Goal: Task Accomplishment & Management: Use online tool/utility

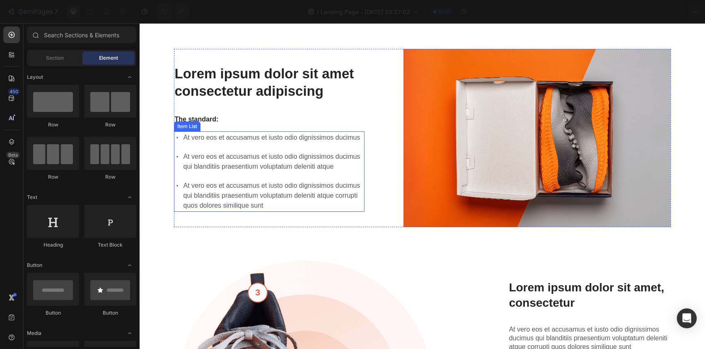
scroll to position [23, 0]
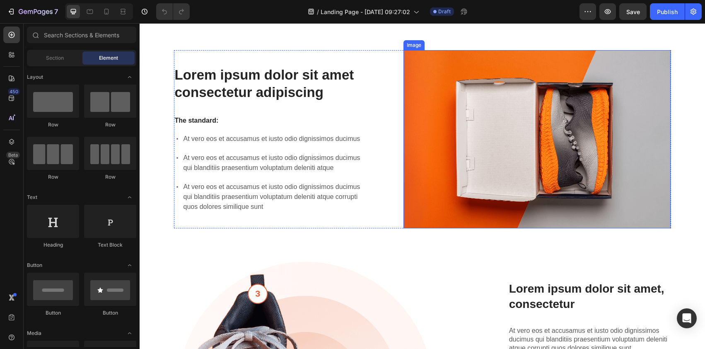
click at [511, 78] on img at bounding box center [536, 139] width 267 height 178
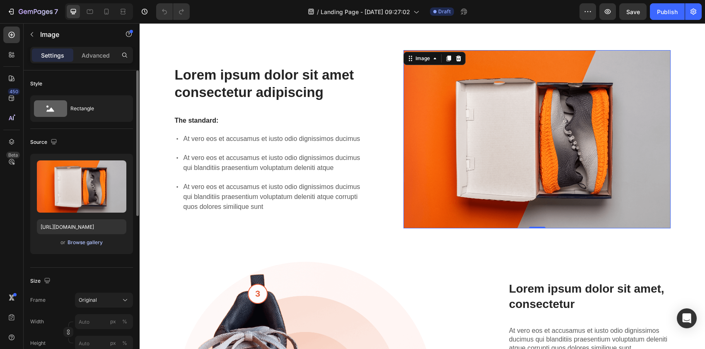
click at [97, 242] on div "Browse gallery" at bounding box center [84, 241] width 35 height 7
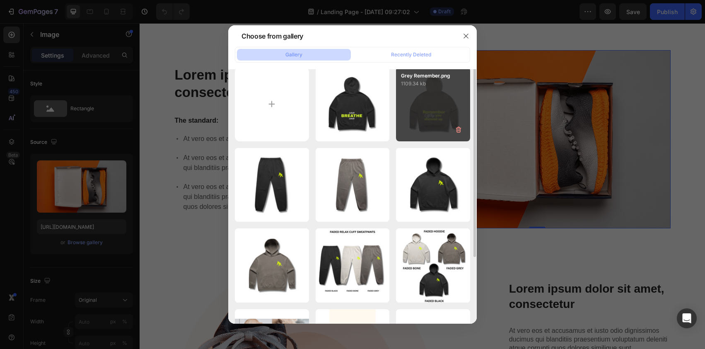
scroll to position [0, 0]
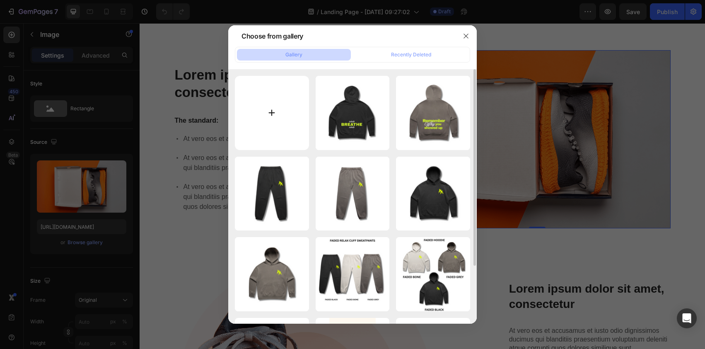
click at [288, 97] on input "file" at bounding box center [272, 113] width 74 height 74
click at [462, 35] on button "button" at bounding box center [465, 35] width 13 height 13
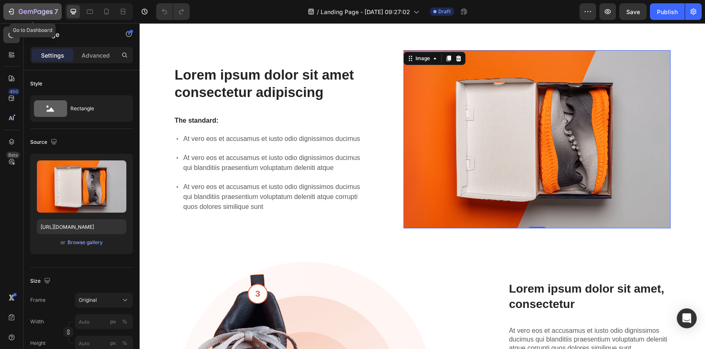
click at [19, 15] on icon "button" at bounding box center [36, 12] width 34 height 7
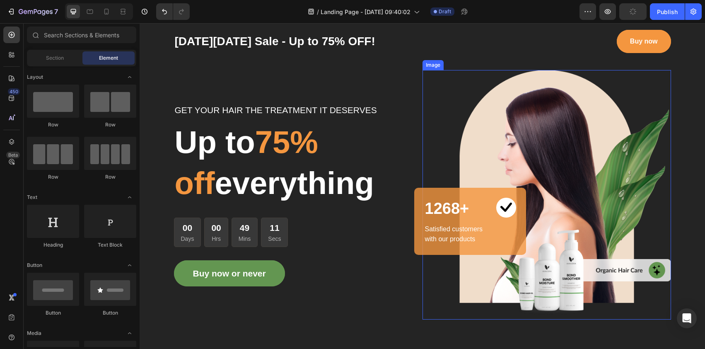
click at [537, 155] on img at bounding box center [546, 194] width 248 height 249
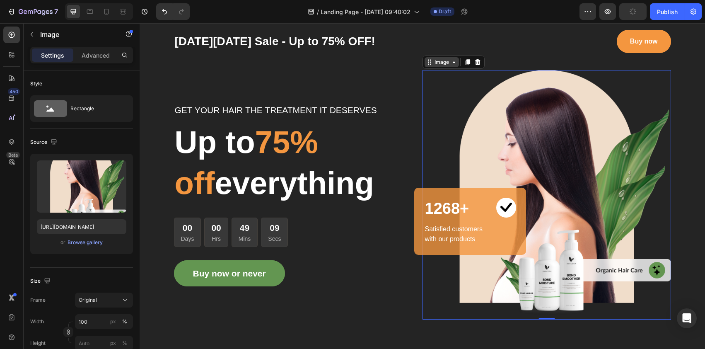
click at [440, 63] on div "Image" at bounding box center [442, 61] width 18 height 7
click at [544, 162] on img at bounding box center [546, 194] width 248 height 249
click at [16, 117] on div at bounding box center [11, 118] width 17 height 17
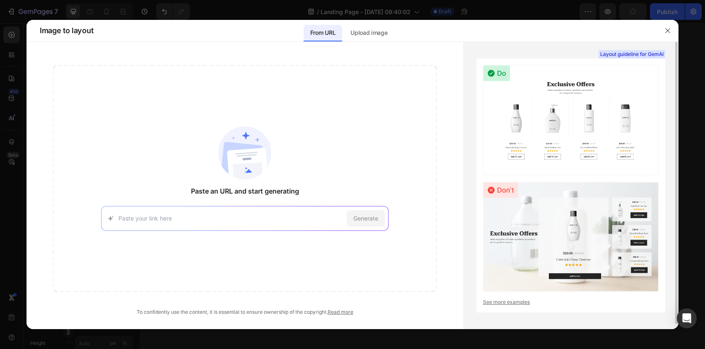
click at [511, 303] on link "See more examples" at bounding box center [571, 301] width 176 height 7
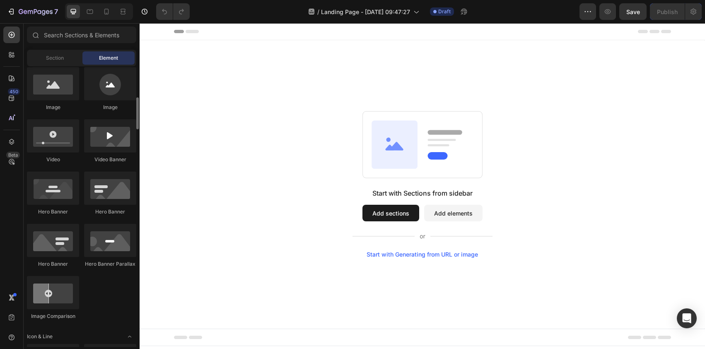
scroll to position [299, 0]
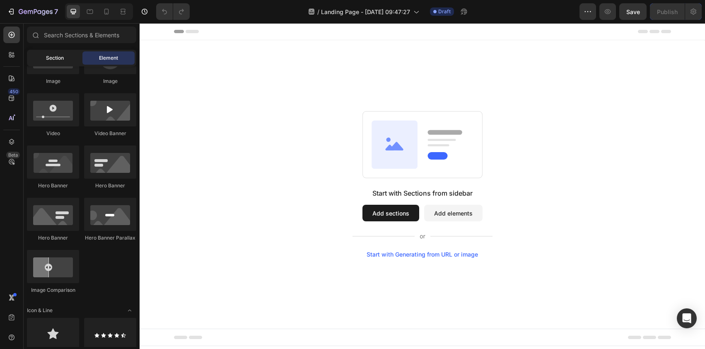
click at [59, 57] on span "Section" at bounding box center [55, 57] width 18 height 7
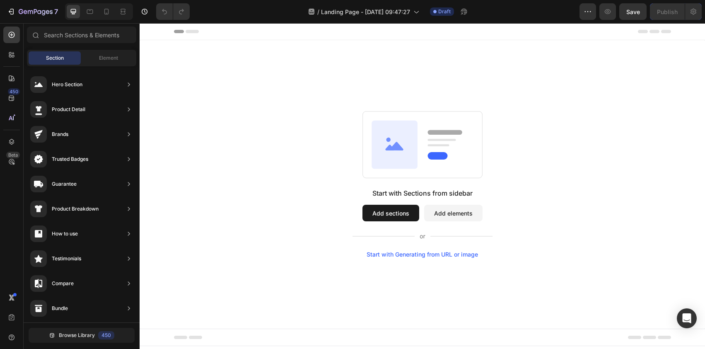
click at [384, 216] on button "Add sections" at bounding box center [390, 213] width 57 height 17
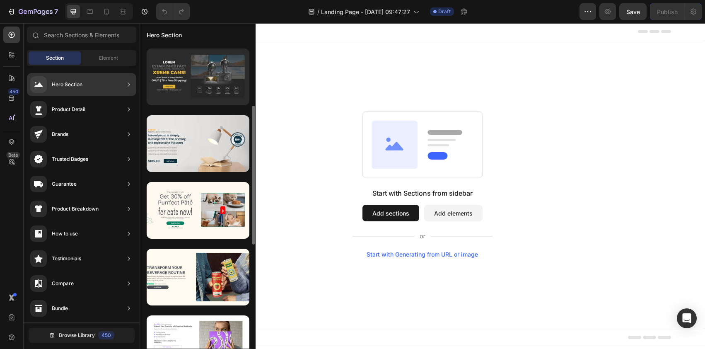
scroll to position [115, 0]
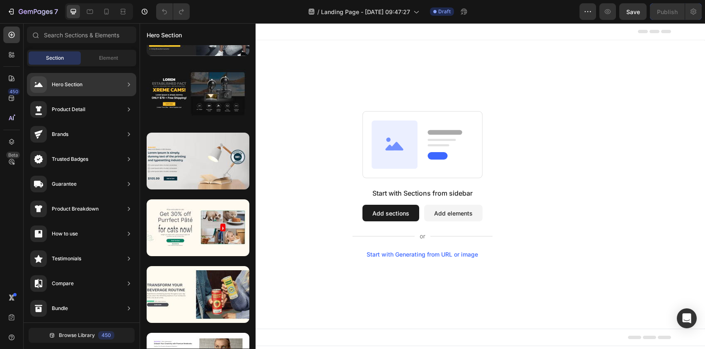
click at [98, 84] on div "Hero Section" at bounding box center [81, 84] width 109 height 23
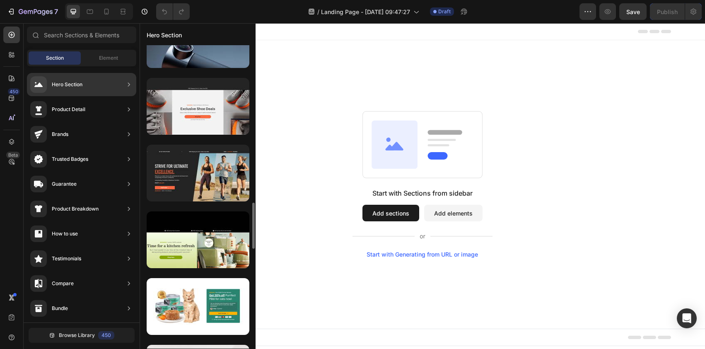
scroll to position [1074, 0]
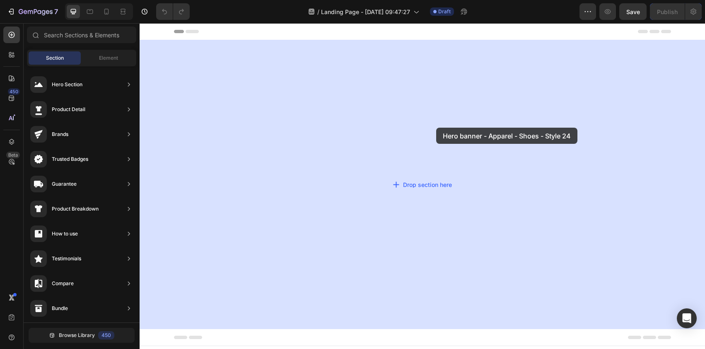
drag, startPoint x: 346, startPoint y: 84, endPoint x: 428, endPoint y: 131, distance: 93.8
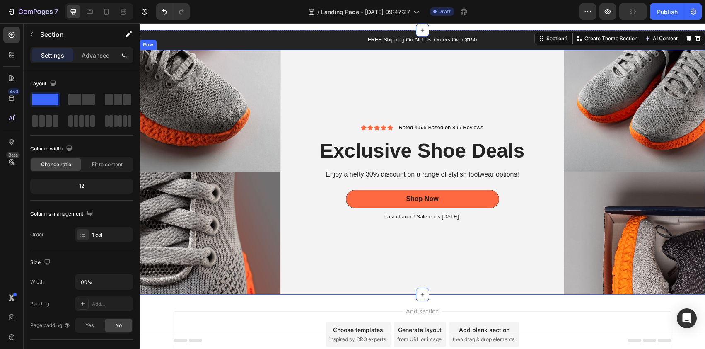
scroll to position [12, 0]
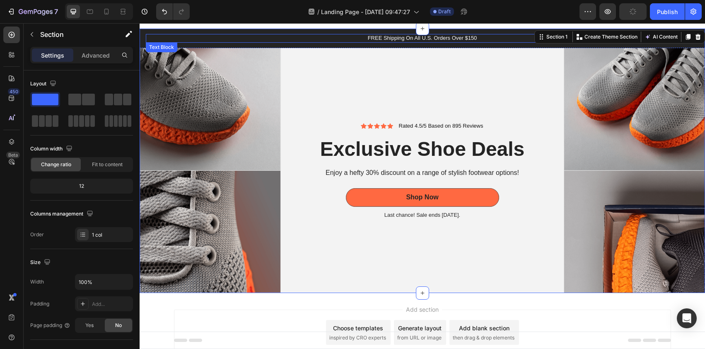
click at [447, 37] on p "FREE Shipping On All U.S. Orders Over $150" at bounding box center [422, 38] width 551 height 7
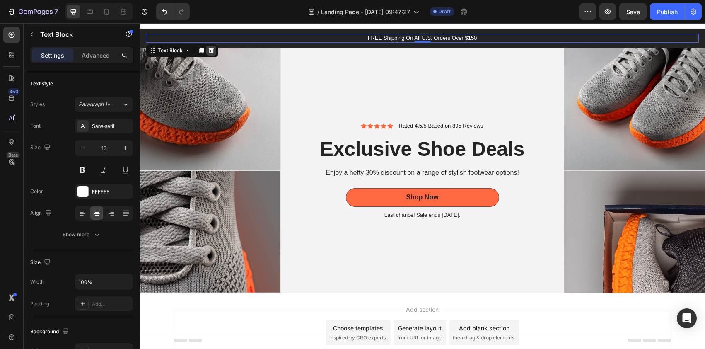
click at [212, 51] on icon at bounding box center [211, 51] width 5 height 6
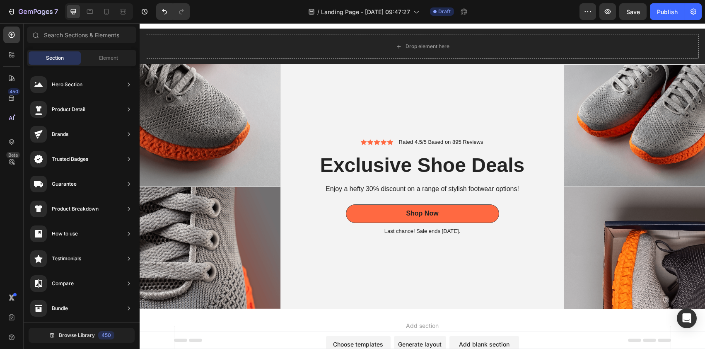
click at [510, 26] on div "Header" at bounding box center [422, 20] width 497 height 17
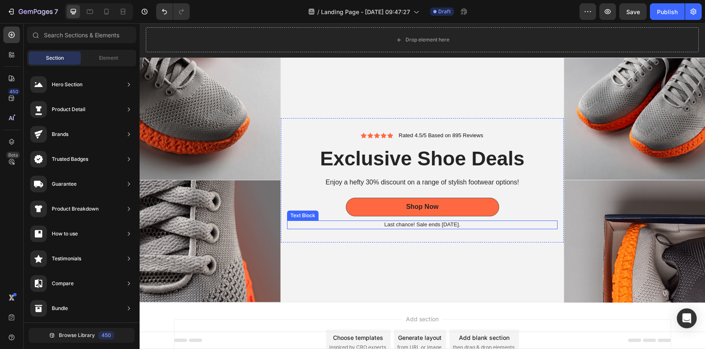
scroll to position [19, 0]
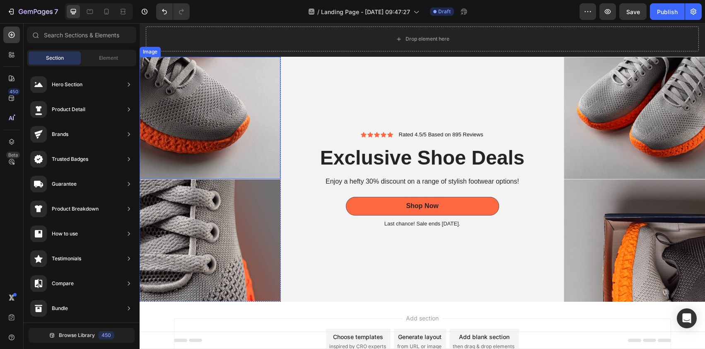
click at [233, 110] on img at bounding box center [210, 118] width 141 height 122
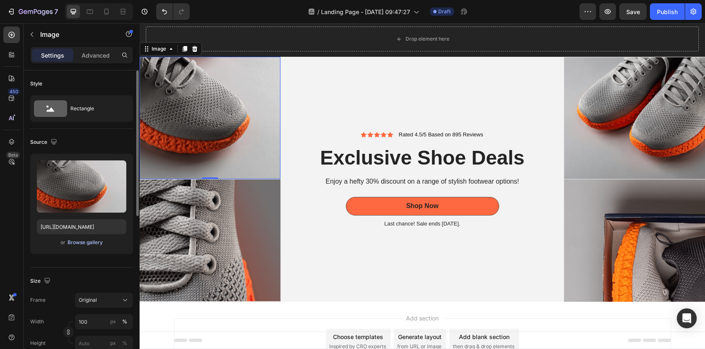
click at [97, 242] on div "Browse gallery" at bounding box center [84, 241] width 35 height 7
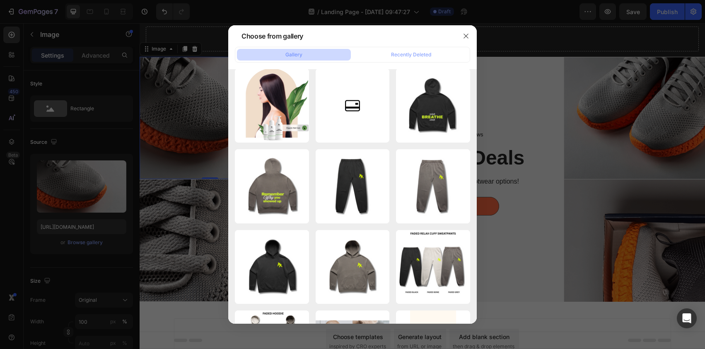
scroll to position [0, 0]
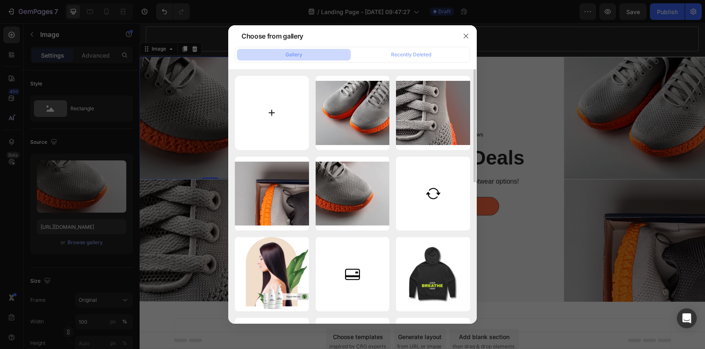
click at [285, 117] on input "file" at bounding box center [272, 113] width 74 height 74
type input "C:\fakepath\Shirt2.png"
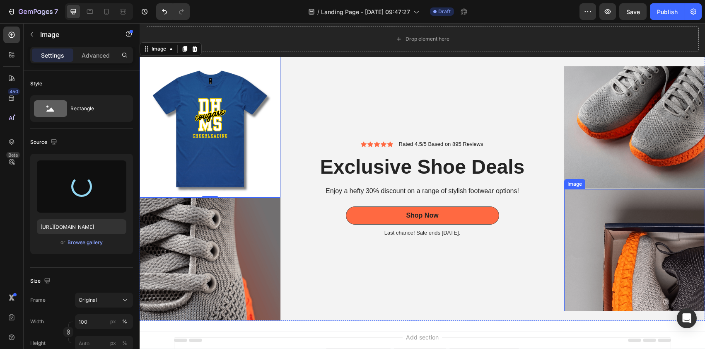
type input "https://cdn.shopify.com/s/files/1/0723/0885/0903/files/gempages_574991295378883…"
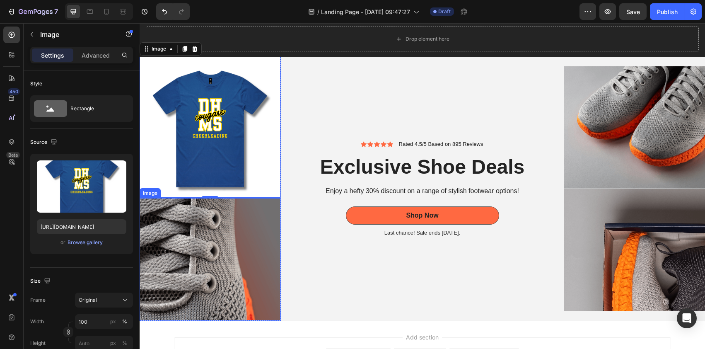
click at [255, 251] on img at bounding box center [210, 259] width 141 height 122
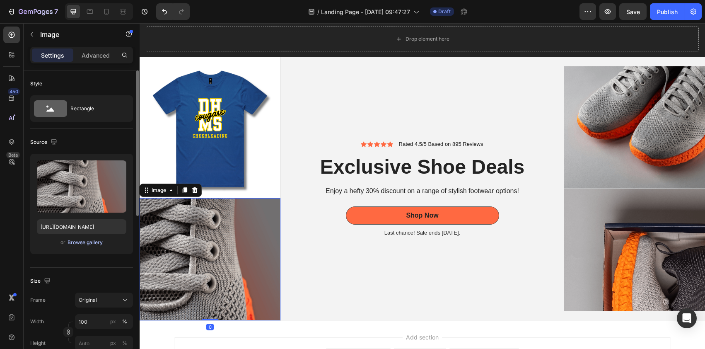
click at [90, 240] on div "Browse gallery" at bounding box center [84, 241] width 35 height 7
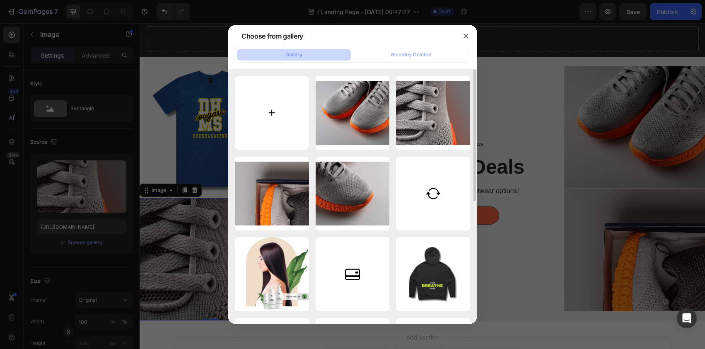
click at [274, 112] on input "file" at bounding box center [272, 113] width 74 height 74
type input "C:\fakepath\Tote.png"
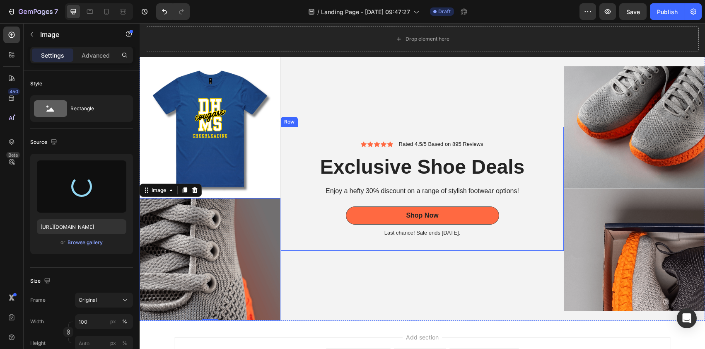
type input "https://cdn.shopify.com/s/files/1/0723/0885/0903/files/gempages_574991295378883…"
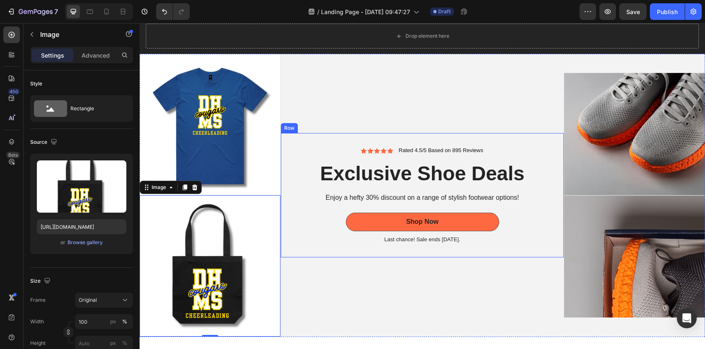
scroll to position [30, 0]
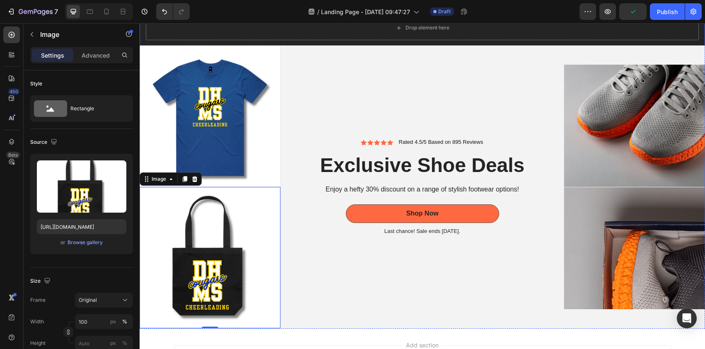
click at [588, 43] on div "Drop element here Row" at bounding box center [422, 28] width 565 height 36
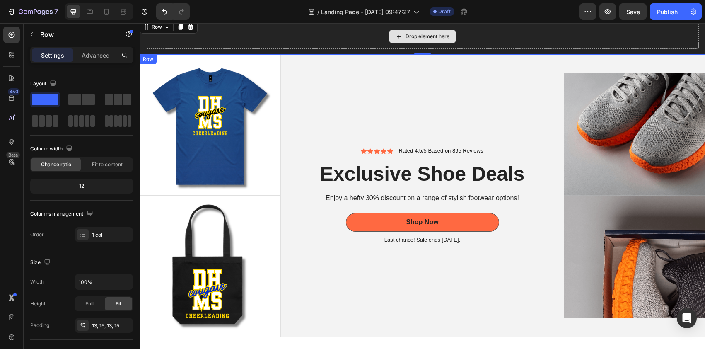
scroll to position [22, 0]
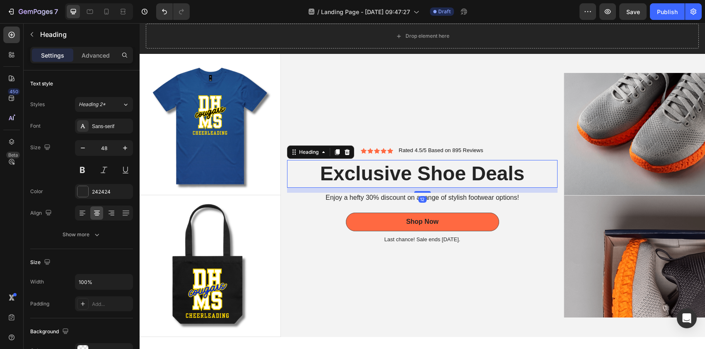
click at [471, 176] on h2 "Exclusive Shoe Deals" at bounding box center [422, 173] width 270 height 27
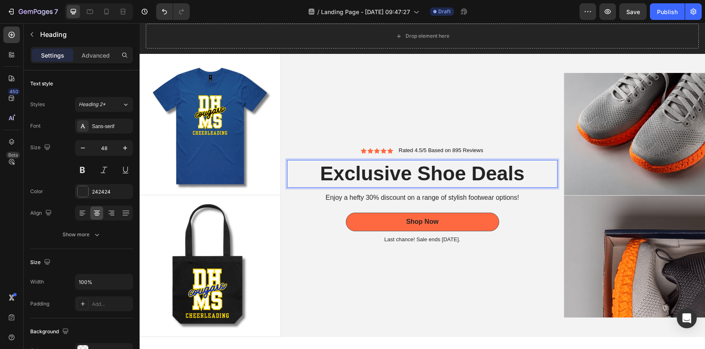
click at [471, 176] on p "Exclusive Shoe Deals" at bounding box center [422, 174] width 269 height 26
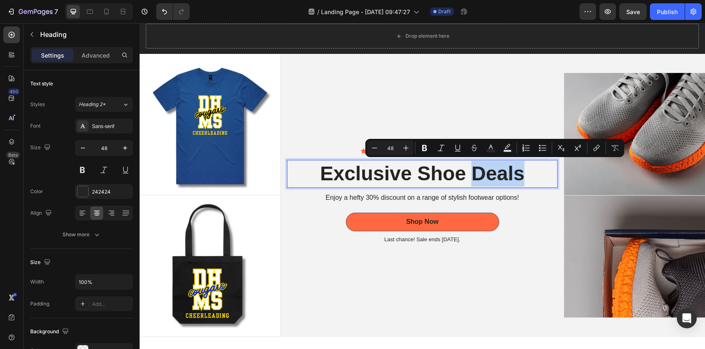
click at [520, 174] on p "Exclusive Shoe Deals" at bounding box center [422, 174] width 269 height 26
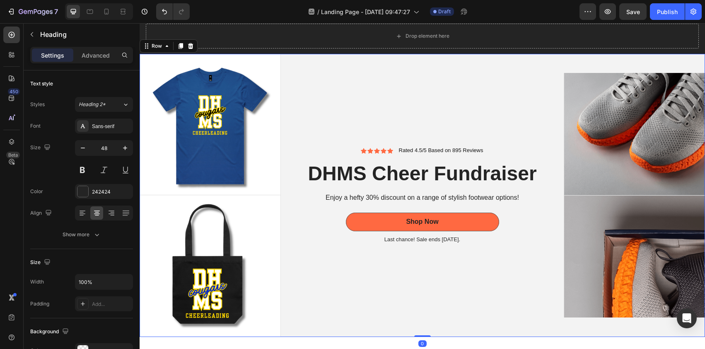
click at [511, 122] on div "Icon Icon Icon Icon Icon Icon List Rated 4.5/5 Based on 895 Reviews Text Block …" at bounding box center [422, 195] width 283 height 283
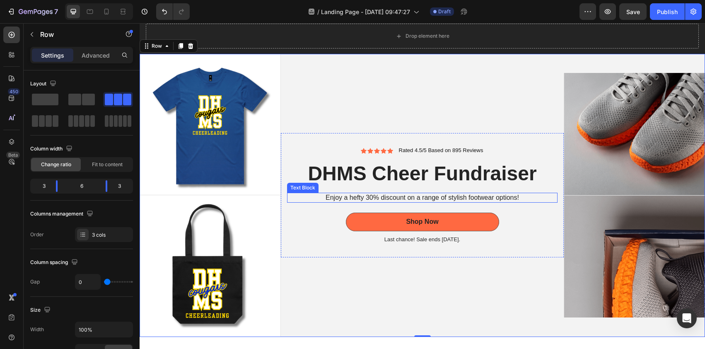
click at [423, 197] on p "Enjoy a hefty 30% discount on a range of stylish footwear options!" at bounding box center [422, 197] width 269 height 9
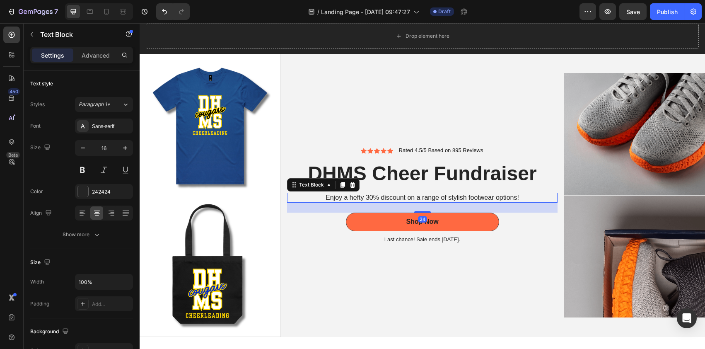
click at [423, 197] on p "Enjoy a hefty 30% discount on a range of stylish footwear options!" at bounding box center [422, 197] width 269 height 9
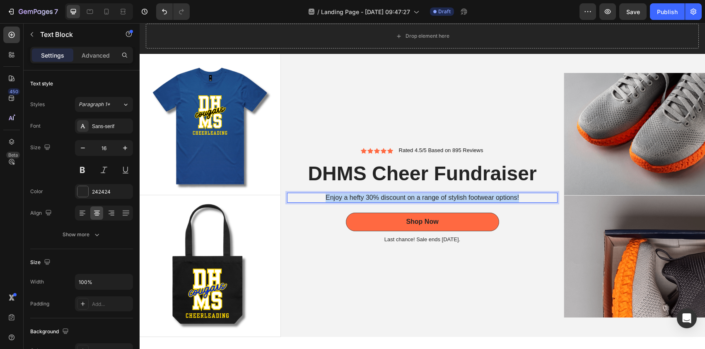
click at [423, 197] on p "Enjoy a hefty 30% discount on a range of stylish footwear options!" at bounding box center [422, 197] width 269 height 9
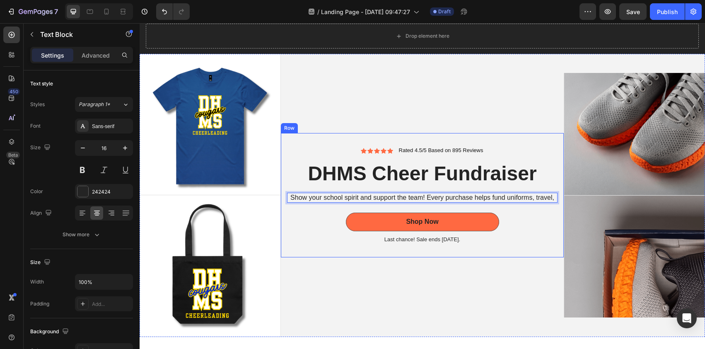
scroll to position [26, 0]
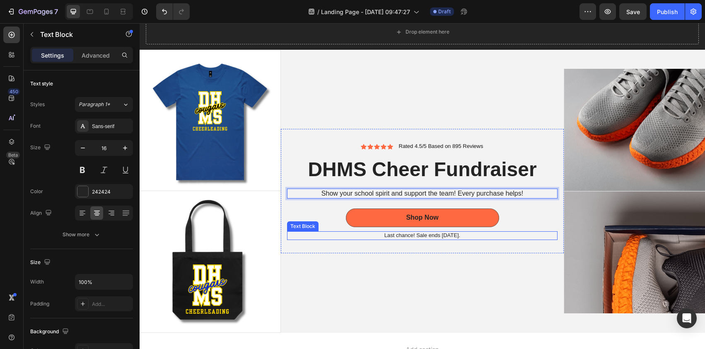
click at [455, 234] on p "Last chance! Sale ends July 31st." at bounding box center [422, 235] width 269 height 7
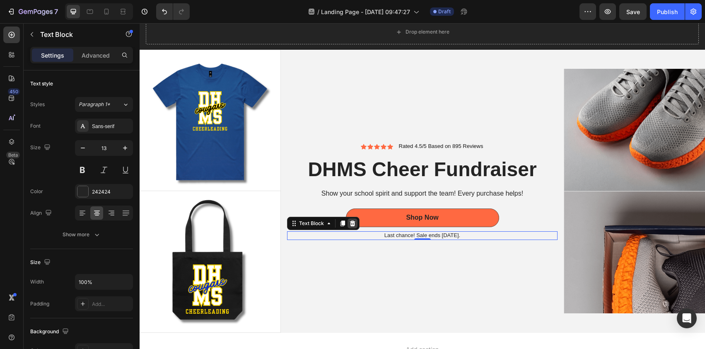
click at [353, 220] on icon at bounding box center [352, 223] width 5 height 6
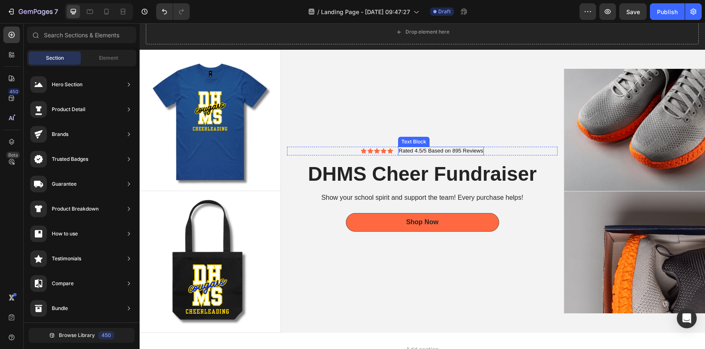
click at [411, 150] on p "Rated 4.5/5 Based on 895 Reviews" at bounding box center [441, 150] width 84 height 7
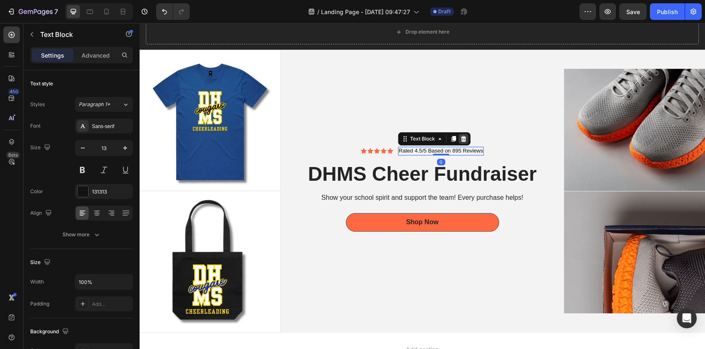
click at [460, 137] on icon at bounding box center [462, 139] width 5 height 6
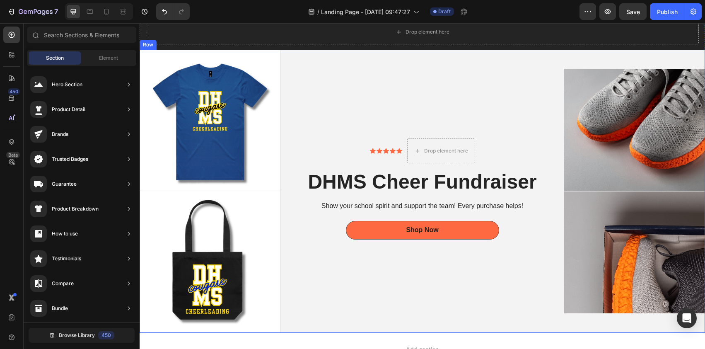
click at [482, 308] on div "Icon Icon Icon Icon Icon Icon List Drop element here Row DHMS Cheer Fundraiser …" at bounding box center [422, 191] width 283 height 283
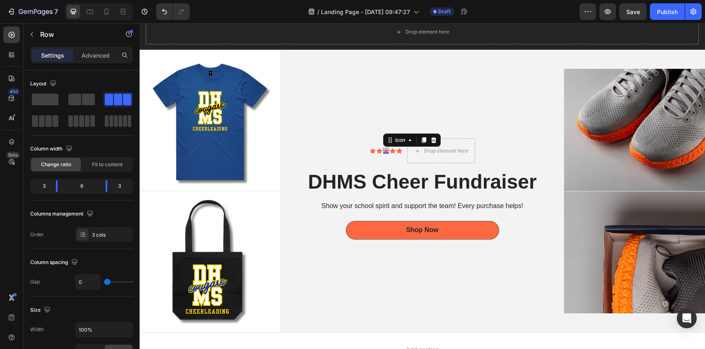
click at [383, 150] on div "Icon 0" at bounding box center [386, 151] width 6 height 6
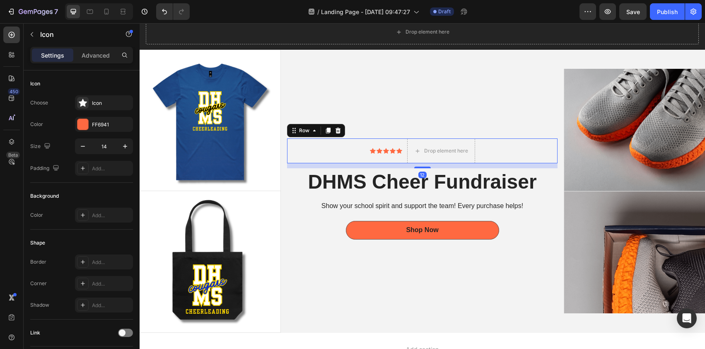
click at [398, 152] on div "Icon Icon Icon Icon Icon Icon List" at bounding box center [386, 150] width 32 height 25
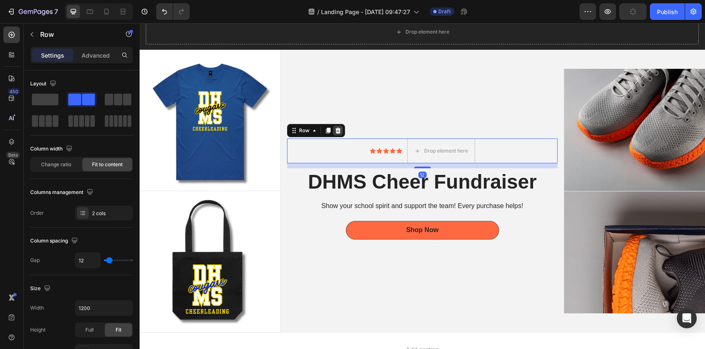
click at [337, 128] on icon at bounding box center [337, 131] width 5 height 6
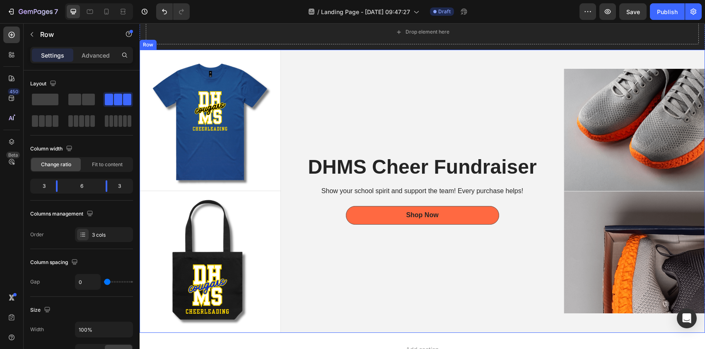
click at [463, 311] on div "DHMS Cheer Fundraiser Heading Show your school spirit and support the team! Eve…" at bounding box center [422, 191] width 283 height 283
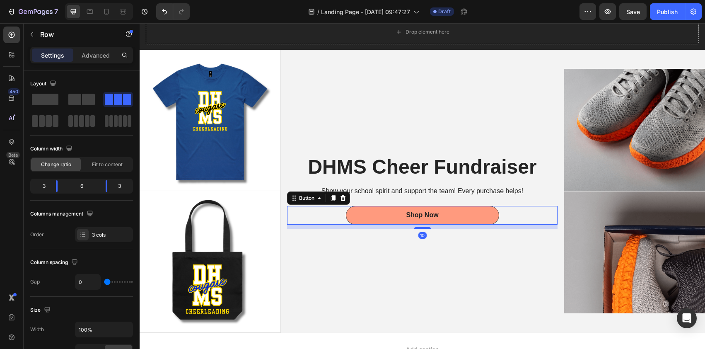
click at [476, 217] on button "Shop Now" at bounding box center [422, 215] width 153 height 19
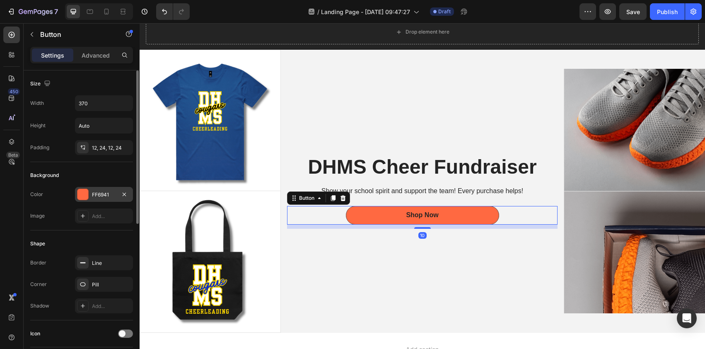
click at [85, 195] on div at bounding box center [82, 194] width 11 height 11
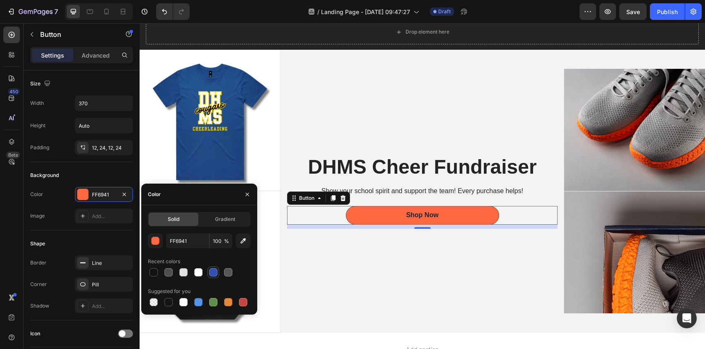
click at [212, 274] on div at bounding box center [213, 272] width 8 height 8
type input "334FB4"
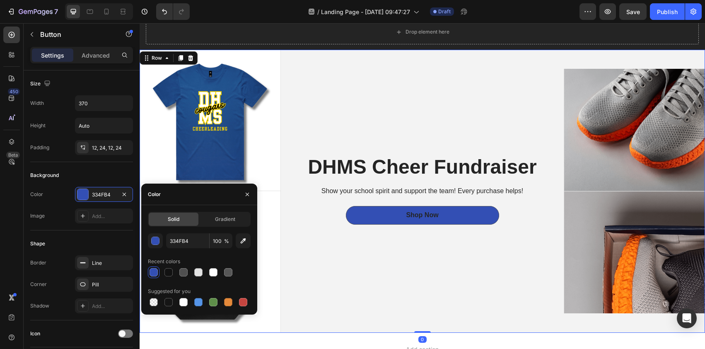
click at [374, 311] on div "DHMS Cheer Fundraiser Heading Show your school spirit and support the team! Eve…" at bounding box center [422, 191] width 283 height 283
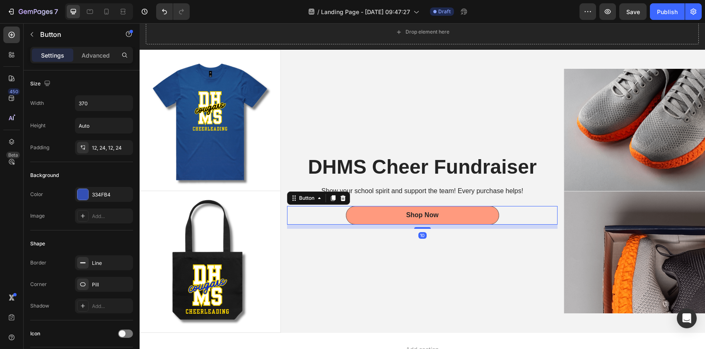
click at [474, 212] on button "Shop Now" at bounding box center [422, 215] width 153 height 19
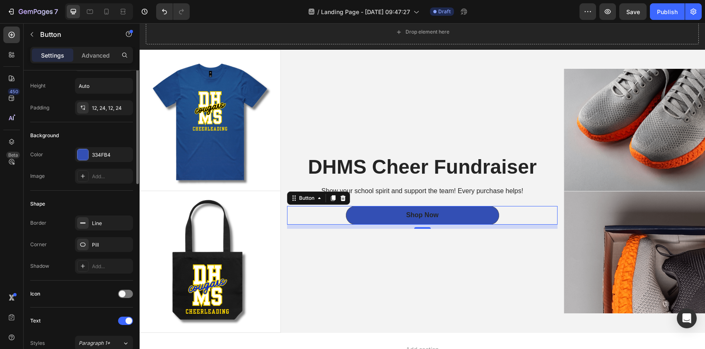
scroll to position [0, 0]
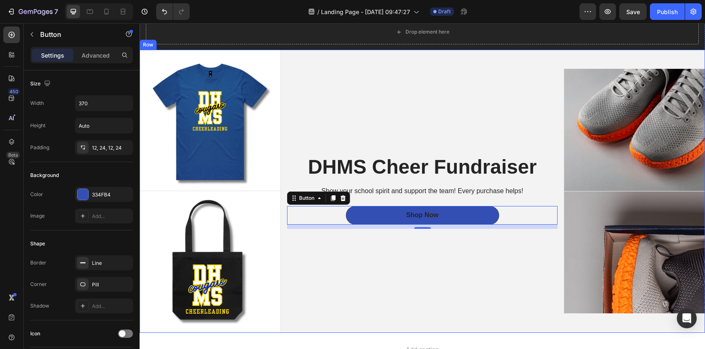
click at [403, 286] on div "DHMS Cheer Fundraiser Heading Show your school spirit and support the team! Eve…" at bounding box center [422, 191] width 283 height 283
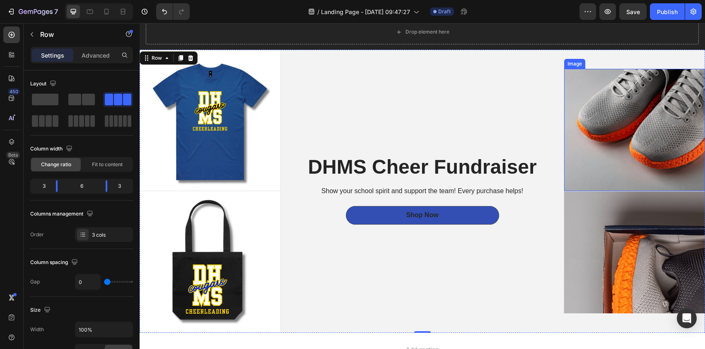
click at [622, 87] on img at bounding box center [634, 130] width 141 height 122
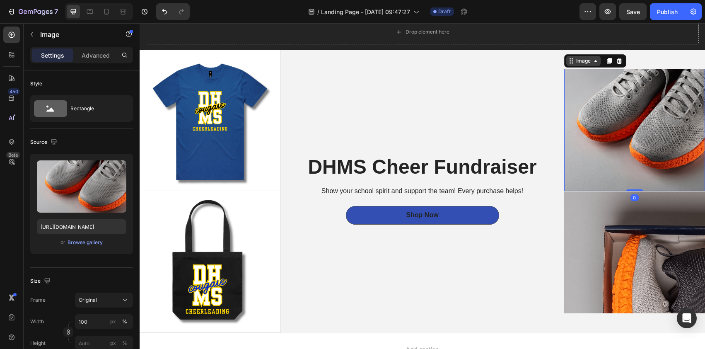
click at [577, 60] on div "Image" at bounding box center [583, 60] width 18 height 7
click at [609, 113] on img at bounding box center [634, 130] width 141 height 122
click at [82, 243] on div "Browse gallery" at bounding box center [84, 241] width 35 height 7
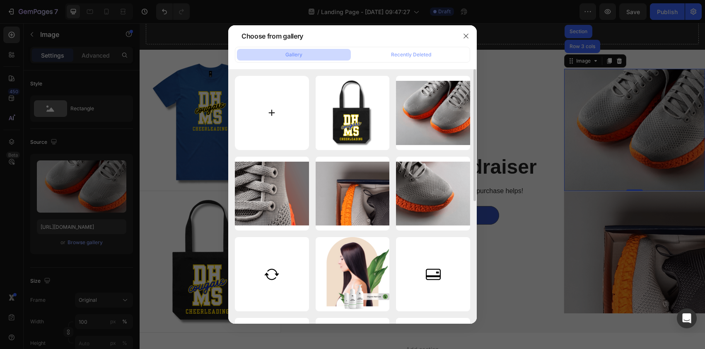
click at [275, 112] on input "file" at bounding box center [272, 113] width 74 height 74
type input "C:\fakepath\Los Angle (54).png"
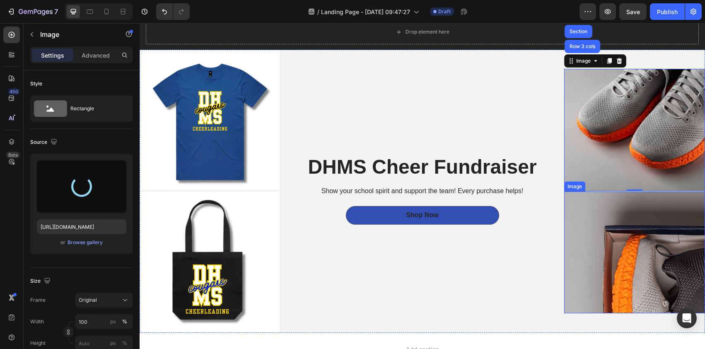
type input "https://cdn.shopify.com/s/files/1/0723/0885/0903/files/gempages_574991295378883…"
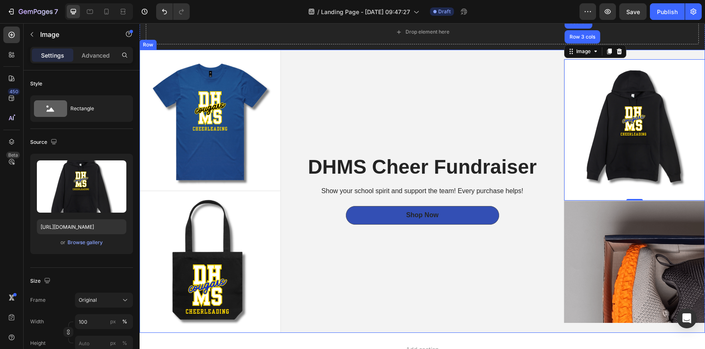
click at [495, 107] on div "DHMS Cheer Fundraiser Heading Show your school spirit and support the team! Eve…" at bounding box center [422, 191] width 283 height 283
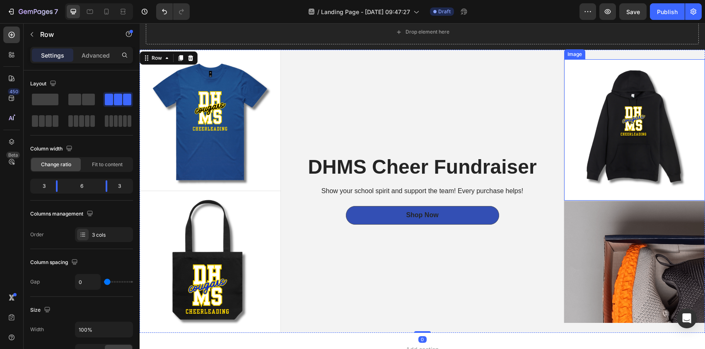
click at [614, 91] on img at bounding box center [634, 129] width 141 height 141
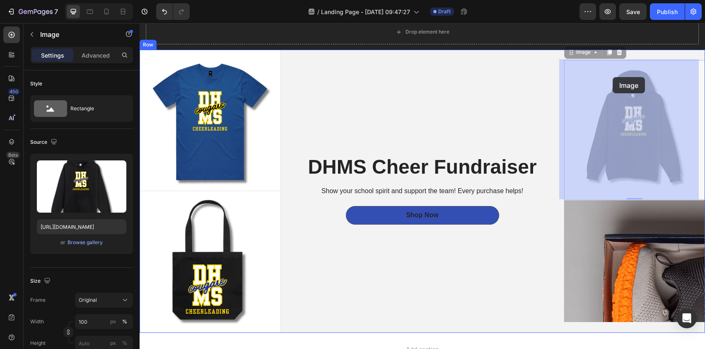
drag, startPoint x: 614, startPoint y: 91, endPoint x: 613, endPoint y: 77, distance: 13.7
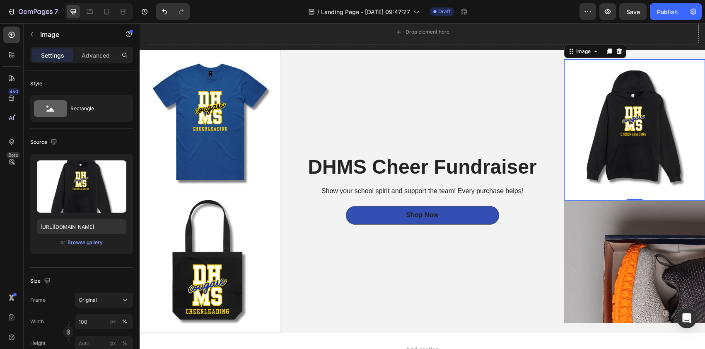
click at [620, 105] on img at bounding box center [634, 129] width 141 height 141
click at [236, 127] on img at bounding box center [210, 120] width 141 height 141
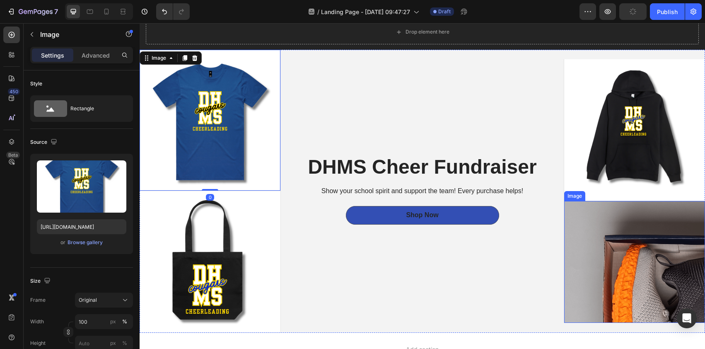
click at [564, 236] on img at bounding box center [634, 262] width 141 height 122
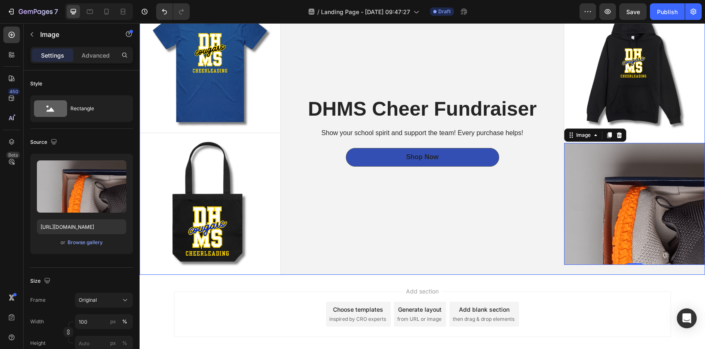
scroll to position [36, 0]
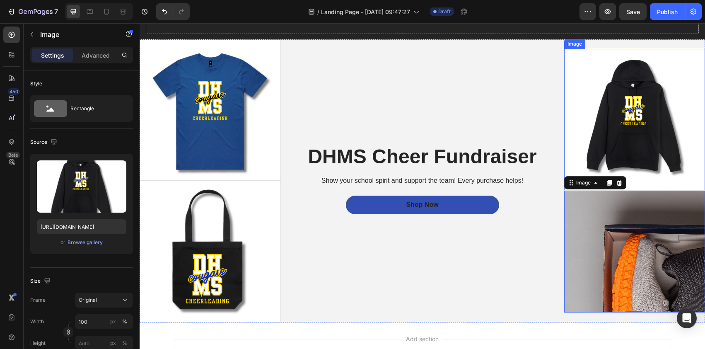
click at [607, 128] on img at bounding box center [634, 119] width 141 height 141
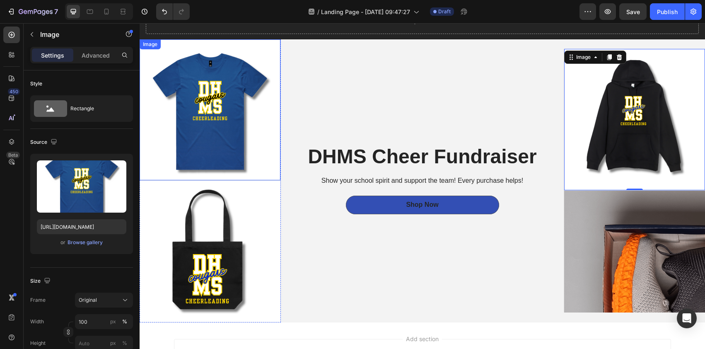
click at [235, 120] on img at bounding box center [210, 109] width 141 height 141
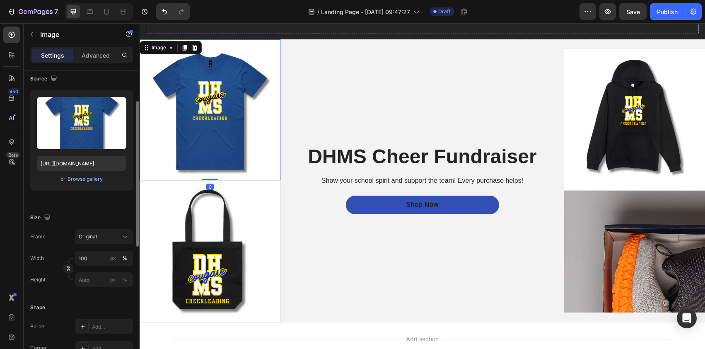
scroll to position [88, 0]
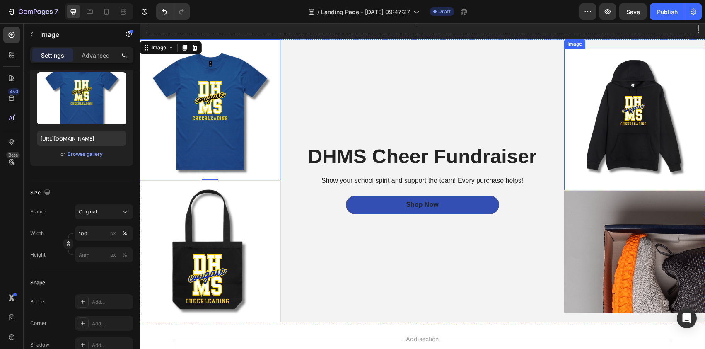
click at [602, 101] on img at bounding box center [634, 119] width 141 height 141
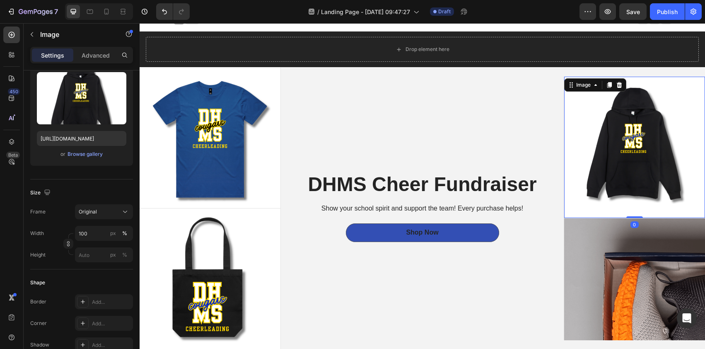
scroll to position [0, 0]
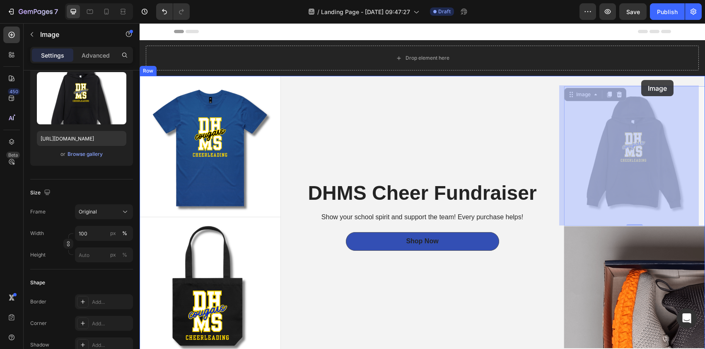
drag, startPoint x: 640, startPoint y: 91, endPoint x: 641, endPoint y: 80, distance: 11.2
click at [641, 80] on div "Header Drop element here Row Image Image Image Image Row DHMS Cheer Fundraiser …" at bounding box center [422, 250] width 565 height 455
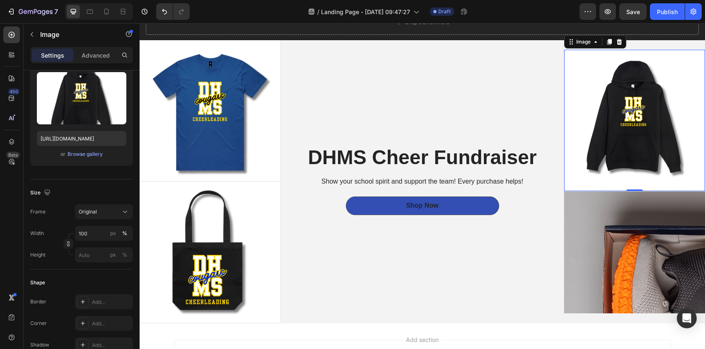
scroll to position [35, 0]
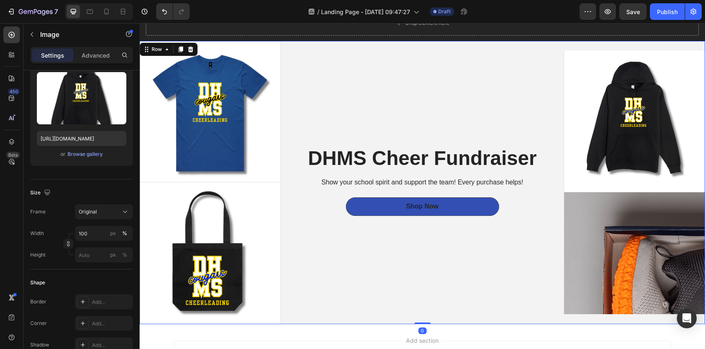
click at [367, 105] on div "DHMS Cheer Fundraiser Heading Show your school spirit and support the team! Eve…" at bounding box center [422, 182] width 283 height 283
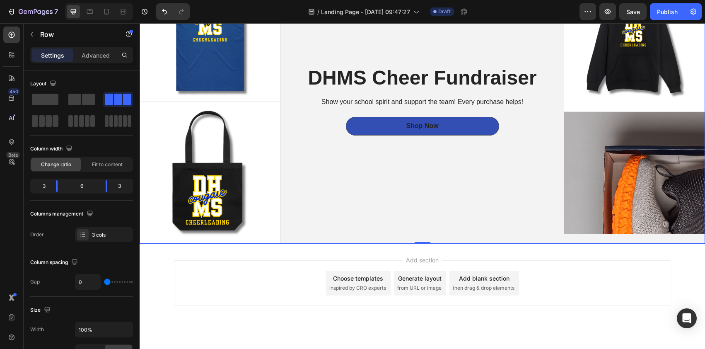
scroll to position [126, 0]
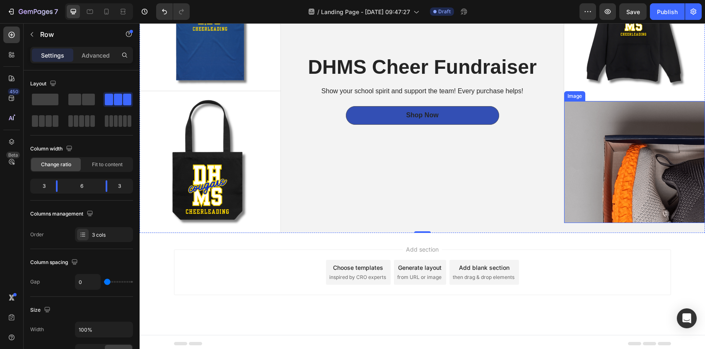
click at [607, 117] on img at bounding box center [634, 162] width 141 height 122
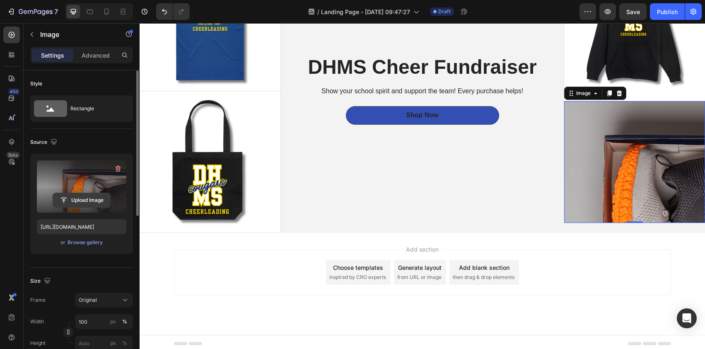
click at [90, 200] on input "file" at bounding box center [81, 200] width 57 height 14
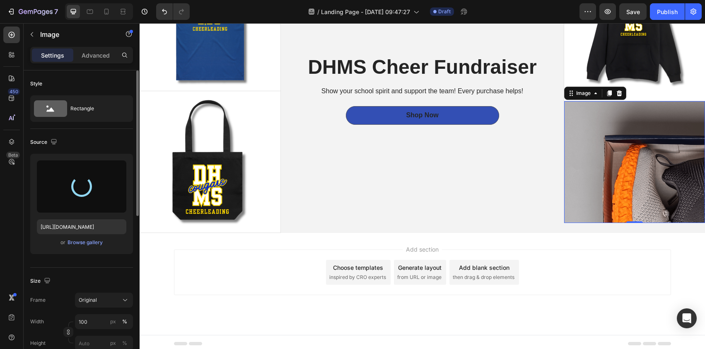
type input "https://cdn.shopify.com/s/files/1/0723/0885/0903/files/gempages_574991295378883…"
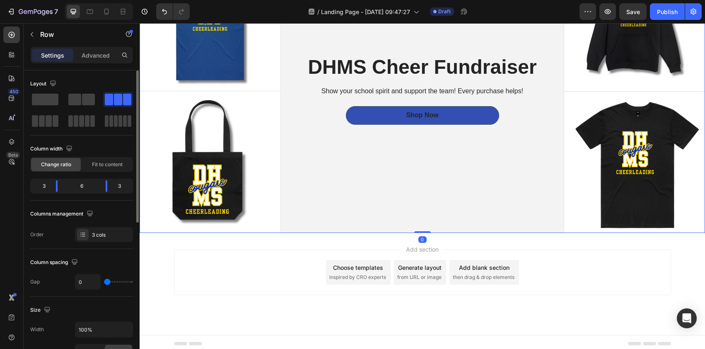
click at [523, 206] on div "DHMS Cheer Fundraiser Heading Show your school spirit and support the team! Eve…" at bounding box center [422, 91] width 283 height 283
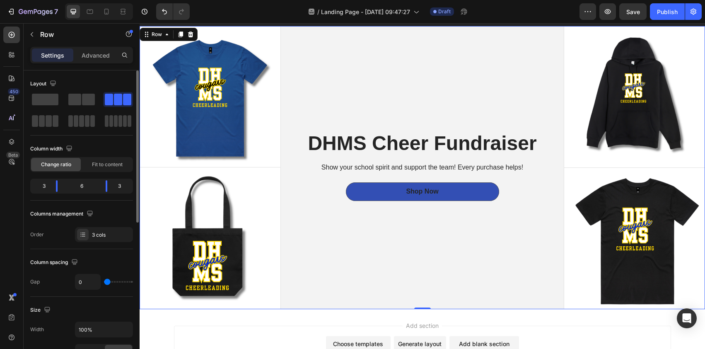
scroll to position [54, 0]
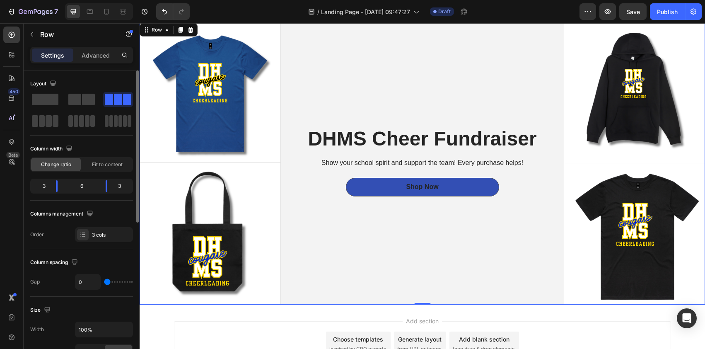
click at [521, 259] on div "DHMS Cheer Fundraiser Heading Show your school spirit and support the team! Eve…" at bounding box center [422, 163] width 283 height 283
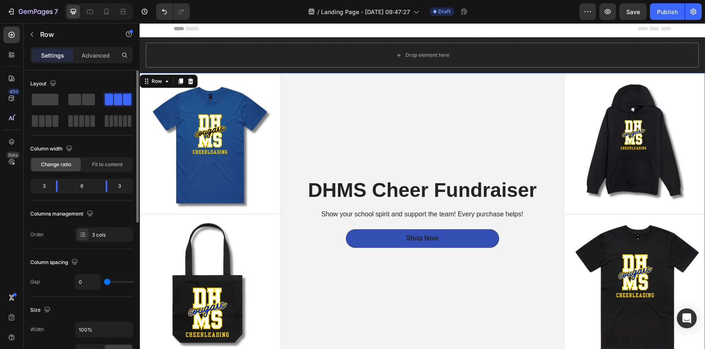
scroll to position [27, 0]
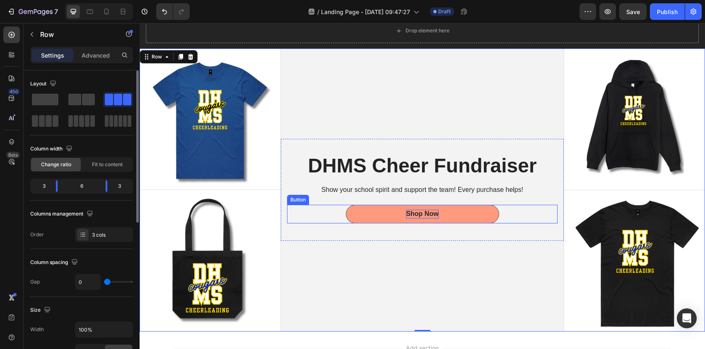
click at [429, 213] on div "Shop Now" at bounding box center [422, 213] width 32 height 9
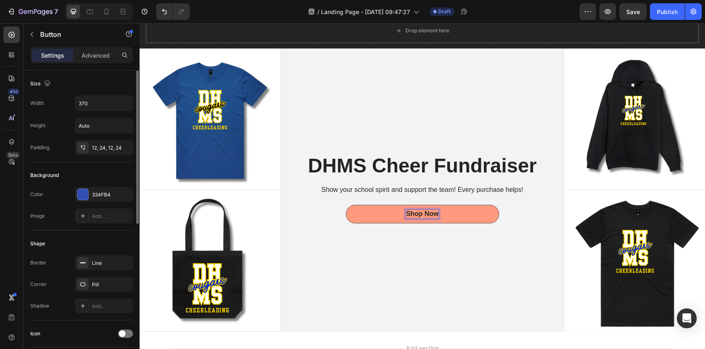
click at [430, 213] on div "Shop Now" at bounding box center [422, 213] width 32 height 9
click at [430, 213] on p "Shop Now" at bounding box center [422, 213] width 32 height 9
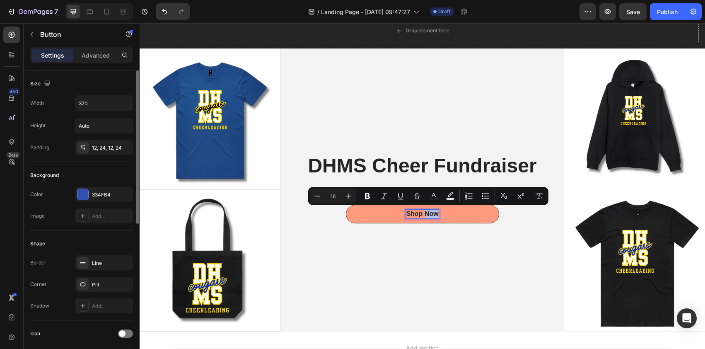
click at [430, 213] on p "Shop Now" at bounding box center [422, 213] width 32 height 9
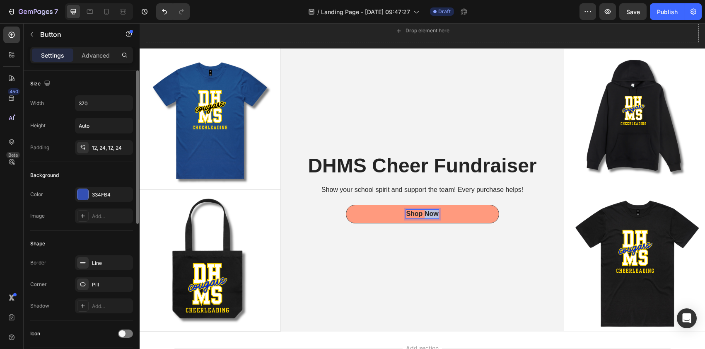
click at [430, 213] on p "Shop Now" at bounding box center [422, 213] width 32 height 9
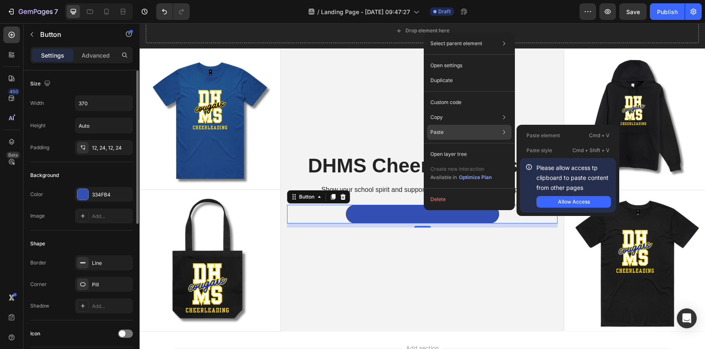
click at [448, 147] on div "Paste Paste element Cmd + V Paste style Cmd + Shift + V Please allow access tp …" at bounding box center [469, 154] width 84 height 15
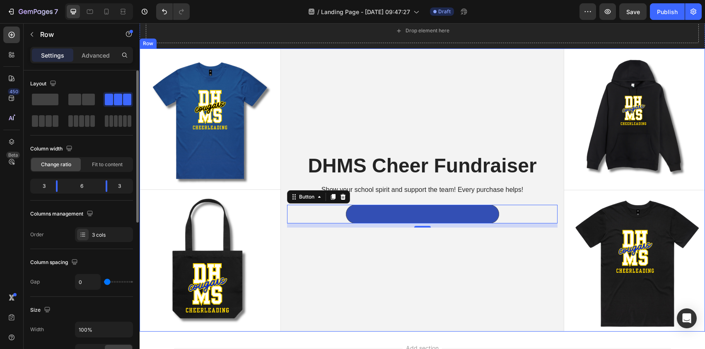
click at [458, 271] on div "DHMS Cheer Fundraiser Heading Show your school spirit and support the team! Eve…" at bounding box center [422, 189] width 283 height 283
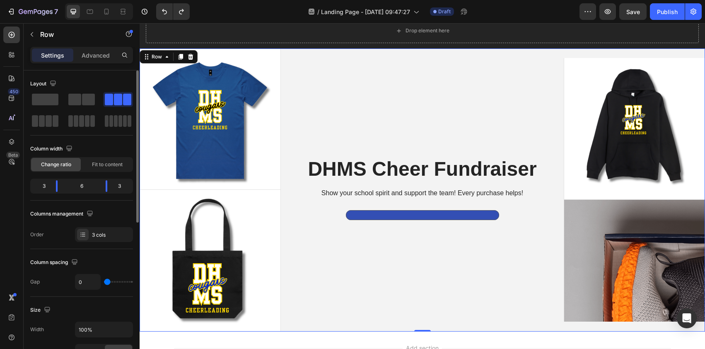
click at [361, 243] on div "DHMS Cheer Fundraiser Heading Show your school spirit and support the team! Eve…" at bounding box center [422, 189] width 283 height 283
click at [407, 213] on button at bounding box center [422, 215] width 153 height 10
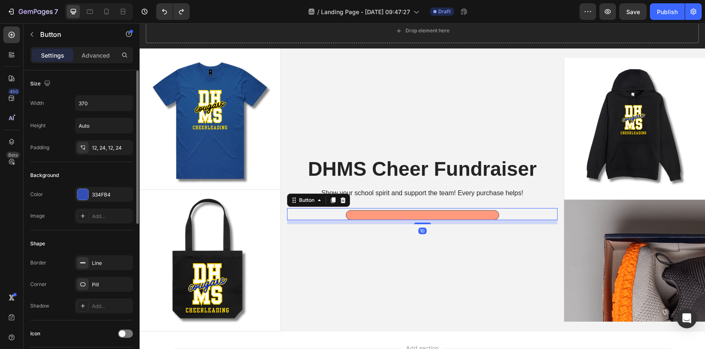
click at [407, 213] on button at bounding box center [422, 215] width 153 height 10
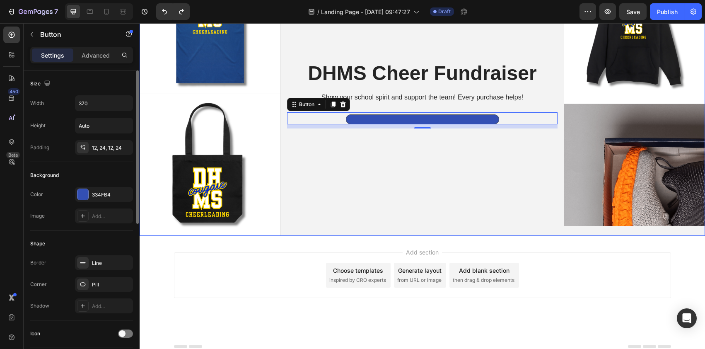
scroll to position [123, 0]
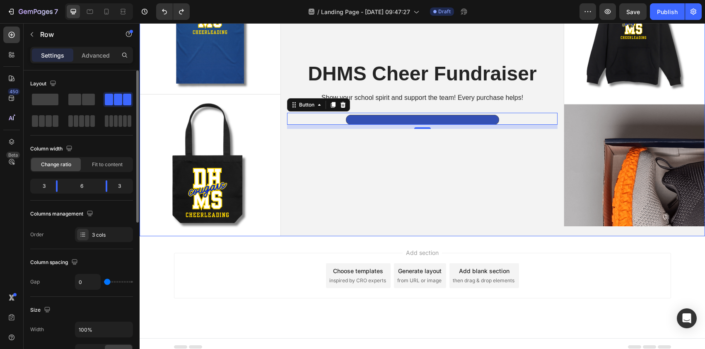
click at [415, 203] on div "DHMS Cheer Fundraiser Heading Show your school spirit and support the team! Eve…" at bounding box center [422, 94] width 283 height 283
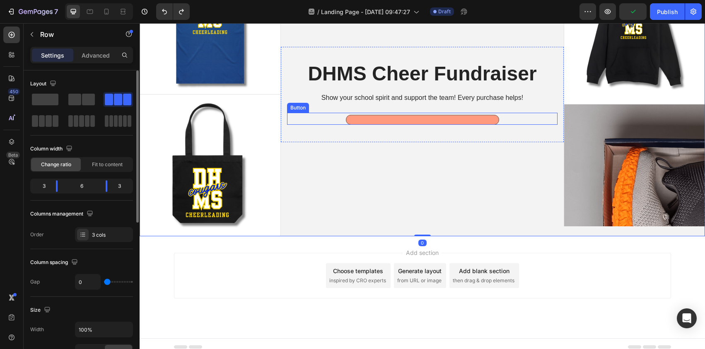
click at [414, 119] on button at bounding box center [422, 120] width 153 height 10
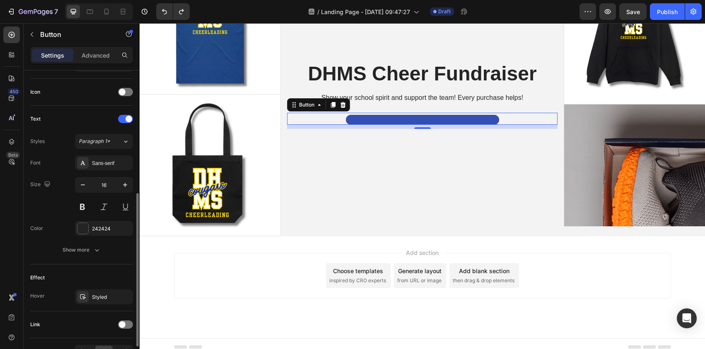
scroll to position [0, 0]
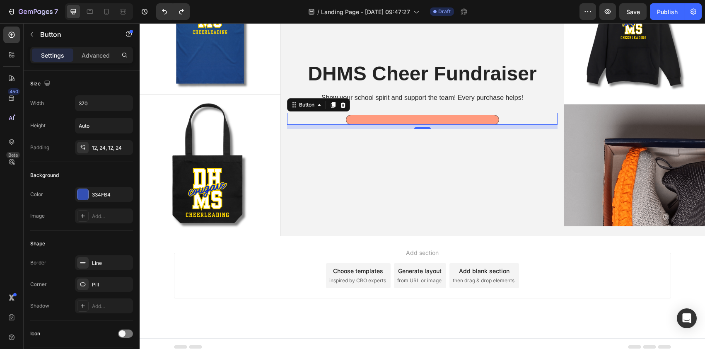
click at [380, 119] on button at bounding box center [422, 120] width 153 height 10
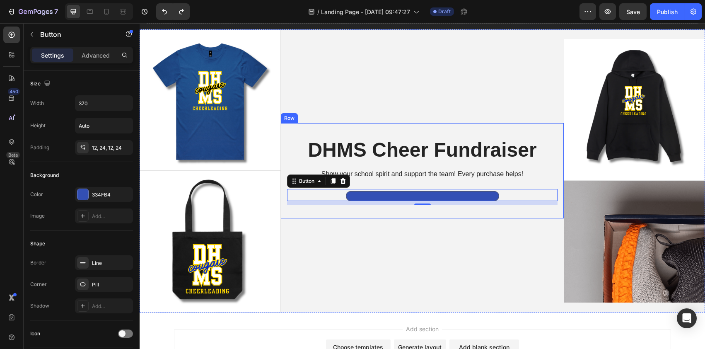
scroll to position [62, 0]
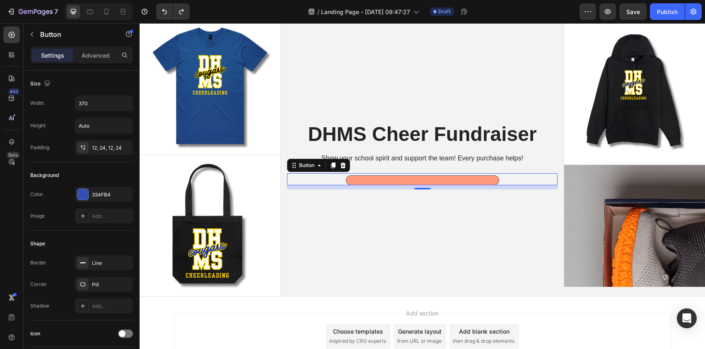
click at [417, 178] on button at bounding box center [422, 180] width 153 height 10
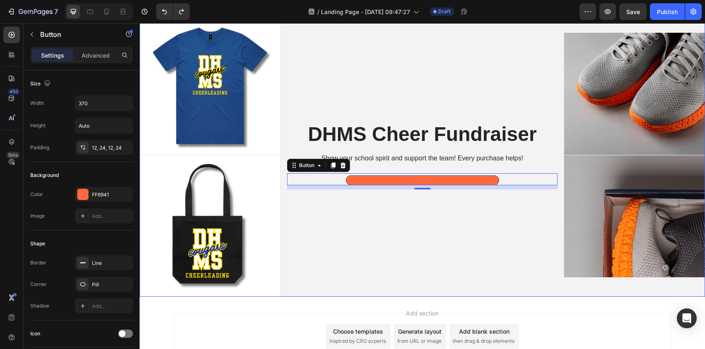
click at [527, 63] on div "DHMS Cheer Fundraiser Heading Show your school spirit and support the team! Eve…" at bounding box center [422, 155] width 283 height 283
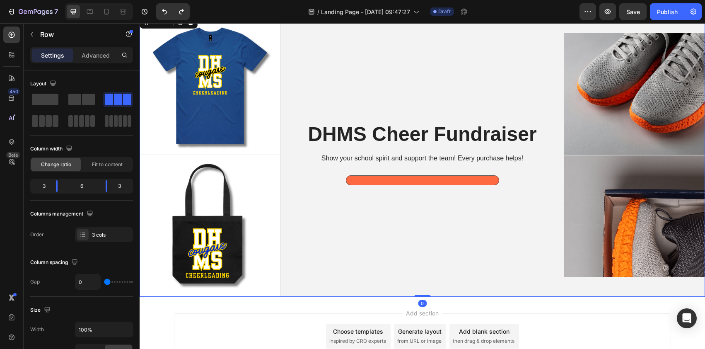
click at [488, 250] on div "DHMS Cheer Fundraiser Heading Show your school spirit and support the team! Eve…" at bounding box center [422, 155] width 283 height 283
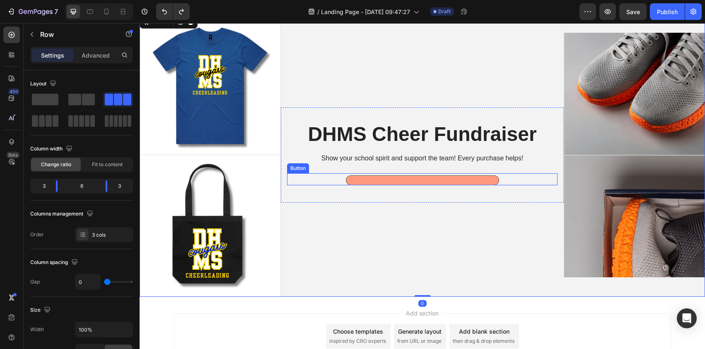
click at [474, 178] on button at bounding box center [422, 180] width 153 height 10
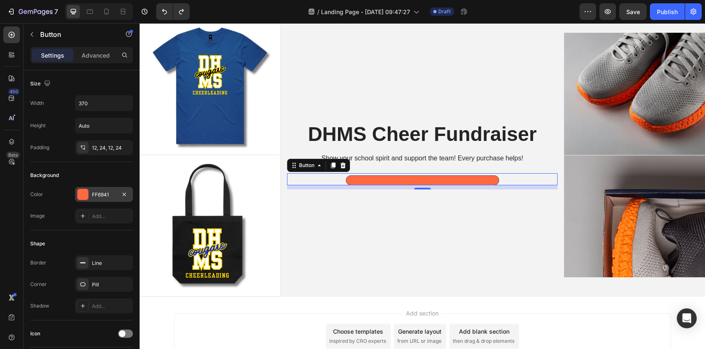
click at [85, 195] on div at bounding box center [82, 194] width 11 height 11
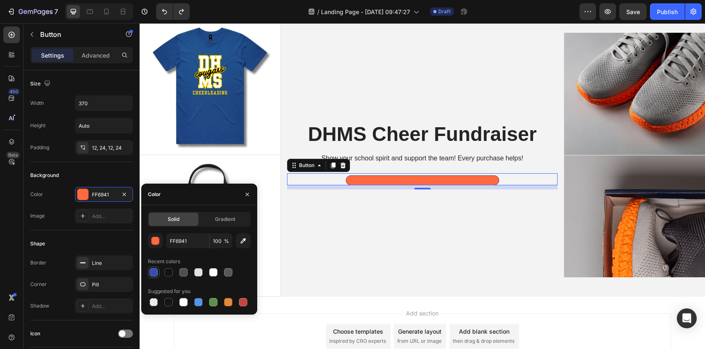
click at [157, 274] on div at bounding box center [153, 272] width 8 height 8
type input "334FB4"
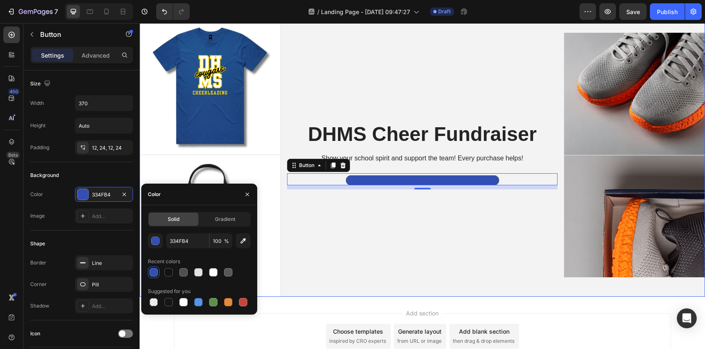
click at [330, 253] on div "DHMS Cheer Fundraiser Heading Show your school spirit and support the team! Eve…" at bounding box center [422, 155] width 283 height 283
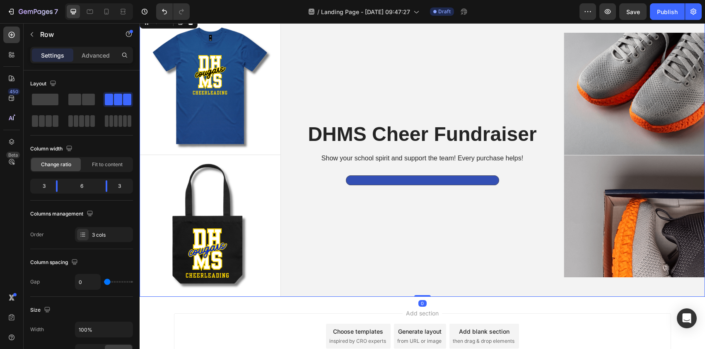
click at [467, 208] on div "DHMS Cheer Fundraiser Heading Show your school spirit and support the team! Eve…" at bounding box center [422, 155] width 283 height 283
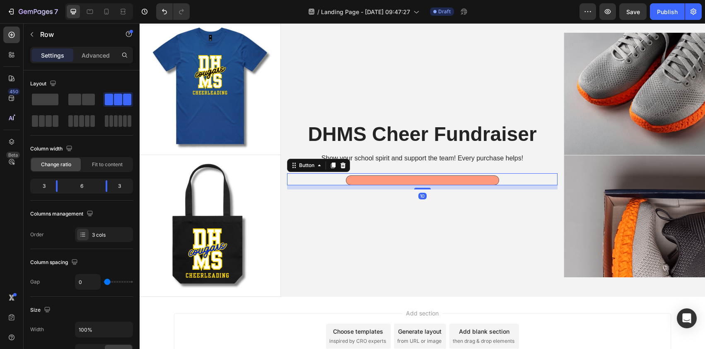
click at [448, 177] on button at bounding box center [422, 180] width 153 height 10
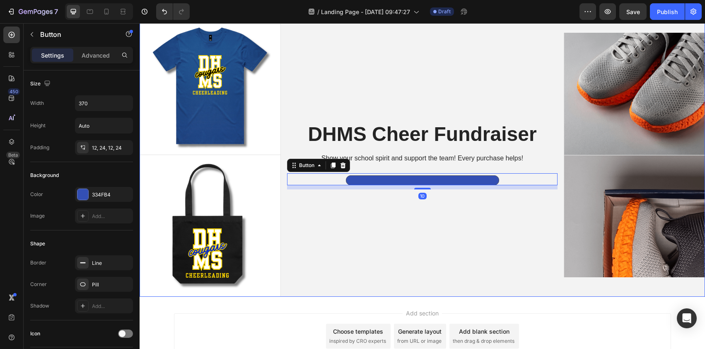
click at [455, 214] on div "DHMS Cheer Fundraiser Heading Show your school spirit and support the team! Eve…" at bounding box center [422, 155] width 283 height 283
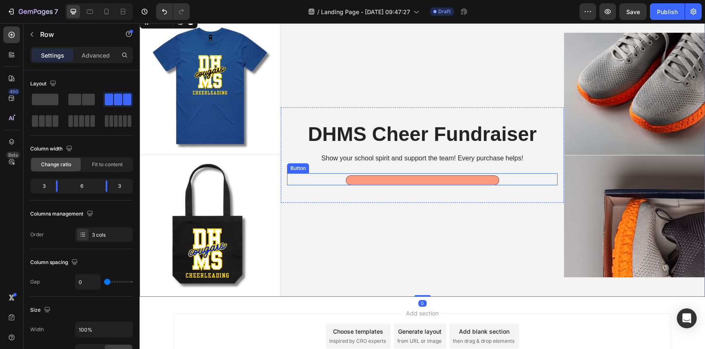
click at [445, 177] on button at bounding box center [422, 180] width 153 height 10
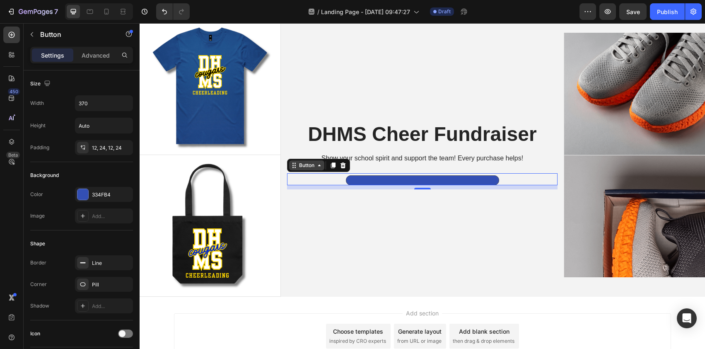
click at [306, 166] on div "Button" at bounding box center [306, 164] width 19 height 7
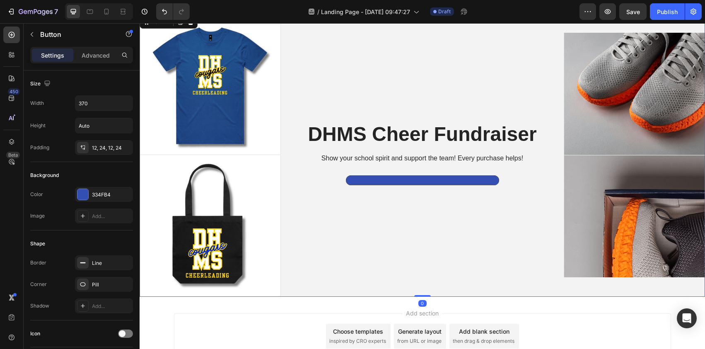
click at [327, 257] on div "DHMS Cheer Fundraiser Heading Show your school spirit and support the team! Eve…" at bounding box center [422, 155] width 283 height 283
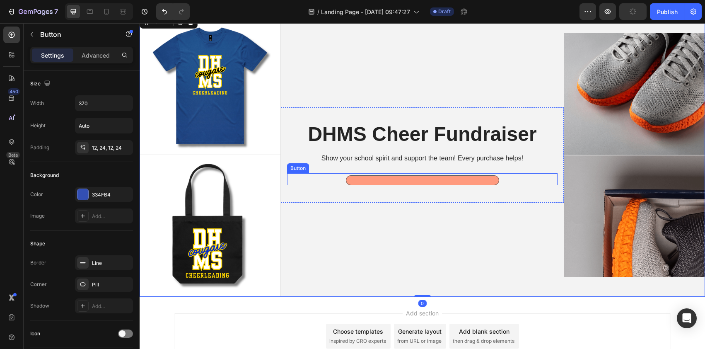
click at [419, 177] on button at bounding box center [422, 180] width 153 height 10
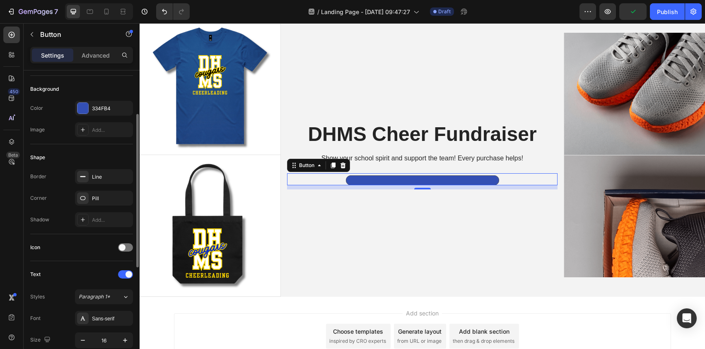
scroll to position [182, 0]
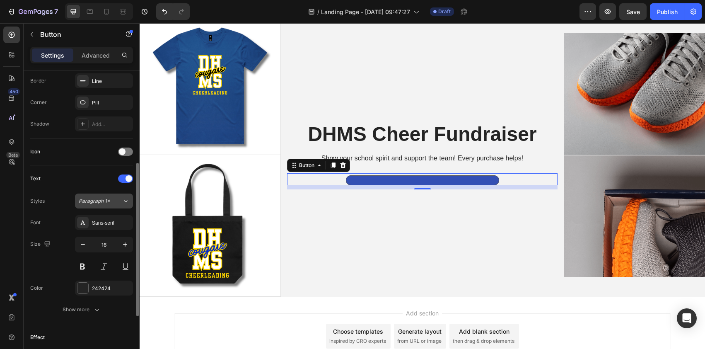
click at [99, 201] on span "Paragraph 1*" at bounding box center [94, 200] width 31 height 7
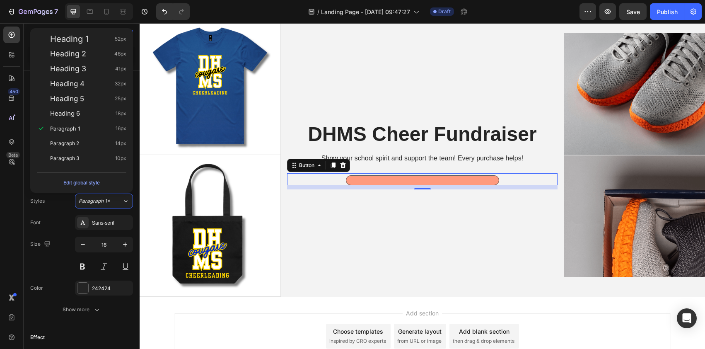
click at [417, 180] on button at bounding box center [422, 180] width 153 height 10
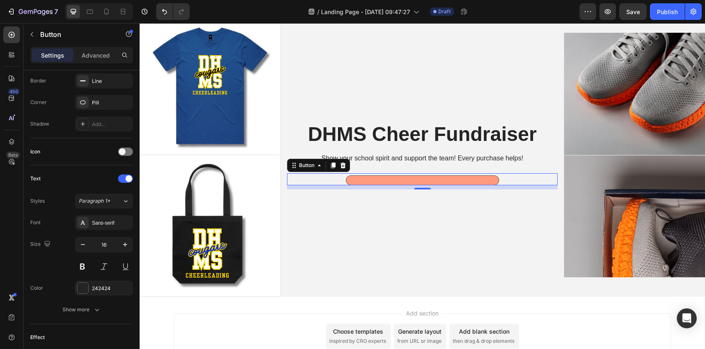
click at [417, 180] on button at bounding box center [422, 180] width 153 height 10
click at [418, 179] on button at bounding box center [422, 180] width 153 height 10
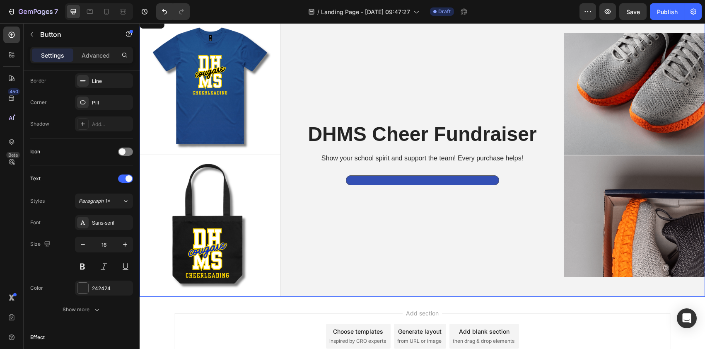
click at [429, 231] on div "DHMS Cheer Fundraiser Heading Show your school spirit and support the team! Eve…" at bounding box center [422, 155] width 283 height 283
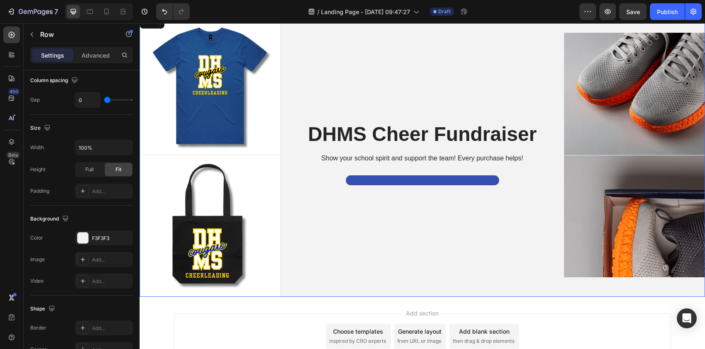
scroll to position [0, 0]
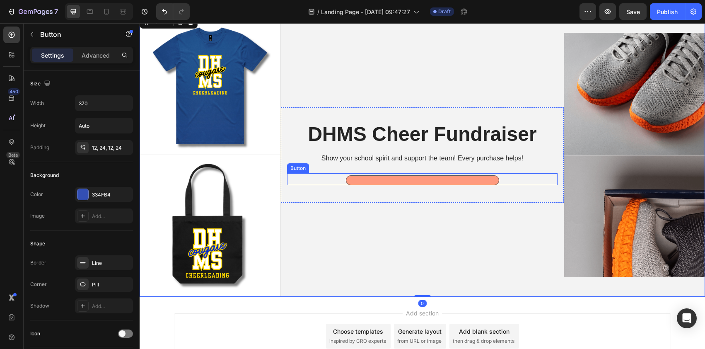
click at [429, 178] on button at bounding box center [422, 180] width 153 height 10
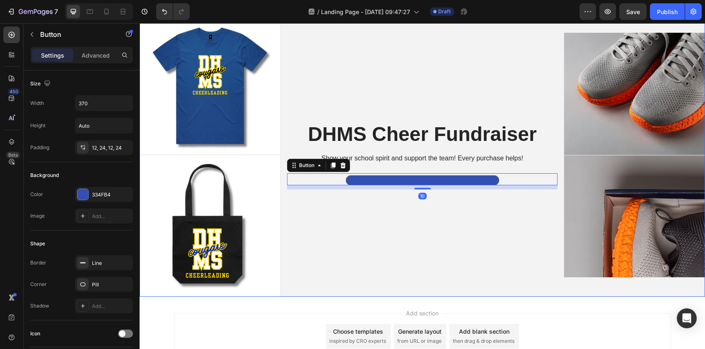
click at [420, 245] on div "DHMS Cheer Fundraiser Heading Show your school spirit and support the team! Eve…" at bounding box center [422, 155] width 283 height 283
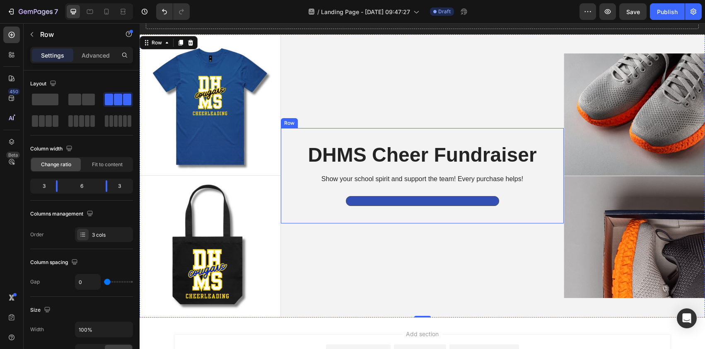
scroll to position [48, 0]
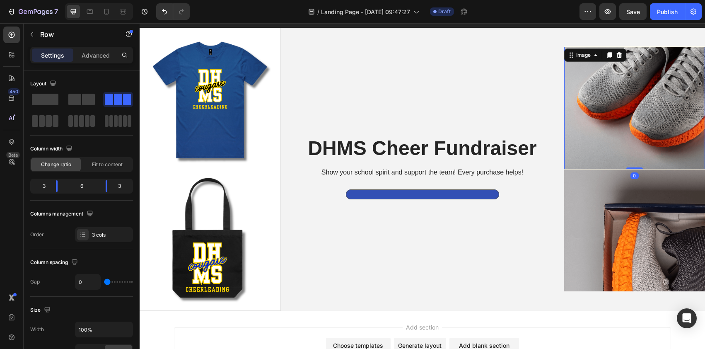
click at [611, 126] on img at bounding box center [634, 108] width 141 height 122
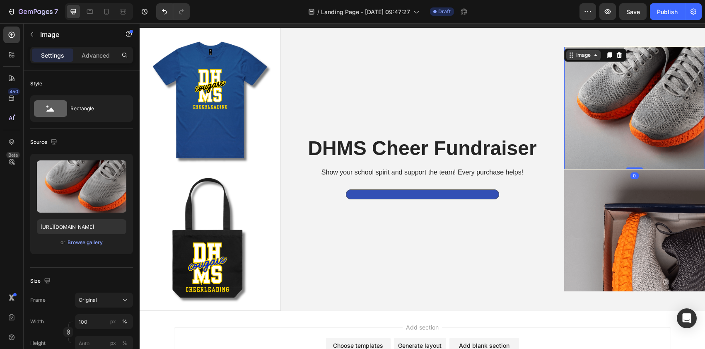
click at [578, 57] on div "Image" at bounding box center [583, 54] width 18 height 7
click at [81, 241] on div "Browse gallery" at bounding box center [84, 241] width 35 height 7
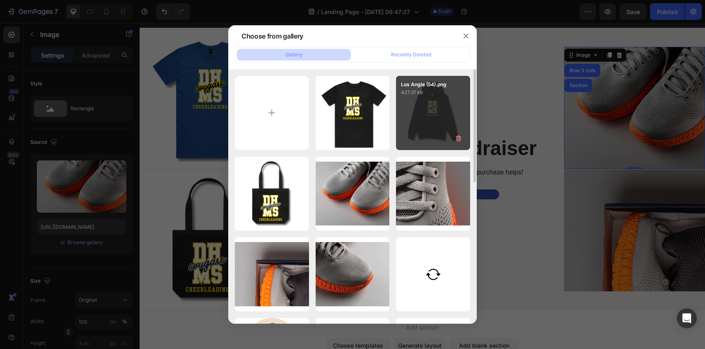
click at [416, 128] on div "Los Angle (54).png 427.31 kb" at bounding box center [433, 113] width 74 height 74
type input "https://cdn.shopify.com/s/files/1/0723/0885/0903/files/gempages_574991295378883…"
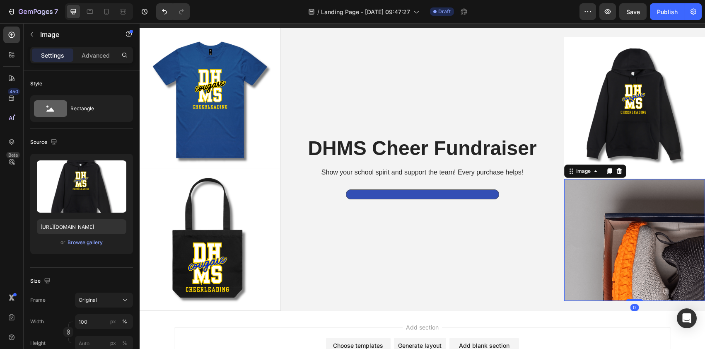
click at [602, 209] on img at bounding box center [634, 240] width 141 height 122
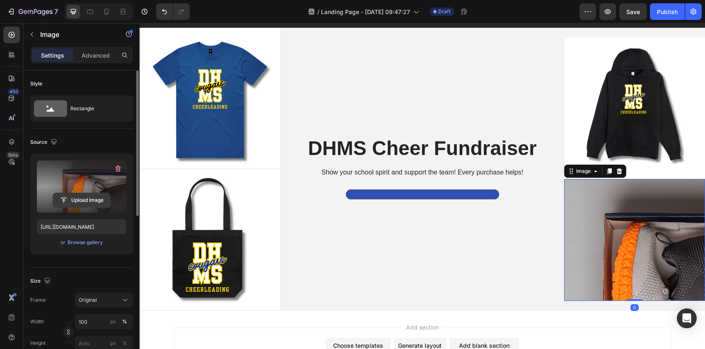
click at [95, 201] on input "file" at bounding box center [81, 200] width 57 height 14
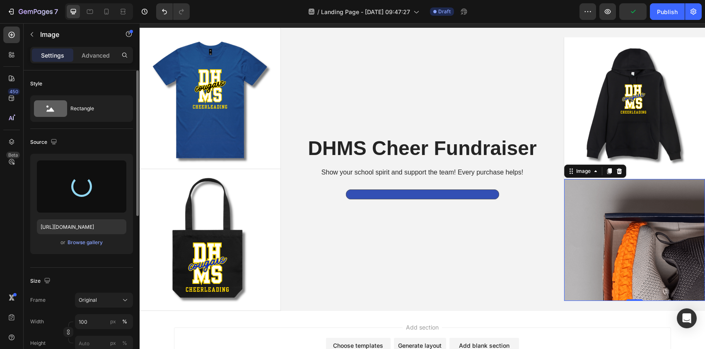
type input "https://cdn.shopify.com/s/files/1/0723/0885/0903/files/gempages_574991295378883…"
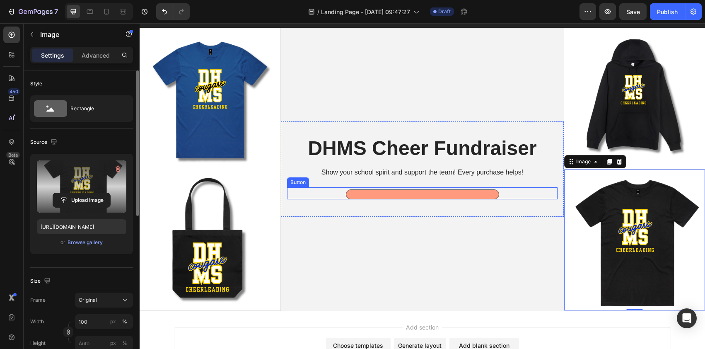
click at [418, 193] on button at bounding box center [422, 194] width 153 height 10
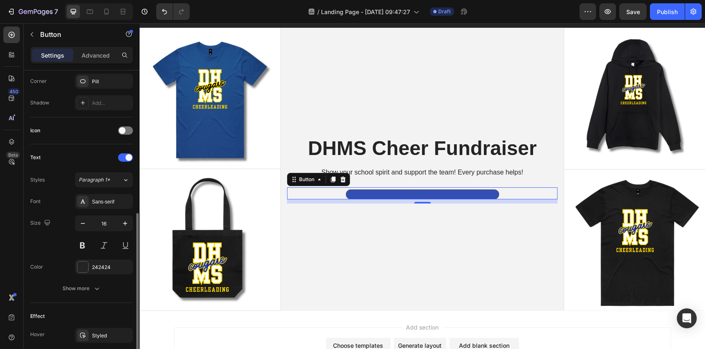
scroll to position [229, 0]
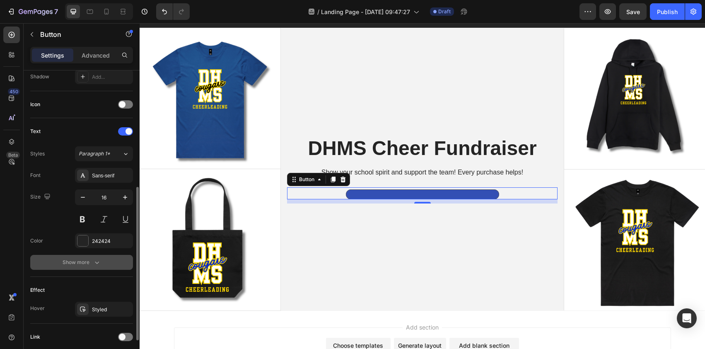
click at [90, 269] on button "Show more" at bounding box center [81, 262] width 103 height 15
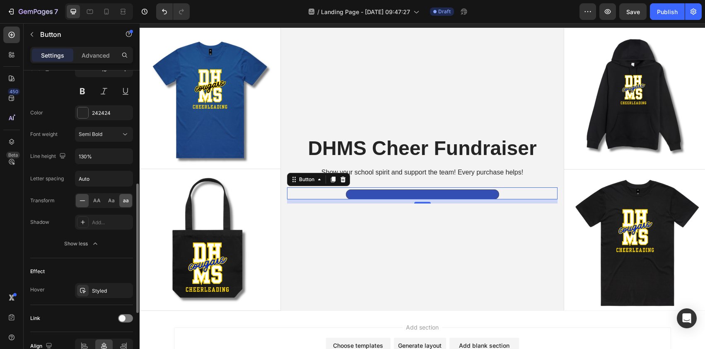
scroll to position [283, 0]
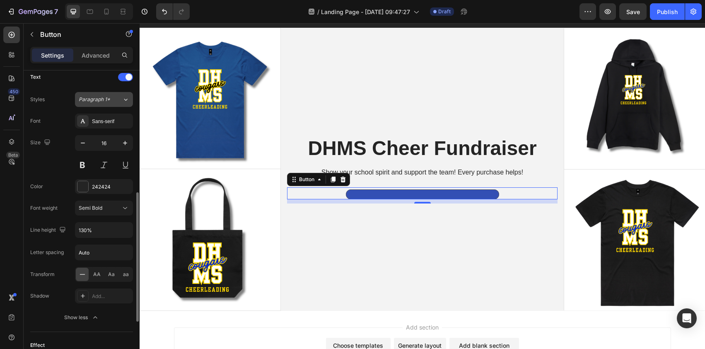
click at [90, 102] on span "Paragraph 1*" at bounding box center [94, 99] width 31 height 7
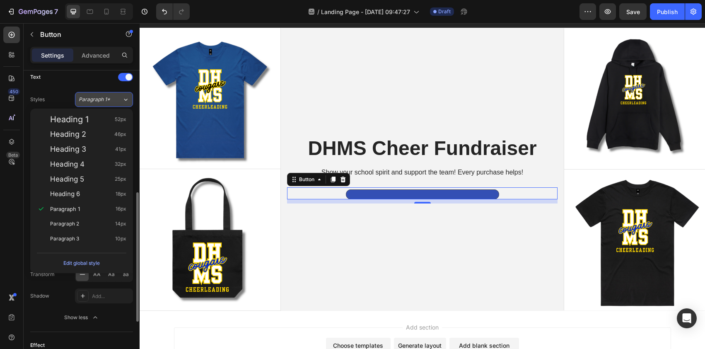
click at [90, 102] on span "Paragraph 1*" at bounding box center [94, 99] width 31 height 7
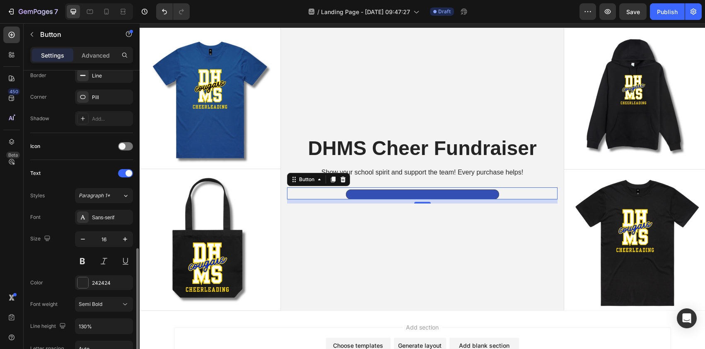
scroll to position [255, 0]
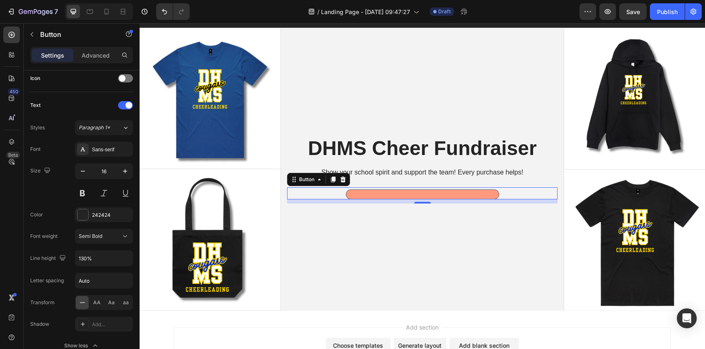
click at [375, 190] on button at bounding box center [422, 194] width 153 height 10
click at [379, 191] on button at bounding box center [422, 194] width 153 height 10
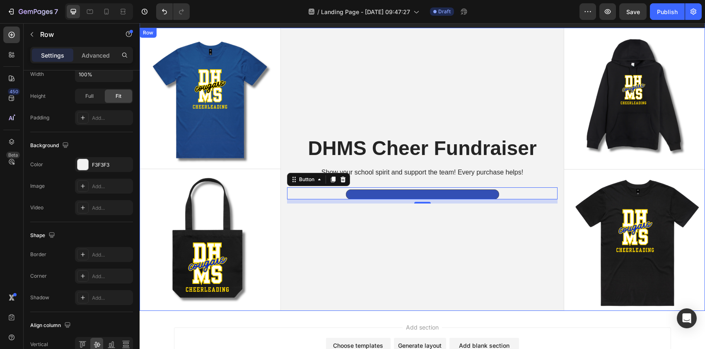
click at [393, 238] on div "DHMS Cheer Fundraiser Heading Show your school spirit and support the team! Eve…" at bounding box center [422, 169] width 283 height 283
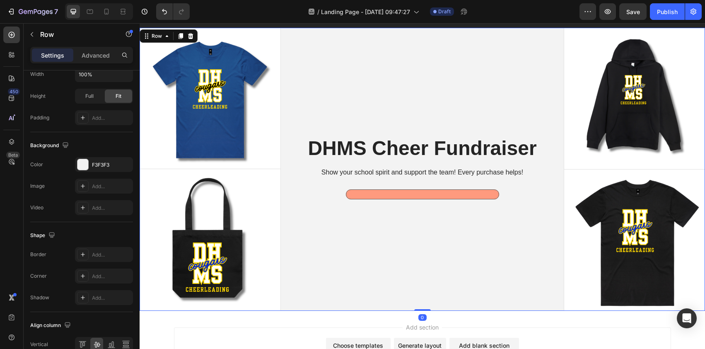
scroll to position [0, 0]
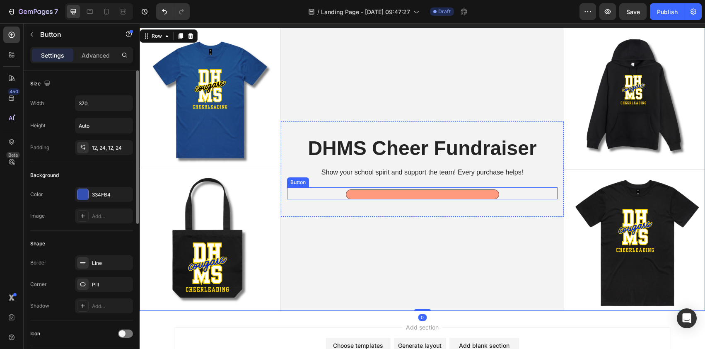
click at [397, 190] on button at bounding box center [422, 194] width 153 height 10
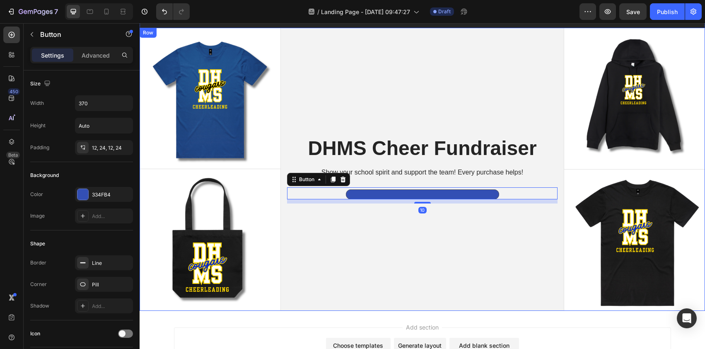
click at [386, 239] on div "DHMS Cheer Fundraiser Heading Show your school spirit and support the team! Eve…" at bounding box center [422, 169] width 283 height 283
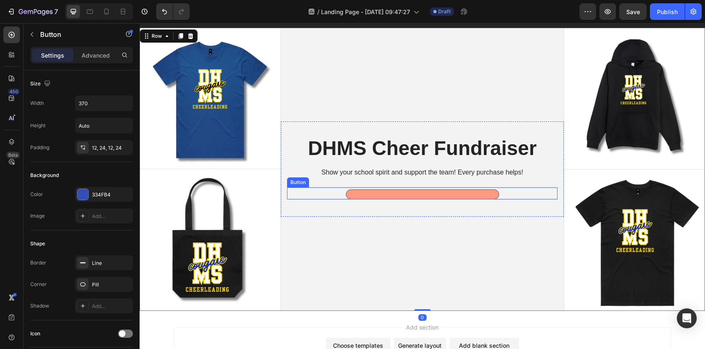
click at [391, 191] on button at bounding box center [422, 194] width 153 height 10
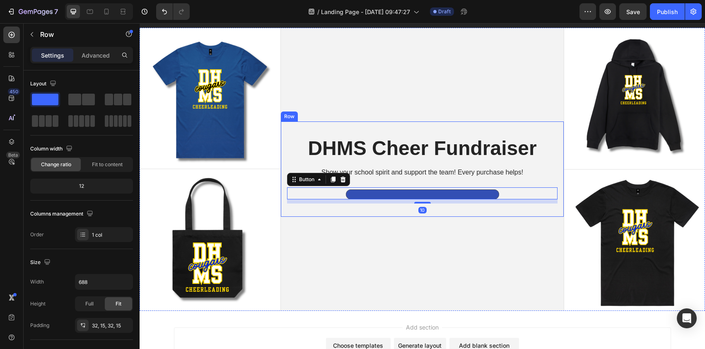
click at [394, 212] on div "DHMS Cheer Fundraiser Heading Show your school spirit and support the team! Eve…" at bounding box center [422, 168] width 283 height 95
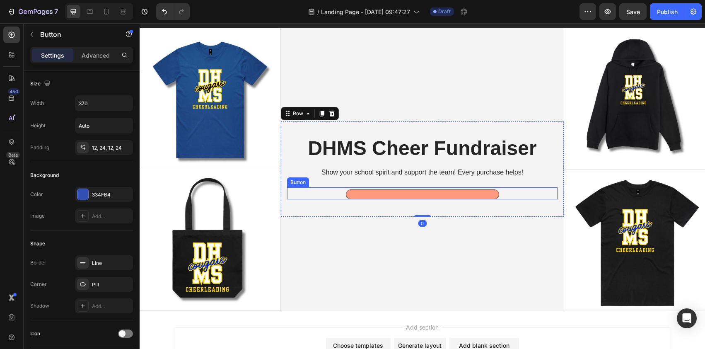
click at [393, 195] on button at bounding box center [422, 194] width 153 height 10
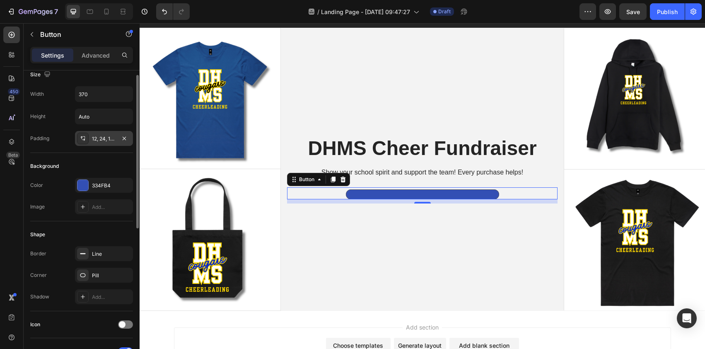
scroll to position [54, 0]
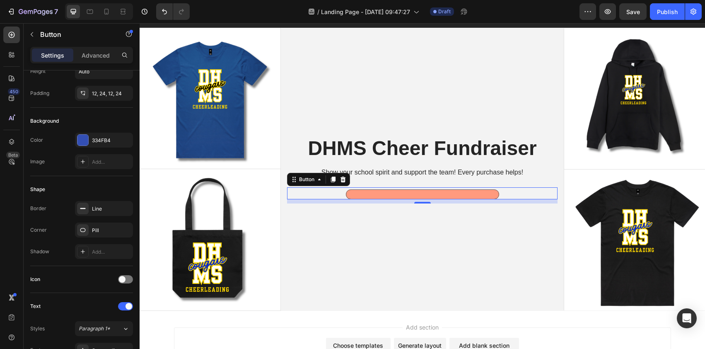
click at [395, 191] on button at bounding box center [422, 194] width 153 height 10
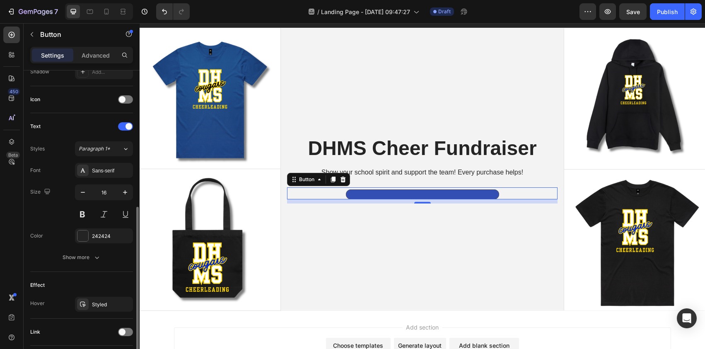
scroll to position [272, 0]
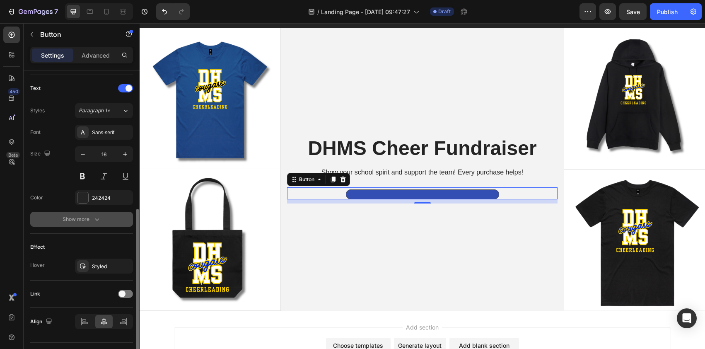
click at [91, 222] on div "Show more" at bounding box center [82, 219] width 39 height 8
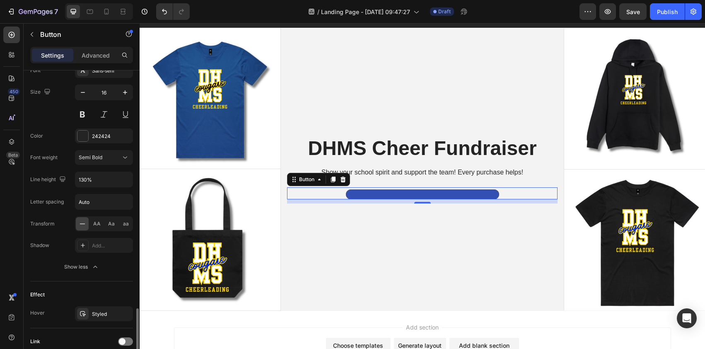
scroll to position [0, 0]
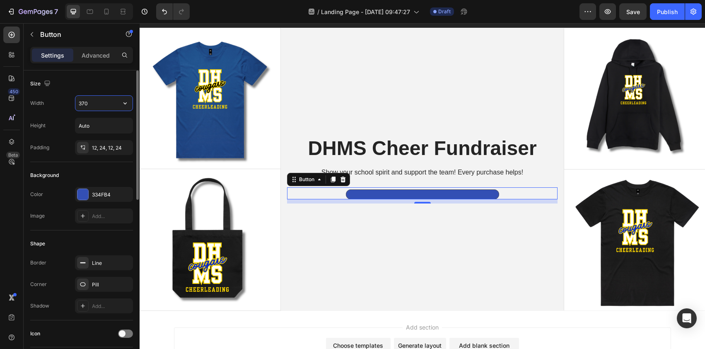
click at [101, 106] on input "370" at bounding box center [103, 103] width 57 height 15
click at [121, 103] on icon "button" at bounding box center [125, 103] width 8 height 8
click at [116, 104] on input "370" at bounding box center [103, 103] width 57 height 15
type input "380"
click at [103, 123] on input "Auto" at bounding box center [103, 125] width 57 height 15
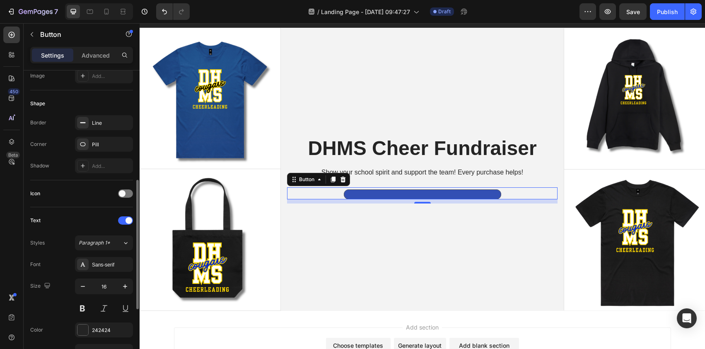
scroll to position [174, 0]
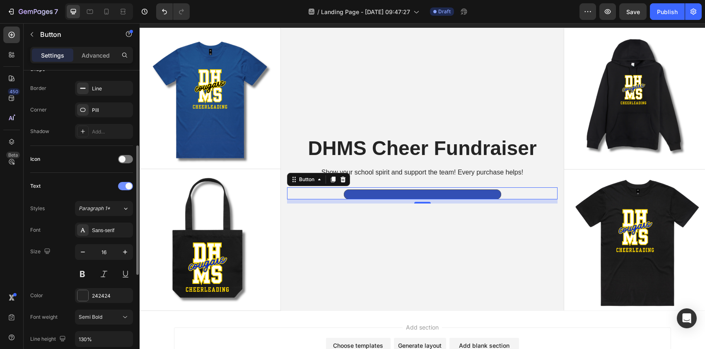
click at [123, 186] on div at bounding box center [125, 186] width 15 height 8
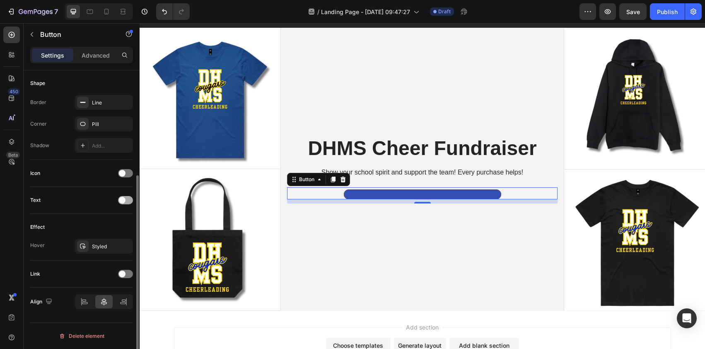
scroll to position [160, 0]
click at [123, 201] on span at bounding box center [122, 200] width 7 height 7
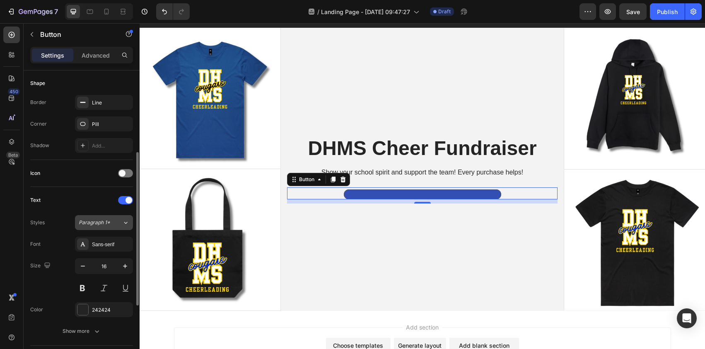
click at [101, 224] on span "Paragraph 1*" at bounding box center [94, 222] width 31 height 7
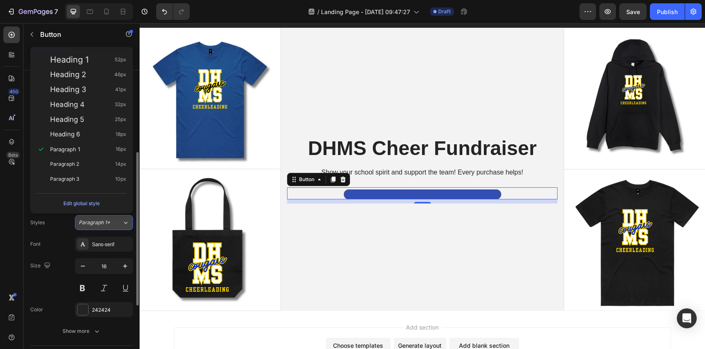
click at [101, 224] on span "Paragraph 1*" at bounding box center [94, 222] width 31 height 7
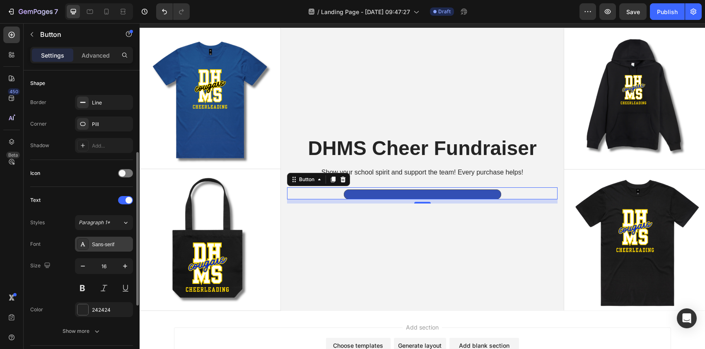
click at [108, 248] on div "Sans-serif" at bounding box center [104, 243] width 58 height 15
click at [104, 264] on input "16" at bounding box center [103, 265] width 27 height 15
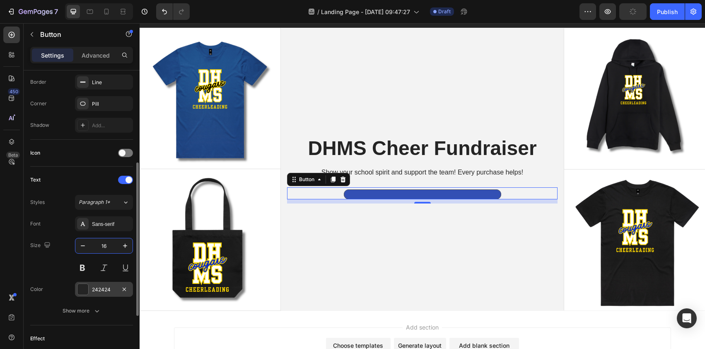
scroll to position [182, 0]
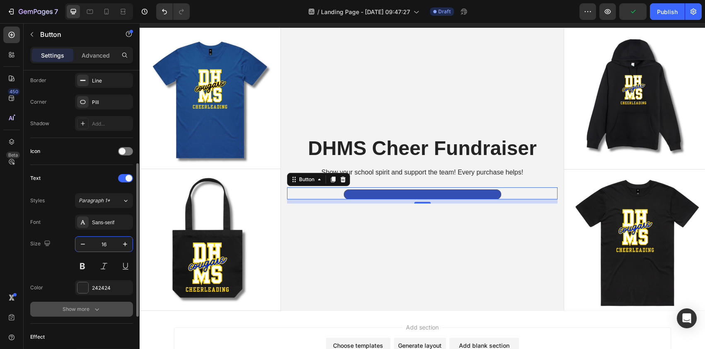
click at [99, 307] on icon "button" at bounding box center [97, 309] width 8 height 8
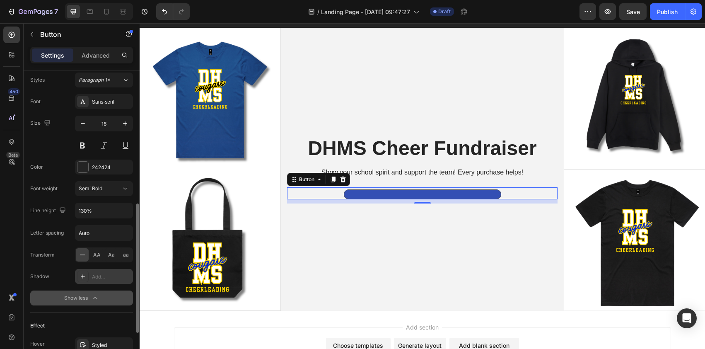
scroll to position [305, 0]
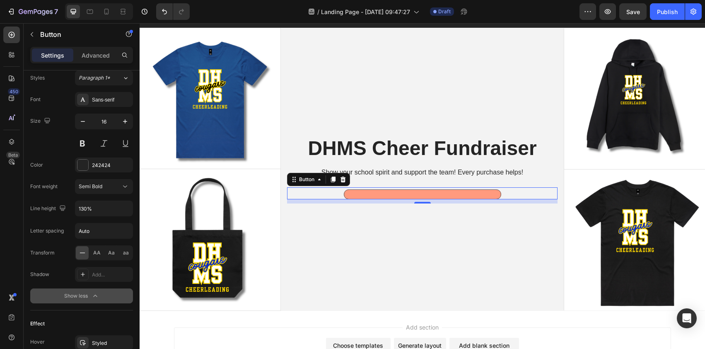
click at [389, 193] on button at bounding box center [422, 194] width 157 height 10
click at [426, 193] on button at bounding box center [422, 194] width 157 height 10
click at [426, 192] on button at bounding box center [422, 194] width 157 height 10
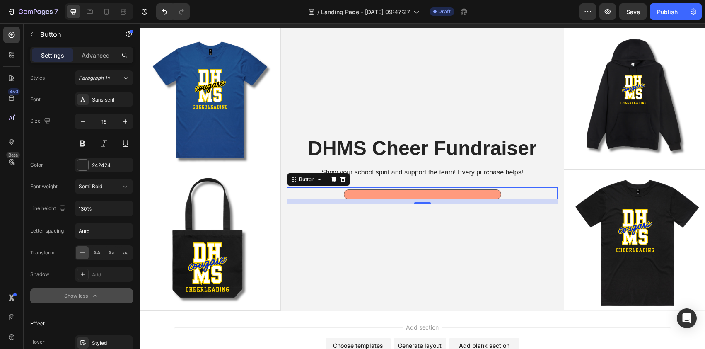
click at [426, 192] on button at bounding box center [422, 194] width 157 height 10
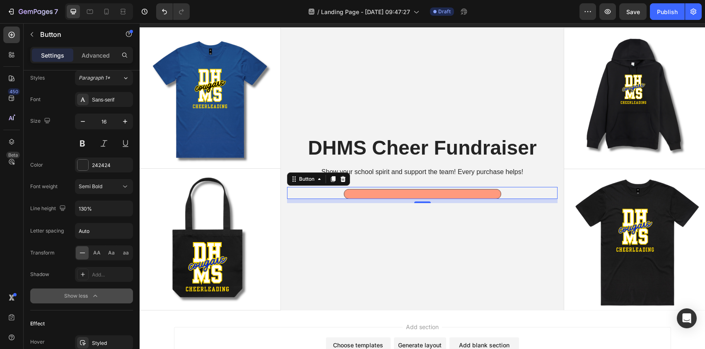
scroll to position [50, 0]
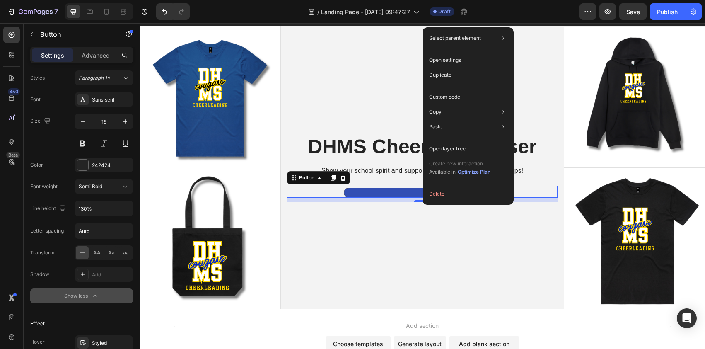
click at [409, 197] on div "10" at bounding box center [422, 199] width 270 height 4
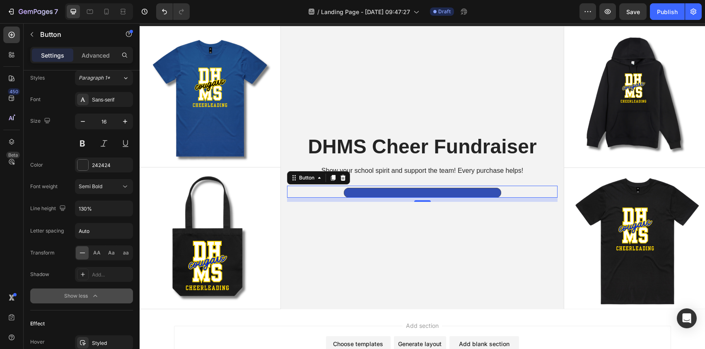
click at [409, 197] on div "10" at bounding box center [422, 199] width 270 height 4
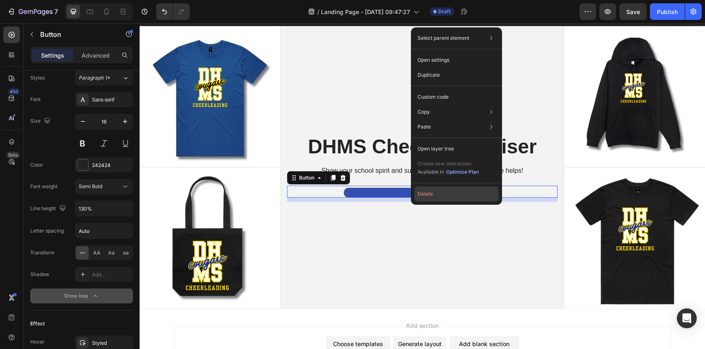
click at [420, 192] on button "Delete" at bounding box center [456, 193] width 84 height 15
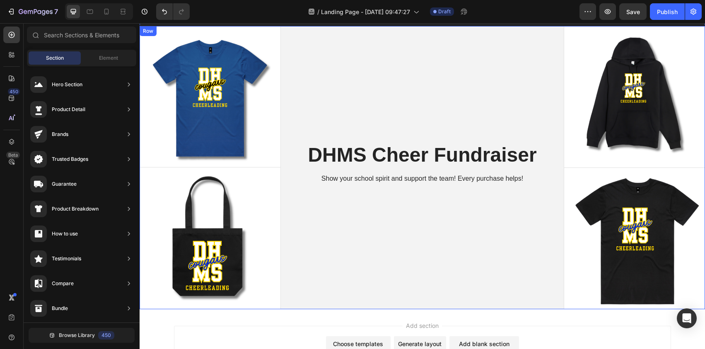
click at [414, 224] on div "DHMS Cheer Fundraiser Heading Show your school spirit and support the team! Eve…" at bounding box center [422, 167] width 283 height 283
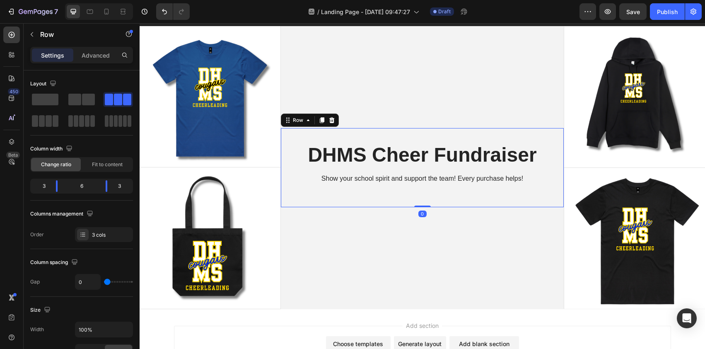
click at [393, 202] on div "DHMS Cheer Fundraiser Heading Show your school spirit and support the team! Eve…" at bounding box center [422, 167] width 283 height 79
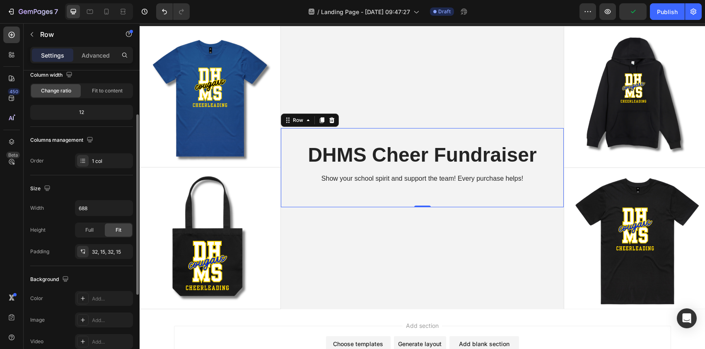
scroll to position [0, 0]
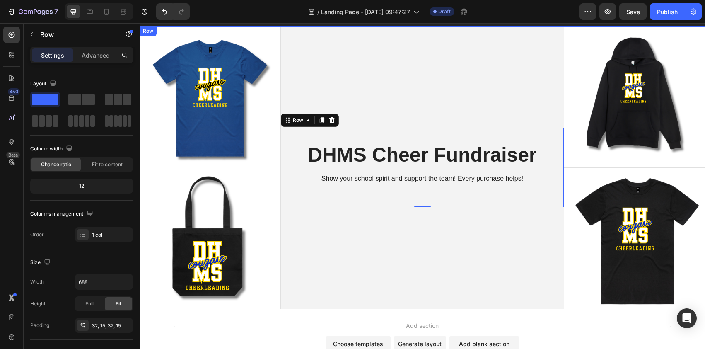
click at [455, 64] on div "DHMS Cheer Fundraiser Heading Show your school spirit and support the team! Eve…" at bounding box center [422, 167] width 283 height 283
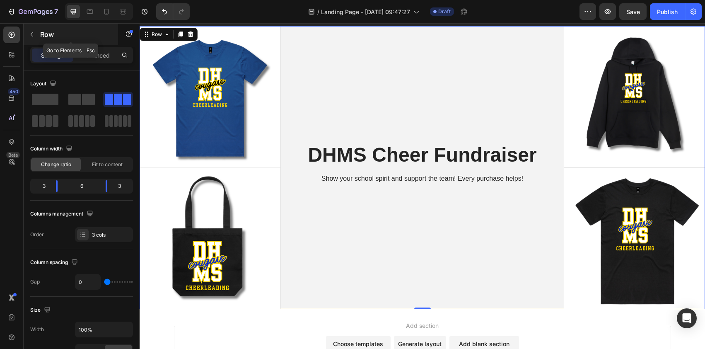
click at [32, 37] on icon "button" at bounding box center [32, 34] width 7 height 7
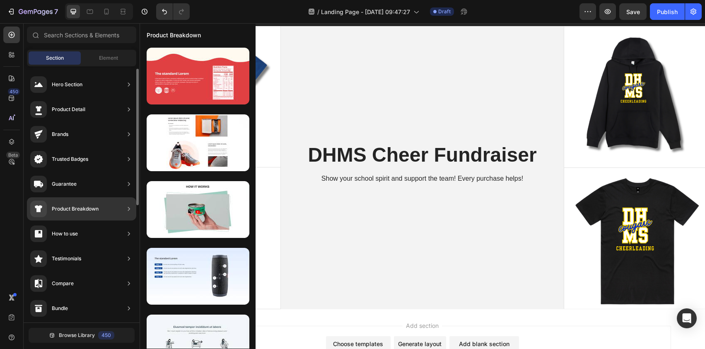
scroll to position [2, 0]
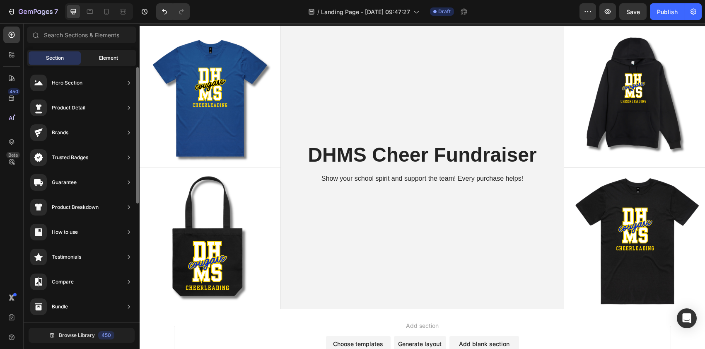
click at [96, 61] on div "Element" at bounding box center [108, 57] width 52 height 13
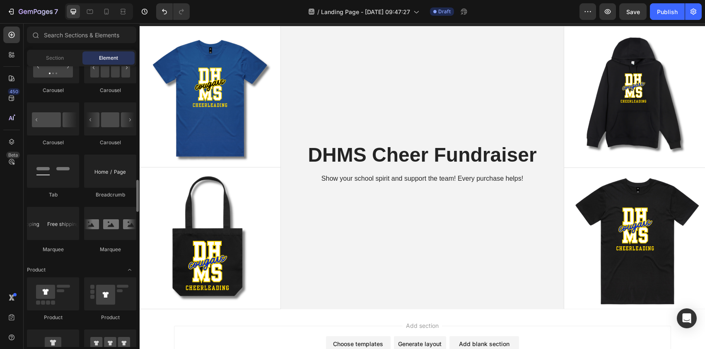
scroll to position [905, 0]
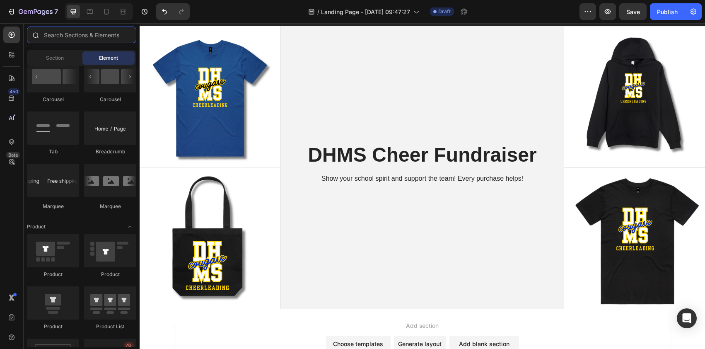
click at [78, 36] on input "text" at bounding box center [81, 34] width 109 height 17
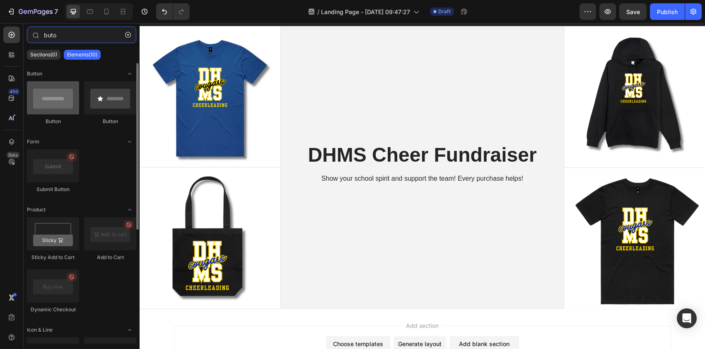
type input "buto"
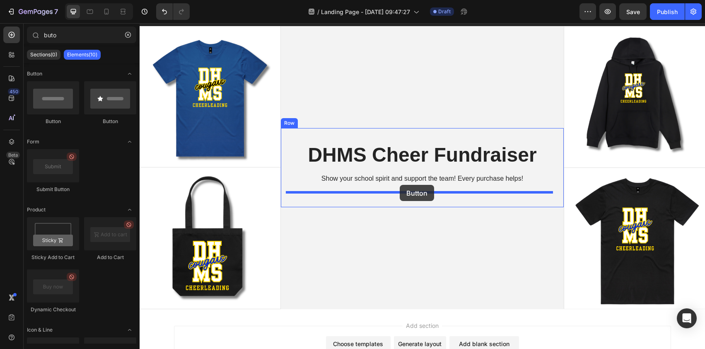
drag, startPoint x: 196, startPoint y: 126, endPoint x: 400, endPoint y: 185, distance: 211.6
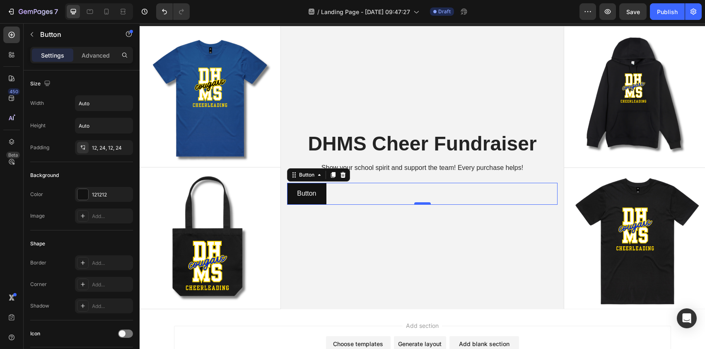
click at [421, 202] on div at bounding box center [422, 203] width 17 height 2
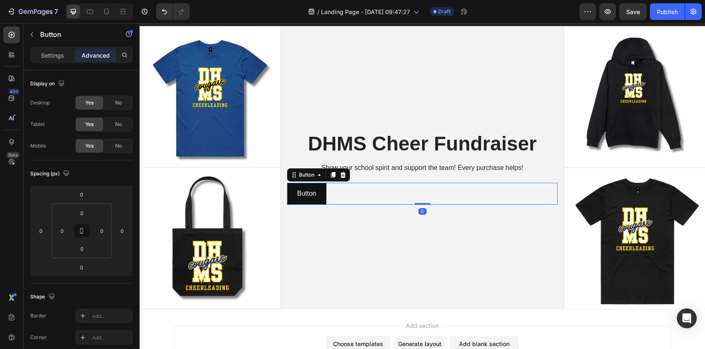
click at [423, 195] on div "Button Button 0" at bounding box center [422, 194] width 270 height 22
click at [86, 198] on input "0" at bounding box center [81, 194] width 17 height 12
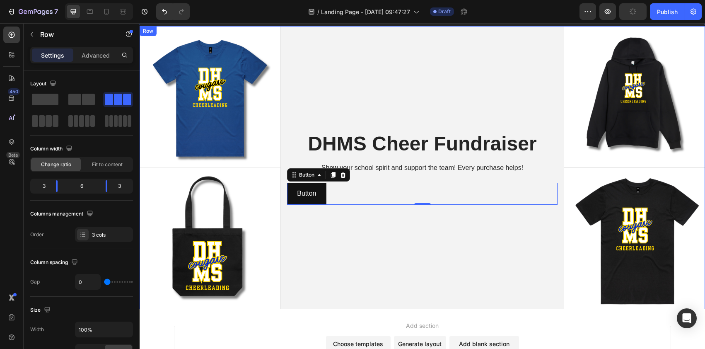
click at [410, 272] on div "DHMS Cheer Fundraiser Heading Show your school spirit and support the team! Eve…" at bounding box center [422, 167] width 283 height 283
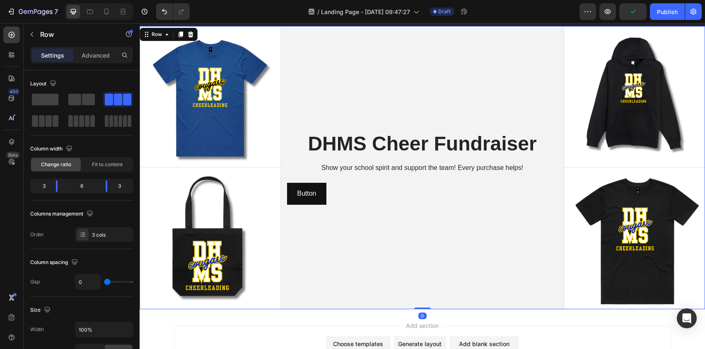
scroll to position [51, 0]
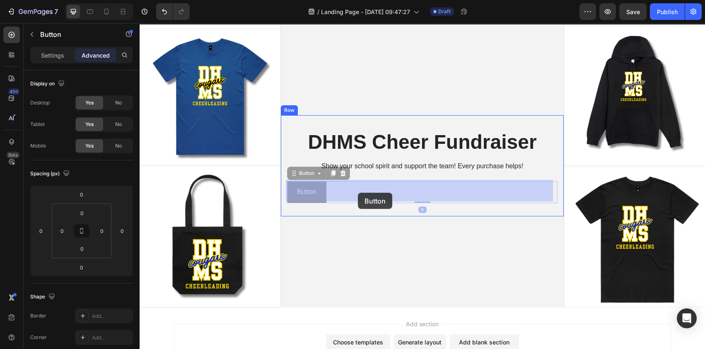
drag, startPoint x: 318, startPoint y: 190, endPoint x: 332, endPoint y: 192, distance: 13.8
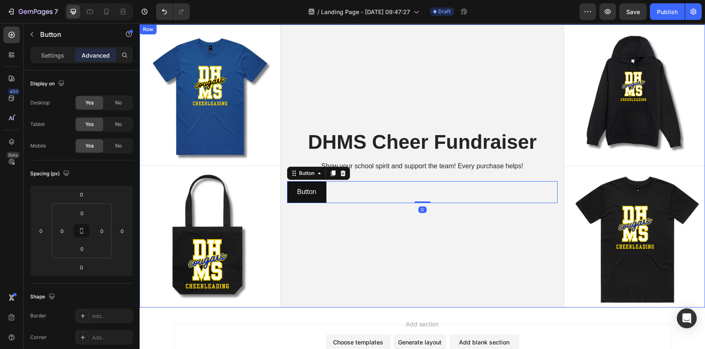
click at [345, 239] on div "DHMS Cheer Fundraiser Heading Show your school spirit and support the team! Eve…" at bounding box center [422, 165] width 283 height 283
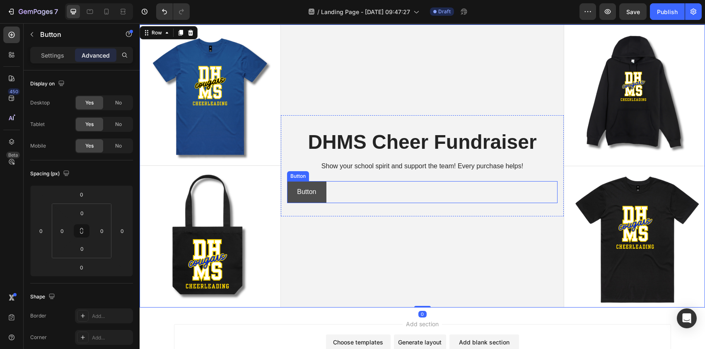
click at [292, 189] on button "Button" at bounding box center [306, 192] width 39 height 22
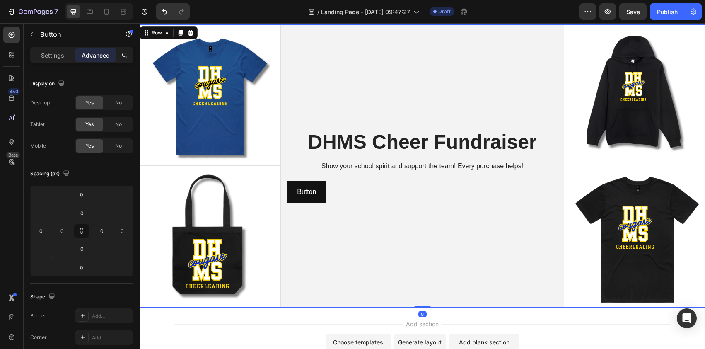
click at [351, 223] on div "DHMS Cheer Fundraiser Heading Show your school spirit and support the team! Eve…" at bounding box center [422, 165] width 283 height 283
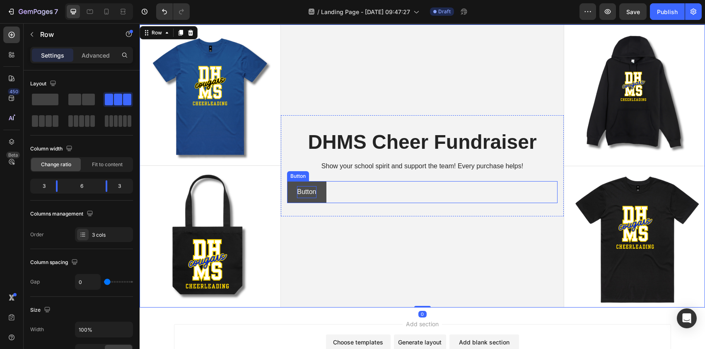
click at [311, 186] on p "Button" at bounding box center [306, 192] width 19 height 12
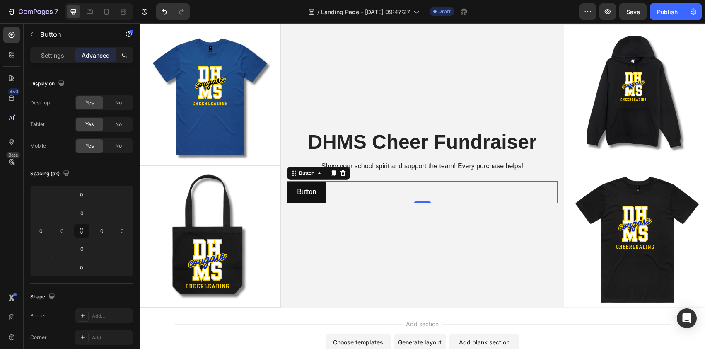
click at [347, 171] on div "Button" at bounding box center [318, 172] width 63 height 13
click at [344, 173] on icon at bounding box center [343, 173] width 7 height 7
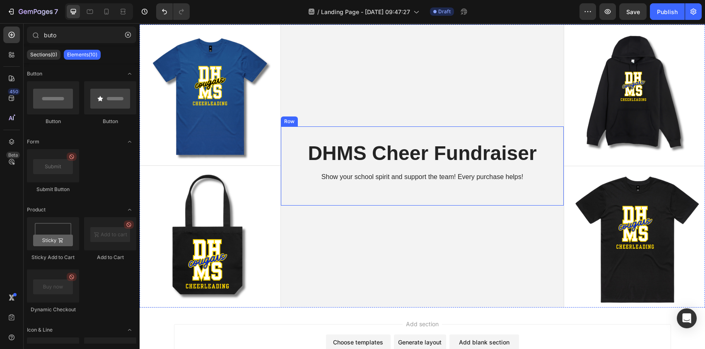
drag, startPoint x: 188, startPoint y: 191, endPoint x: 424, endPoint y: 189, distance: 236.0
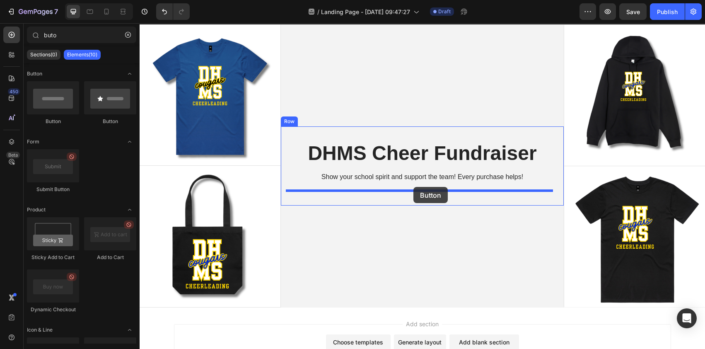
drag, startPoint x: 252, startPoint y: 123, endPoint x: 413, endPoint y: 187, distance: 173.2
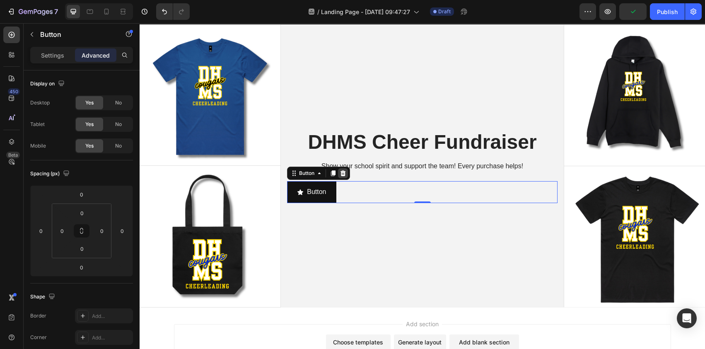
click at [341, 173] on icon at bounding box center [343, 173] width 7 height 7
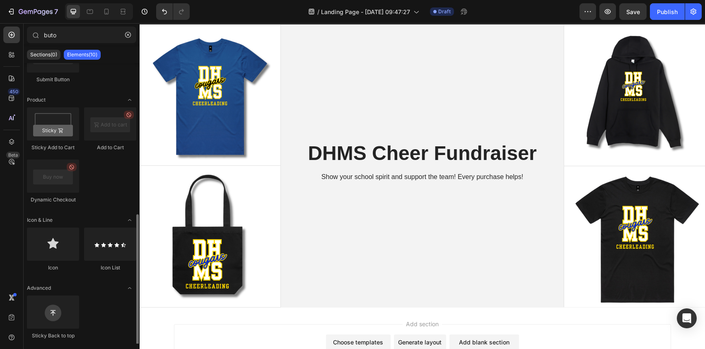
scroll to position [0, 0]
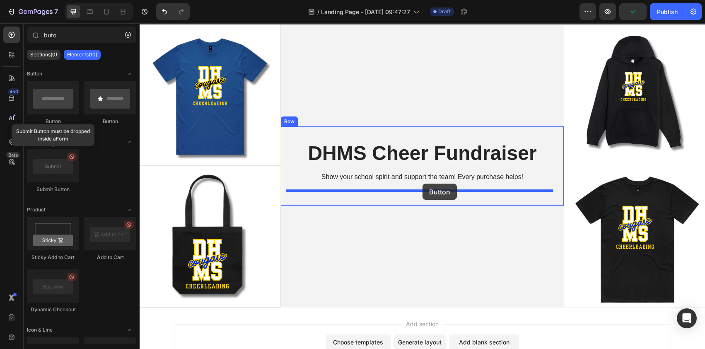
drag, startPoint x: 196, startPoint y: 123, endPoint x: 422, endPoint y: 183, distance: 234.5
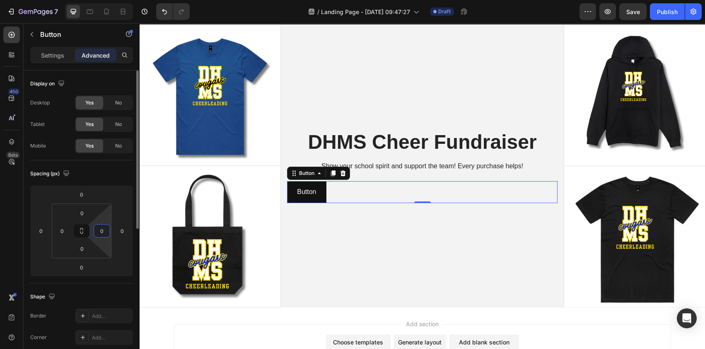
click at [104, 234] on input "0" at bounding box center [102, 230] width 12 height 12
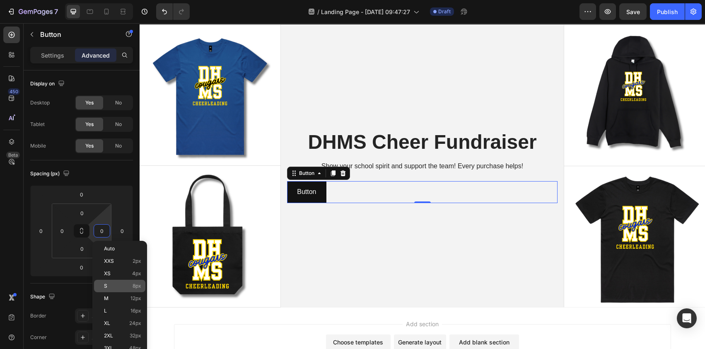
click at [114, 284] on p "S 8px" at bounding box center [122, 286] width 37 height 6
type input "8"
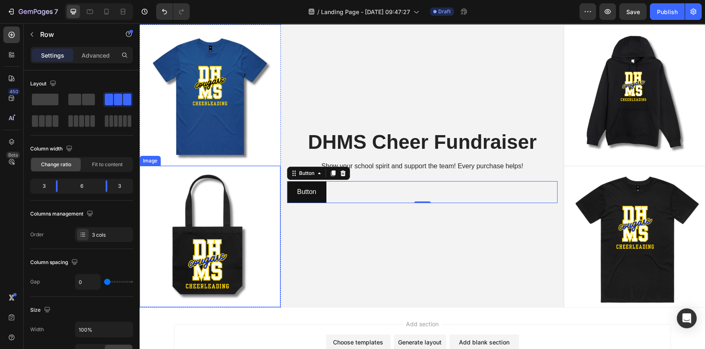
click at [388, 222] on div "DHMS Cheer Fundraiser Heading Show your school spirit and support the team! Eve…" at bounding box center [422, 165] width 283 height 283
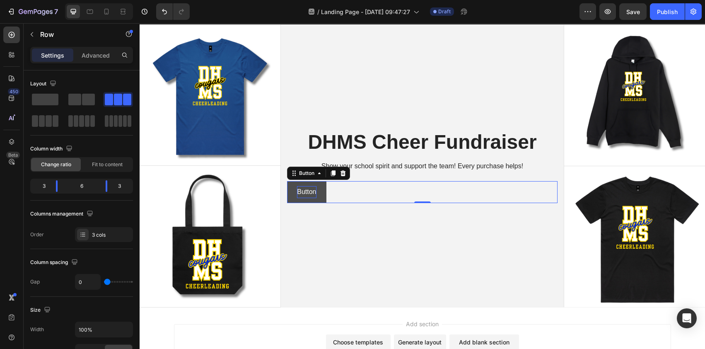
click at [313, 191] on p "Button" at bounding box center [306, 192] width 19 height 12
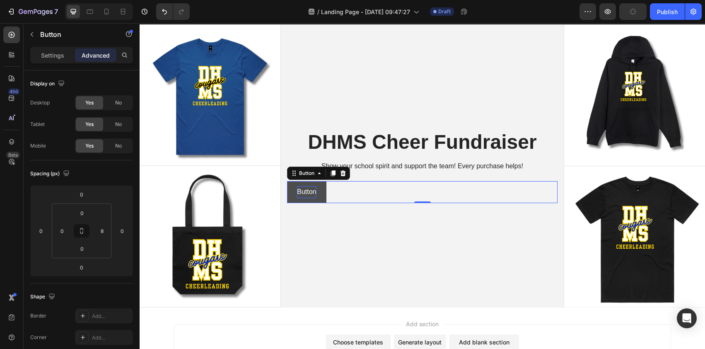
click at [311, 190] on p "Button" at bounding box center [306, 192] width 19 height 12
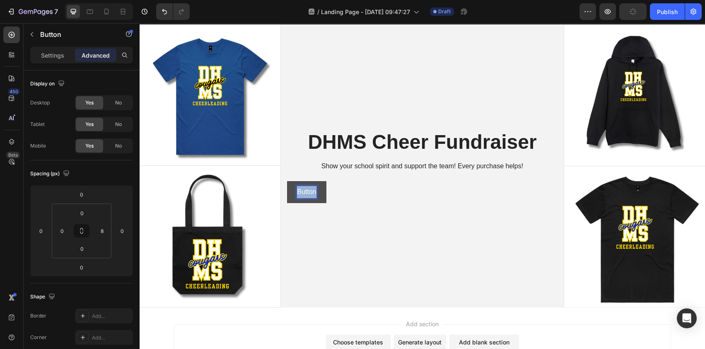
click at [311, 190] on p "Button" at bounding box center [306, 192] width 19 height 12
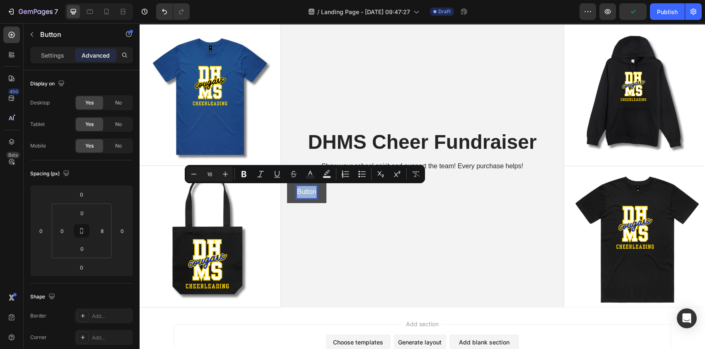
click at [311, 190] on p "Button" at bounding box center [306, 192] width 19 height 12
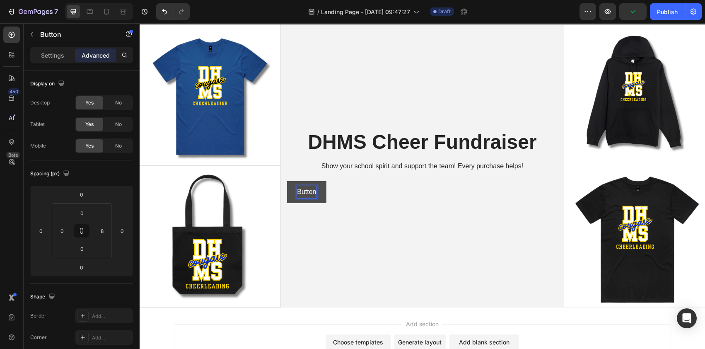
click at [311, 190] on p "Button" at bounding box center [306, 192] width 19 height 12
click at [306, 191] on p "ButtShop" at bounding box center [310, 192] width 27 height 12
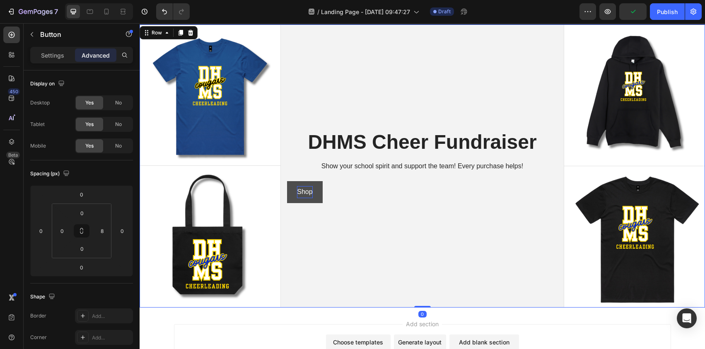
click at [376, 214] on div "DHMS Cheer Fundraiser Heading Show your school spirit and support the team! Eve…" at bounding box center [422, 165] width 283 height 283
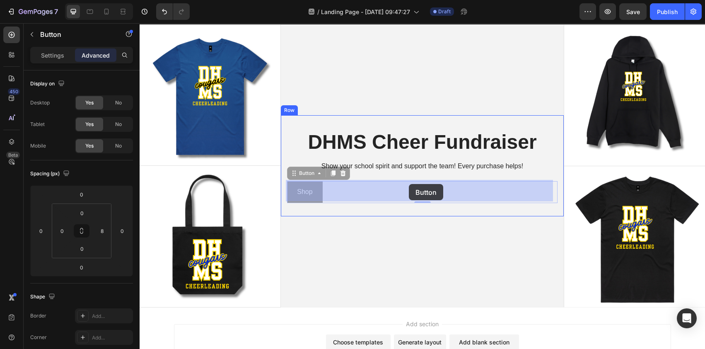
drag, startPoint x: 317, startPoint y: 186, endPoint x: 409, endPoint y: 184, distance: 91.9
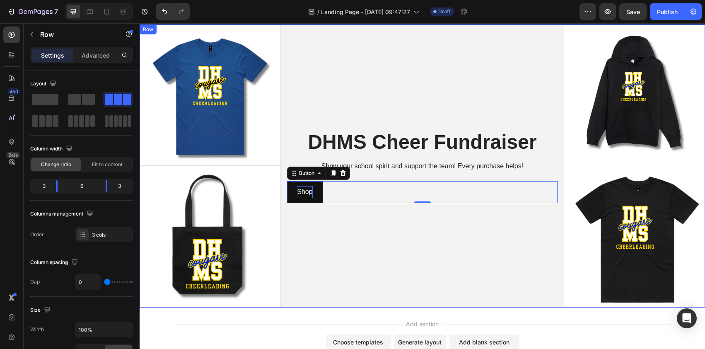
click at [342, 221] on div "DHMS Cheer Fundraiser Heading Show your school spirit and support the team! Eve…" at bounding box center [422, 165] width 283 height 283
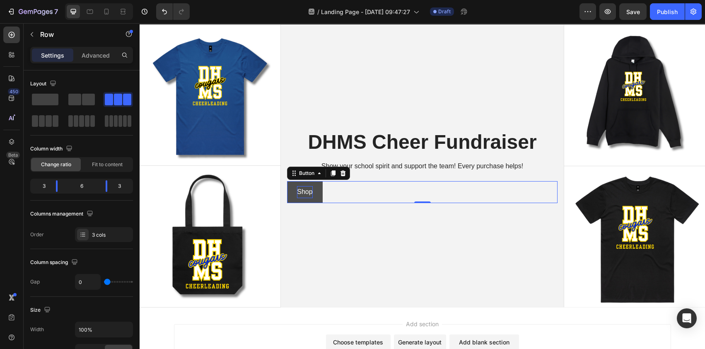
click at [319, 185] on button "Shop" at bounding box center [304, 192] width 35 height 22
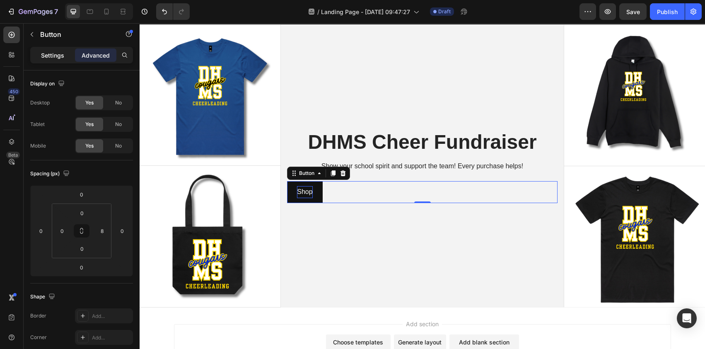
click at [60, 58] on p "Settings" at bounding box center [52, 55] width 23 height 9
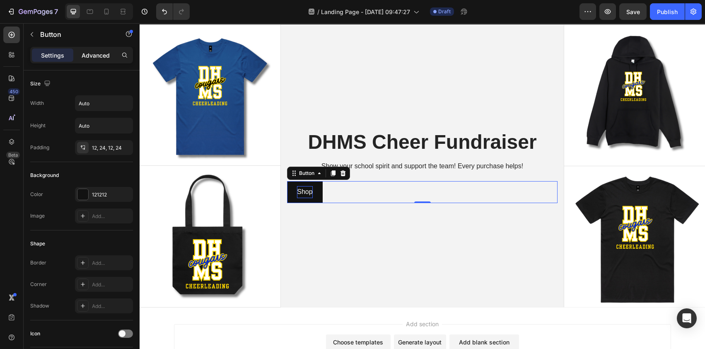
click at [103, 55] on p "Advanced" at bounding box center [96, 55] width 28 height 9
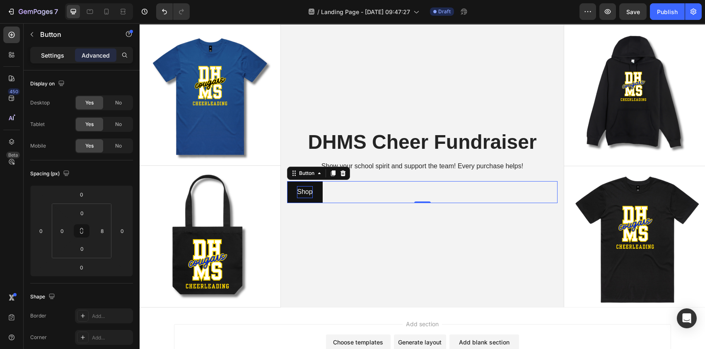
click at [55, 58] on p "Settings" at bounding box center [52, 55] width 23 height 9
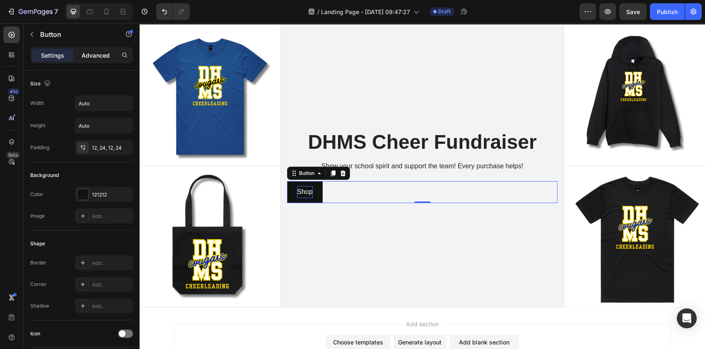
click at [99, 57] on p "Advanced" at bounding box center [96, 55] width 28 height 9
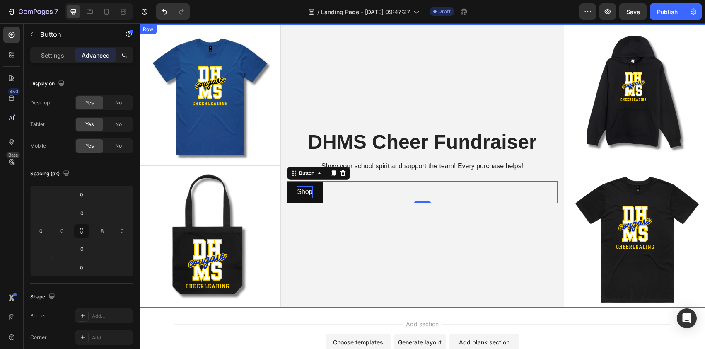
click at [342, 243] on div "DHMS Cheer Fundraiser Heading Show your school spirit and support the team! Eve…" at bounding box center [422, 165] width 283 height 283
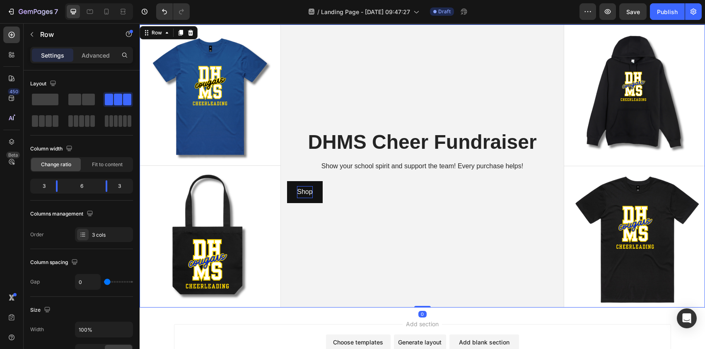
click at [306, 84] on div "DHMS Cheer Fundraiser Heading Show your school spirit and support the team! Eve…" at bounding box center [422, 165] width 283 height 283
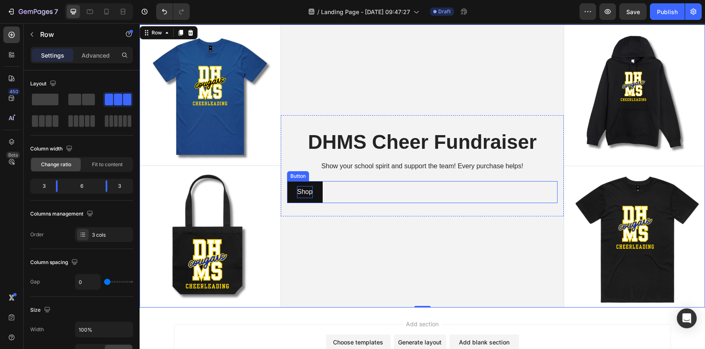
click at [308, 186] on p "Shop" at bounding box center [304, 192] width 15 height 12
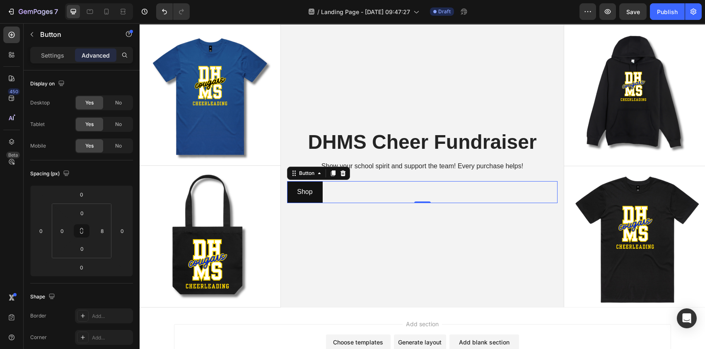
click at [336, 172] on div at bounding box center [333, 173] width 10 height 10
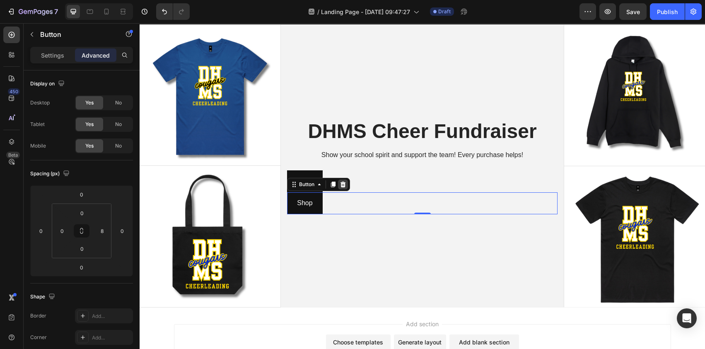
click at [344, 183] on icon at bounding box center [342, 184] width 5 height 6
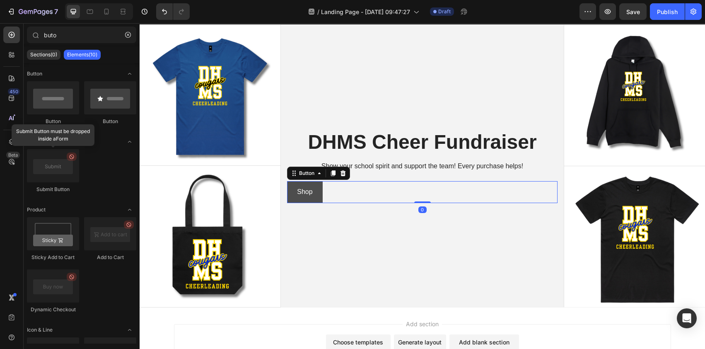
click at [314, 190] on button "Shop" at bounding box center [304, 192] width 35 height 22
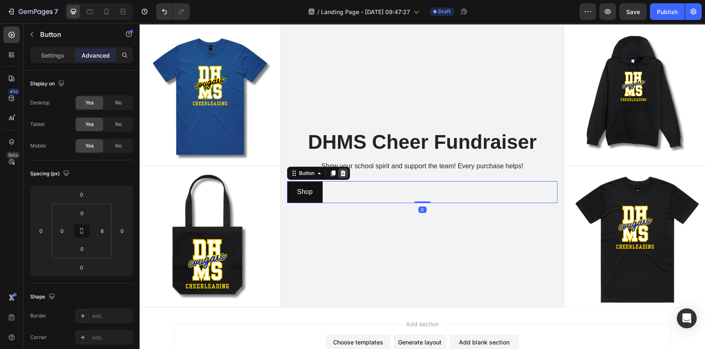
click at [342, 173] on icon at bounding box center [342, 173] width 5 height 6
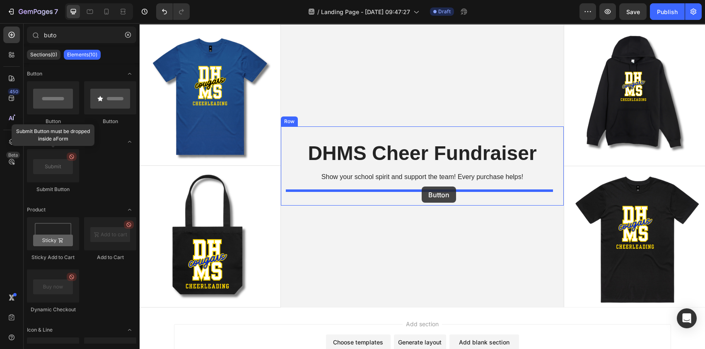
drag, startPoint x: 192, startPoint y: 120, endPoint x: 421, endPoint y: 186, distance: 239.3
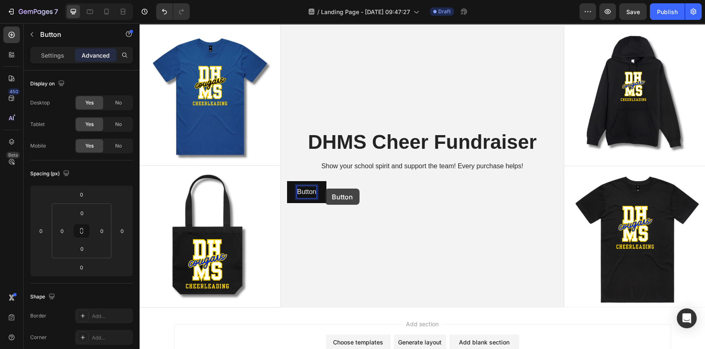
scroll to position [40, 0]
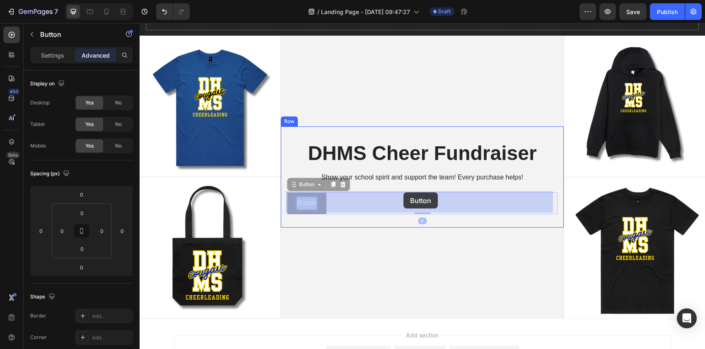
drag, startPoint x: 315, startPoint y: 188, endPoint x: 403, endPoint y: 192, distance: 88.3
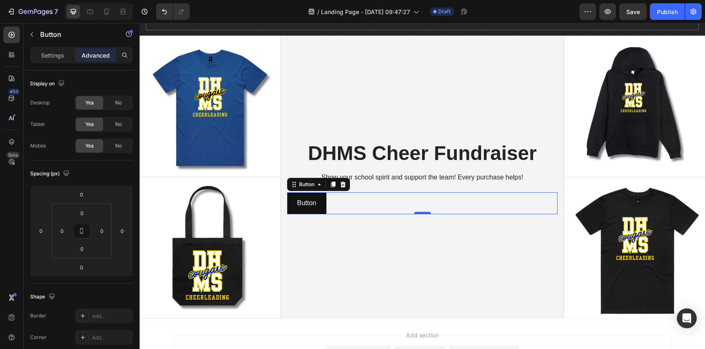
click at [421, 212] on div at bounding box center [422, 213] width 17 height 2
click at [17, 11] on div "7" at bounding box center [32, 12] width 51 height 10
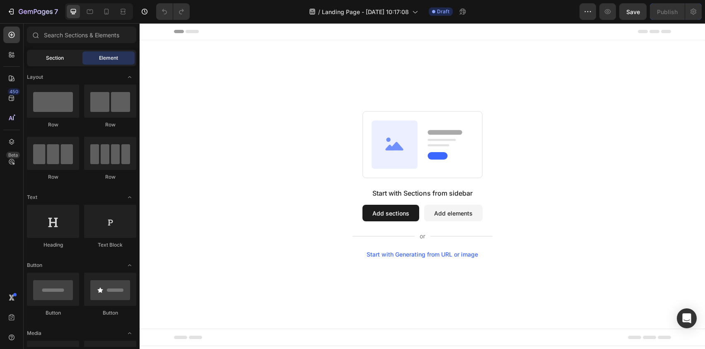
click at [46, 58] on span "Section" at bounding box center [55, 57] width 18 height 7
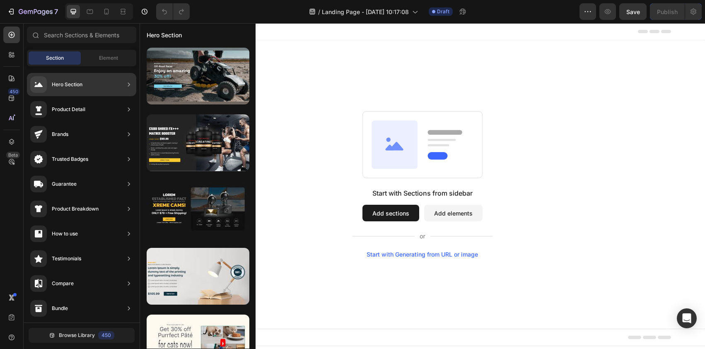
click at [81, 89] on div "Hero Section" at bounding box center [56, 84] width 52 height 17
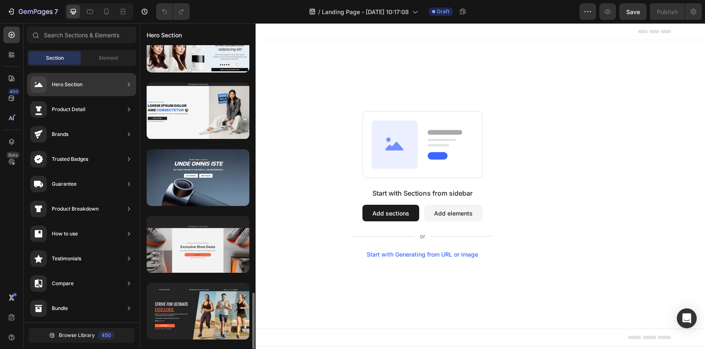
scroll to position [933, 0]
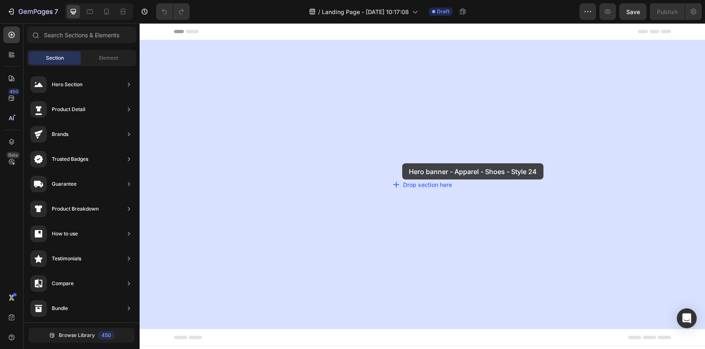
drag, startPoint x: 350, startPoint y: 229, endPoint x: 402, endPoint y: 164, distance: 83.2
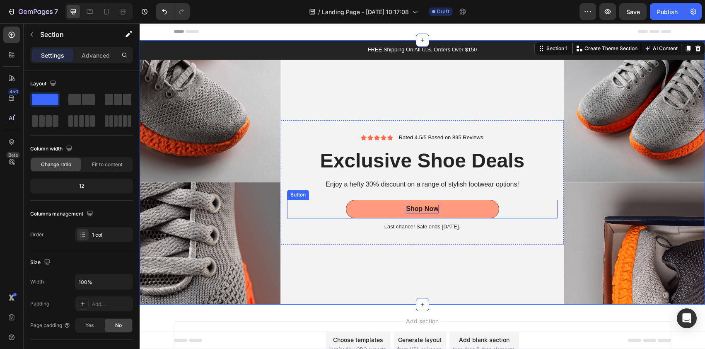
click at [426, 206] on div "Shop Now" at bounding box center [422, 209] width 32 height 9
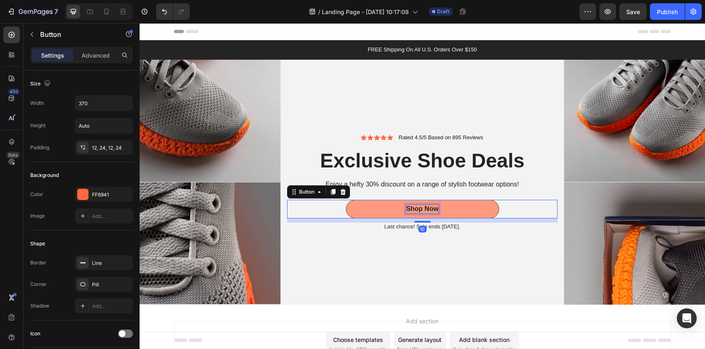
click at [427, 207] on div "Shop Now" at bounding box center [422, 209] width 32 height 9
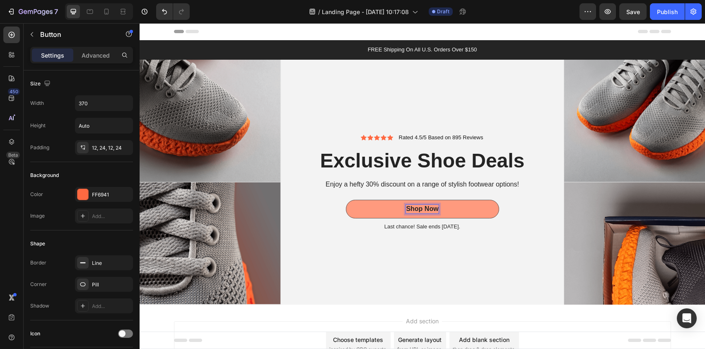
click at [434, 207] on p "Shop Now" at bounding box center [422, 209] width 32 height 9
click at [346, 200] on button "Shop The" at bounding box center [422, 209] width 153 height 19
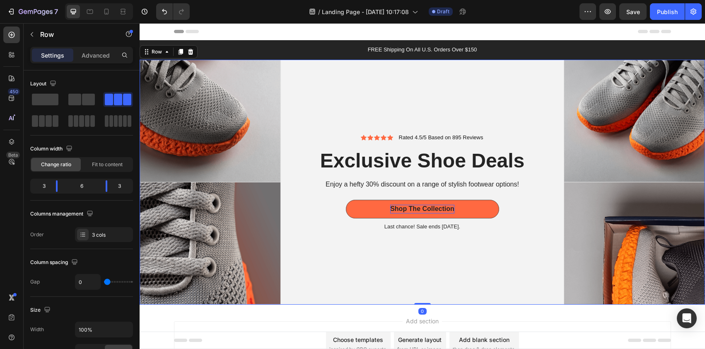
click at [409, 263] on div "Icon Icon Icon Icon Icon Icon List Rated 4.5/5 Based on 895 Reviews Text Block …" at bounding box center [422, 182] width 283 height 245
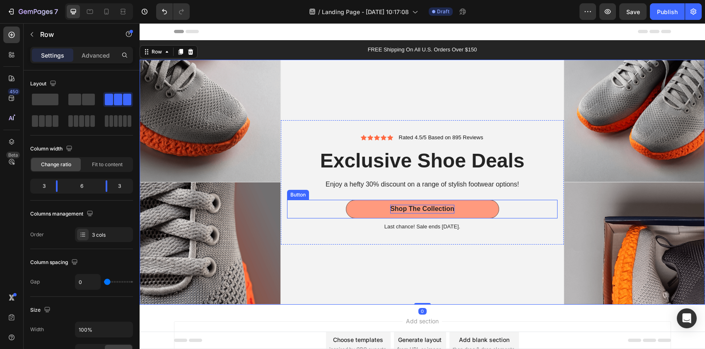
click at [473, 210] on button "Shop The Collection" at bounding box center [422, 209] width 153 height 19
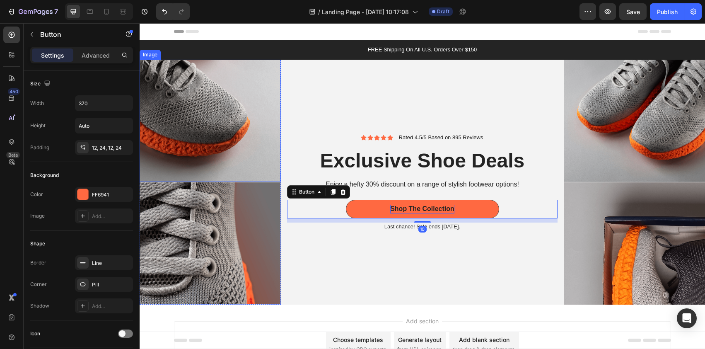
click at [242, 118] on img at bounding box center [210, 121] width 141 height 122
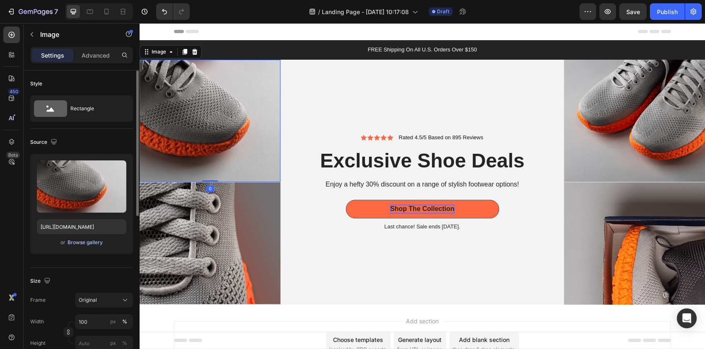
click at [87, 242] on div "Browse gallery" at bounding box center [84, 241] width 35 height 7
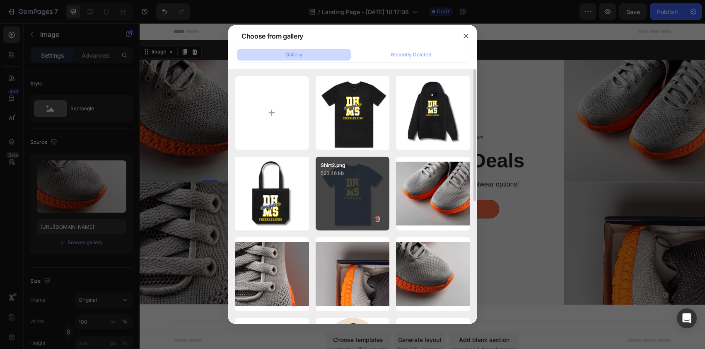
click at [344, 171] on p "523.46 kb" at bounding box center [352, 173] width 64 height 8
type input "[URL][DOMAIN_NAME]"
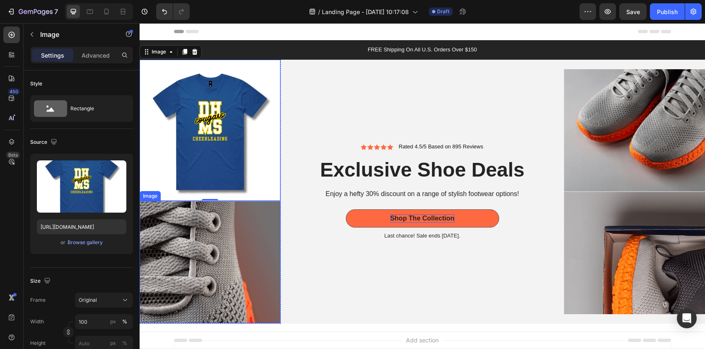
click at [243, 243] on img at bounding box center [210, 262] width 141 height 122
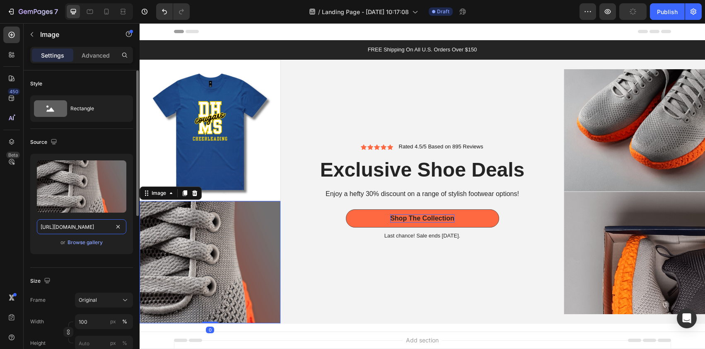
click at [89, 224] on input "https://cdn.shopify.com/s/files/1/0723/0885/0903/files/gempages_574991295378883…" at bounding box center [81, 226] width 89 height 15
click at [88, 226] on input "https://cdn.shopify.com/s/files/1/0723/0885/0903/files/gempages_574991295378883…" at bounding box center [81, 226] width 89 height 15
click at [92, 243] on div "Browse gallery" at bounding box center [84, 241] width 35 height 7
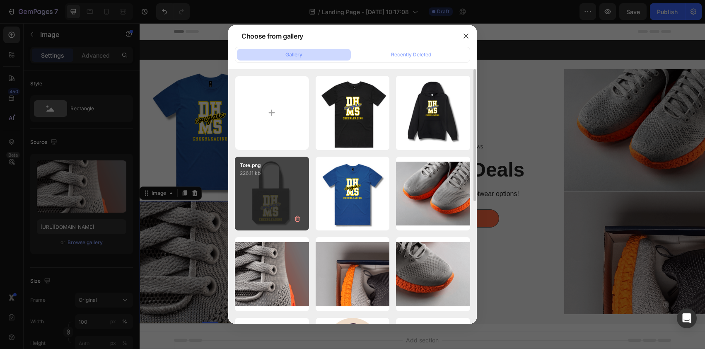
click at [277, 187] on div "Tote.png 226.11 kb" at bounding box center [272, 194] width 74 height 74
type input "[URL][DOMAIN_NAME]"
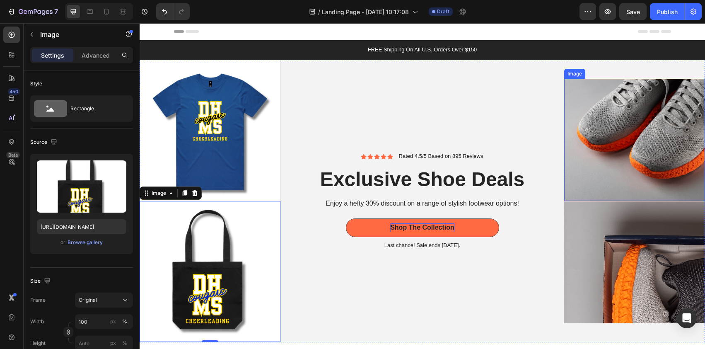
click at [607, 121] on img at bounding box center [634, 140] width 141 height 122
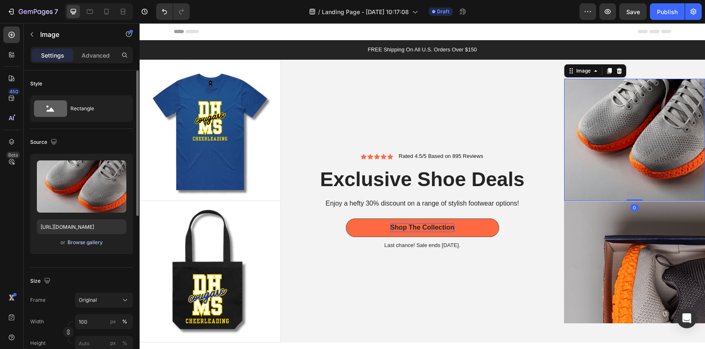
click at [84, 243] on div "Browse gallery" at bounding box center [84, 241] width 35 height 7
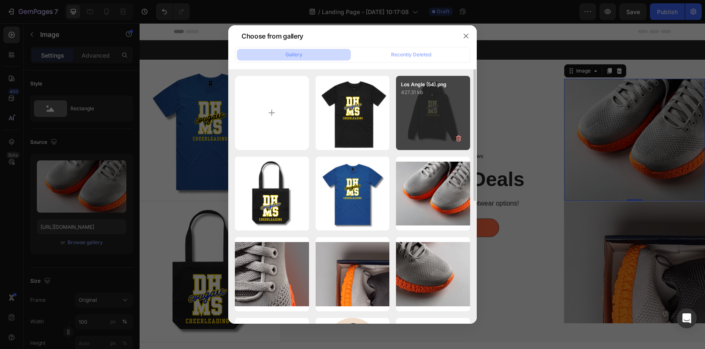
click at [407, 122] on div "Los Angle (54).png 427.31 kb" at bounding box center [433, 113] width 74 height 74
type input "[URL][DOMAIN_NAME]"
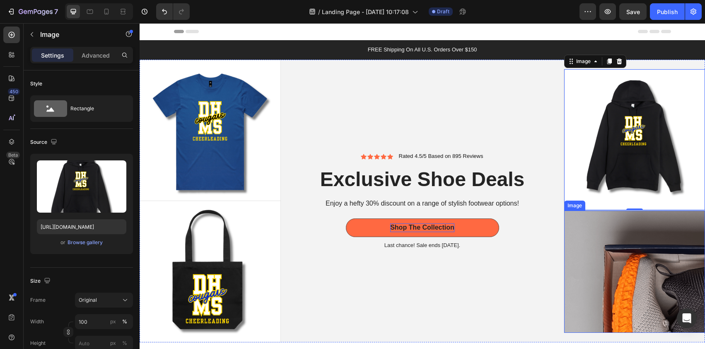
click at [606, 260] on img at bounding box center [634, 271] width 141 height 122
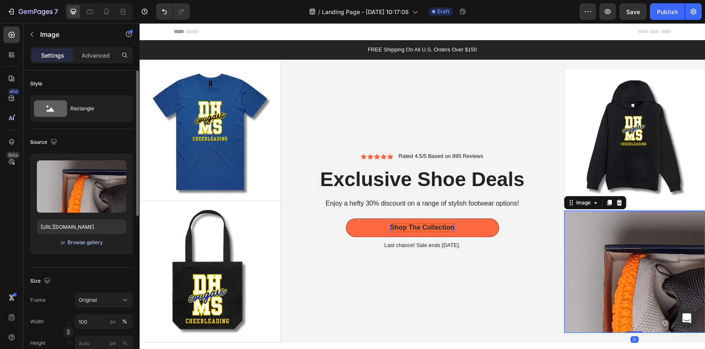
click at [88, 242] on div "Browse gallery" at bounding box center [84, 241] width 35 height 7
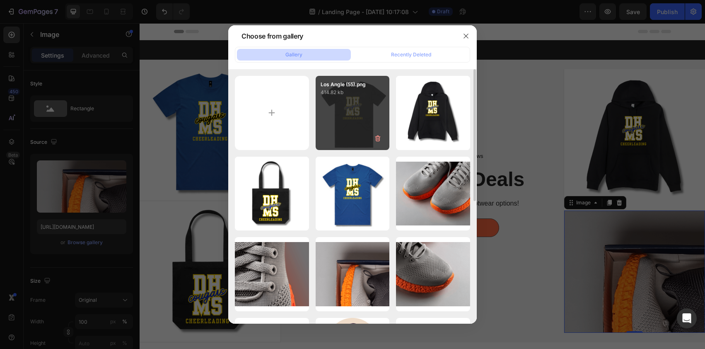
click at [344, 125] on div "Los Angle (55).png 414.82 kb" at bounding box center [352, 113] width 74 height 74
type input "https://cdn.shopify.com/s/files/1/0723/0885/0903/files/gempages_574991295378883…"
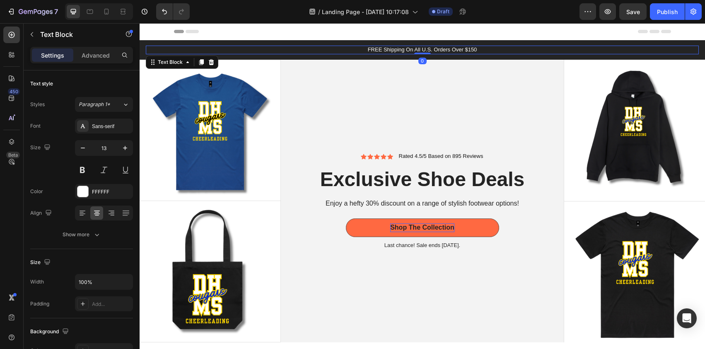
click at [439, 49] on p "FREE Shipping On All U.S. Orders Over $150" at bounding box center [422, 49] width 551 height 7
click at [210, 61] on icon at bounding box center [211, 62] width 7 height 7
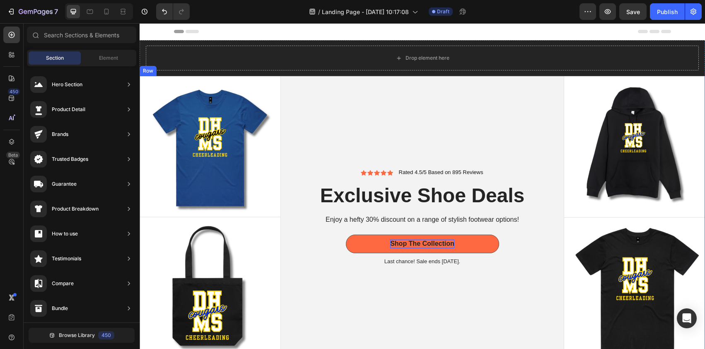
click at [461, 112] on div "Icon Icon Icon Icon Icon Icon List Rated 4.5/5 Based on 895 Reviews Text Block …" at bounding box center [422, 217] width 283 height 283
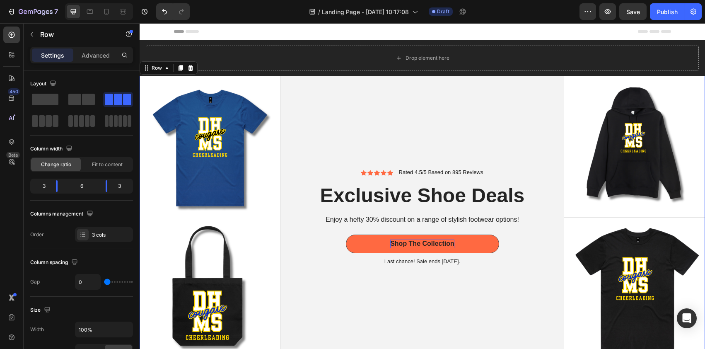
click at [461, 112] on div "Icon Icon Icon Icon Icon Icon List Rated 4.5/5 Based on 895 Reviews Text Block …" at bounding box center [422, 217] width 283 height 283
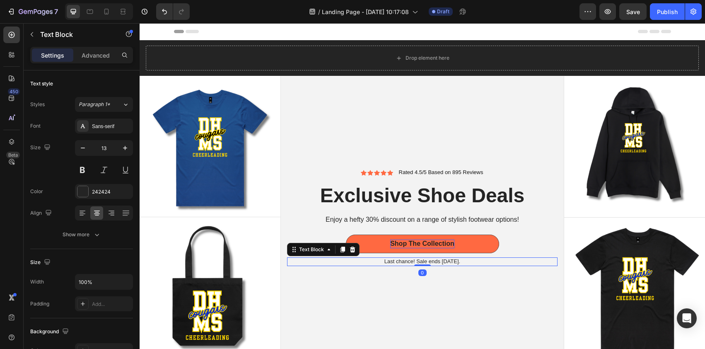
click at [426, 260] on p "Last chance! Sale ends July 31st." at bounding box center [422, 261] width 269 height 7
click at [354, 250] on div at bounding box center [352, 249] width 10 height 10
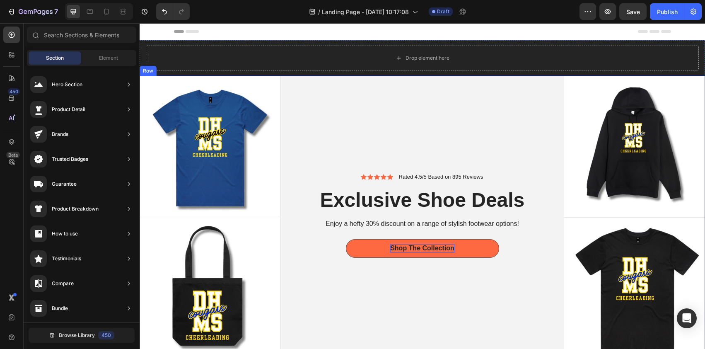
click at [366, 301] on div "Icon Icon Icon Icon Icon Icon List Rated 4.5/5 Based on 895 Reviews Text Block …" at bounding box center [422, 217] width 283 height 283
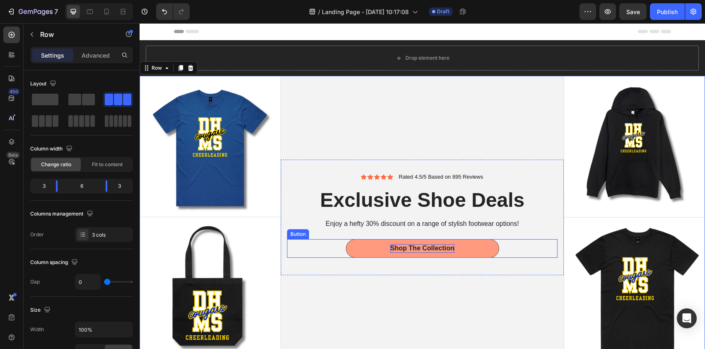
click at [365, 250] on button "Shop The Collection" at bounding box center [422, 248] width 153 height 19
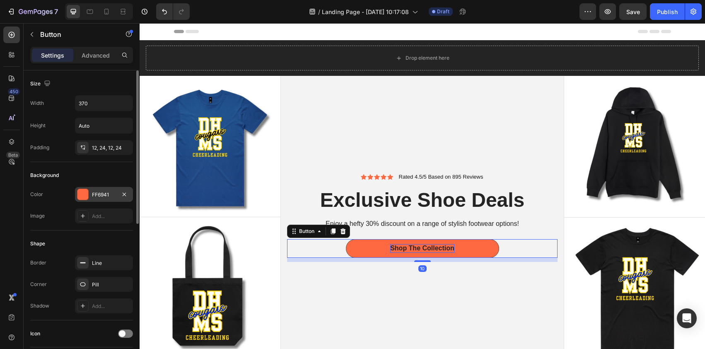
click at [86, 193] on div at bounding box center [82, 194] width 11 height 11
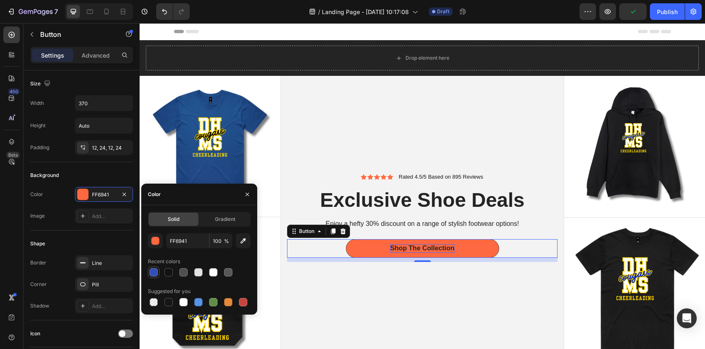
click at [154, 275] on div at bounding box center [153, 272] width 8 height 8
type input "334FB4"
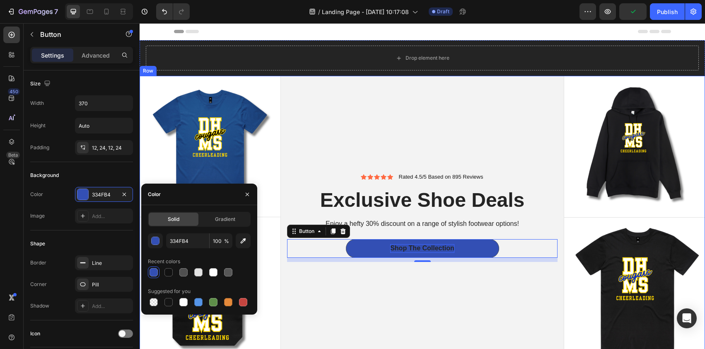
click at [313, 297] on div "Icon Icon Icon Icon Icon Icon List Rated 4.5/5 Based on 895 Reviews Text Block …" at bounding box center [422, 217] width 283 height 283
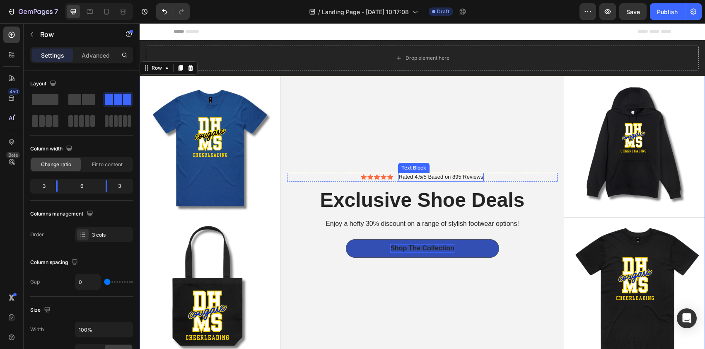
click at [408, 173] on p "Rated 4.5/5 Based on 895 Reviews" at bounding box center [441, 176] width 84 height 7
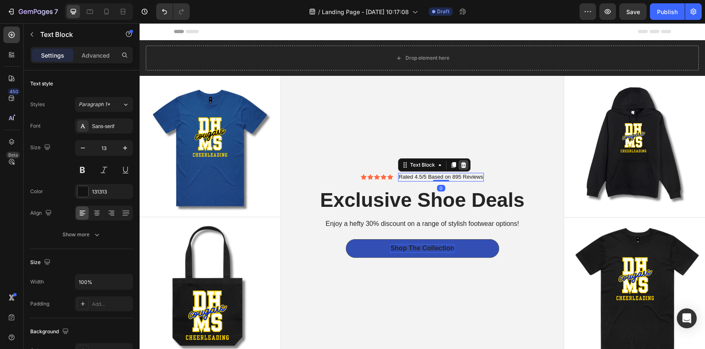
click at [465, 165] on div at bounding box center [463, 165] width 10 height 10
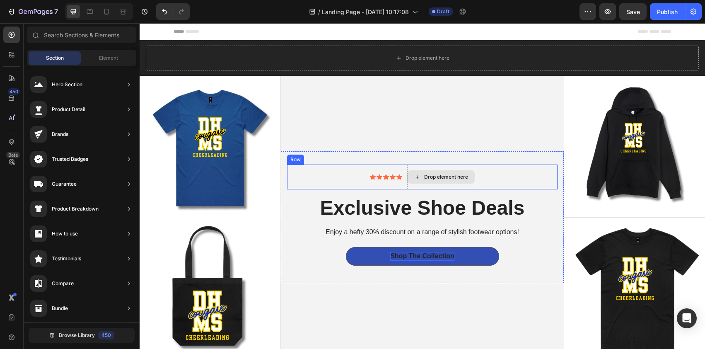
click at [440, 173] on div "Drop element here" at bounding box center [446, 176] width 44 height 7
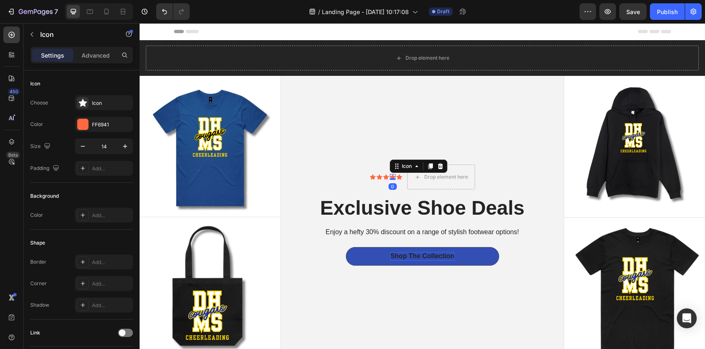
click at [390, 174] on icon at bounding box center [393, 176] width 6 height 5
click at [438, 163] on icon at bounding box center [439, 166] width 5 height 6
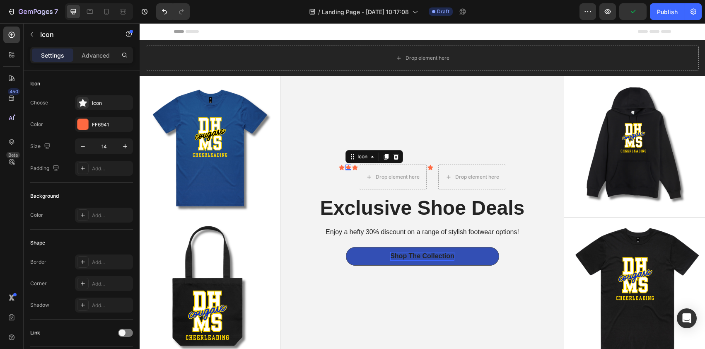
click at [346, 169] on div "Icon 0" at bounding box center [348, 167] width 6 height 6
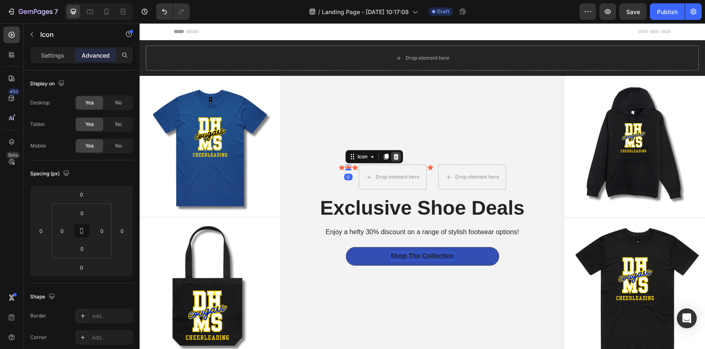
click at [393, 155] on icon at bounding box center [396, 156] width 7 height 7
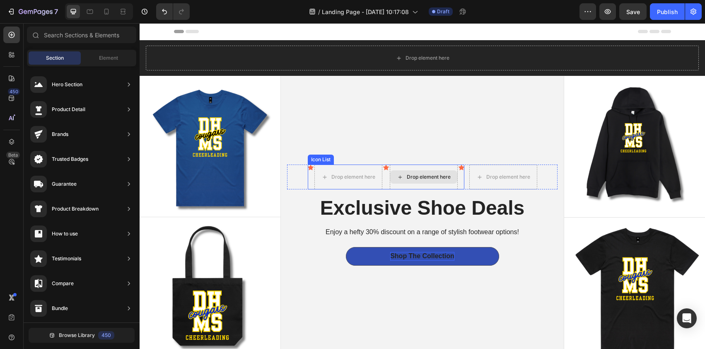
click at [385, 166] on icon at bounding box center [386, 167] width 6 height 6
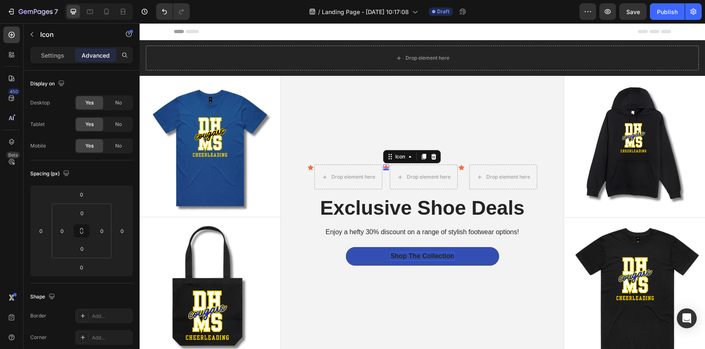
click at [432, 154] on icon at bounding box center [433, 156] width 7 height 7
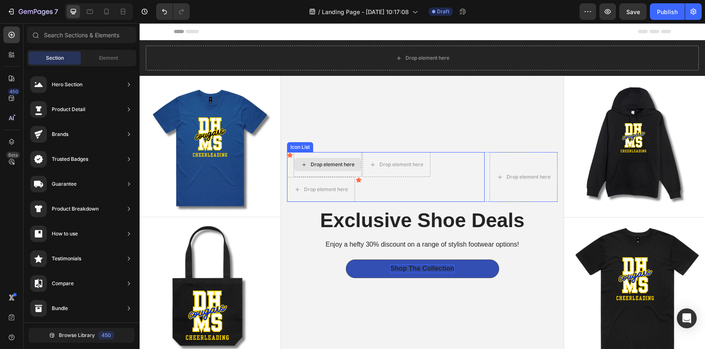
click at [335, 164] on div "Drop element here" at bounding box center [333, 164] width 44 height 7
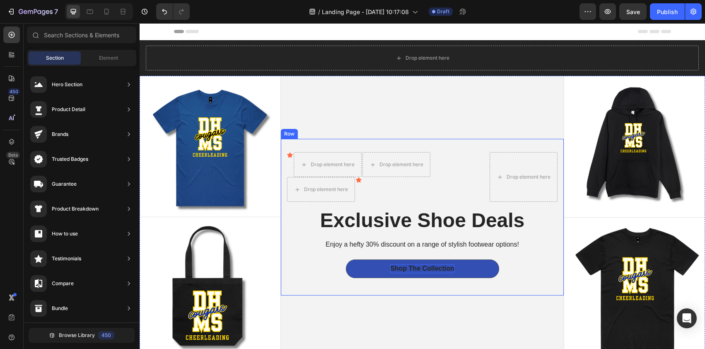
click at [307, 142] on div "Icon Drop element here Drop element here Drop element here Icon Icon List Drop …" at bounding box center [422, 217] width 283 height 157
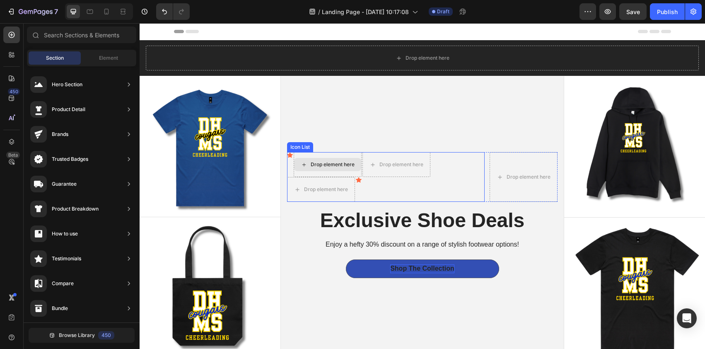
click at [329, 165] on div "Drop element here" at bounding box center [333, 164] width 44 height 7
click at [289, 155] on div "Icon" at bounding box center [290, 155] width 6 height 6
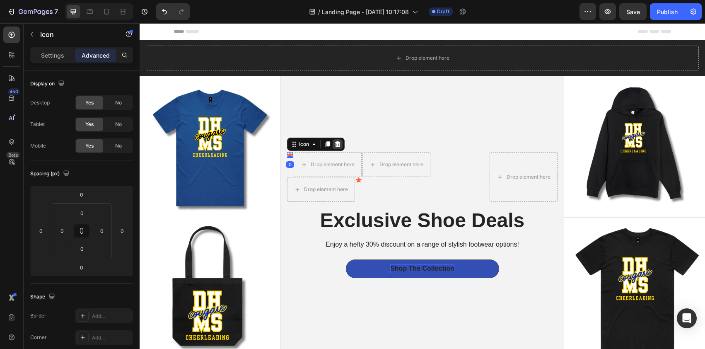
click at [337, 141] on icon at bounding box center [337, 144] width 5 height 6
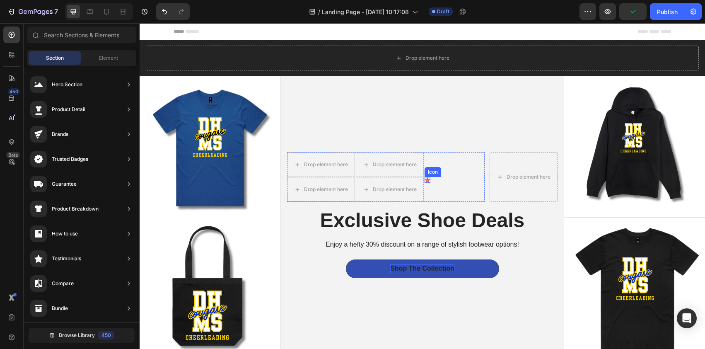
click at [426, 180] on div "Icon" at bounding box center [427, 180] width 6 height 6
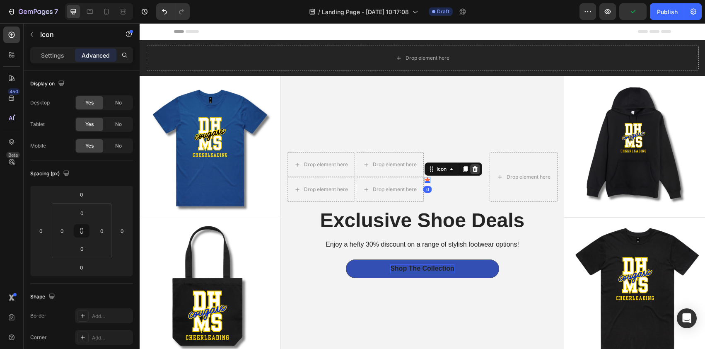
click at [472, 167] on icon at bounding box center [474, 169] width 5 height 6
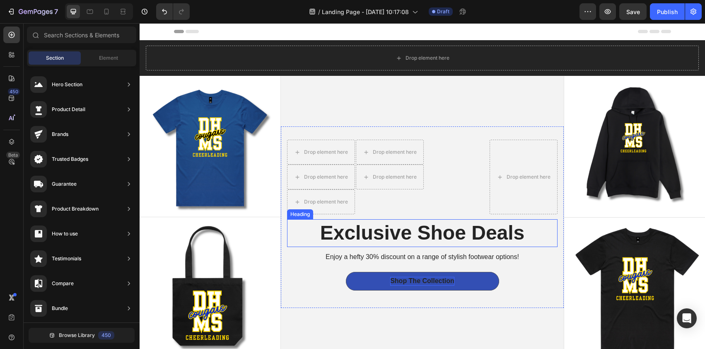
click at [530, 246] on div "Drop element here Drop element here Drop element here Drop element here Drop el…" at bounding box center [422, 217] width 270 height 155
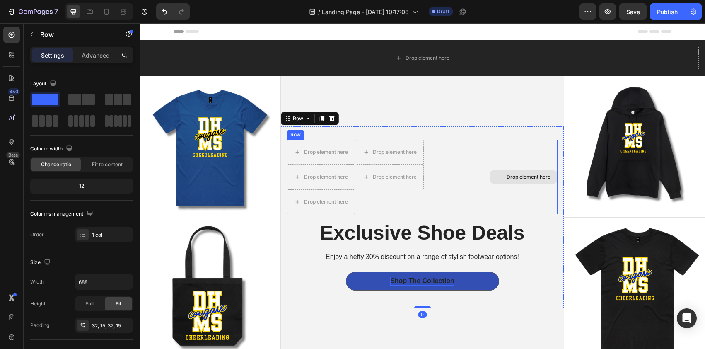
click at [526, 175] on div "Drop element here" at bounding box center [528, 176] width 44 height 7
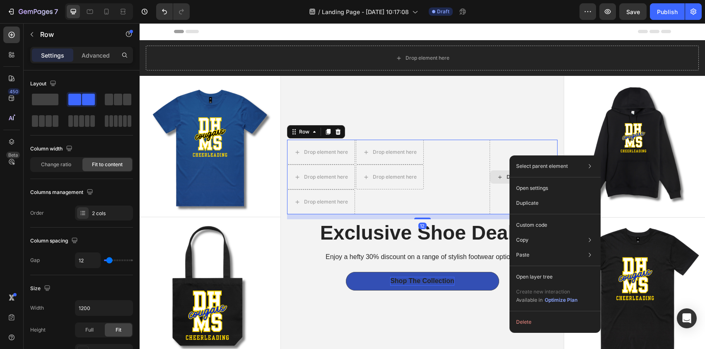
click at [500, 152] on div "Drop element here" at bounding box center [523, 177] width 68 height 75
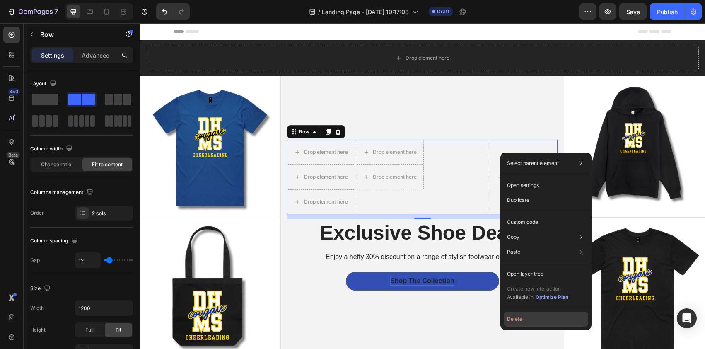
click at [521, 320] on button "Delete" at bounding box center [545, 318] width 84 height 15
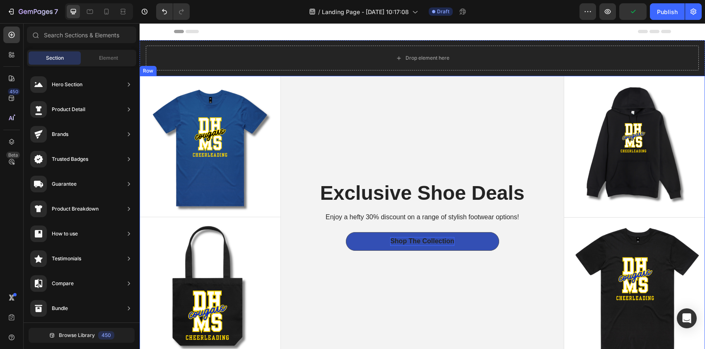
click at [498, 318] on div "Exclusive Shoe Deals Heading Enjoy a hefty 30% discount on a range of stylish f…" at bounding box center [422, 217] width 283 height 283
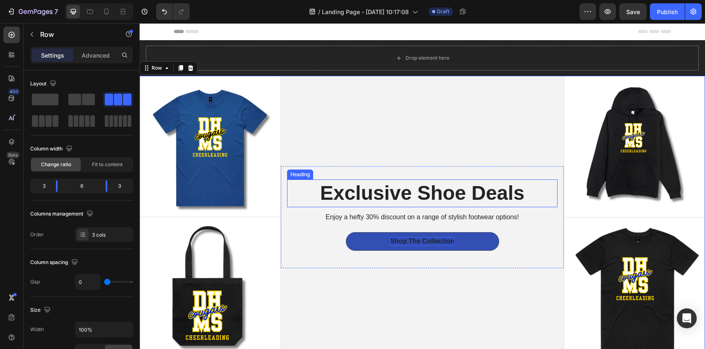
click at [434, 188] on h2 "Exclusive Shoe Deals" at bounding box center [422, 192] width 270 height 27
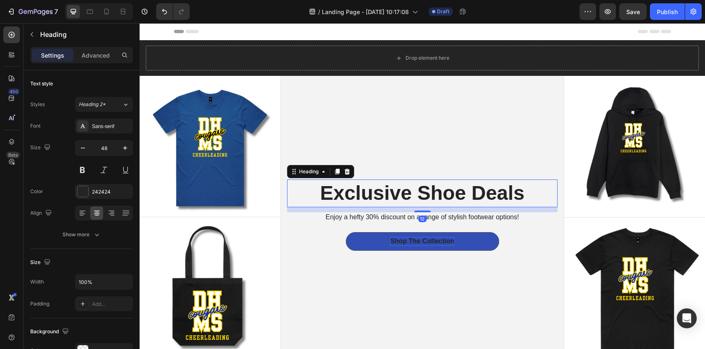
click at [434, 188] on h2 "Exclusive Shoe Deals" at bounding box center [422, 192] width 270 height 27
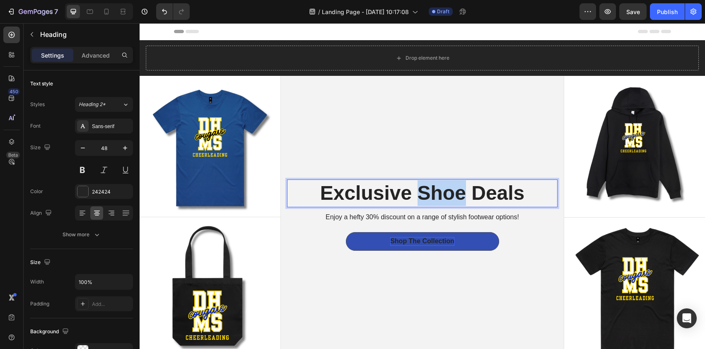
click at [434, 188] on p "Exclusive Shoe Deals" at bounding box center [422, 193] width 269 height 26
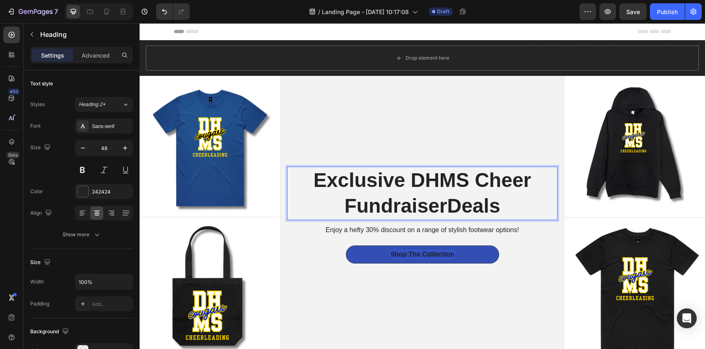
click at [408, 178] on p "Exclusive DHMS Cheer FundraiserDeals" at bounding box center [422, 193] width 269 height 52
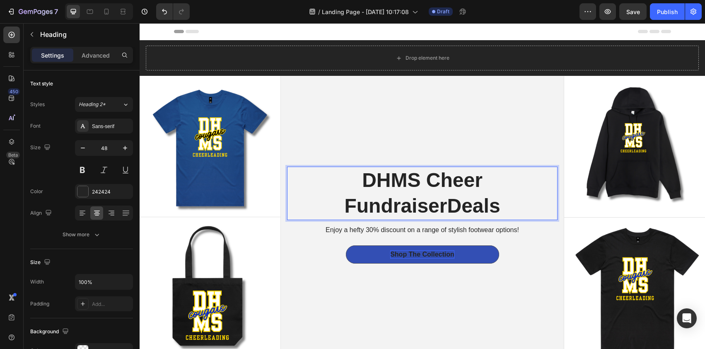
click at [498, 203] on p "DHMS Cheer FundraiserDeals" at bounding box center [422, 193] width 269 height 52
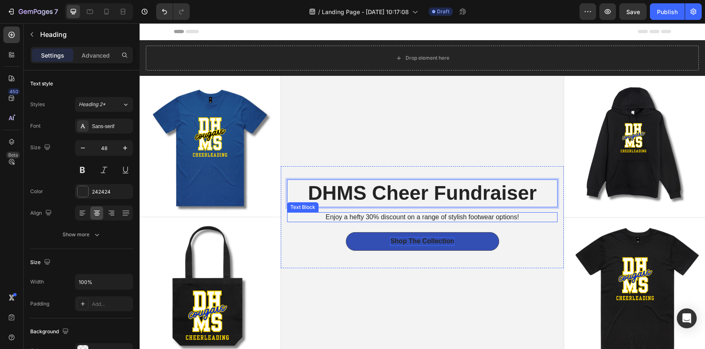
click at [412, 213] on p "Enjoy a hefty 30% discount on a range of stylish footwear options!" at bounding box center [422, 217] width 269 height 9
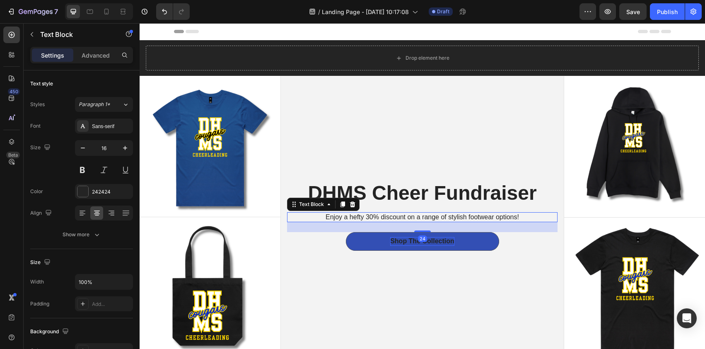
click at [518, 215] on p "Enjoy a hefty 30% discount on a range of stylish footwear options!" at bounding box center [422, 217] width 269 height 9
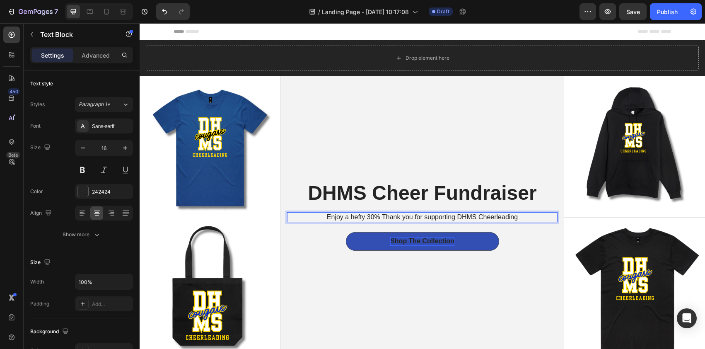
click at [378, 215] on p "Enjoy a hefty 30% Thank you for supporting DHMS Cheerleading" at bounding box center [422, 217] width 269 height 9
click at [490, 215] on p "Thank you for supporting DHMS Cheerleading" at bounding box center [422, 217] width 269 height 9
click at [489, 148] on div "DHMS Cheer Fundraiser Heading Thank you for supporting DHMS Cheerleading! Text …" at bounding box center [422, 217] width 283 height 283
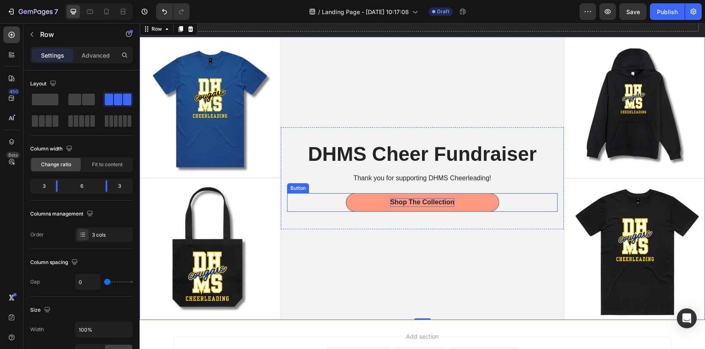
scroll to position [25, 0]
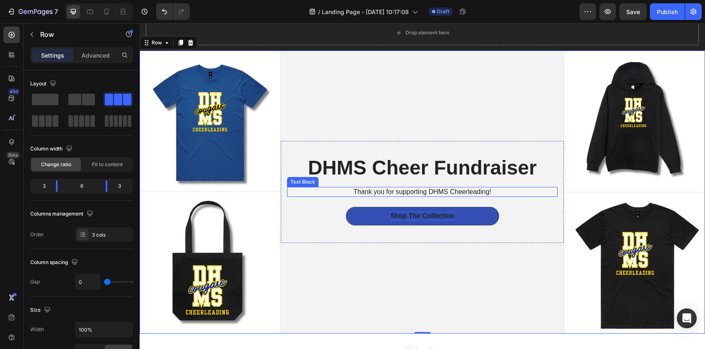
click at [456, 188] on p "Thank you for supporting DHMS Cheerleading!" at bounding box center [422, 192] width 269 height 9
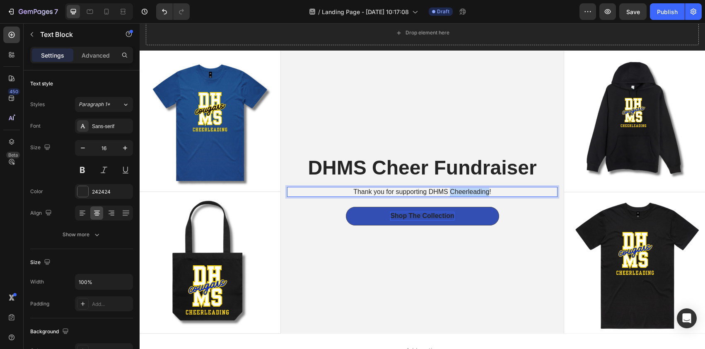
click at [458, 190] on p "Thank you for supporting DHMS Cheerleading!" at bounding box center [422, 192] width 269 height 9
click at [304, 191] on p "Th!Show your school spirit and support the team! Every purchase makes a differe…" at bounding box center [422, 192] width 269 height 9
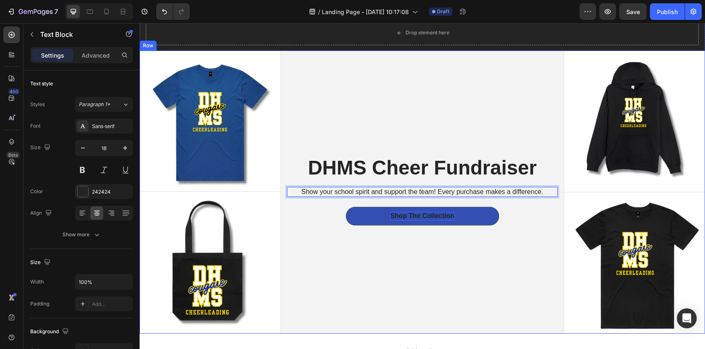
click at [342, 267] on div "DHMS Cheer Fundraiser Heading Show your school spirit and support the team! Eve…" at bounding box center [422, 192] width 283 height 283
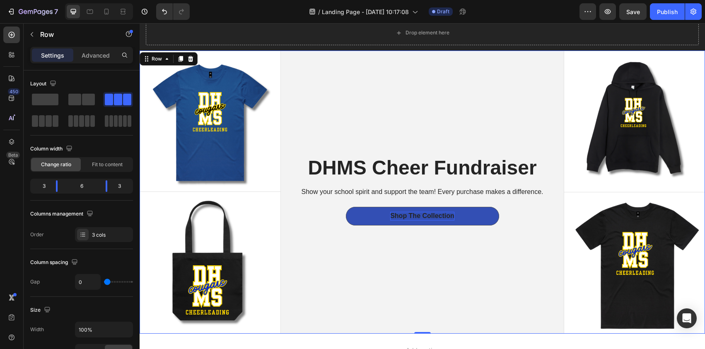
click at [468, 106] on div "DHMS Cheer Fundraiser Heading Show your school spirit and support the team! Eve…" at bounding box center [422, 192] width 283 height 283
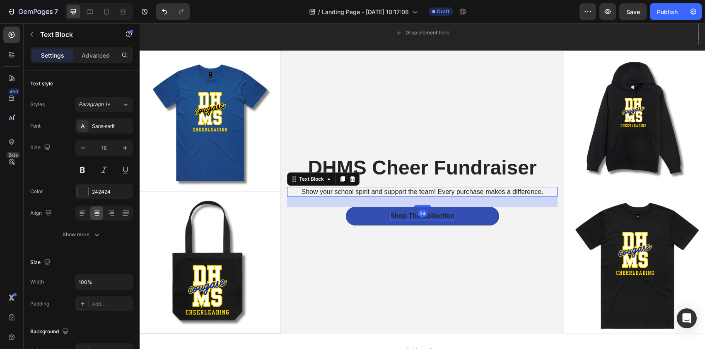
click at [539, 193] on p "Show your school spirit and support the team! Every purchase makes a difference." at bounding box center [422, 192] width 269 height 9
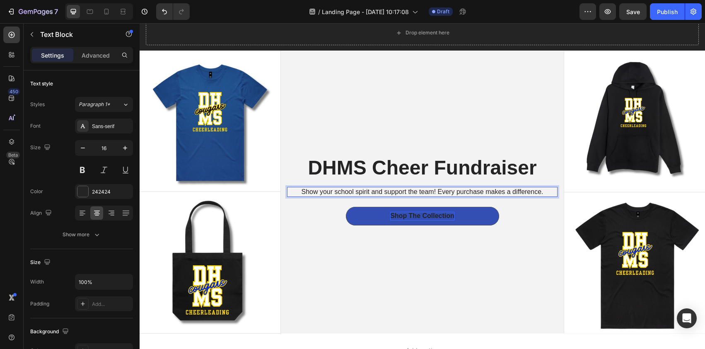
click at [539, 191] on p "Show your school spirit and support the team! Every purchase makes a difference." at bounding box center [422, 192] width 269 height 9
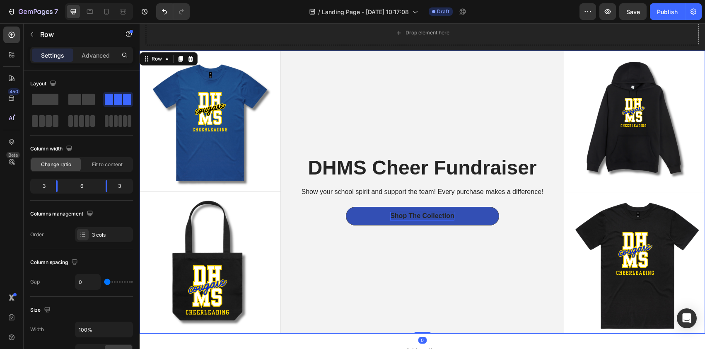
click at [495, 265] on div "DHMS Cheer Fundraiser Heading Show your school spirit and support the team! Eve…" at bounding box center [422, 192] width 283 height 283
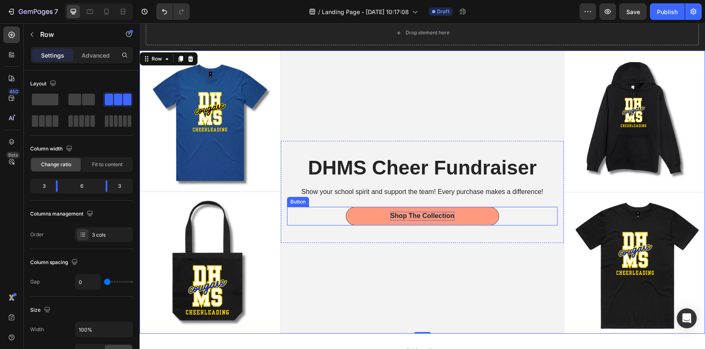
click at [470, 212] on button "Shop The Collection" at bounding box center [422, 216] width 153 height 19
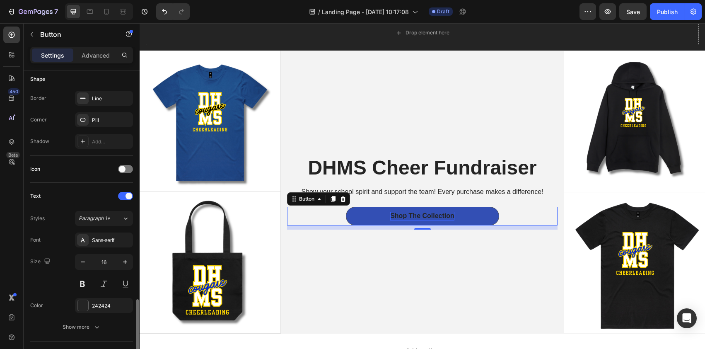
scroll to position [292, 0]
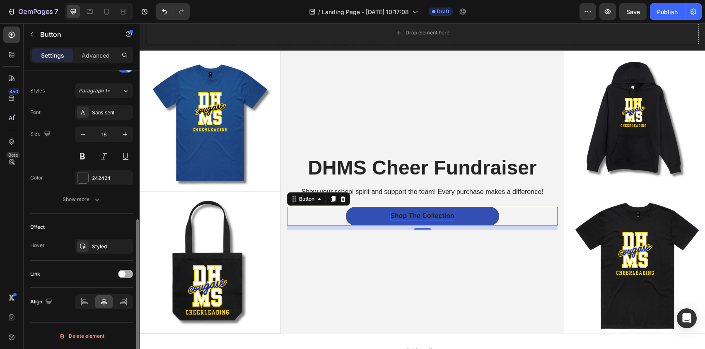
click at [124, 275] on span at bounding box center [122, 273] width 7 height 7
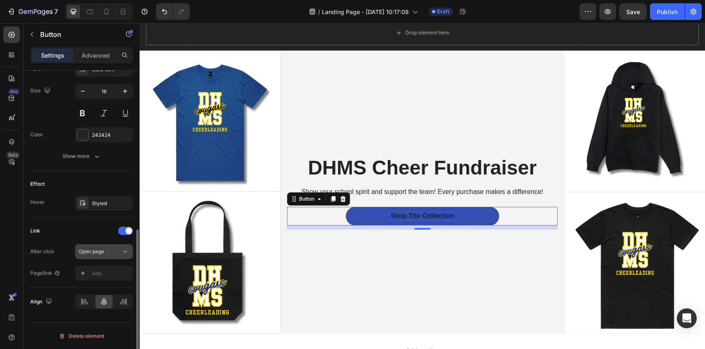
click at [125, 253] on icon at bounding box center [125, 251] width 8 height 8
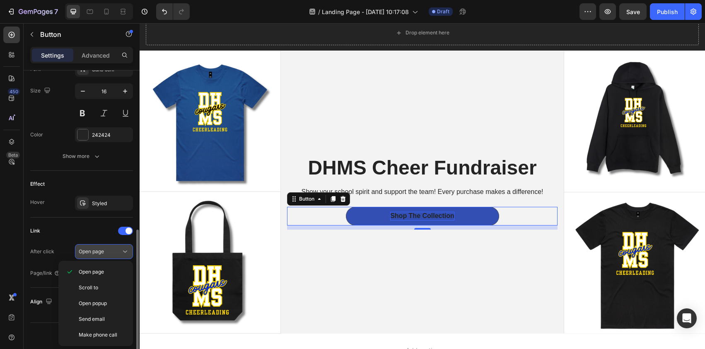
click at [125, 253] on icon at bounding box center [125, 251] width 8 height 8
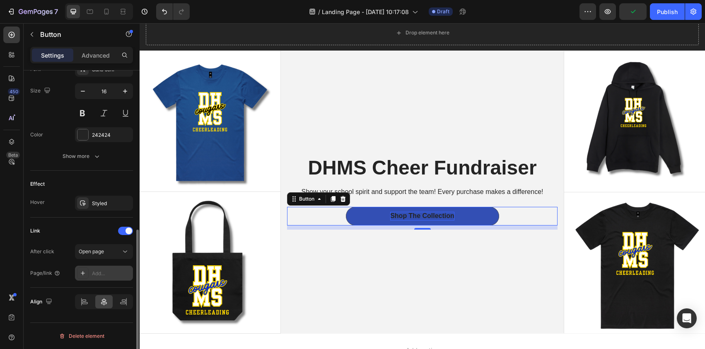
click at [87, 272] on div at bounding box center [83, 273] width 12 height 12
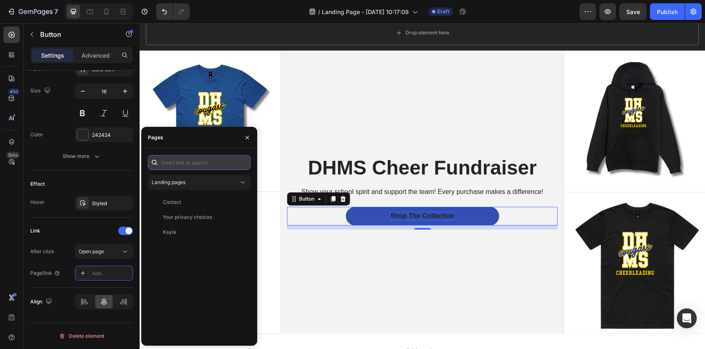
click at [218, 162] on input "text" at bounding box center [199, 162] width 103 height 15
paste input "https://kkmerch.com/collections/dhms-cheer-collection"
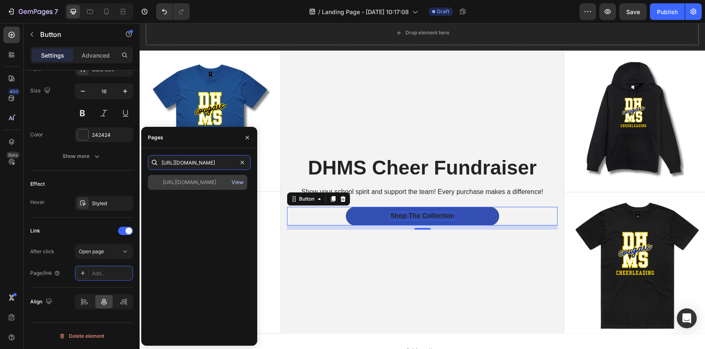
type input "https://kkmerch.com/collections/dhms-cheer-collection"
click at [237, 182] on div "View" at bounding box center [237, 181] width 12 height 7
click at [250, 137] on icon "button" at bounding box center [247, 137] width 7 height 7
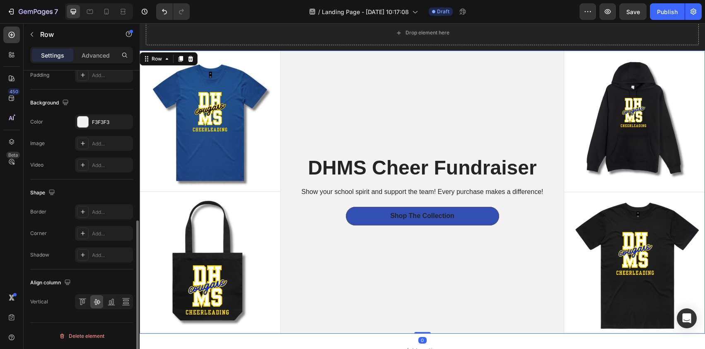
click at [490, 291] on div "DHMS Cheer Fundraiser Heading Show your school spirit and support the team! Eve…" at bounding box center [422, 192] width 283 height 283
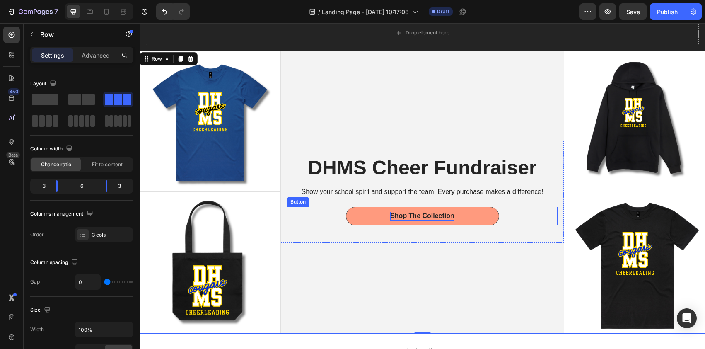
click at [416, 213] on p "Shop The Collection" at bounding box center [422, 216] width 64 height 9
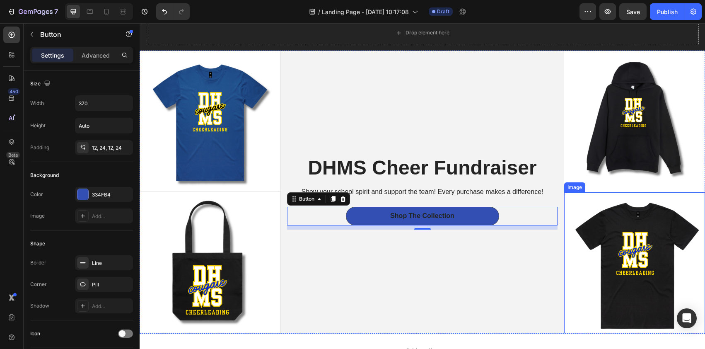
click at [637, 248] on img at bounding box center [634, 262] width 141 height 141
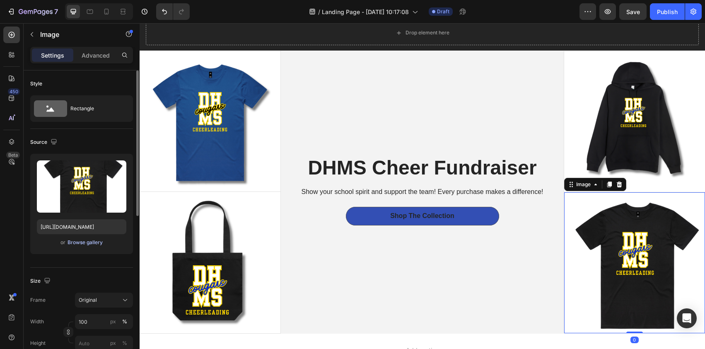
click at [95, 241] on div "Browse gallery" at bounding box center [84, 241] width 35 height 7
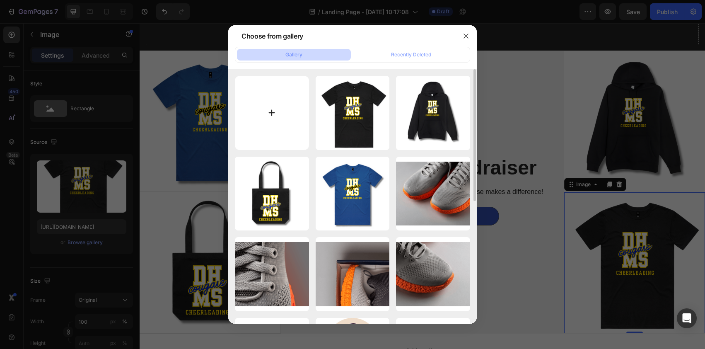
click at [275, 117] on input "file" at bounding box center [272, 113] width 74 height 74
type input "C:\fakepath\Los Angle (56).png"
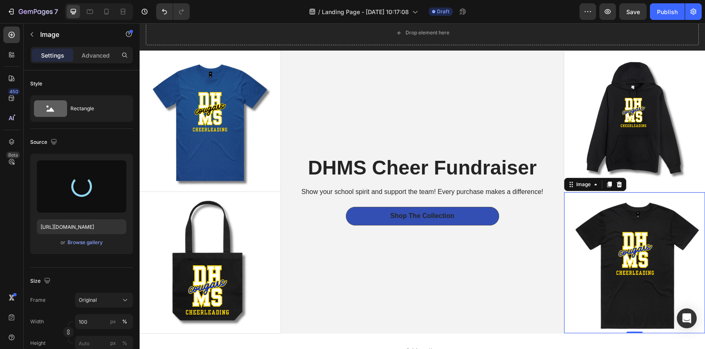
type input "https://cdn.shopify.com/s/files/1/0723/0885/0903/files/gempages_574991295378883…"
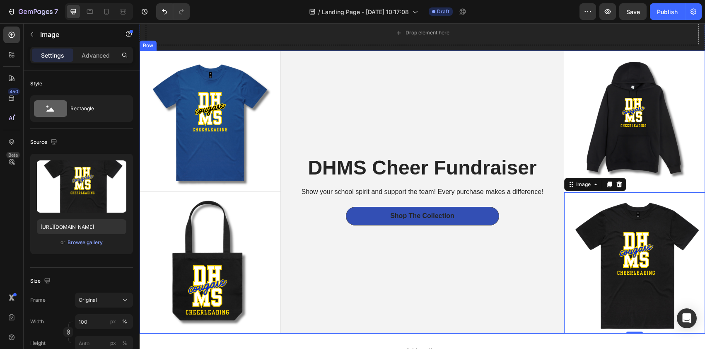
click at [542, 291] on div "DHMS Cheer Fundraiser Heading Show your school spirit and support the team! Eve…" at bounding box center [422, 192] width 283 height 283
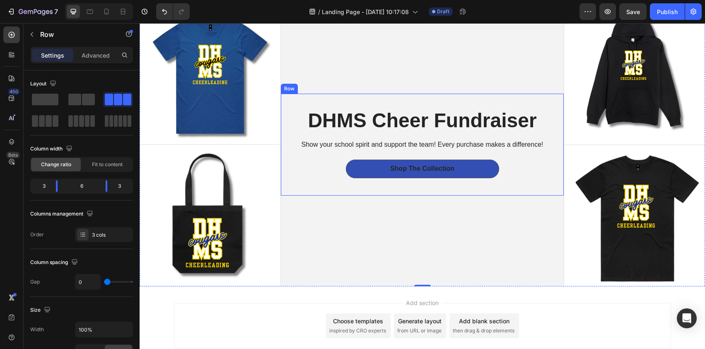
scroll to position [73, 0]
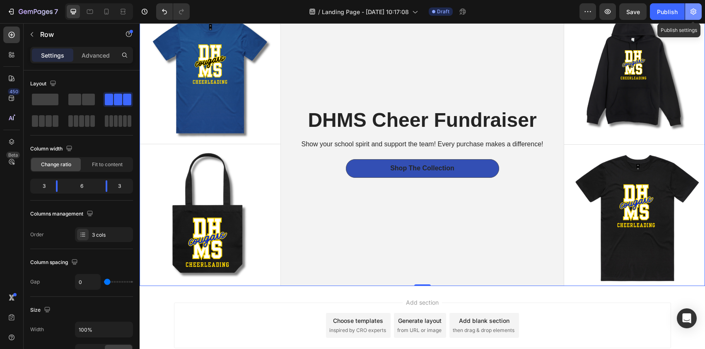
click at [694, 13] on icon "button" at bounding box center [693, 12] width 6 height 6
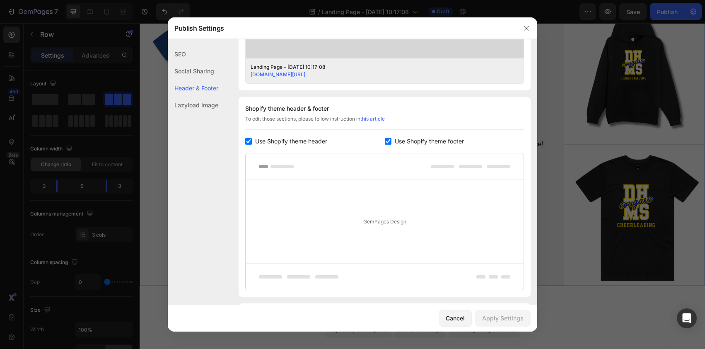
scroll to position [353, 0]
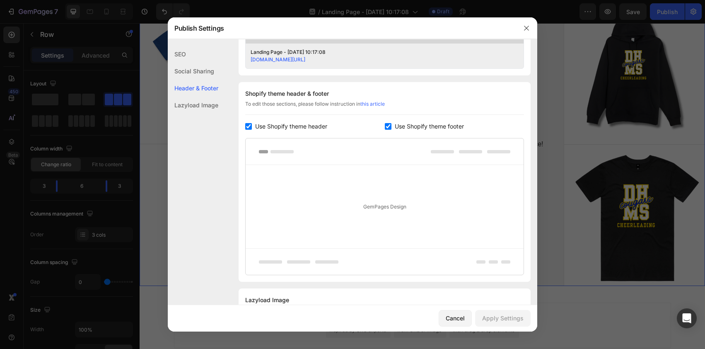
click at [250, 128] on input "checkbox" at bounding box center [248, 126] width 7 height 7
checkbox input "false"
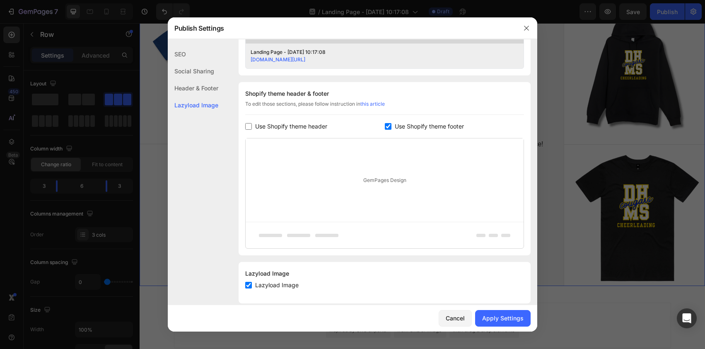
click at [385, 128] on input "checkbox" at bounding box center [388, 126] width 7 height 7
checkbox input "false"
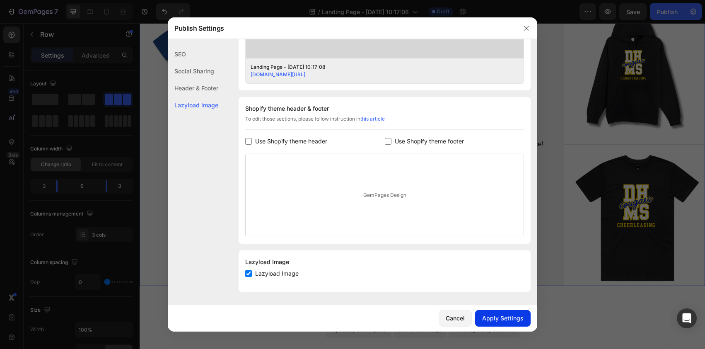
click at [501, 317] on div "Apply Settings" at bounding box center [502, 317] width 41 height 9
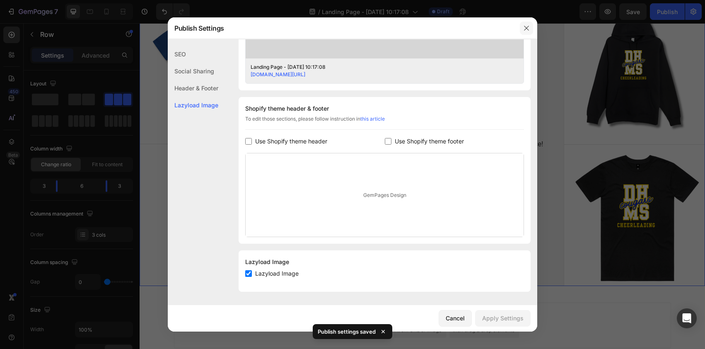
click at [525, 26] on icon "button" at bounding box center [526, 28] width 7 height 7
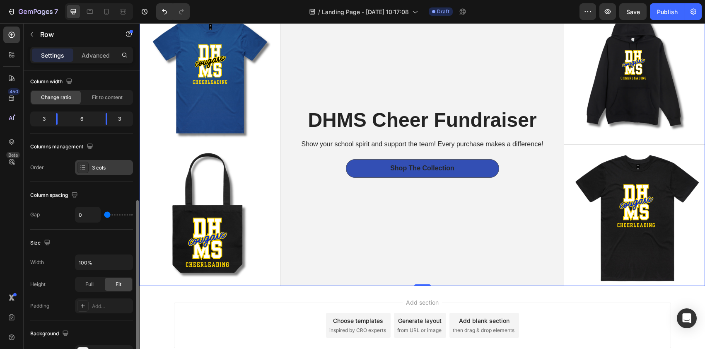
scroll to position [131, 0]
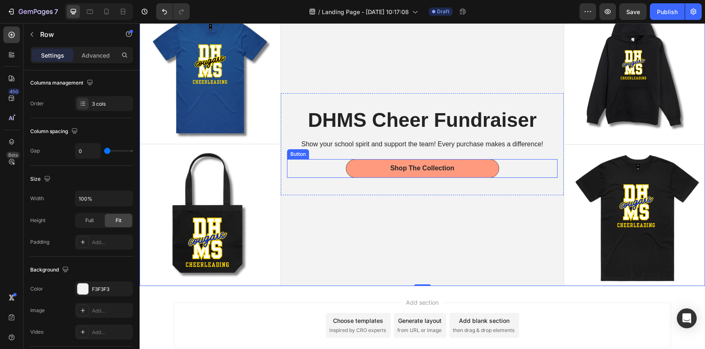
click at [480, 169] on link "Shop The Collection" at bounding box center [422, 168] width 153 height 19
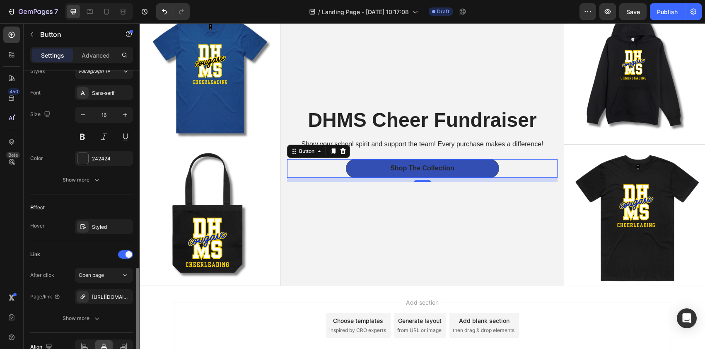
scroll to position [349, 0]
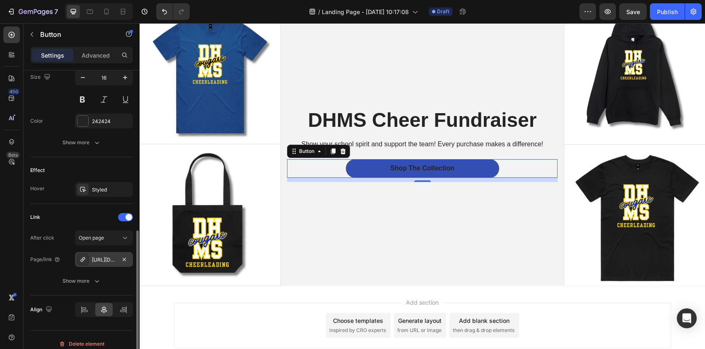
click at [101, 260] on div "https://kkmerch.com/dhms-cheer-collection" at bounding box center [104, 259] width 24 height 7
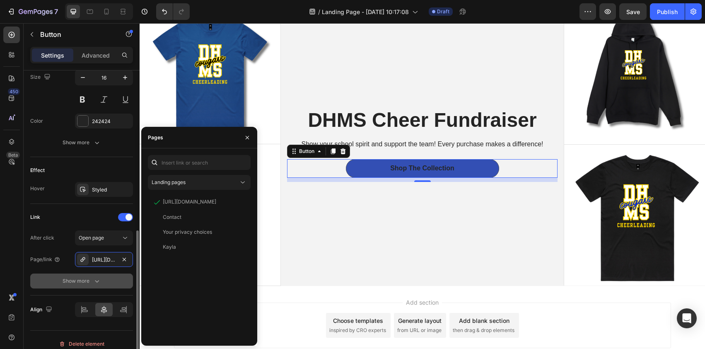
click at [89, 280] on div "Show more" at bounding box center [82, 281] width 39 height 8
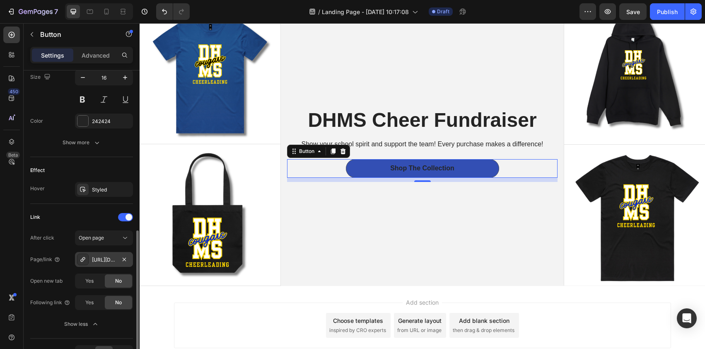
click at [109, 260] on div "https://kkmerch.com/dhms-cheer-collection" at bounding box center [104, 259] width 24 height 7
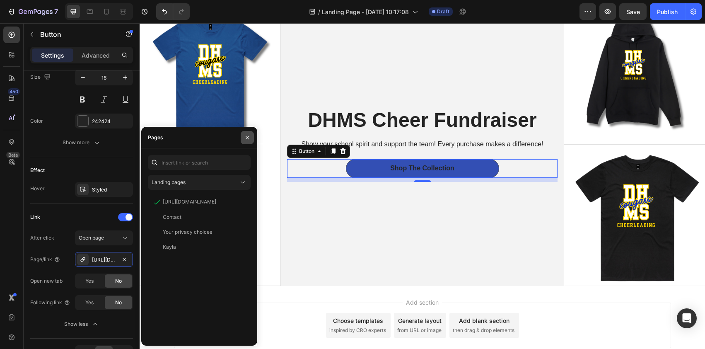
click at [247, 138] on icon "button" at bounding box center [247, 137] width 7 height 7
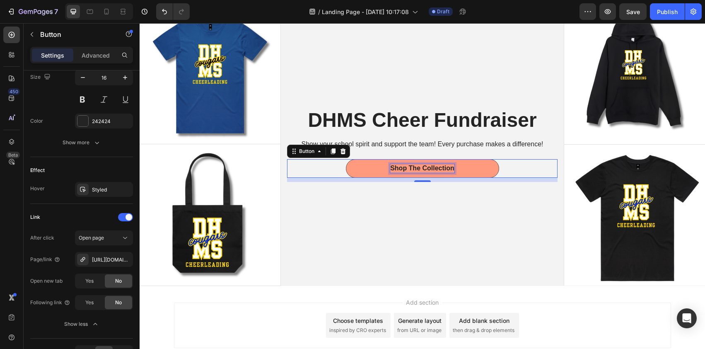
click at [448, 167] on p "Shop The Collection" at bounding box center [422, 168] width 64 height 9
click at [474, 168] on link "Shop The Collection" at bounding box center [422, 168] width 153 height 19
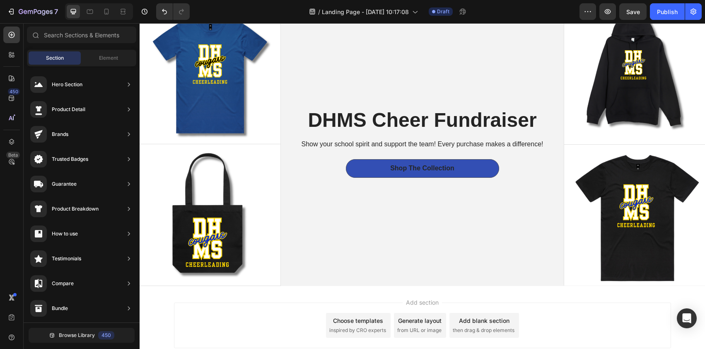
click at [399, 304] on div "Add section Choose templates inspired by CRO experts Generate layout from URL o…" at bounding box center [422, 325] width 497 height 46
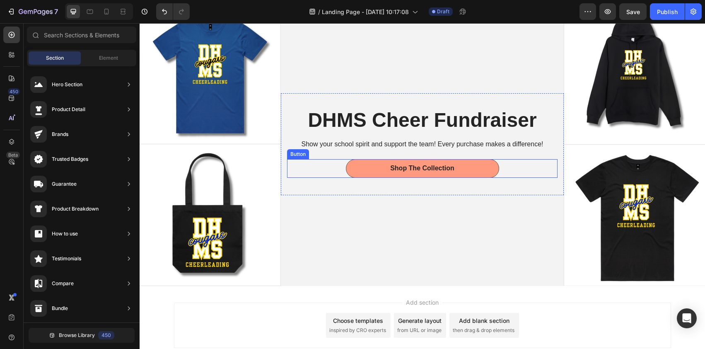
click at [470, 165] on link "Shop The Collection" at bounding box center [422, 168] width 153 height 19
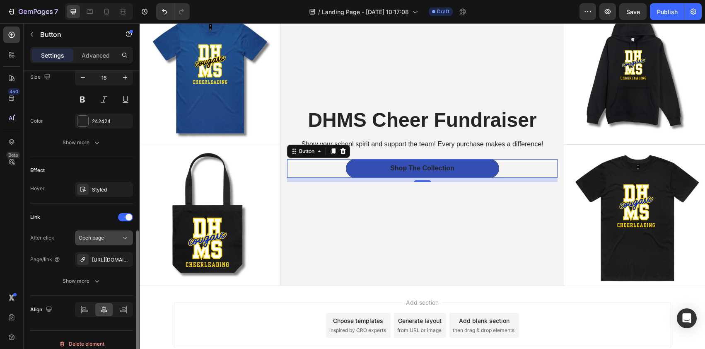
click at [99, 238] on span "Open page" at bounding box center [91, 237] width 25 height 6
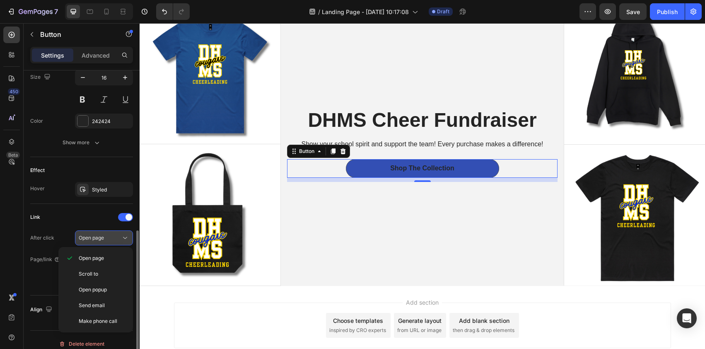
click at [99, 238] on span "Open page" at bounding box center [91, 237] width 25 height 6
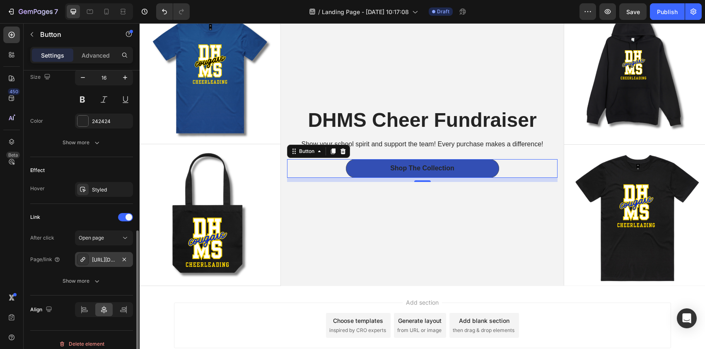
click at [82, 260] on icon at bounding box center [82, 259] width 7 height 7
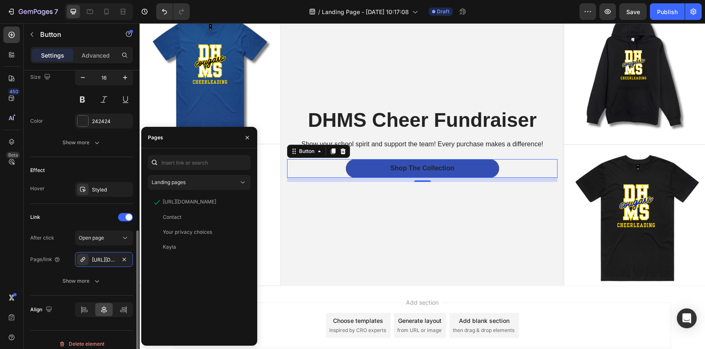
click at [40, 261] on div "Page/link" at bounding box center [45, 258] width 30 height 7
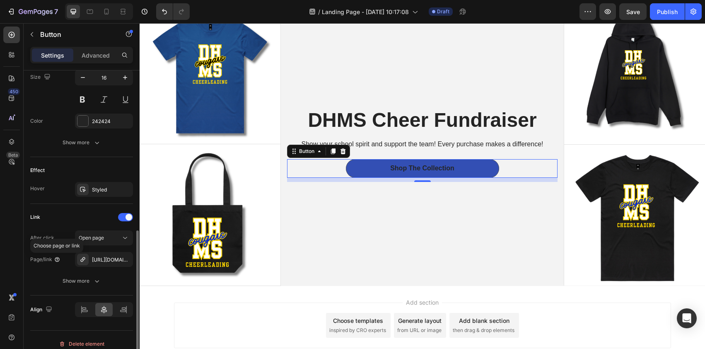
click at [55, 260] on icon at bounding box center [57, 259] width 7 height 7
click at [101, 239] on span "Open page" at bounding box center [91, 237] width 25 height 6
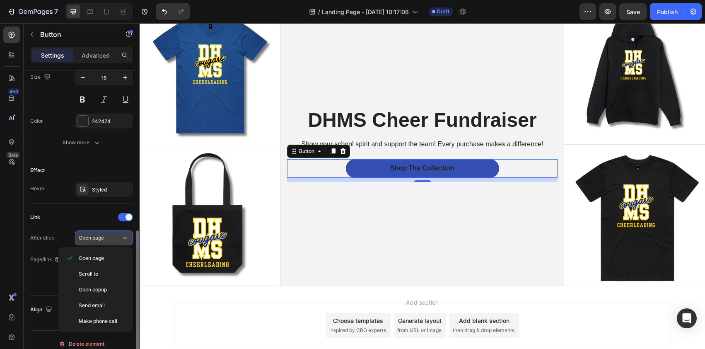
click at [103, 238] on span "Open page" at bounding box center [91, 237] width 25 height 6
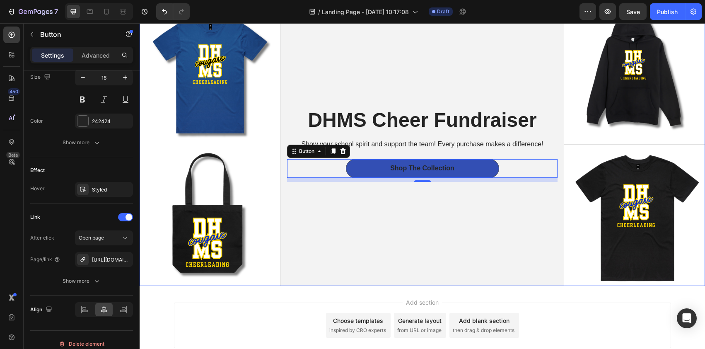
click at [363, 261] on div "DHMS Cheer Fundraiser Heading Show your school spirit and support the team! Eve…" at bounding box center [422, 144] width 283 height 283
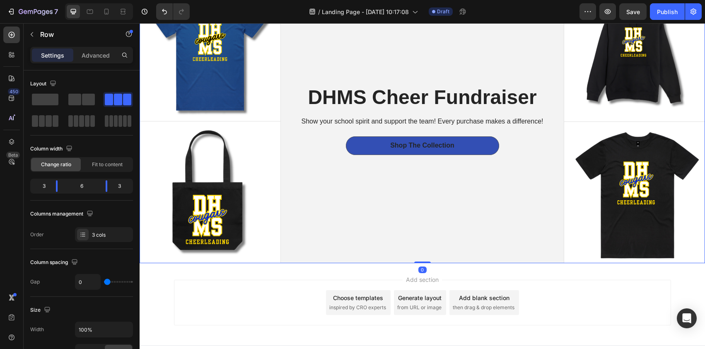
scroll to position [106, 0]
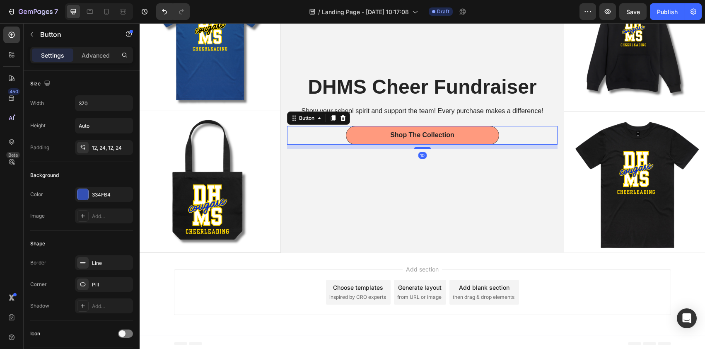
click at [479, 132] on link "Shop The Collection" at bounding box center [422, 135] width 153 height 19
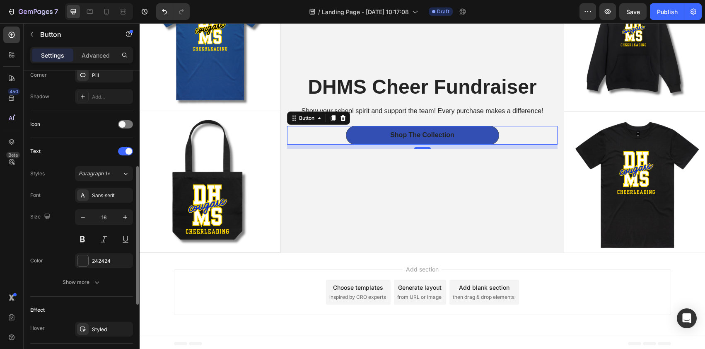
scroll to position [356, 0]
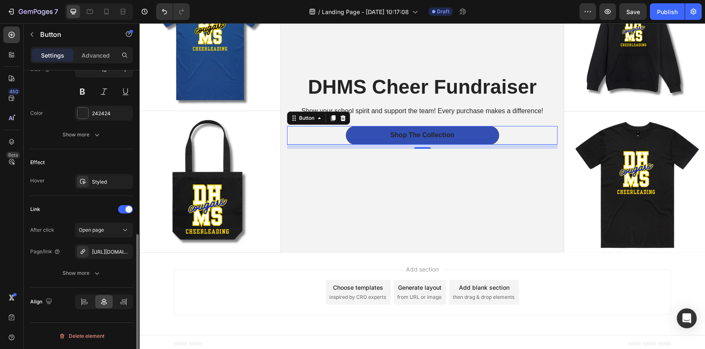
click at [44, 227] on div "After click" at bounding box center [42, 229] width 24 height 7
click at [123, 210] on div at bounding box center [125, 209] width 15 height 8
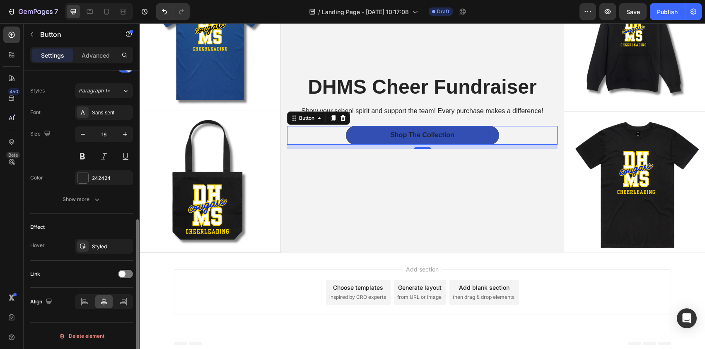
click at [123, 279] on div "Link" at bounding box center [81, 273] width 103 height 13
click at [123, 275] on span at bounding box center [122, 273] width 7 height 7
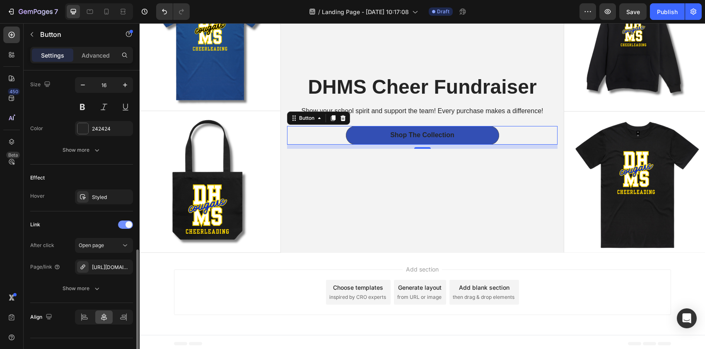
scroll to position [356, 0]
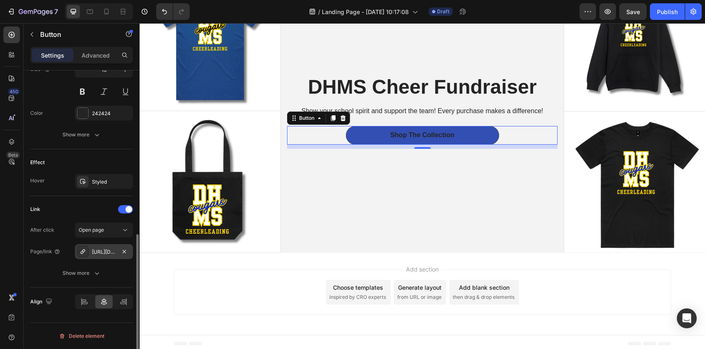
click at [107, 249] on div "https://kkmerch.com/dhms-cheer-collection" at bounding box center [104, 251] width 24 height 7
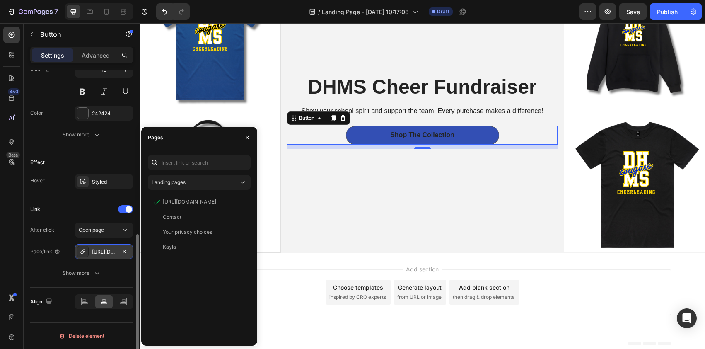
click at [107, 249] on div "https://kkmerch.com/dhms-cheer-collection" at bounding box center [104, 251] width 24 height 7
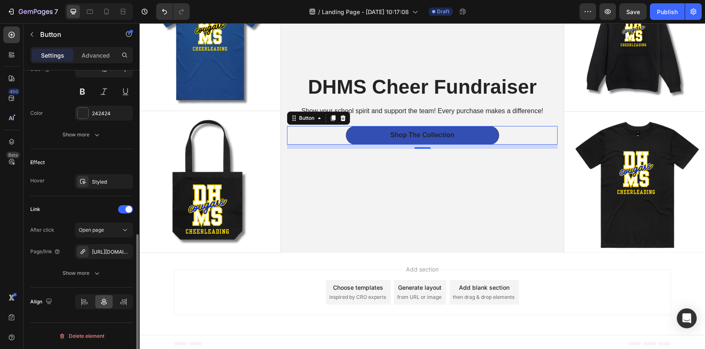
click at [46, 251] on div "Page/link" at bounding box center [45, 251] width 30 height 7
click at [53, 250] on div "Page/link" at bounding box center [45, 251] width 30 height 7
click at [56, 251] on icon at bounding box center [57, 251] width 7 height 7
click at [58, 251] on icon at bounding box center [57, 251] width 7 height 7
click at [79, 270] on div "Show more" at bounding box center [82, 273] width 39 height 8
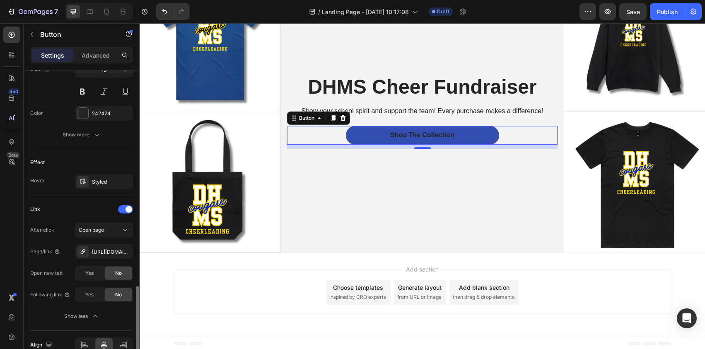
scroll to position [400, 0]
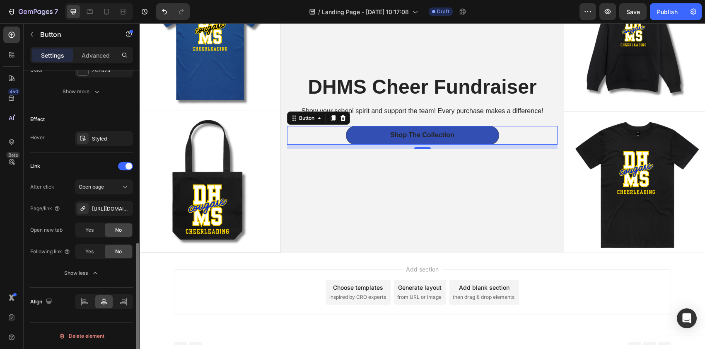
click at [84, 168] on div "Link" at bounding box center [81, 165] width 103 height 13
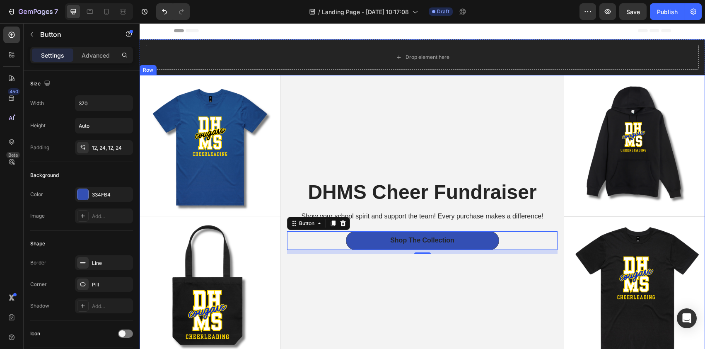
scroll to position [0, 0]
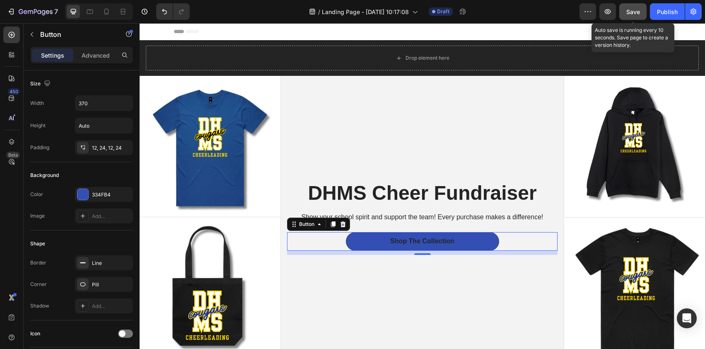
click at [635, 11] on span "Save" at bounding box center [633, 11] width 14 height 7
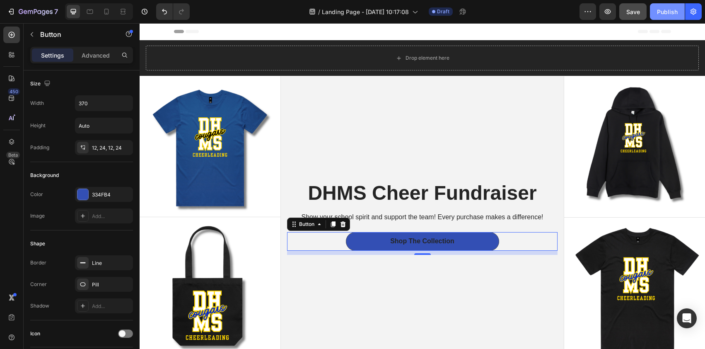
click at [681, 9] on button "Publish" at bounding box center [667, 11] width 35 height 17
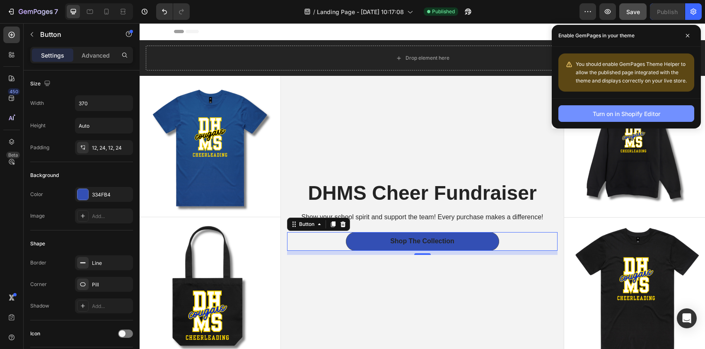
click at [575, 112] on button "Turn on in Shopify Editor" at bounding box center [626, 113] width 136 height 17
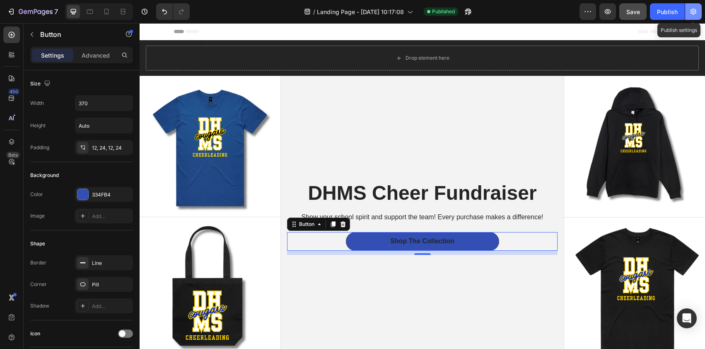
click at [692, 13] on icon "button" at bounding box center [693, 12] width 6 height 6
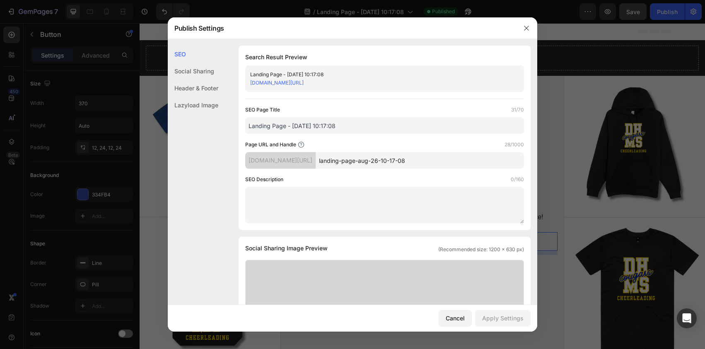
click at [303, 81] on link "toluca-supply.myshopify.com/pages/landing-page-aug-26-10-17-08" at bounding box center [276, 82] width 53 height 6
click at [460, 318] on div "Cancel" at bounding box center [454, 317] width 19 height 9
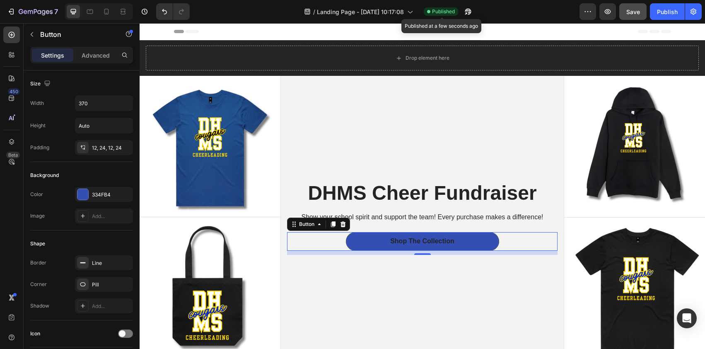
click at [449, 12] on span "Published" at bounding box center [443, 11] width 23 height 7
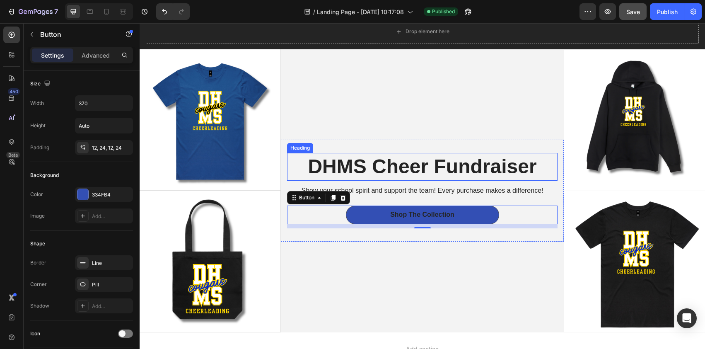
scroll to position [27, 0]
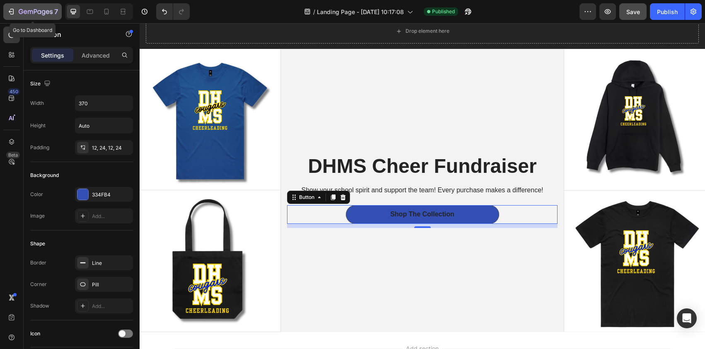
click at [42, 12] on icon "button" at bounding box center [44, 12] width 4 height 5
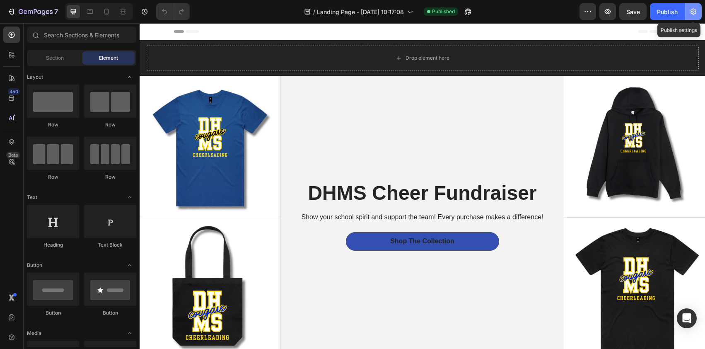
click at [695, 12] on icon "button" at bounding box center [693, 12] width 6 height 6
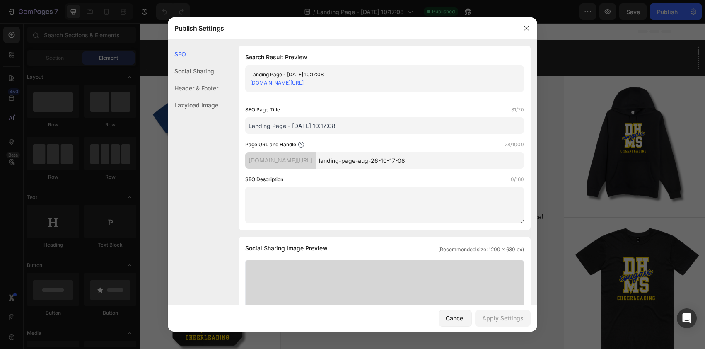
click at [201, 96] on div "Header & Footer" at bounding box center [193, 104] width 51 height 17
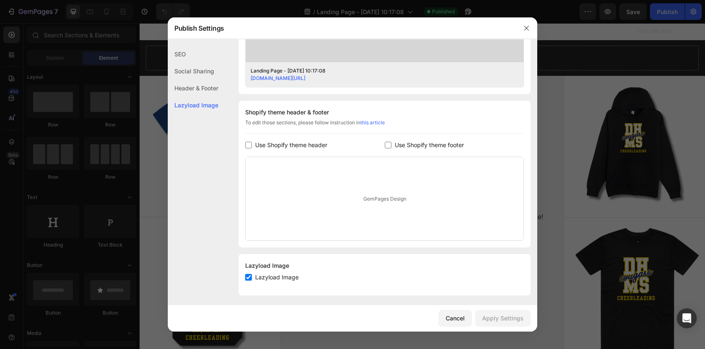
scroll to position [338, 0]
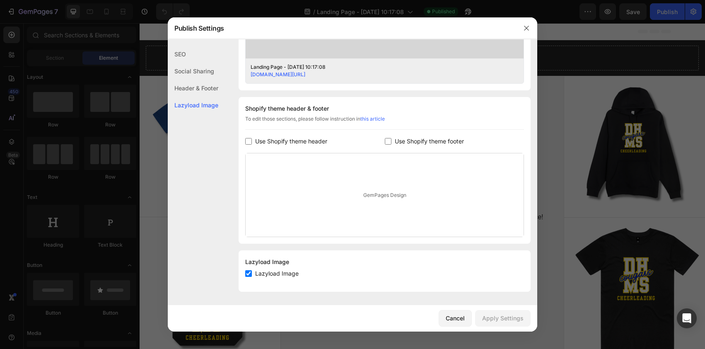
click at [206, 96] on div "Header & Footer" at bounding box center [193, 104] width 51 height 17
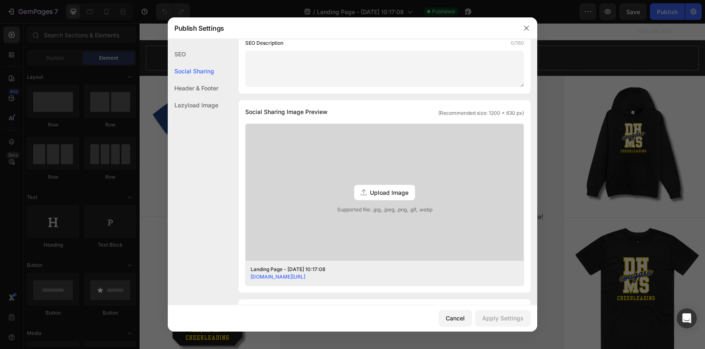
scroll to position [0, 0]
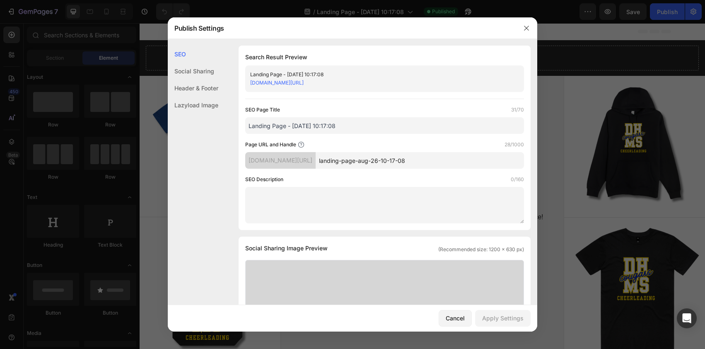
click at [199, 79] on div "Social Sharing" at bounding box center [193, 87] width 51 height 17
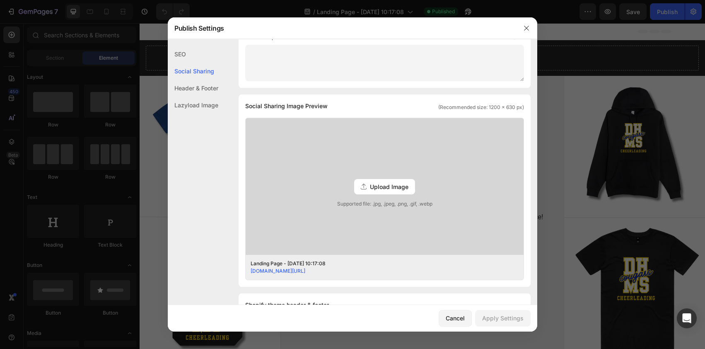
scroll to position [189, 0]
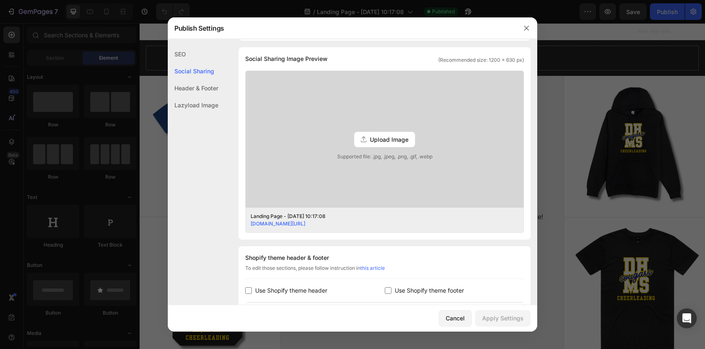
click at [202, 96] on div "Header & Footer" at bounding box center [193, 104] width 51 height 17
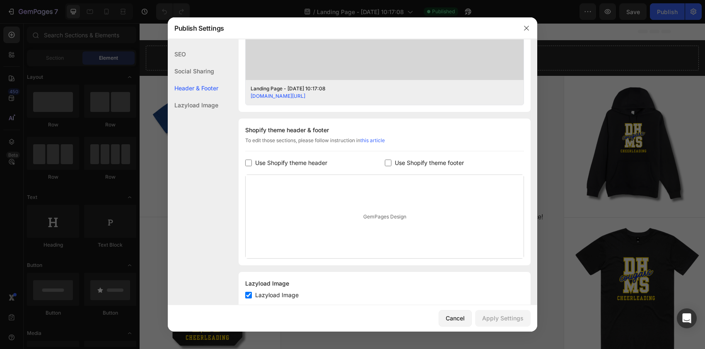
scroll to position [338, 0]
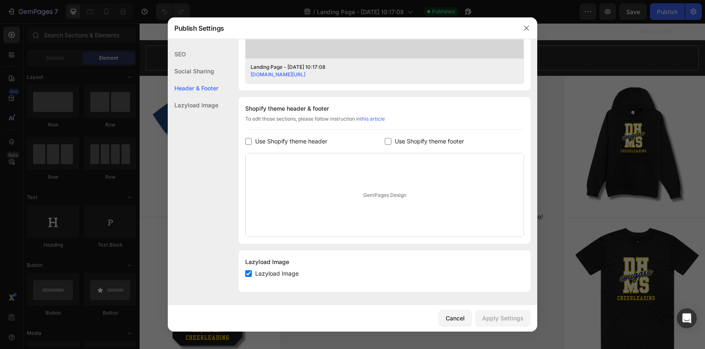
click at [195, 79] on div "Social Sharing" at bounding box center [193, 87] width 51 height 17
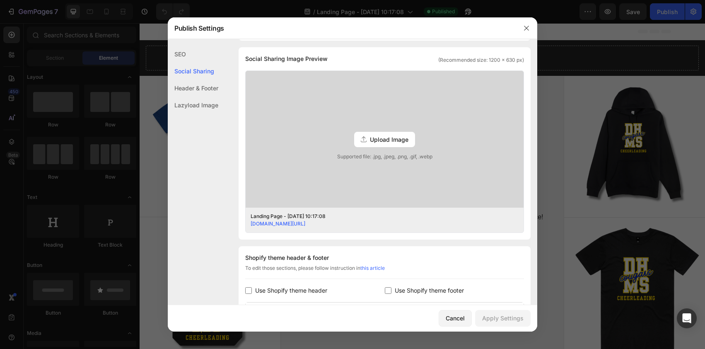
click at [186, 63] on div "SEO" at bounding box center [193, 71] width 51 height 17
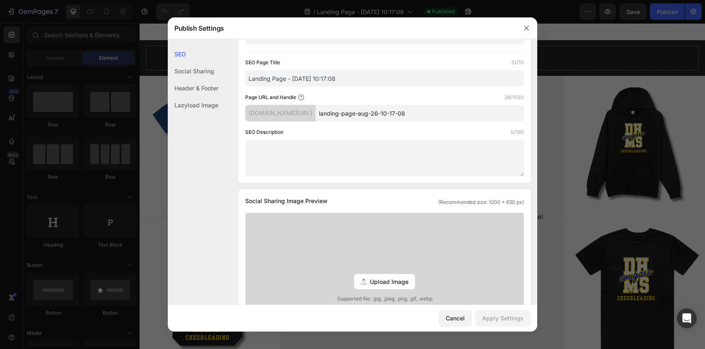
scroll to position [0, 0]
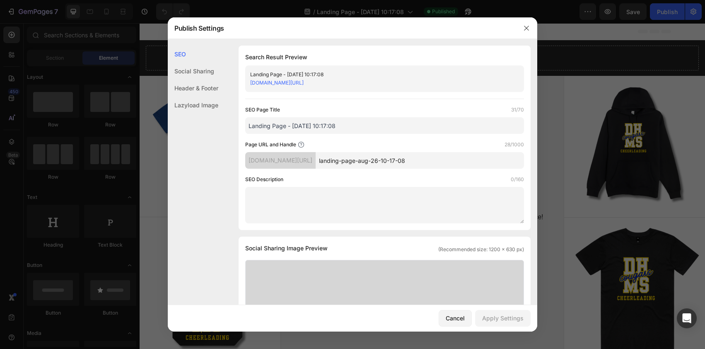
click at [303, 83] on link "toluca-supply.myshopify.com/pages/landing-page-aug-26-10-17-08" at bounding box center [276, 82] width 53 height 6
drag, startPoint x: 528, startPoint y: 27, endPoint x: 388, endPoint y: 4, distance: 141.4
click at [528, 27] on icon "button" at bounding box center [526, 28] width 7 height 7
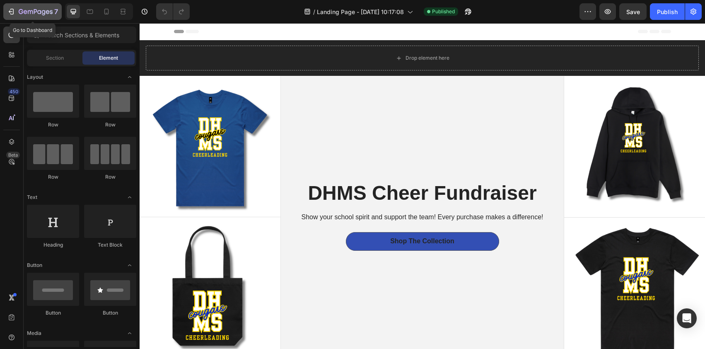
click at [10, 10] on icon "button" at bounding box center [12, 12] width 4 height 6
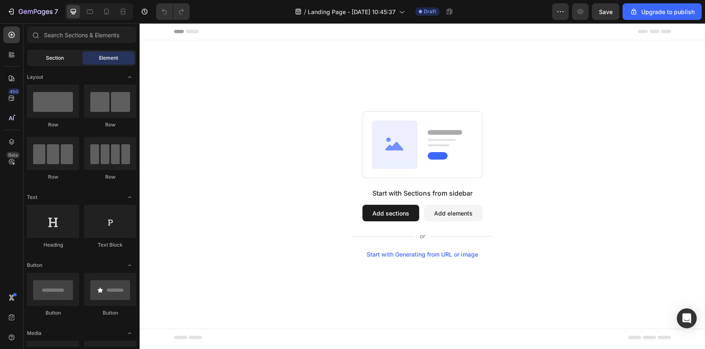
click at [57, 60] on span "Section" at bounding box center [55, 57] width 18 height 7
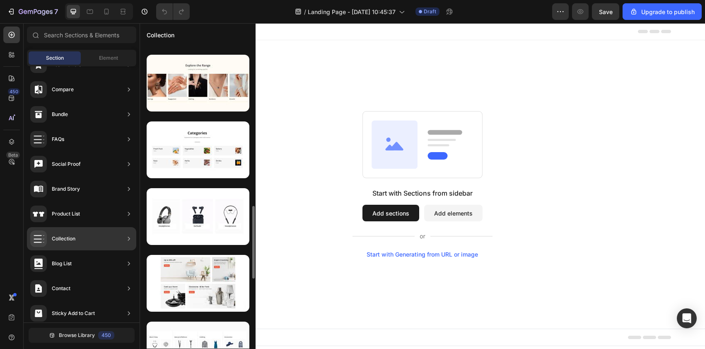
scroll to position [668, 0]
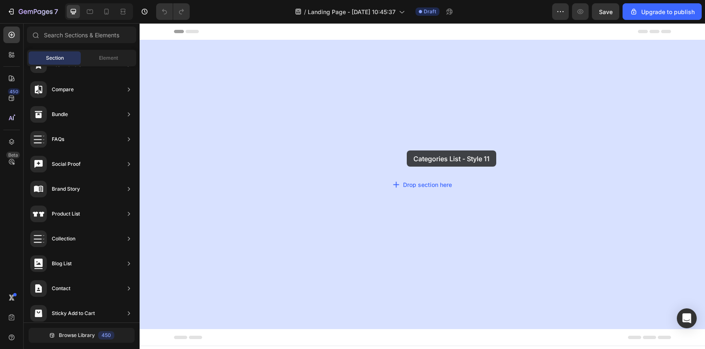
drag, startPoint x: 336, startPoint y: 226, endPoint x: 411, endPoint y: 149, distance: 107.7
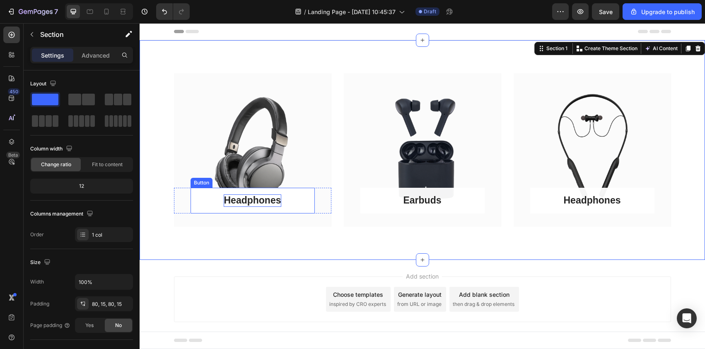
click at [266, 197] on div "Headphones" at bounding box center [252, 200] width 57 height 12
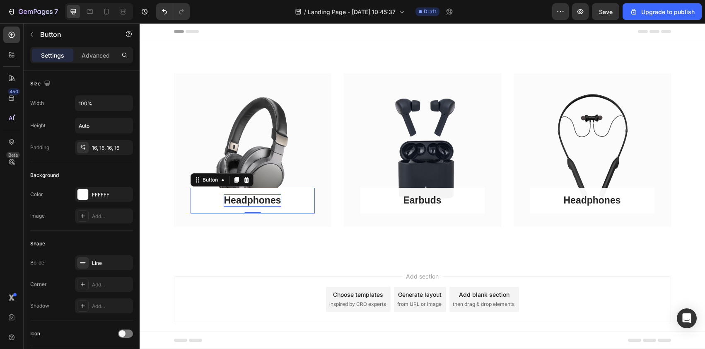
click at [266, 197] on div "Headphones" at bounding box center [252, 200] width 57 height 12
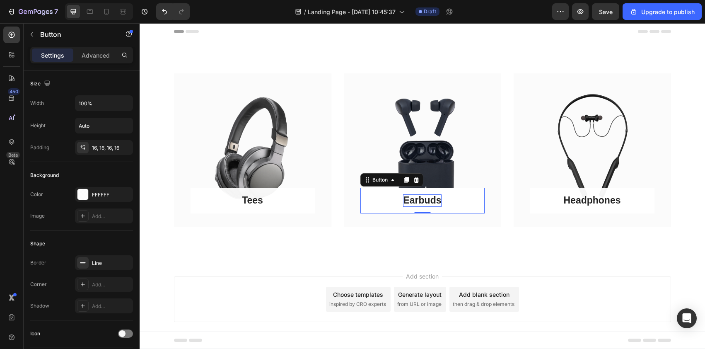
click at [429, 203] on div "Earbuds" at bounding box center [422, 200] width 38 height 12
click at [429, 203] on p "Earbuds" at bounding box center [422, 200] width 38 height 12
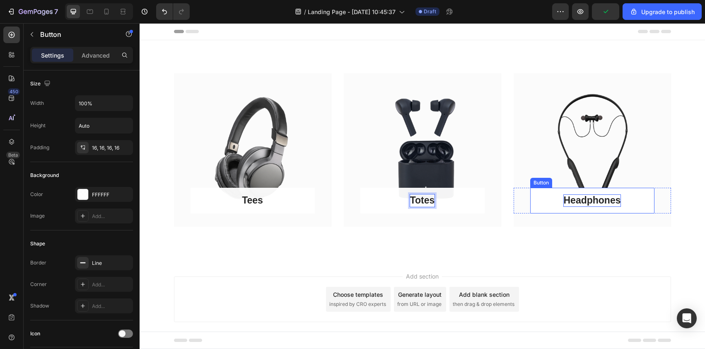
click at [596, 203] on div "Headphones" at bounding box center [591, 200] width 57 height 12
click at [596, 203] on p "Headphones" at bounding box center [591, 200] width 57 height 12
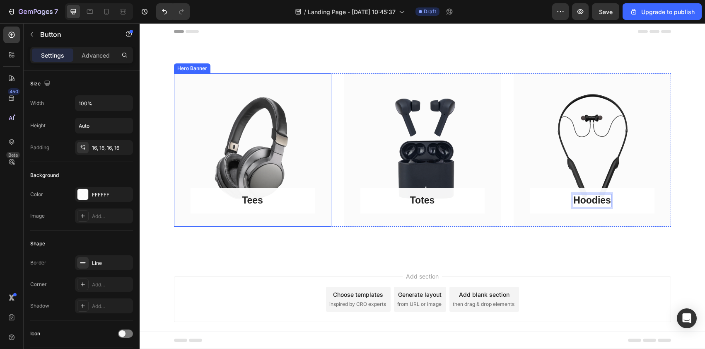
click at [284, 111] on div "Tees Button Row" at bounding box center [252, 149] width 157 height 153
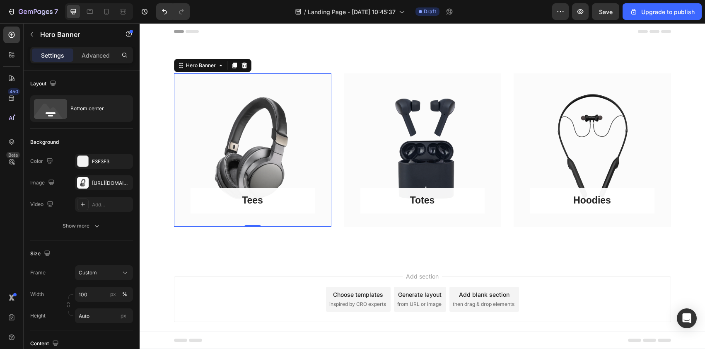
click at [271, 128] on div "Tees Button Row" at bounding box center [252, 149] width 157 height 153
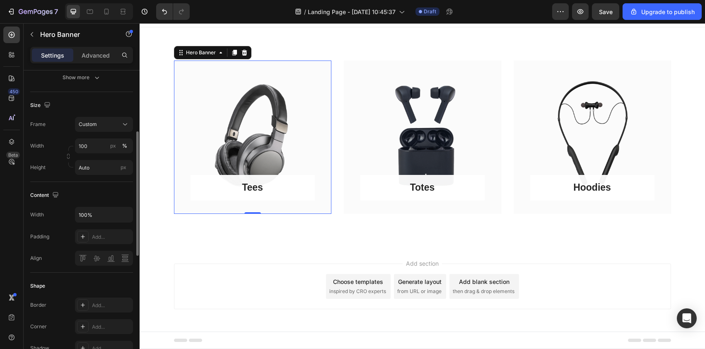
scroll to position [0, 0]
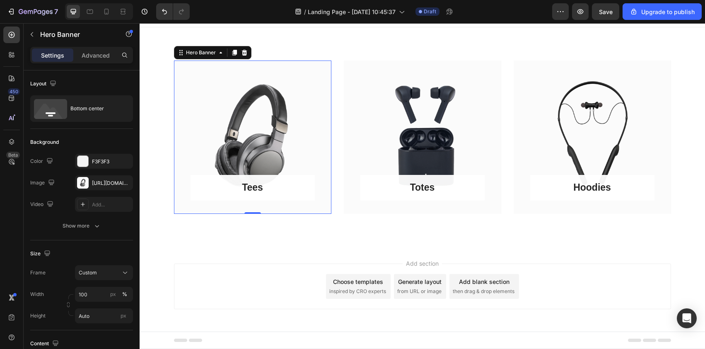
click at [610, 281] on div "Add section Choose templates inspired by CRO experts Generate layout from URL o…" at bounding box center [422, 286] width 497 height 46
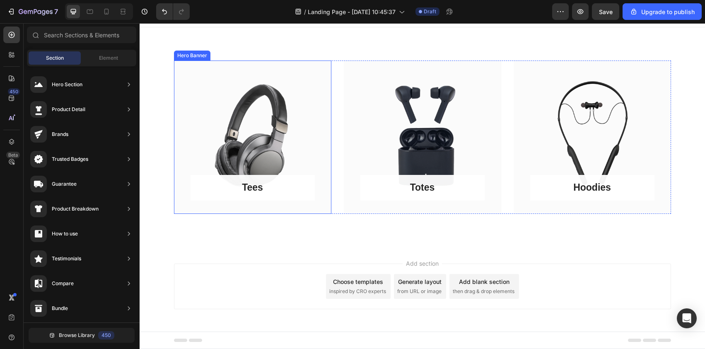
click at [268, 101] on div "Tees Button Row" at bounding box center [252, 136] width 157 height 153
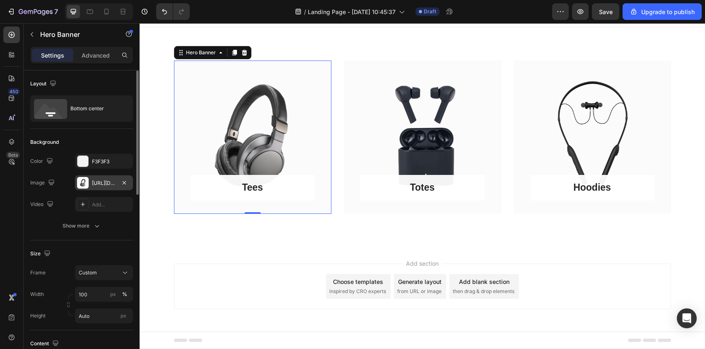
click at [113, 183] on div "https://ucarecdn.com/10be5fdb-625b-43ba-a09e-e37e3601f4c9/-/format/auto/" at bounding box center [104, 182] width 24 height 7
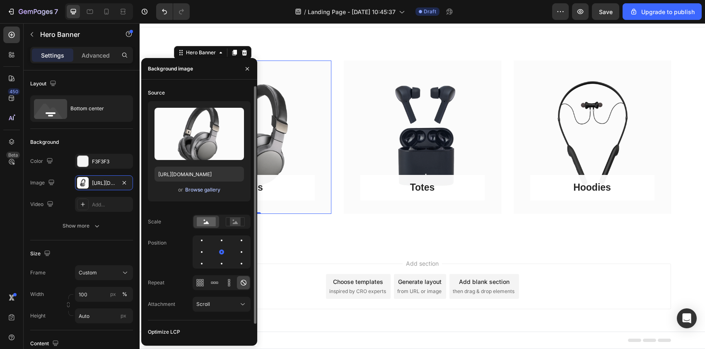
click at [197, 188] on div "Browse gallery" at bounding box center [202, 189] width 35 height 7
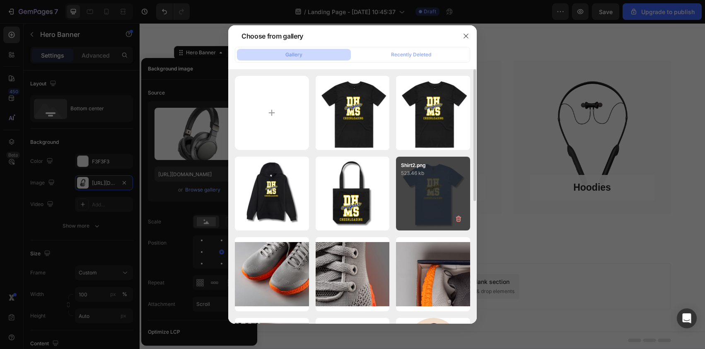
click at [431, 193] on div "Shirt2.png 523.46 kb" at bounding box center [433, 194] width 74 height 74
type input "https://cdn.shopify.com/s/files/1/0723/0885/0903/files/gempages_574991295378883…"
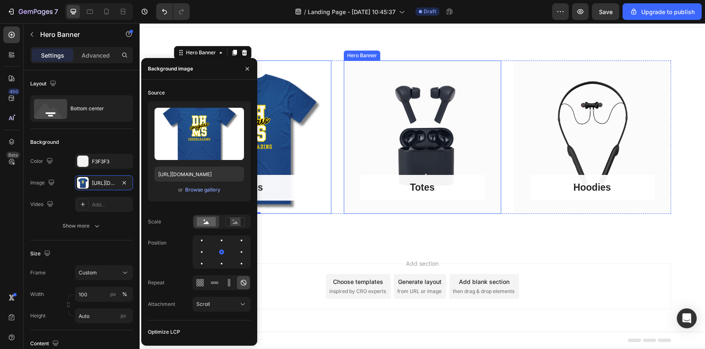
click at [435, 135] on div "Totes Button Row" at bounding box center [422, 136] width 157 height 153
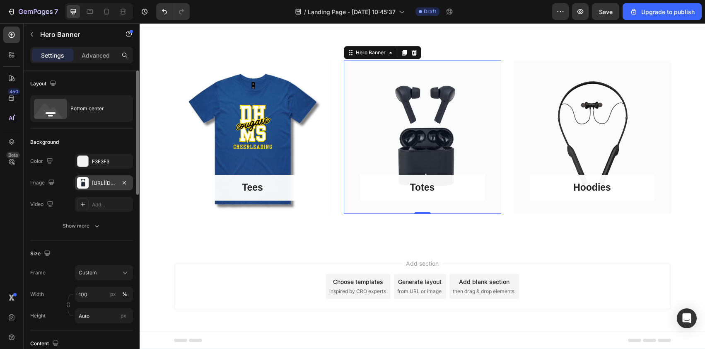
click at [102, 182] on div "https://ucarecdn.com/24a7129f-551f-4bc1-b8e1-f630cccdc110/-/format/auto/" at bounding box center [104, 182] width 24 height 7
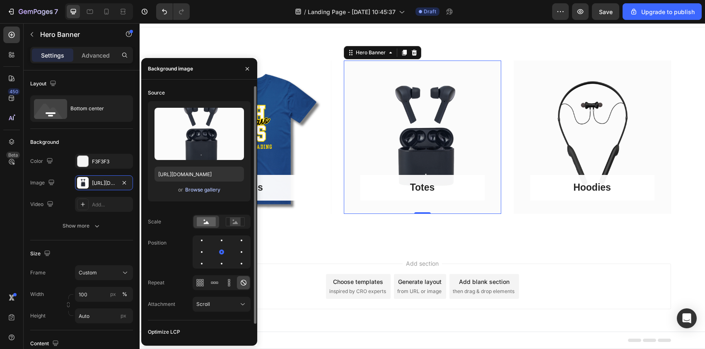
click at [198, 186] on div "Browse gallery" at bounding box center [202, 189] width 35 height 7
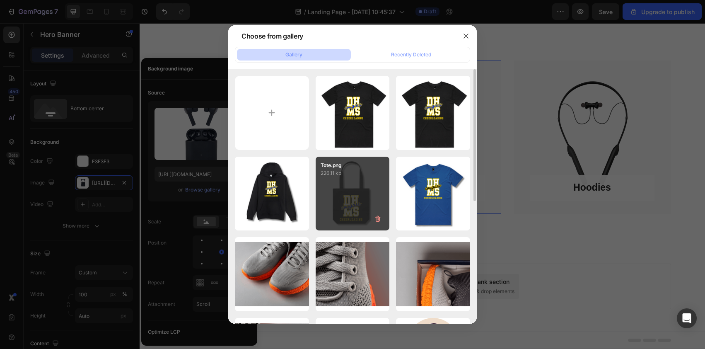
click at [345, 180] on div "Tote.png 226.11 kb" at bounding box center [352, 194] width 74 height 74
type input "https://cdn.shopify.com/s/files/1/0723/0885/0903/files/gempages_574991295378883…"
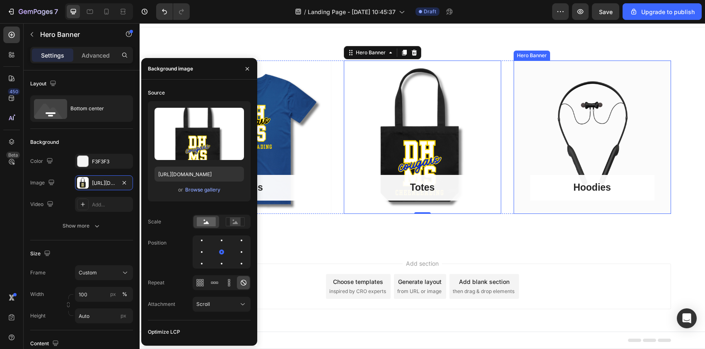
click at [576, 141] on div "Hoodies Button Row" at bounding box center [591, 136] width 157 height 153
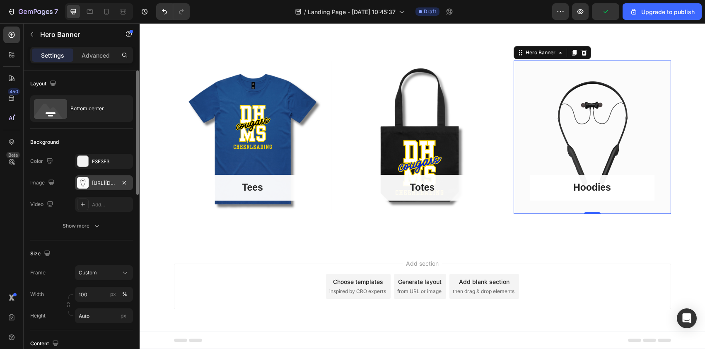
click at [104, 186] on div "https://ucarecdn.com/c4e2962b-6071-4288-97e5-d9983f7d1464/-/format/auto/" at bounding box center [104, 182] width 24 height 7
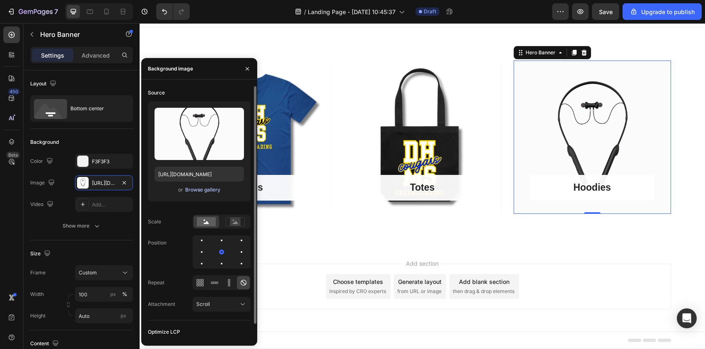
click at [212, 192] on div "Browse gallery" at bounding box center [202, 189] width 35 height 7
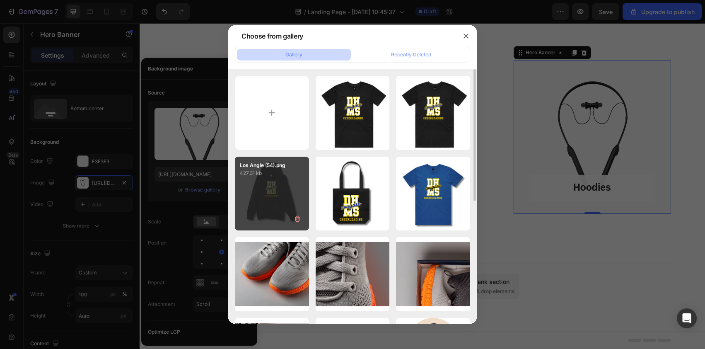
click at [273, 190] on div "Los Angle (54).png 427.31 kb" at bounding box center [272, 194] width 74 height 74
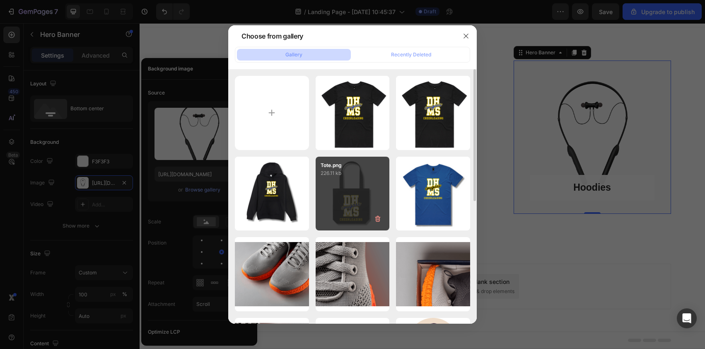
type input "https://cdn.shopify.com/s/files/1/0723/0885/0903/files/gempages_574991295378883…"
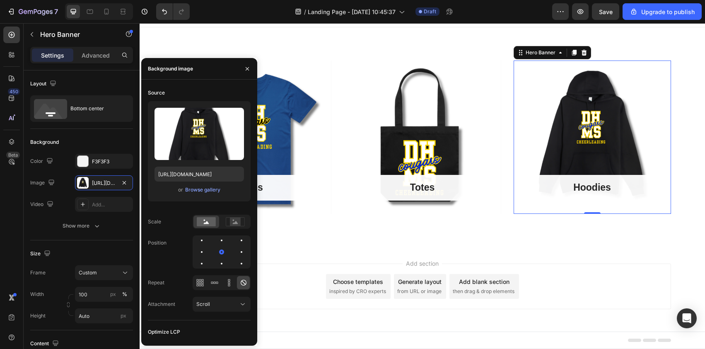
click at [567, 250] on div "Add section Choose templates inspired by CRO experts Generate layout from URL o…" at bounding box center [422, 298] width 565 height 102
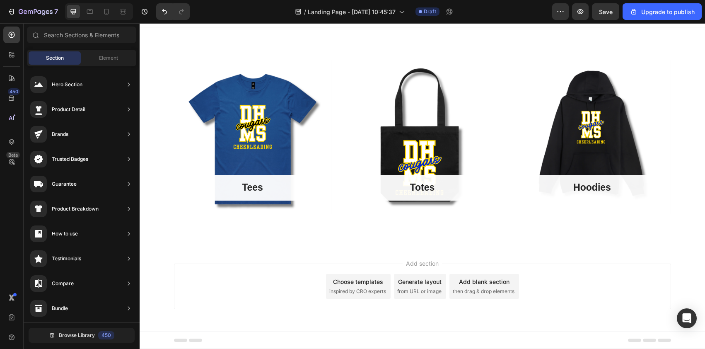
click at [505, 249] on div "Add section Choose templates inspired by CRO experts Generate layout from URL o…" at bounding box center [422, 298] width 565 height 102
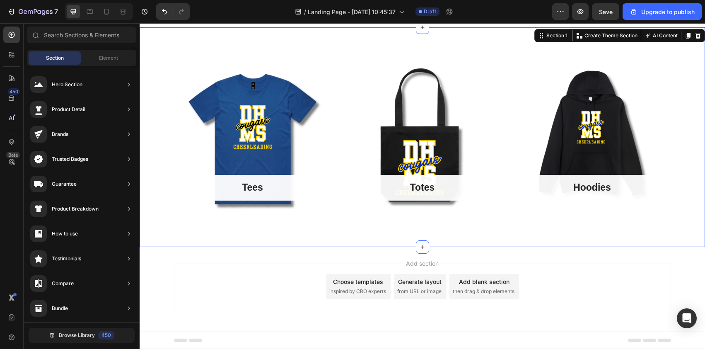
click at [285, 36] on div "Tees Button Row Hero Banner Totes Button Row Hero Banner Hoodies Button Row Her…" at bounding box center [422, 136] width 565 height 219
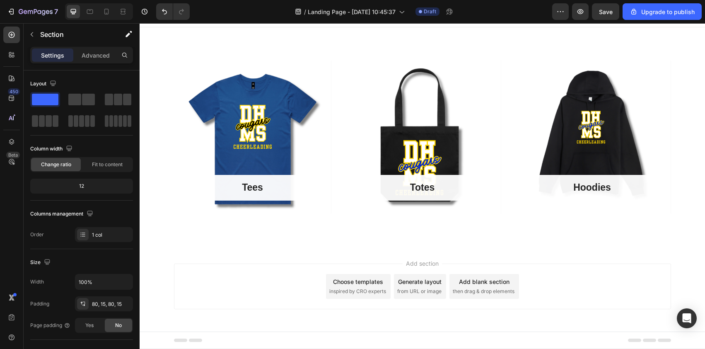
click at [216, 292] on div "Add section Choose templates inspired by CRO experts Generate layout from URL o…" at bounding box center [422, 286] width 497 height 46
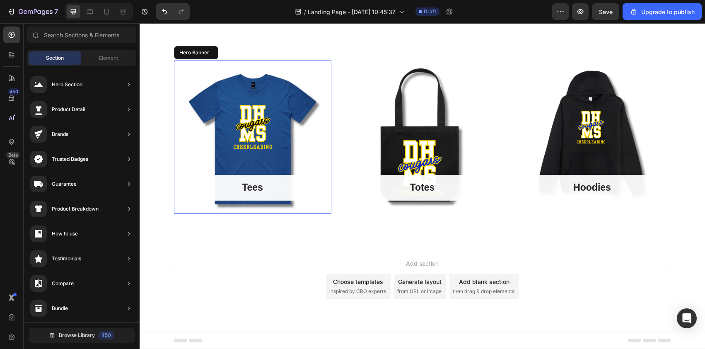
click at [265, 130] on div "Tees Button Row" at bounding box center [252, 136] width 157 height 153
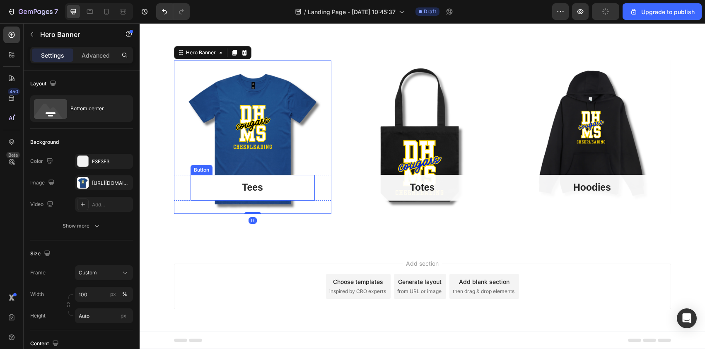
click at [283, 188] on button "Tees" at bounding box center [252, 188] width 124 height 26
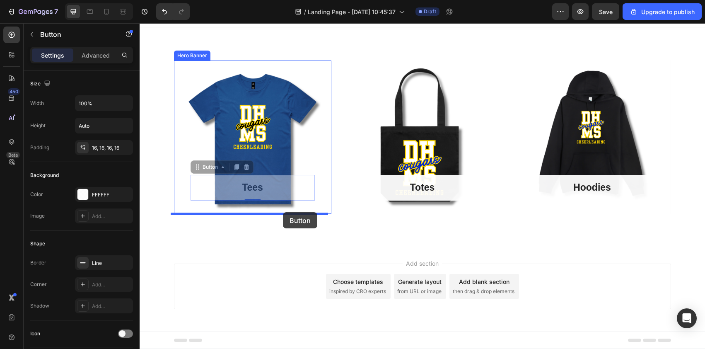
drag, startPoint x: 283, startPoint y: 188, endPoint x: 283, endPoint y: 212, distance: 23.6
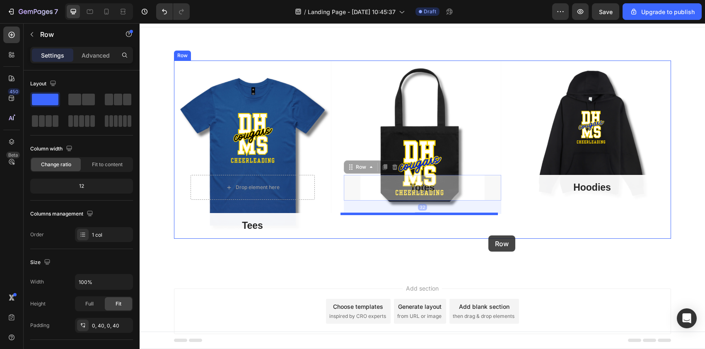
drag, startPoint x: 489, startPoint y: 188, endPoint x: 488, endPoint y: 235, distance: 47.6
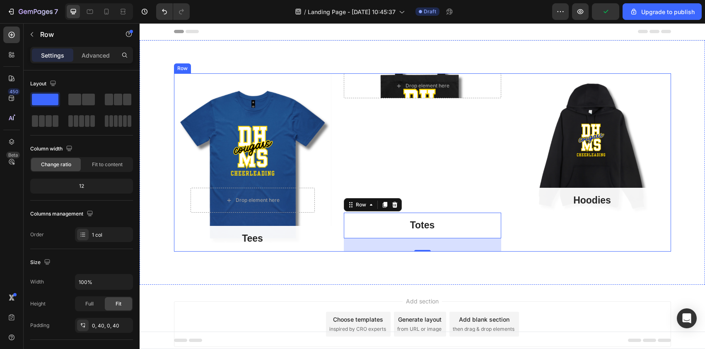
click at [570, 124] on div "Hoodies Button Row" at bounding box center [591, 149] width 157 height 153
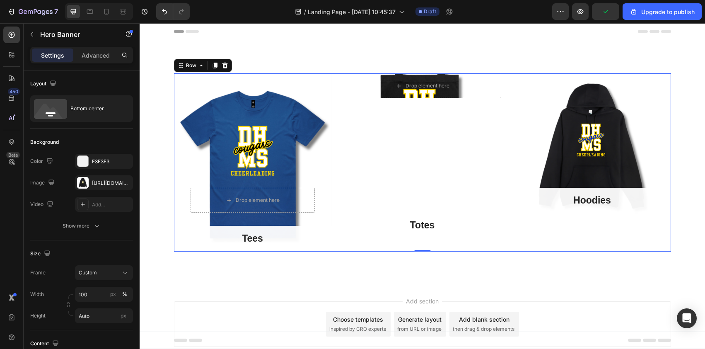
click at [426, 121] on div "Drop element here Hero Banner Totes Button Row" at bounding box center [422, 162] width 157 height 178
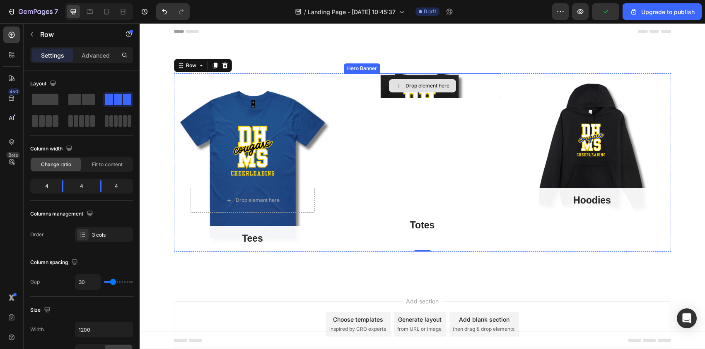
click at [361, 86] on div "Drop element here" at bounding box center [422, 85] width 157 height 25
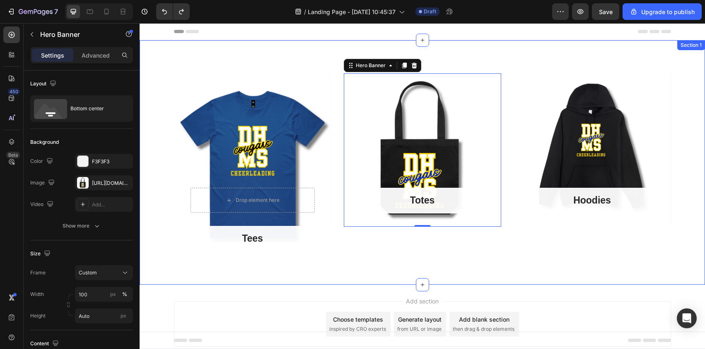
click at [334, 253] on div "Drop element here Row Tees Button Hero Banner Totes Button Row Hero Banner 0 Ho…" at bounding box center [422, 162] width 565 height 244
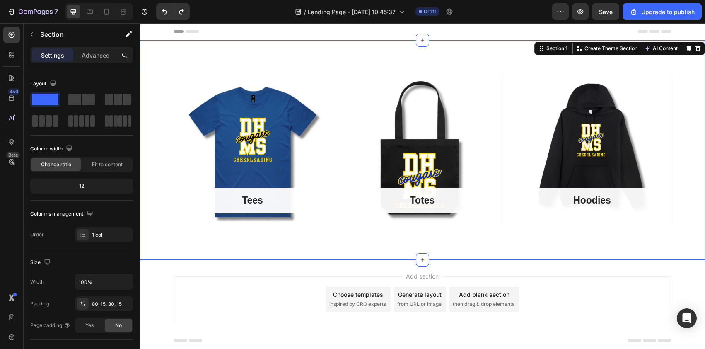
click at [631, 249] on div "Tees Button Row Hero Banner Totes Button Row Hero Banner Hoodies Button Row Her…" at bounding box center [422, 149] width 565 height 219
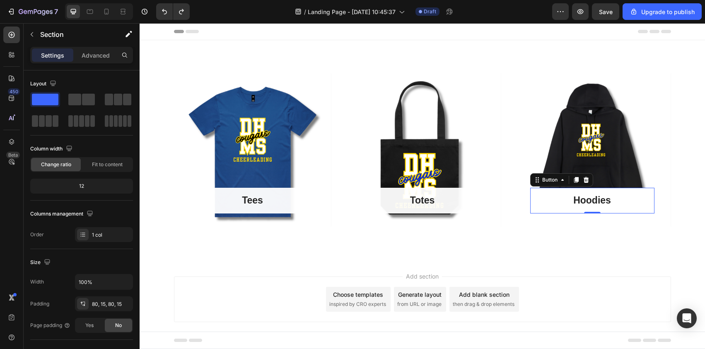
click at [546, 195] on button "Hoodies" at bounding box center [592, 201] width 124 height 26
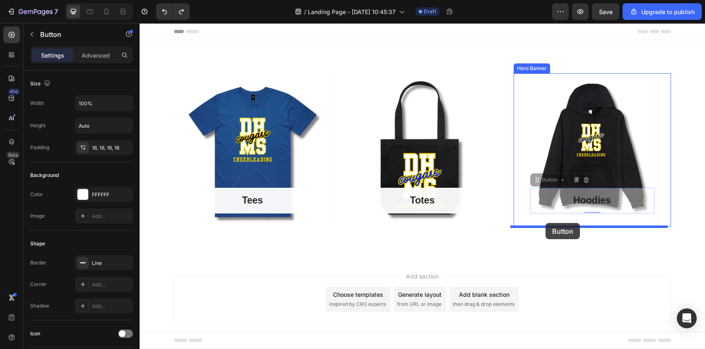
drag, startPoint x: 546, startPoint y: 195, endPoint x: 545, endPoint y: 223, distance: 27.8
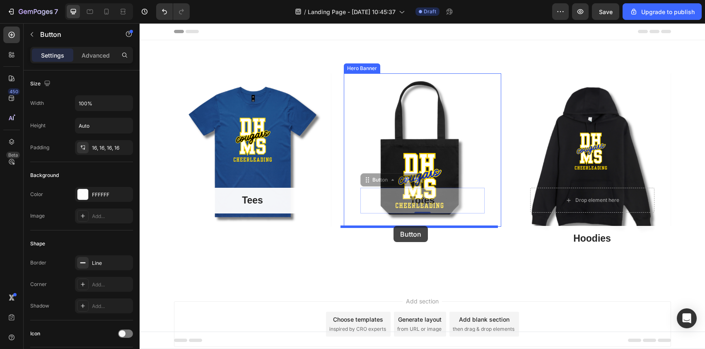
drag, startPoint x: 390, startPoint y: 197, endPoint x: 393, endPoint y: 226, distance: 28.7
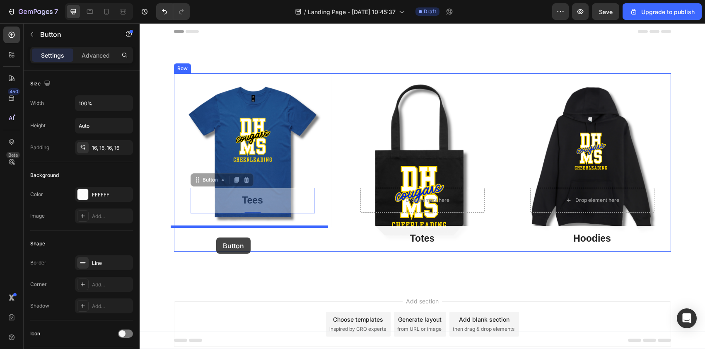
drag, startPoint x: 217, startPoint y: 200, endPoint x: 216, endPoint y: 237, distance: 36.9
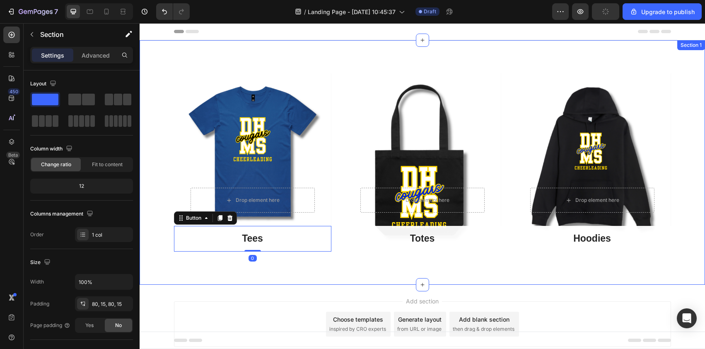
click at [540, 52] on div "Drop element here Row Hero Banner Tees Button 0 Drop element here Row Totes But…" at bounding box center [422, 162] width 565 height 244
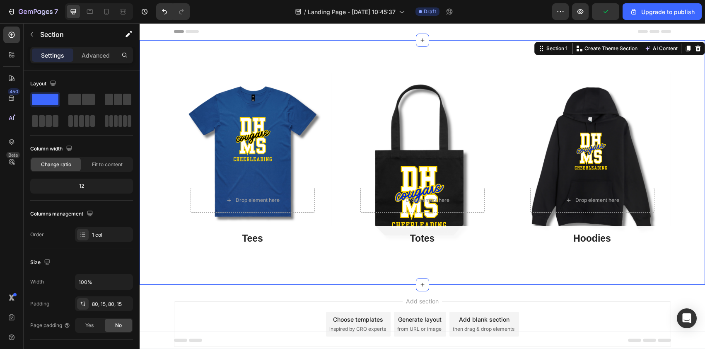
click at [680, 262] on div "Drop element here Row Hero Banner Tees Button Drop element here Row Totes Butto…" at bounding box center [422, 162] width 565 height 244
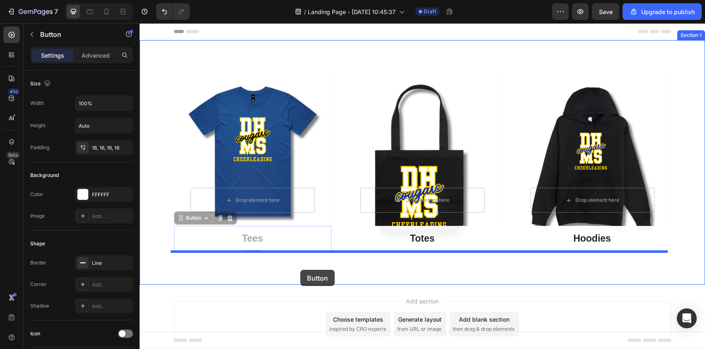
drag, startPoint x: 301, startPoint y: 237, endPoint x: 300, endPoint y: 270, distance: 32.3
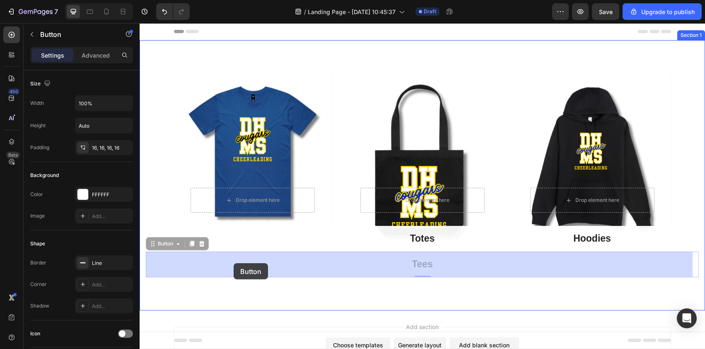
drag, startPoint x: 446, startPoint y: 262, endPoint x: 234, endPoint y: 263, distance: 212.8
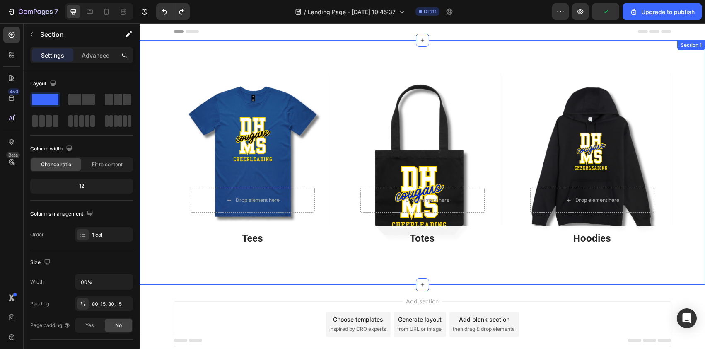
click at [681, 61] on div "Drop element here Row Hero Banner Tees Button Drop element here Row Totes Butto…" at bounding box center [422, 162] width 565 height 244
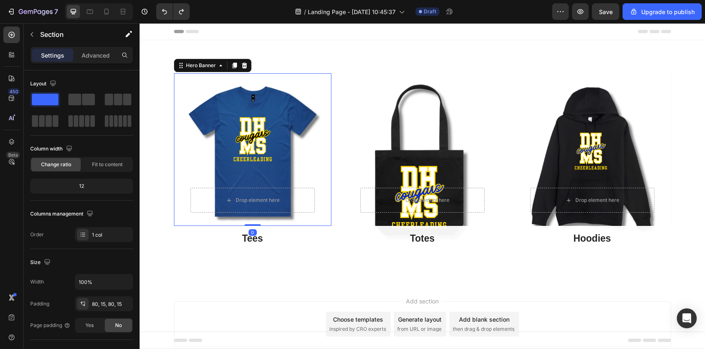
click at [284, 123] on div "Drop element here Row" at bounding box center [252, 149] width 157 height 152
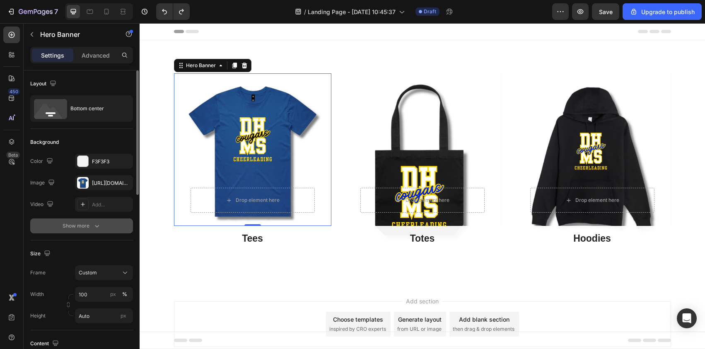
click at [101, 227] on button "Show more" at bounding box center [81, 225] width 103 height 15
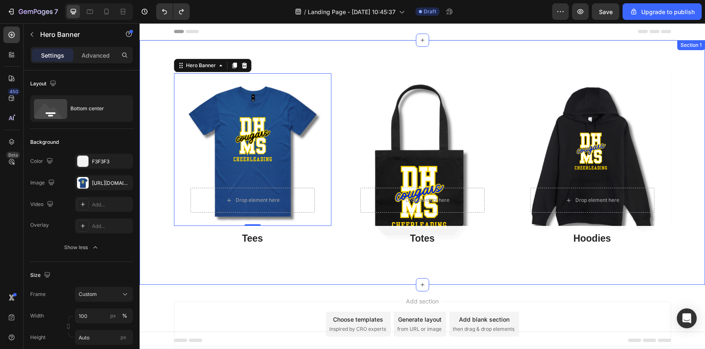
click at [692, 74] on div "Drop element here Row Hero Banner 0 Tees Button Drop element here Row Totes But…" at bounding box center [422, 162] width 565 height 244
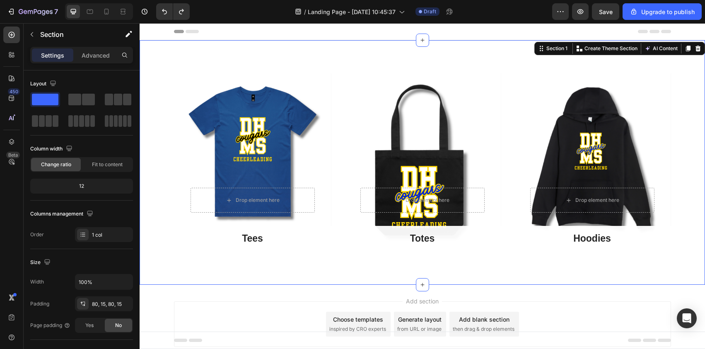
click at [685, 77] on div "Drop element here Row Hero Banner Tees Button Drop element here Row Totes Butto…" at bounding box center [422, 162] width 553 height 178
click at [32, 10] on icon "button" at bounding box center [36, 12] width 34 height 7
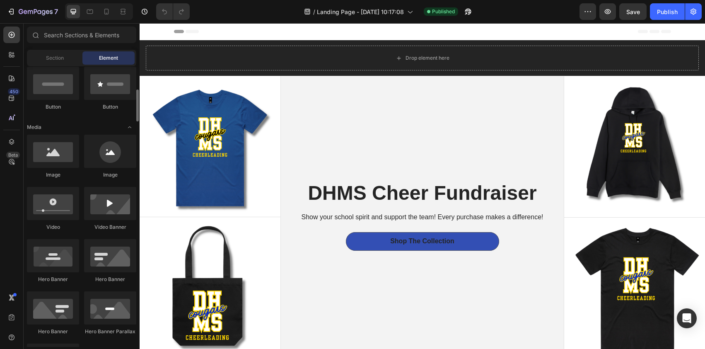
scroll to position [266, 0]
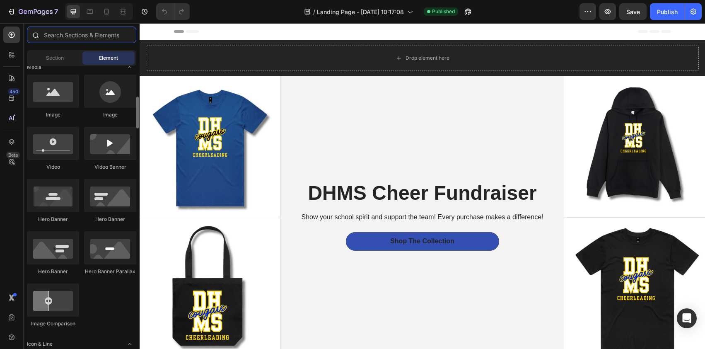
click at [94, 40] on input "text" at bounding box center [81, 34] width 109 height 17
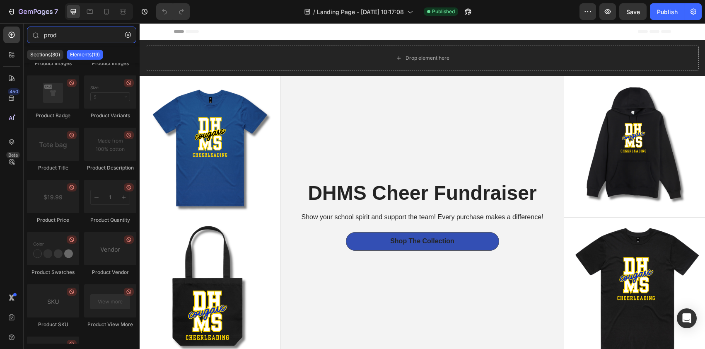
scroll to position [0, 0]
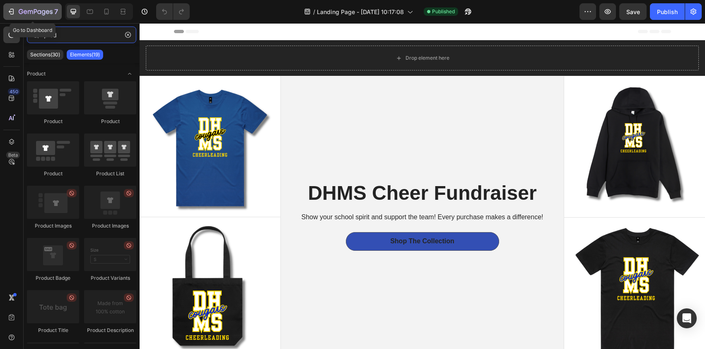
type input "prod"
click at [8, 14] on icon "button" at bounding box center [11, 11] width 8 height 8
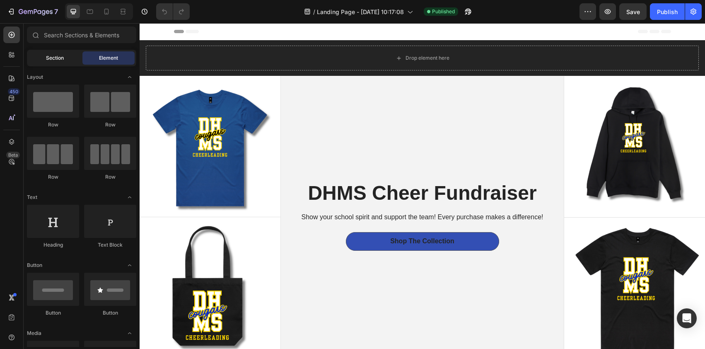
click at [55, 58] on span "Section" at bounding box center [55, 57] width 18 height 7
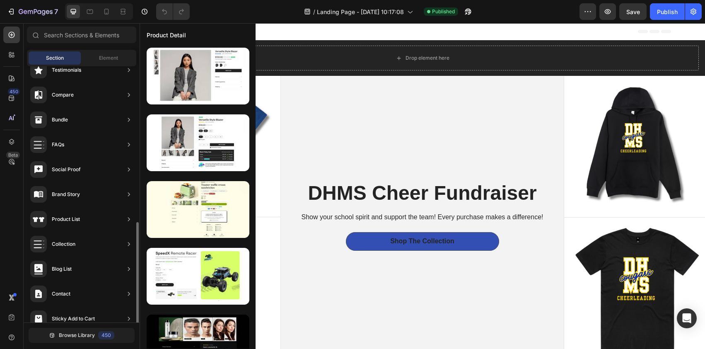
scroll to position [224, 0]
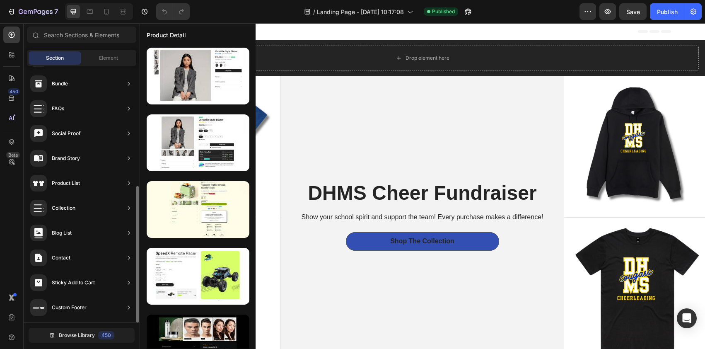
click at [94, 196] on div "Product List" at bounding box center [81, 207] width 109 height 23
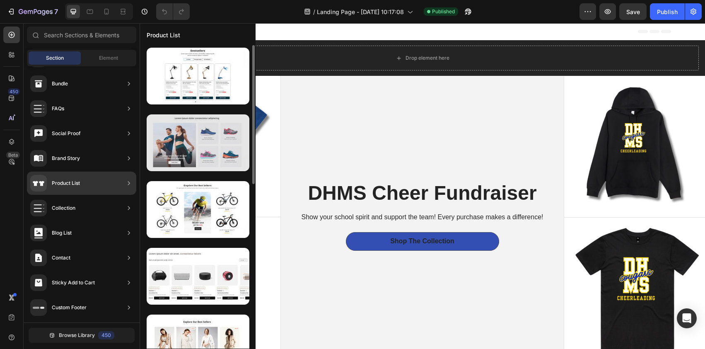
click at [214, 144] on div at bounding box center [198, 142] width 103 height 57
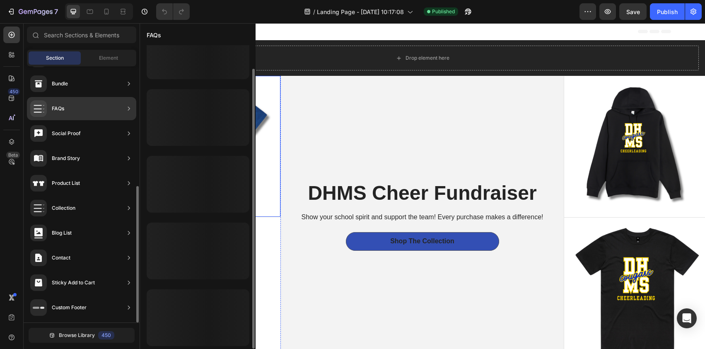
scroll to position [25, 0]
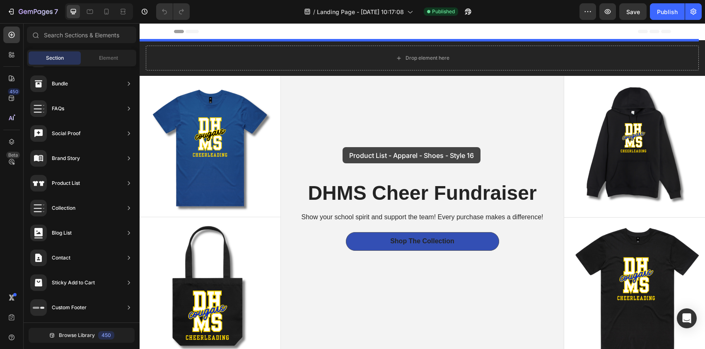
drag, startPoint x: 327, startPoint y: 153, endPoint x: 342, endPoint y: 147, distance: 16.9
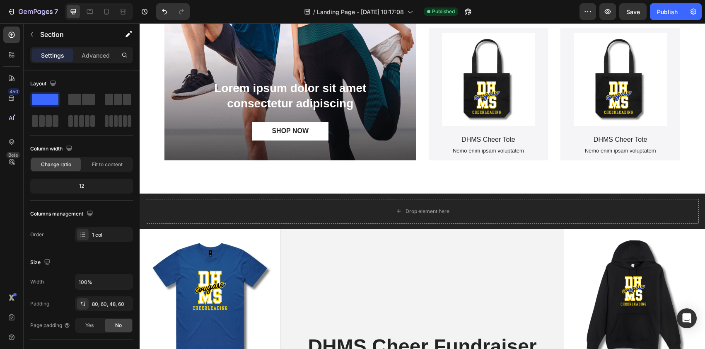
scroll to position [226, 0]
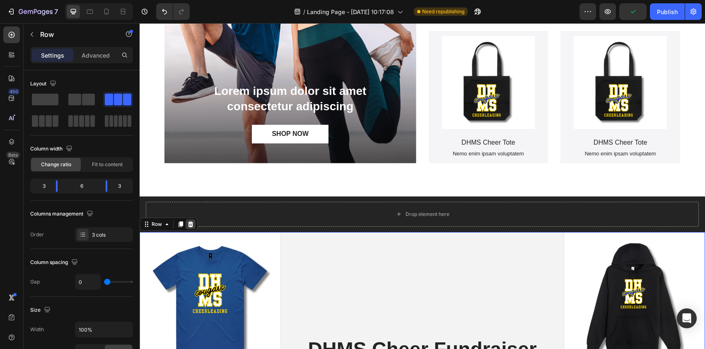
click at [193, 225] on icon at bounding box center [190, 224] width 7 height 7
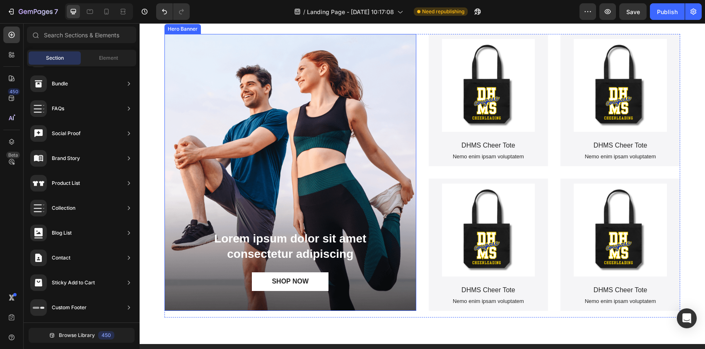
scroll to position [73, 0]
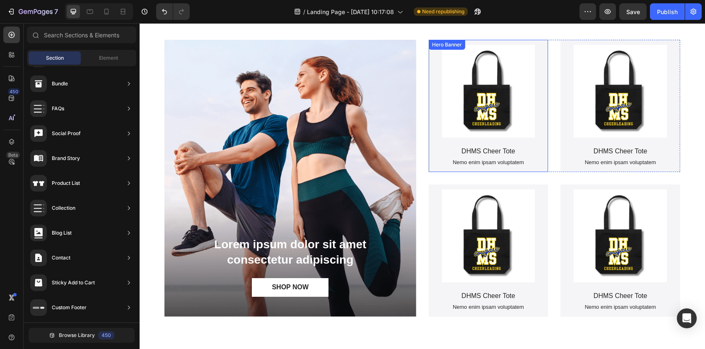
click at [539, 98] on div "Product Images DHMS Cheer Tote Product Title Nemo enim ipsam voluptatem Text Bl…" at bounding box center [489, 105] width 120 height 149
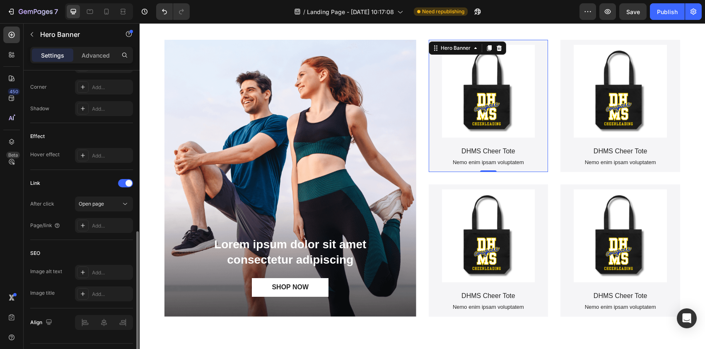
scroll to position [387, 0]
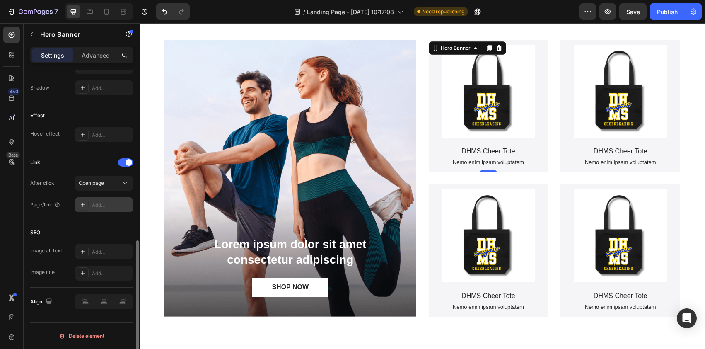
click at [103, 208] on div "Add..." at bounding box center [104, 204] width 58 height 15
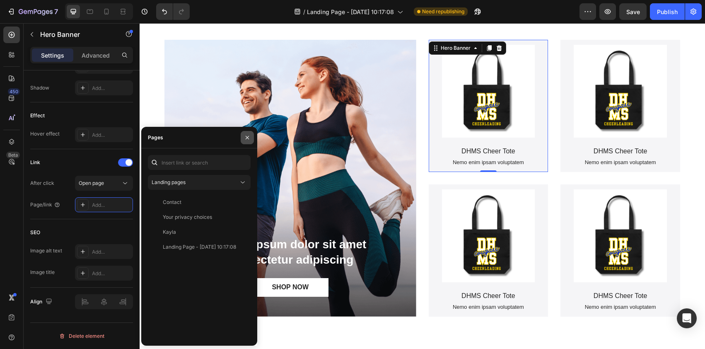
click at [245, 140] on icon "button" at bounding box center [247, 137] width 7 height 7
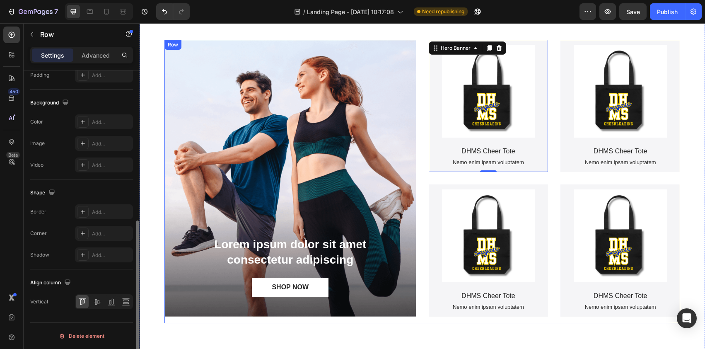
click at [551, 183] on div "Product Images DHMS Cheer Tote Product Title Nemo enim ipsam voluptatem Text Bl…" at bounding box center [555, 181] width 252 height 283
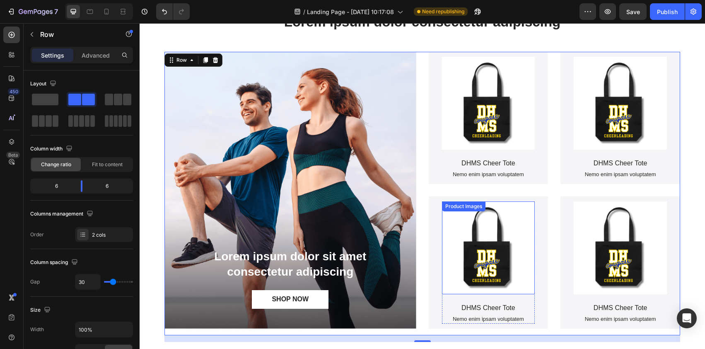
scroll to position [63, 0]
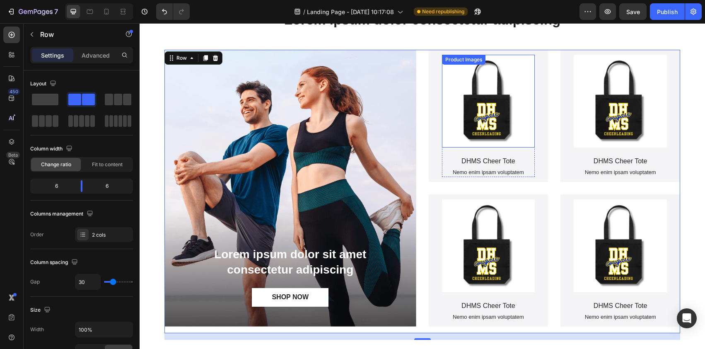
click at [497, 117] on img at bounding box center [488, 101] width 93 height 93
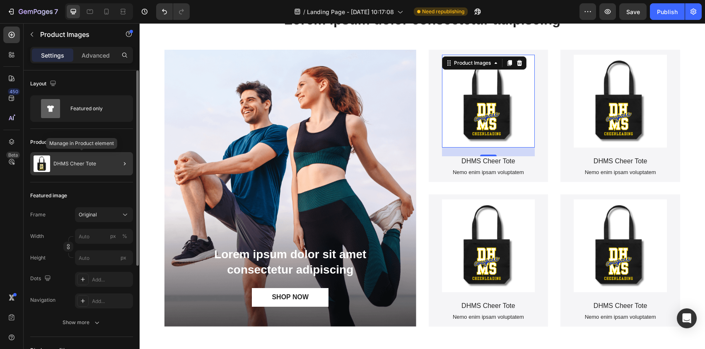
click at [74, 162] on p "DHMS Cheer Tote" at bounding box center [74, 164] width 43 height 6
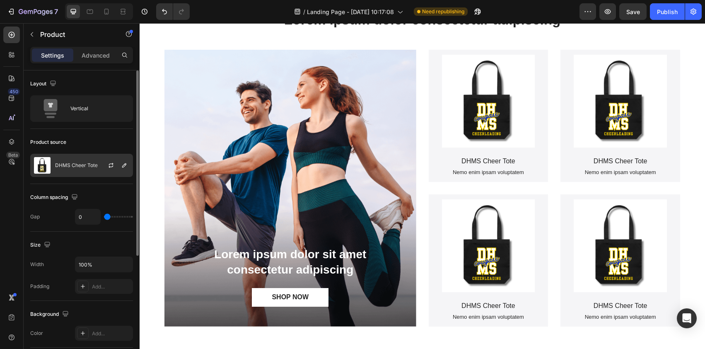
click at [42, 166] on img at bounding box center [42, 165] width 17 height 17
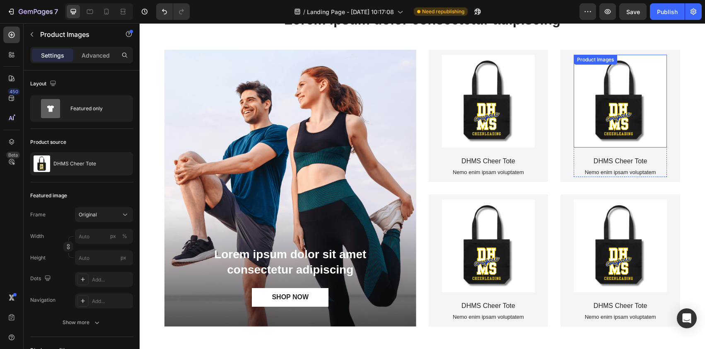
click at [623, 111] on img at bounding box center [619, 101] width 93 height 93
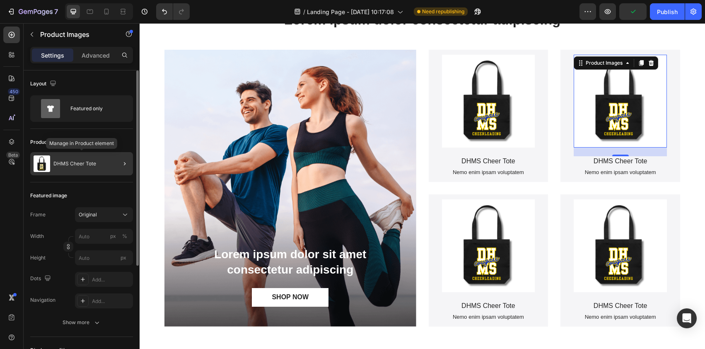
click at [101, 166] on div "DHMS Cheer Tote" at bounding box center [81, 163] width 103 height 23
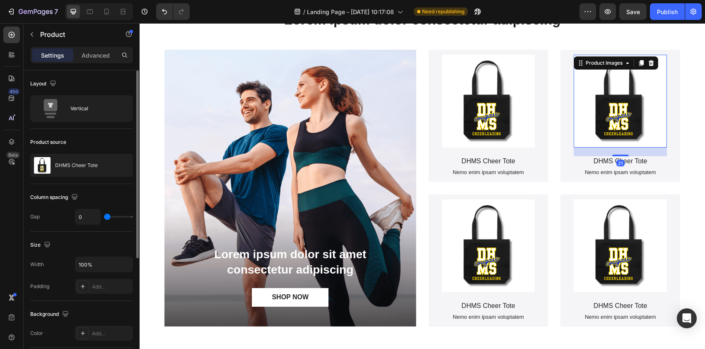
click at [637, 91] on img at bounding box center [619, 101] width 93 height 93
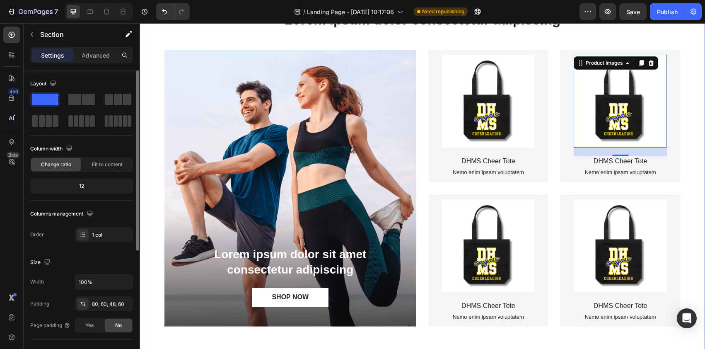
click at [693, 149] on div "Lorem ipsum dolor consectetur adipiscing Heading Lorem ipsum dolor sit amet con…" at bounding box center [422, 168] width 565 height 382
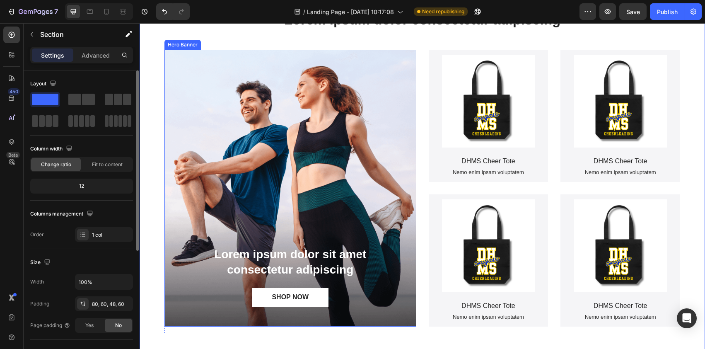
click at [322, 126] on div "Background Image" at bounding box center [290, 188] width 252 height 277
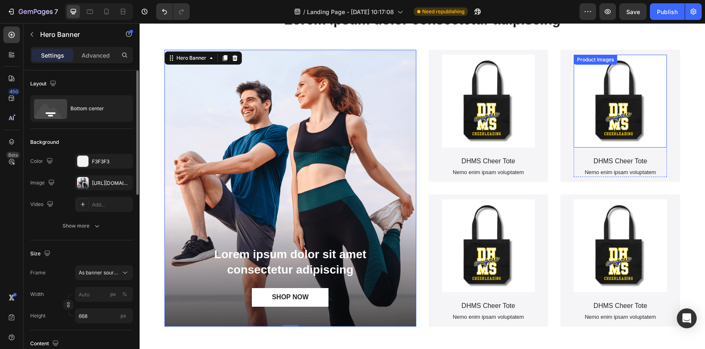
click at [609, 107] on img at bounding box center [619, 101] width 93 height 93
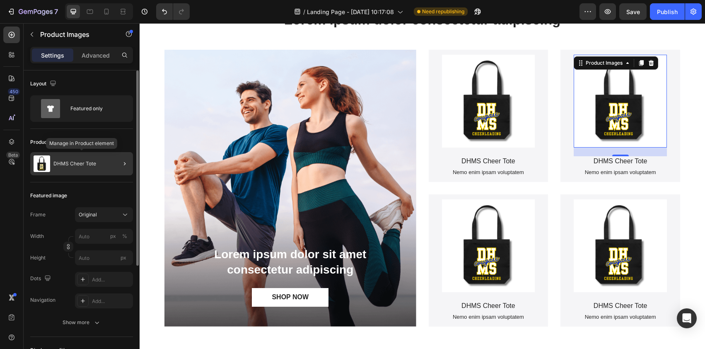
click at [104, 161] on div "DHMS Cheer Tote" at bounding box center [81, 163] width 103 height 23
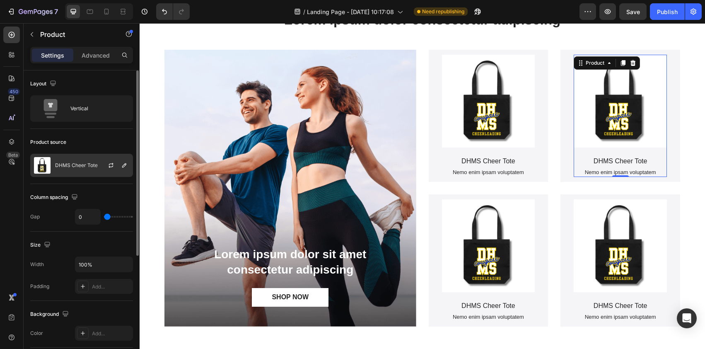
click at [101, 166] on div at bounding box center [114, 165] width 36 height 22
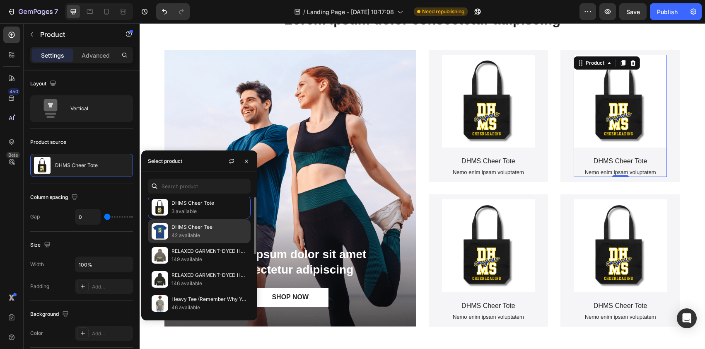
scroll to position [3, 0]
click at [178, 228] on p "DHMS Cheer Tee" at bounding box center [208, 225] width 75 height 8
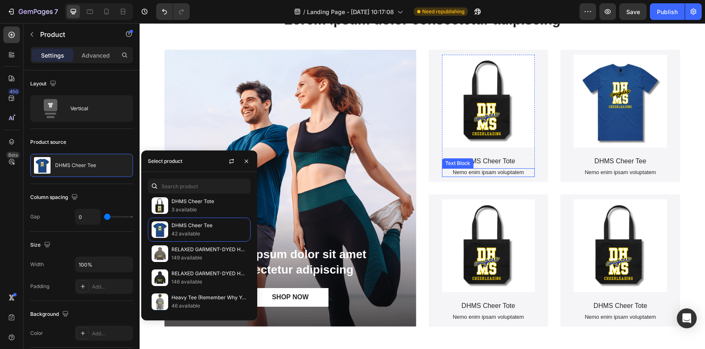
click at [489, 170] on p "Nemo enim ipsam voluptatem" at bounding box center [489, 172] width 92 height 7
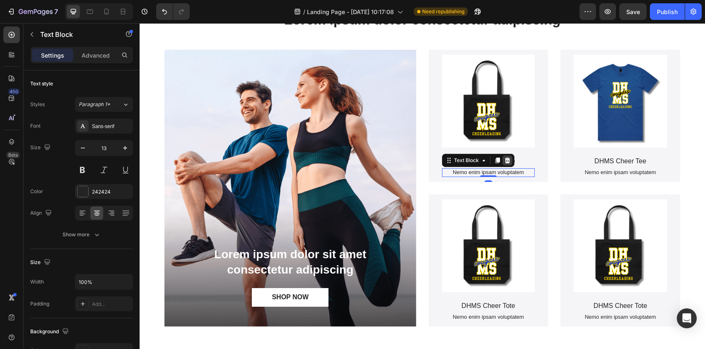
click at [504, 160] on icon at bounding box center [506, 160] width 5 height 6
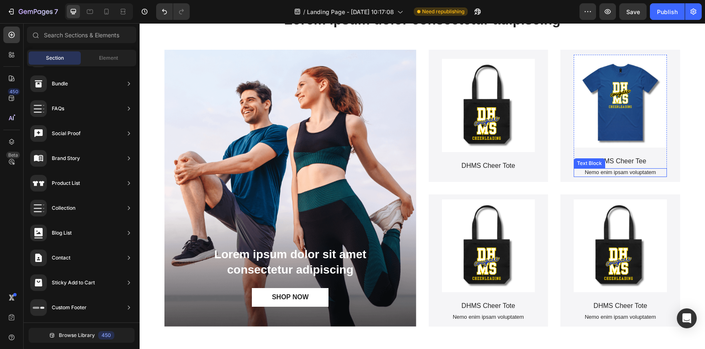
click at [612, 173] on p "Nemo enim ipsam voluptatem" at bounding box center [620, 172] width 92 height 7
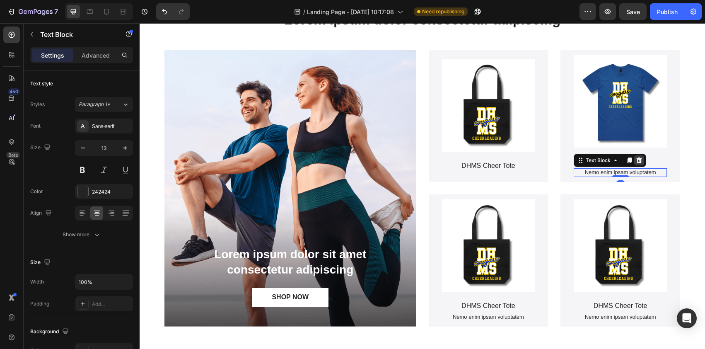
click at [636, 161] on icon at bounding box center [639, 160] width 7 height 7
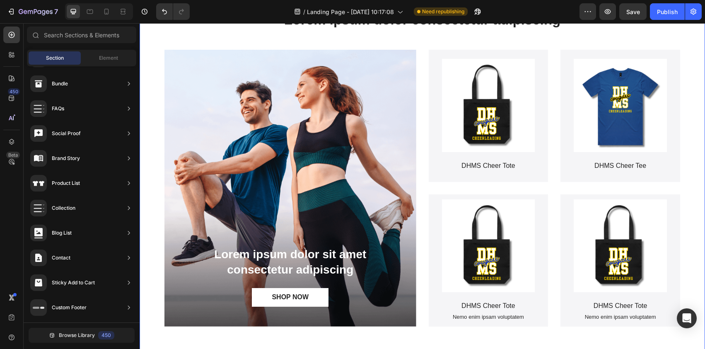
click at [688, 76] on div "Lorem ipsum dolor consectetur adipiscing Heading Lorem ipsum dolor sit amet con…" at bounding box center [422, 168] width 565 height 382
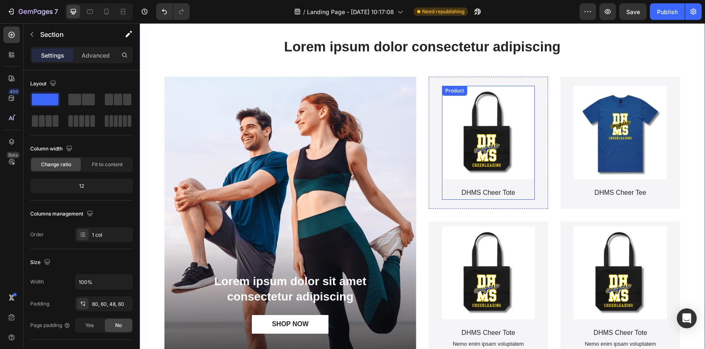
scroll to position [0, 0]
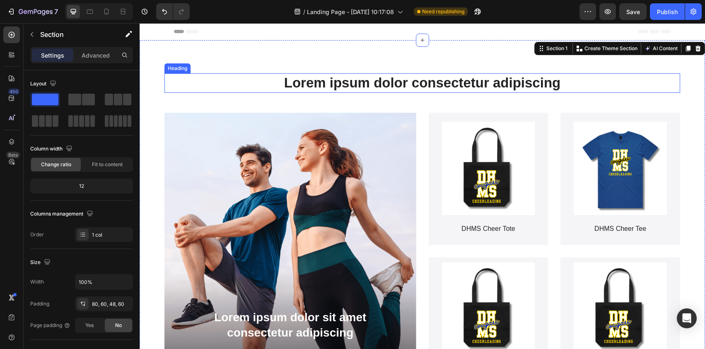
click at [424, 82] on h2 "Lorem ipsum dolor consectetur adipiscing" at bounding box center [421, 82] width 515 height 19
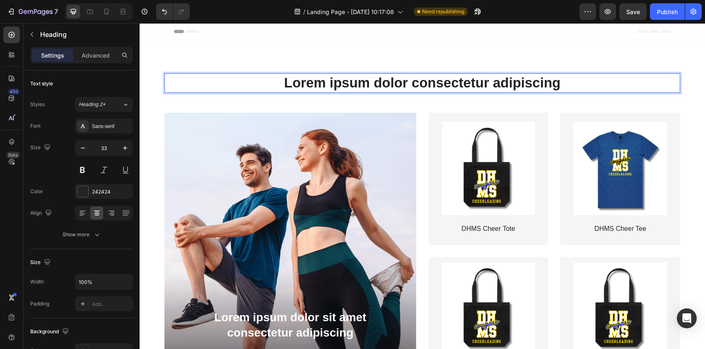
click at [424, 82] on h2 "Lorem ipsum dolor consectetur adipiscing" at bounding box center [421, 82] width 515 height 19
click at [424, 82] on p "Lorem ipsum dolor consectetur adipiscing" at bounding box center [422, 83] width 514 height 18
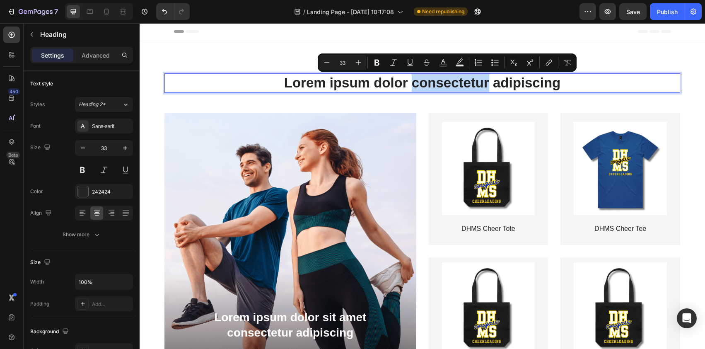
click at [424, 82] on p "Lorem ipsum dolor consectetur adipiscing" at bounding box center [422, 83] width 514 height 18
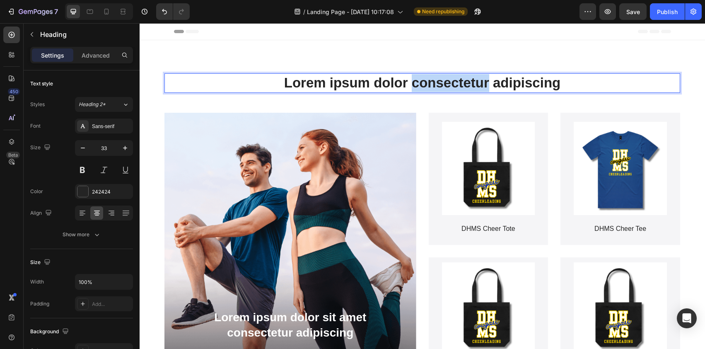
click at [424, 82] on p "Lorem ipsum dolor consectetur adipiscing" at bounding box center [422, 83] width 514 height 18
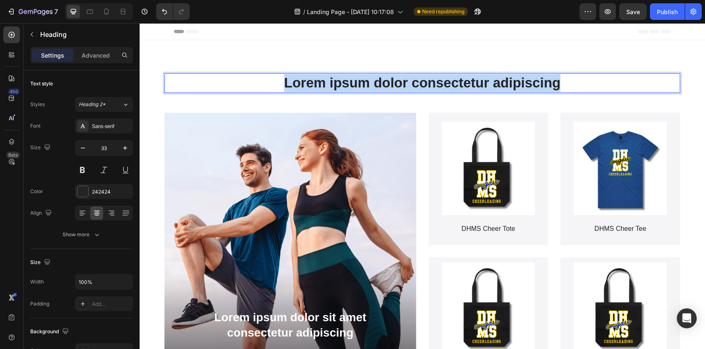
click at [424, 82] on p "Lorem ipsum dolor consectetur adipiscing" at bounding box center [422, 83] width 514 height 18
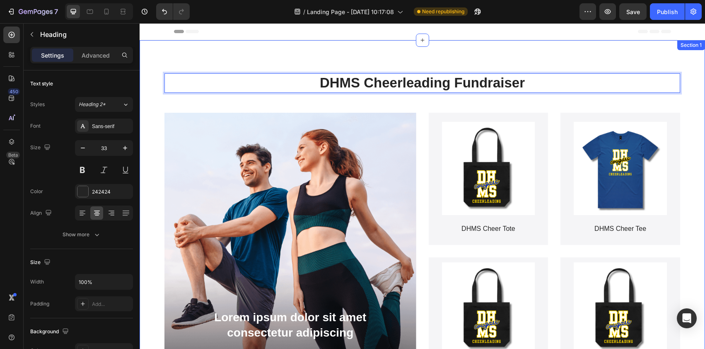
click at [545, 53] on div "DHMS Cheerleading Fundraiser Heading 48 Lorem ipsum dolor sit amet consectetur …" at bounding box center [422, 231] width 565 height 382
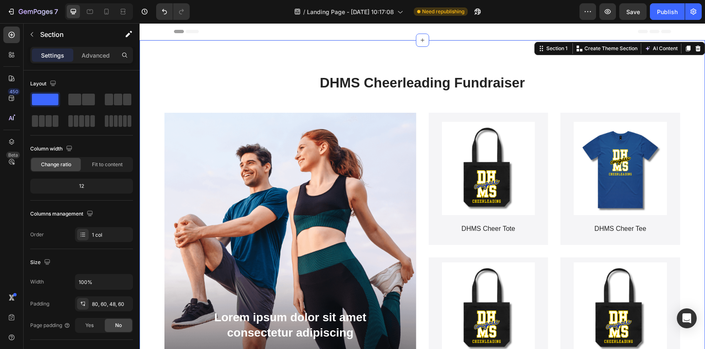
click at [565, 92] on h2 "DHMS Cheerleading Fundraiser" at bounding box center [421, 82] width 515 height 19
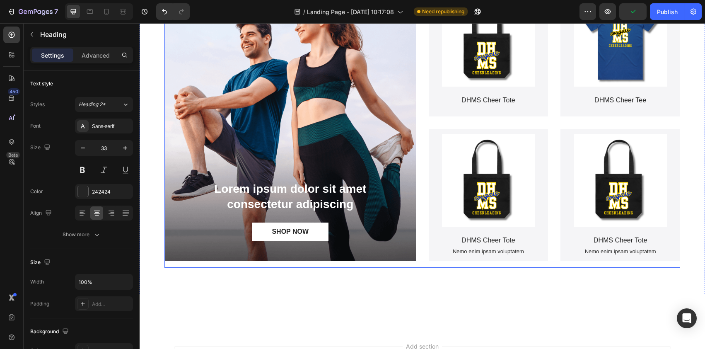
scroll to position [29, 0]
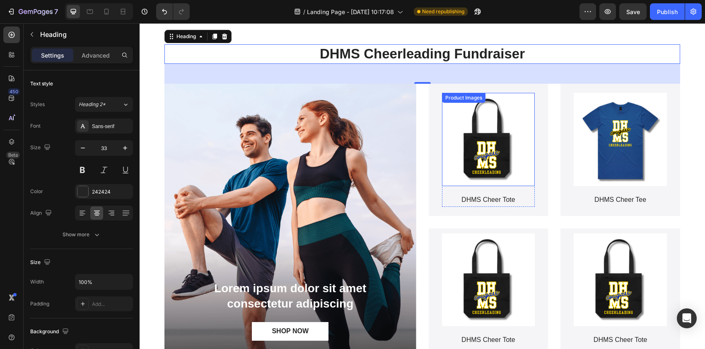
click at [496, 141] on img at bounding box center [488, 139] width 93 height 93
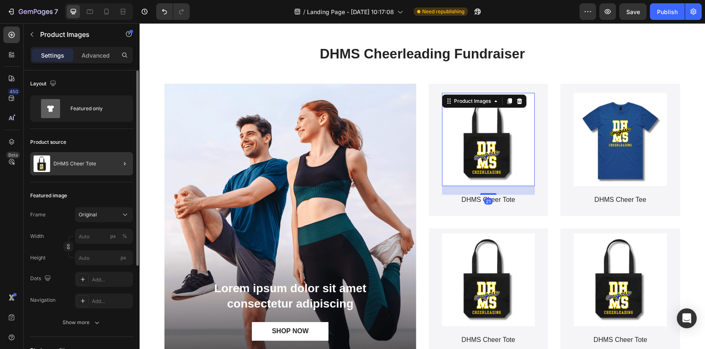
click at [104, 161] on div "DHMS Cheer Tote" at bounding box center [81, 163] width 103 height 23
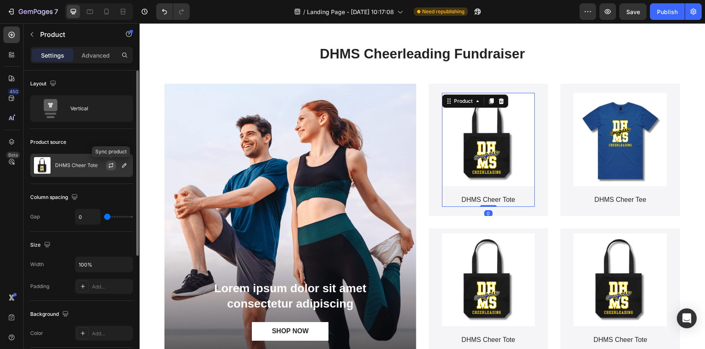
click at [108, 165] on icon "button" at bounding box center [111, 165] width 7 height 7
click at [111, 167] on icon "button" at bounding box center [110, 164] width 7 height 7
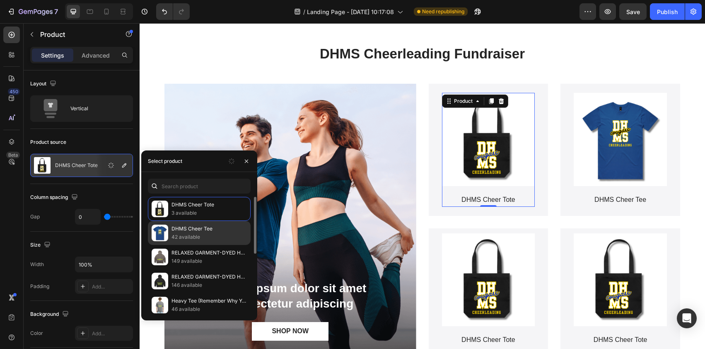
click at [181, 228] on p "DHMS Cheer Tee" at bounding box center [208, 228] width 75 height 8
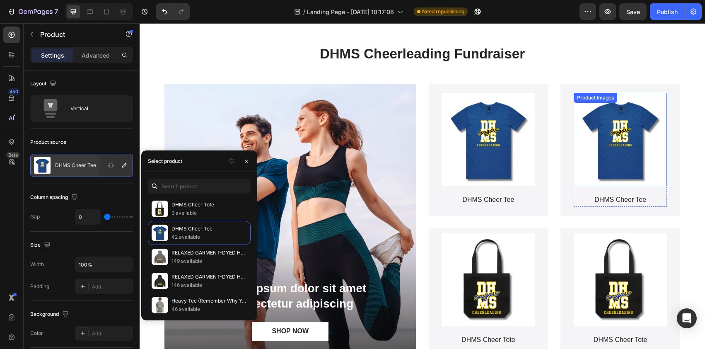
click at [605, 150] on img at bounding box center [619, 139] width 93 height 93
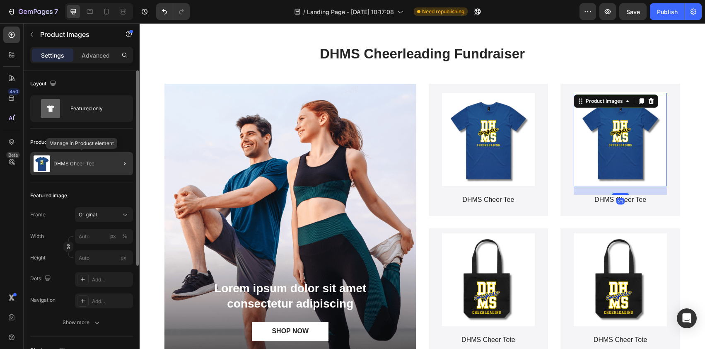
click at [74, 163] on p "DHMS Cheer Tee" at bounding box center [73, 164] width 41 height 6
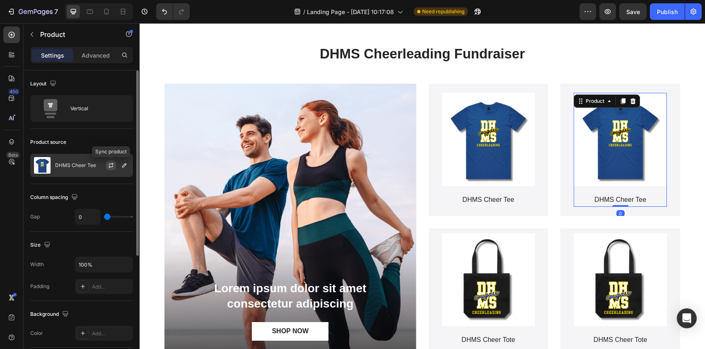
click at [112, 162] on icon "button" at bounding box center [111, 165] width 7 height 7
click at [111, 164] on icon "button" at bounding box center [111, 165] width 7 height 7
click at [93, 166] on p "DHMS Cheer Tee" at bounding box center [75, 165] width 41 height 6
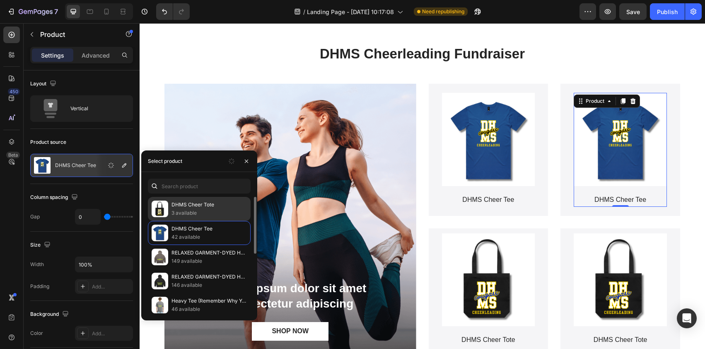
click at [173, 206] on p "DHMS Cheer Tote" at bounding box center [208, 204] width 75 height 8
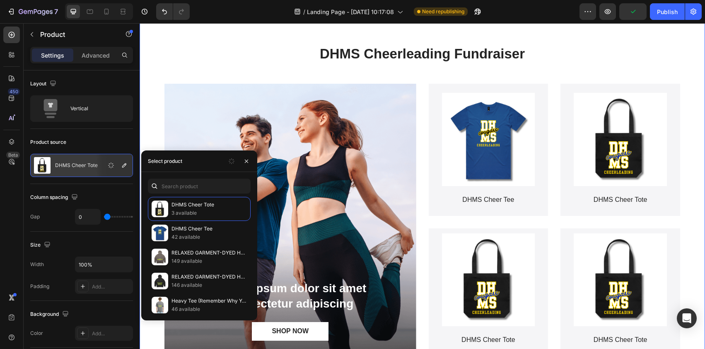
click at [693, 112] on div "DHMS Cheerleading Fundraiser Heading Lorem ipsum dolor sit amet consectetur adi…" at bounding box center [422, 202] width 565 height 382
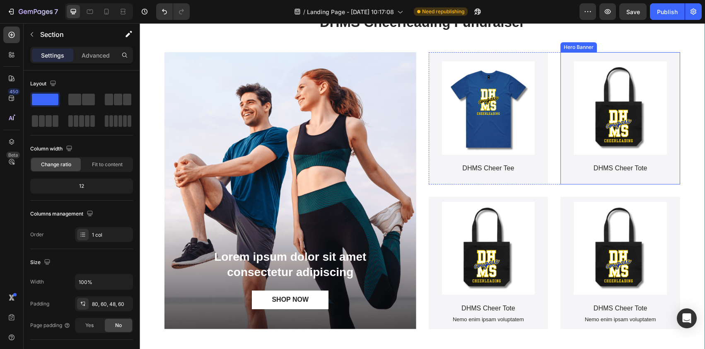
scroll to position [52, 0]
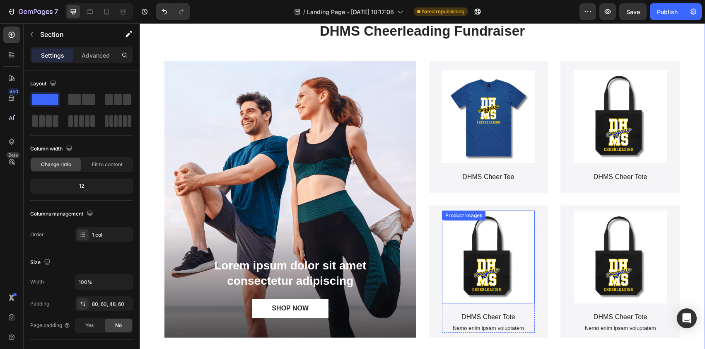
click at [508, 227] on img at bounding box center [488, 256] width 93 height 93
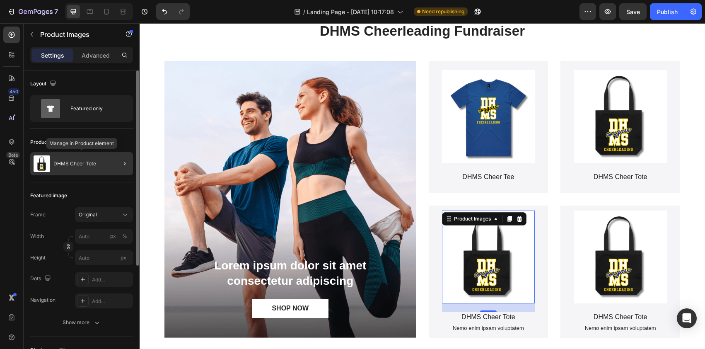
click at [87, 164] on p "DHMS Cheer Tote" at bounding box center [74, 164] width 43 height 6
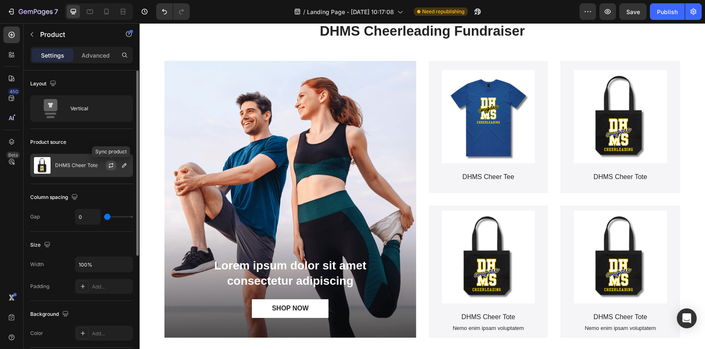
click at [108, 166] on icon "button" at bounding box center [111, 165] width 7 height 7
click at [96, 170] on div at bounding box center [114, 165] width 36 height 22
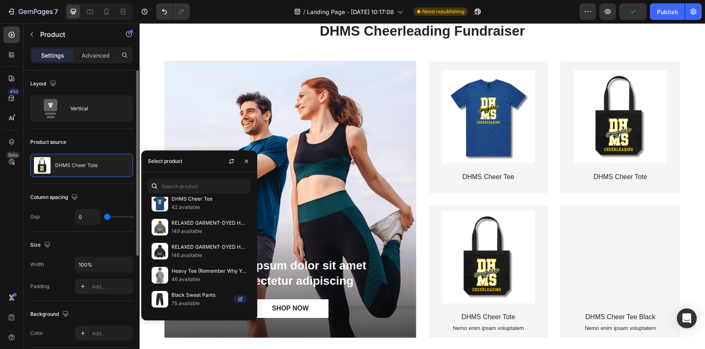
scroll to position [0, 0]
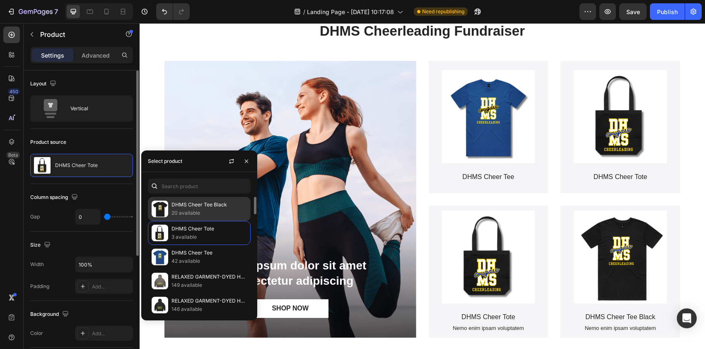
click at [162, 207] on img at bounding box center [160, 208] width 17 height 17
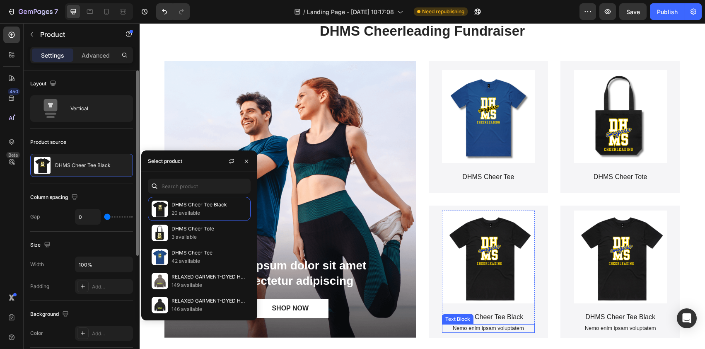
click at [517, 329] on p "Nemo enim ipsam voluptatem" at bounding box center [489, 328] width 92 height 7
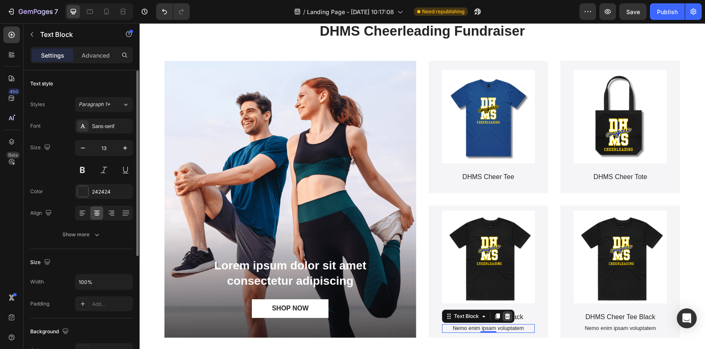
click at [506, 319] on div at bounding box center [507, 316] width 10 height 10
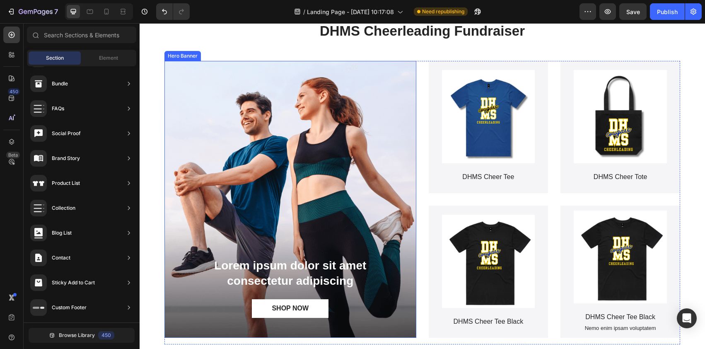
click at [342, 99] on div "Background Image" at bounding box center [290, 199] width 252 height 277
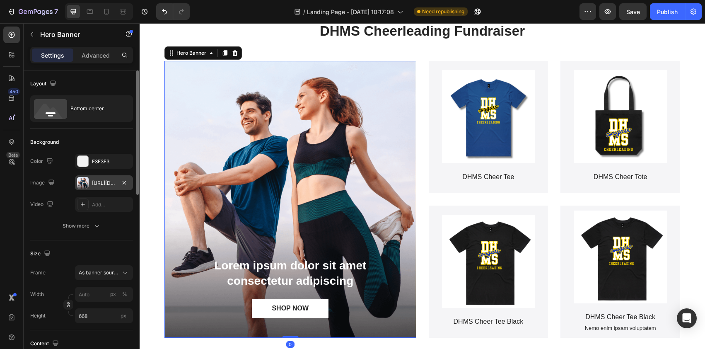
click at [112, 183] on div "[URL][DOMAIN_NAME]" at bounding box center [104, 182] width 24 height 7
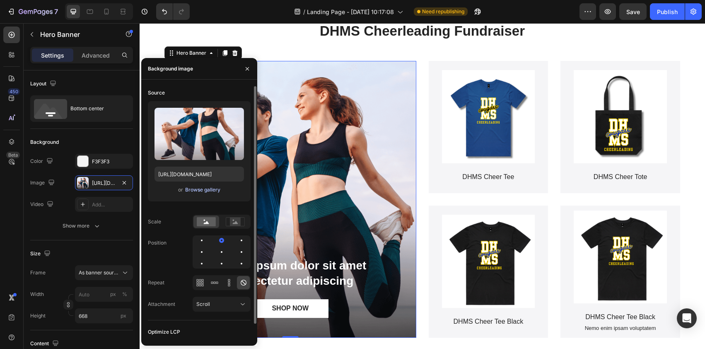
click at [201, 189] on div "Browse gallery" at bounding box center [202, 189] width 35 height 7
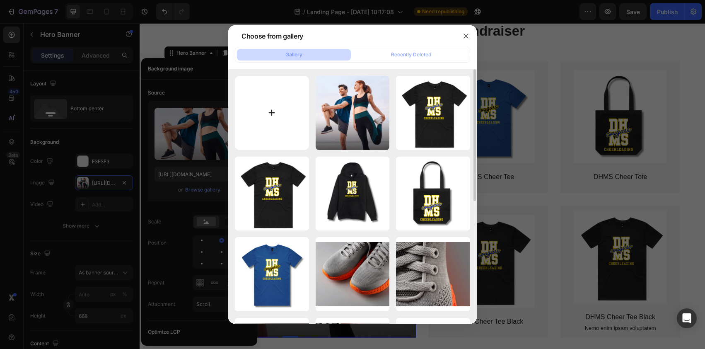
click at [259, 112] on input "file" at bounding box center [272, 113] width 74 height 74
type input "C:\fakepath\Los Angle (57).png"
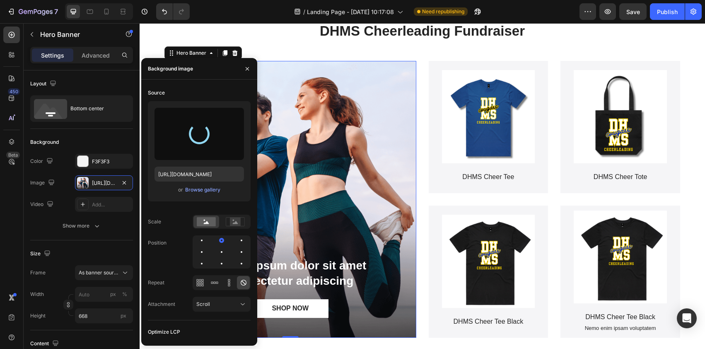
type input "[URL][DOMAIN_NAME]"
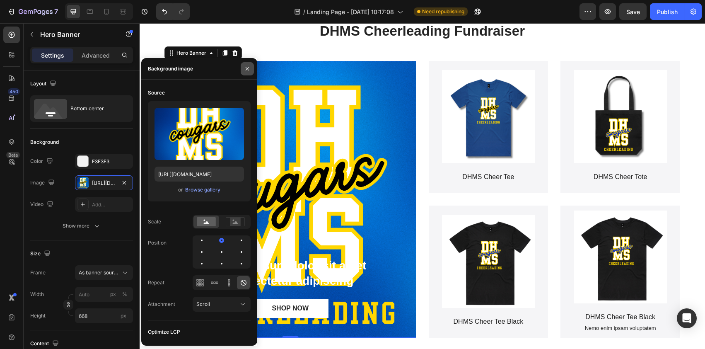
drag, startPoint x: 246, startPoint y: 70, endPoint x: 168, endPoint y: 24, distance: 90.4
click at [246, 70] on icon "button" at bounding box center [247, 68] width 7 height 7
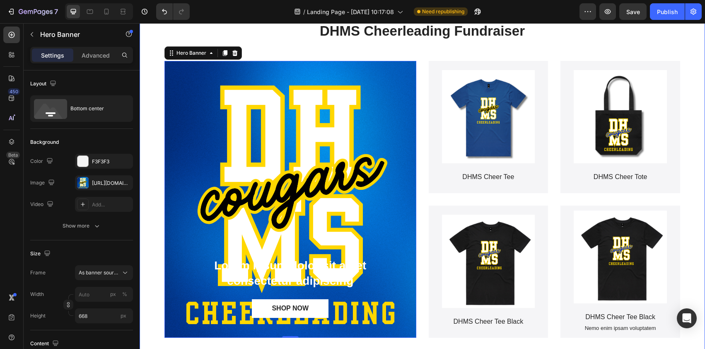
click at [689, 61] on div "DHMS Cheerleading Fundraiser Heading Lorem ipsum dolor sit amet consectetur adi…" at bounding box center [422, 179] width 565 height 382
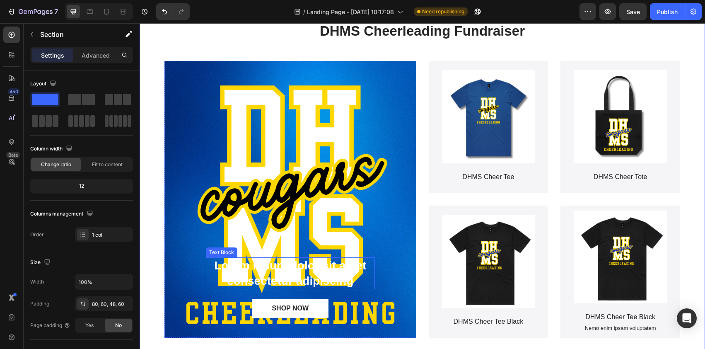
click at [349, 267] on p "Lorem ipsum dolor sit amet consectetur adipiscing" at bounding box center [290, 273] width 167 height 30
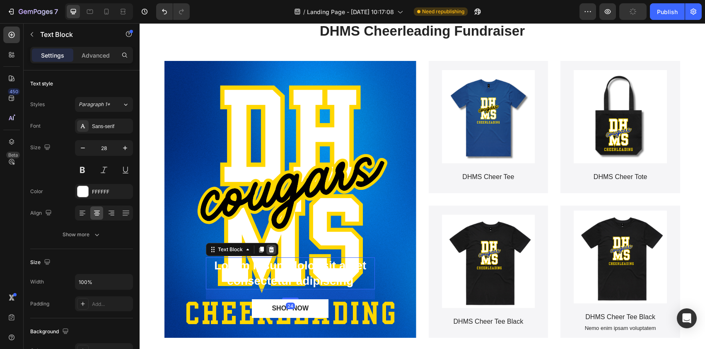
click at [268, 250] on icon at bounding box center [271, 249] width 7 height 7
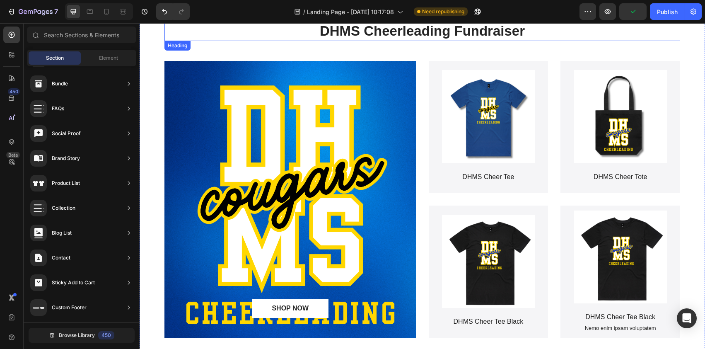
click at [655, 34] on p "DHMS Cheerleading Fundraiser" at bounding box center [422, 31] width 514 height 18
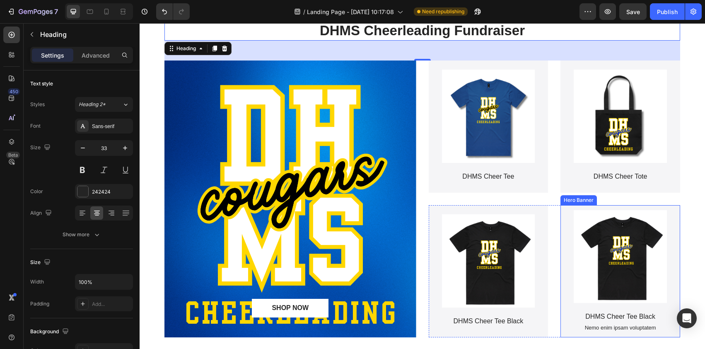
scroll to position [60, 0]
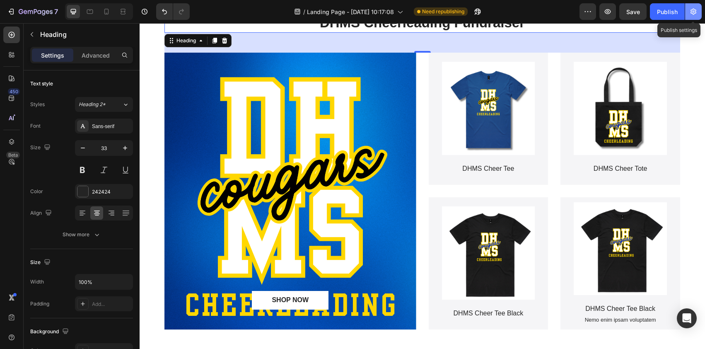
click at [696, 11] on icon "button" at bounding box center [693, 11] width 8 height 8
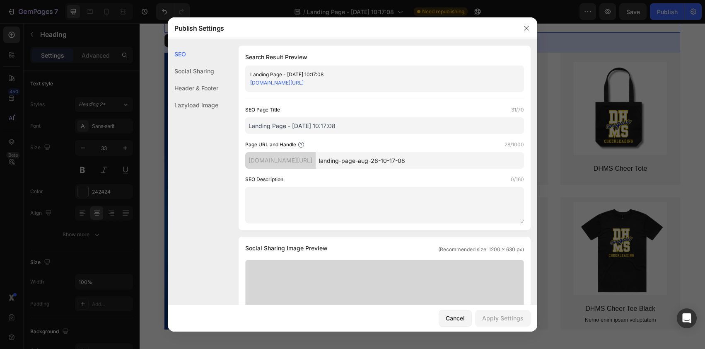
click at [217, 96] on div "Header & Footer" at bounding box center [193, 104] width 51 height 17
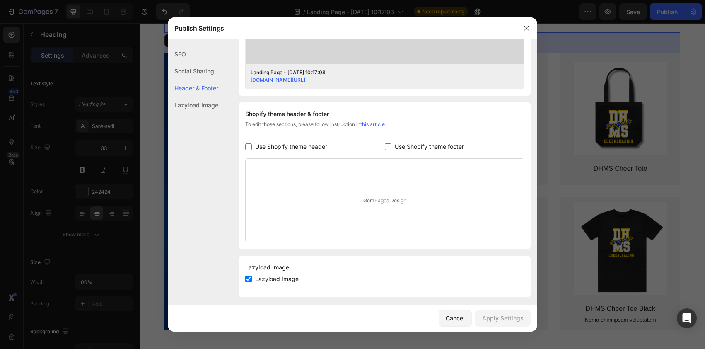
scroll to position [338, 0]
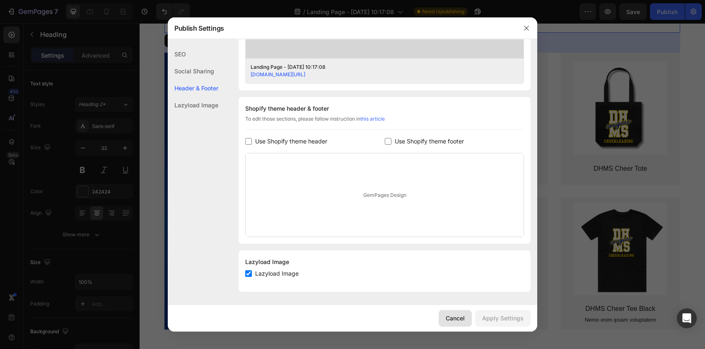
click at [460, 314] on div "Cancel" at bounding box center [454, 317] width 19 height 9
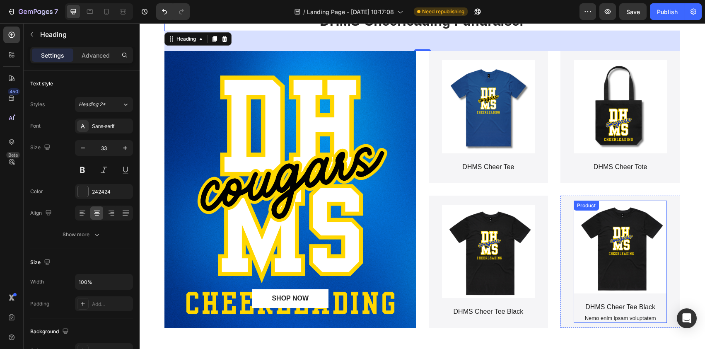
scroll to position [64, 0]
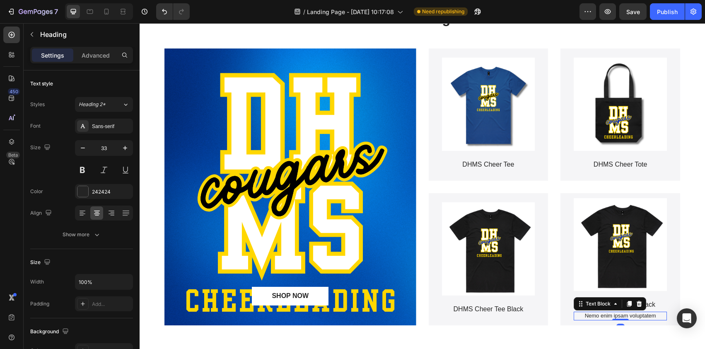
click at [643, 317] on p "Nemo enim ipsam voluptatem" at bounding box center [620, 315] width 92 height 7
click at [643, 314] on p "Nemo enim ipsam voluptatem" at bounding box center [620, 315] width 92 height 7
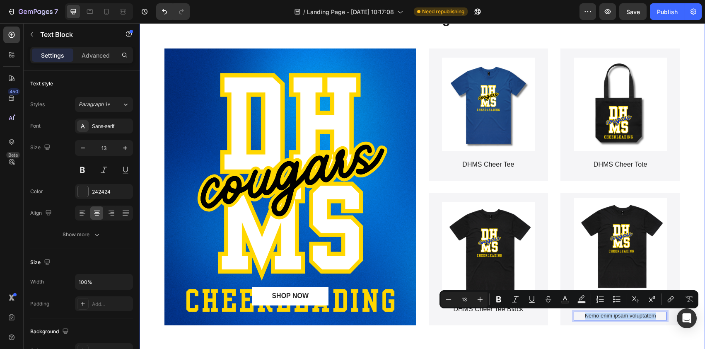
click at [679, 260] on div "DHMS Cheerleading Fundraiser Heading SHOP NOW Button Hero Banner Product Images…" at bounding box center [422, 167] width 565 height 382
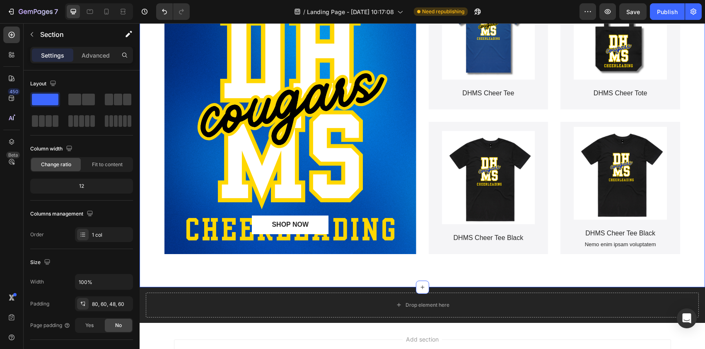
scroll to position [168, 0]
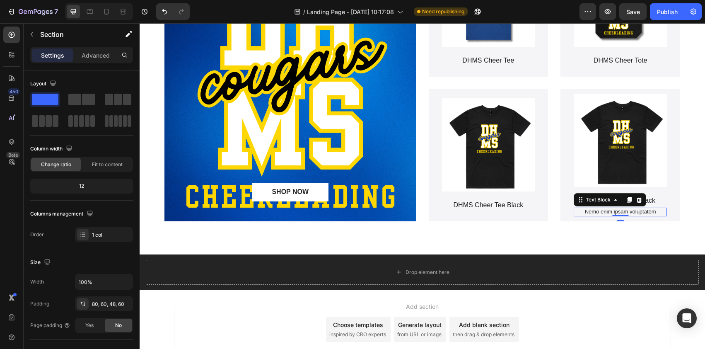
click at [624, 212] on p "Nemo enim ipsam voluptatem" at bounding box center [620, 211] width 92 height 7
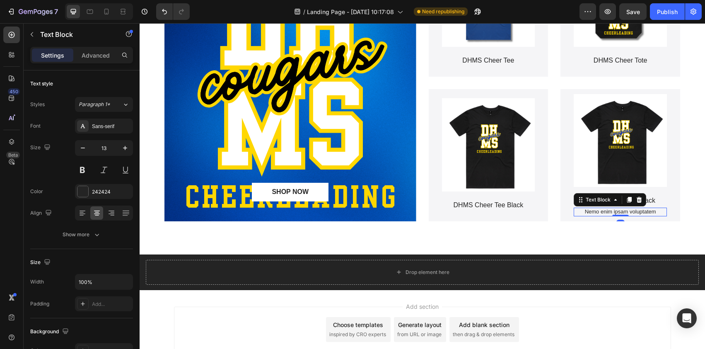
click at [636, 199] on icon at bounding box center [639, 199] width 7 height 7
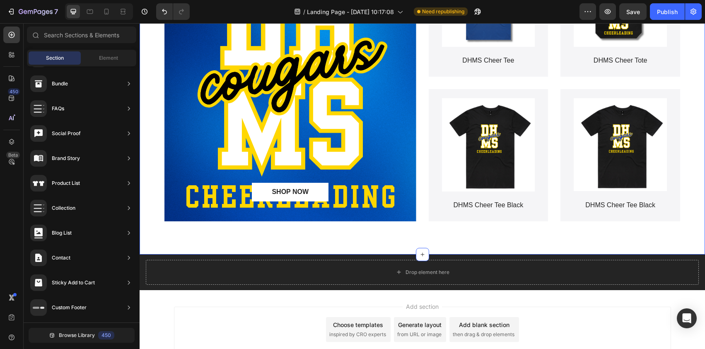
click at [694, 174] on div "DHMS Cheerleading Fundraiser Heading SHOP NOW Button Hero Banner Product Images…" at bounding box center [422, 63] width 565 height 382
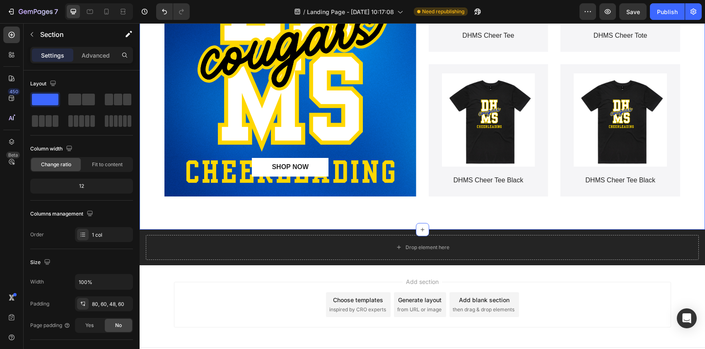
scroll to position [75, 0]
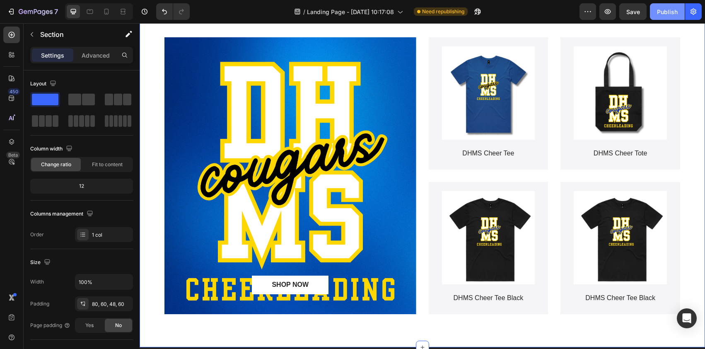
click at [662, 14] on div "Publish" at bounding box center [667, 11] width 21 height 9
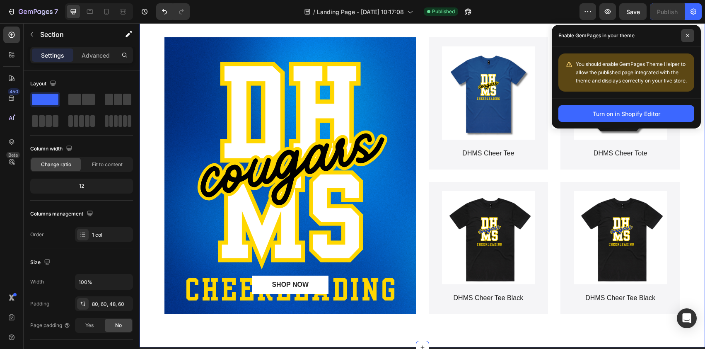
click at [691, 32] on span at bounding box center [687, 35] width 13 height 13
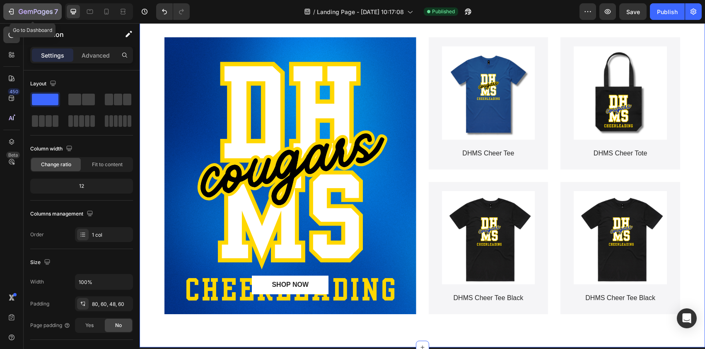
click at [23, 11] on icon "button" at bounding box center [36, 12] width 34 height 7
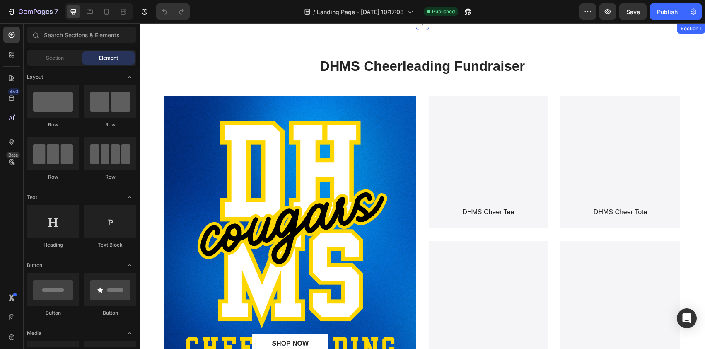
scroll to position [26, 0]
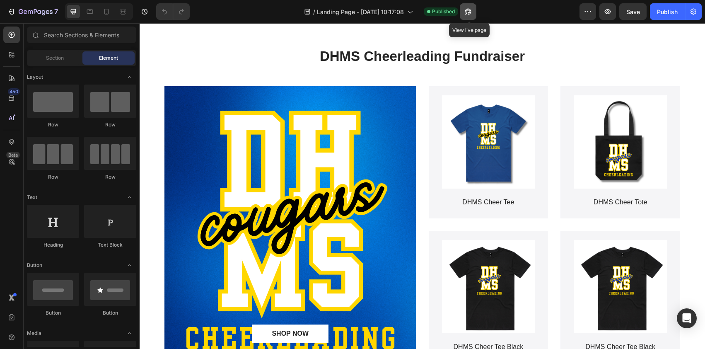
click at [467, 12] on icon "button" at bounding box center [466, 13] width 2 height 2
click at [629, 94] on div "Product Images DHMS Cheer Tote Product Title Product" at bounding box center [620, 152] width 120 height 140
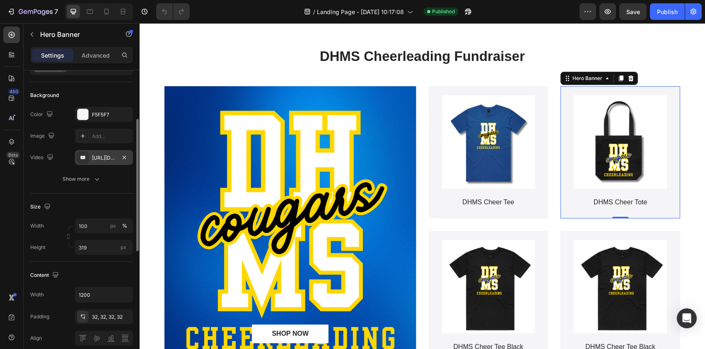
scroll to position [66, 0]
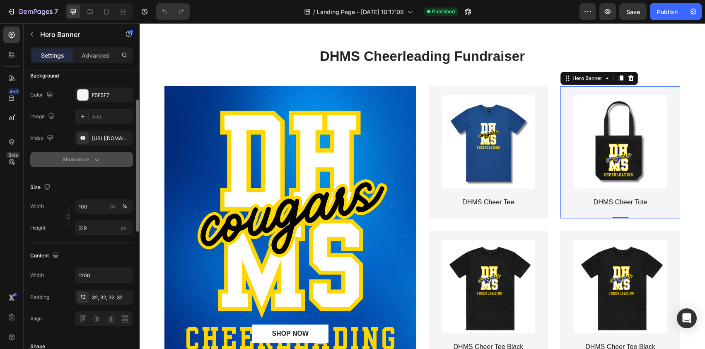
click at [93, 159] on icon "button" at bounding box center [97, 159] width 8 height 8
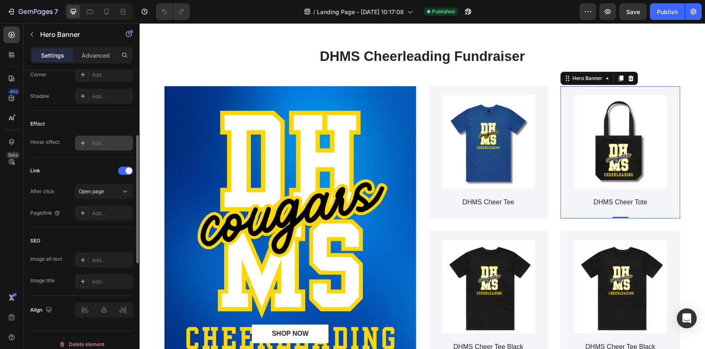
scroll to position [0, 0]
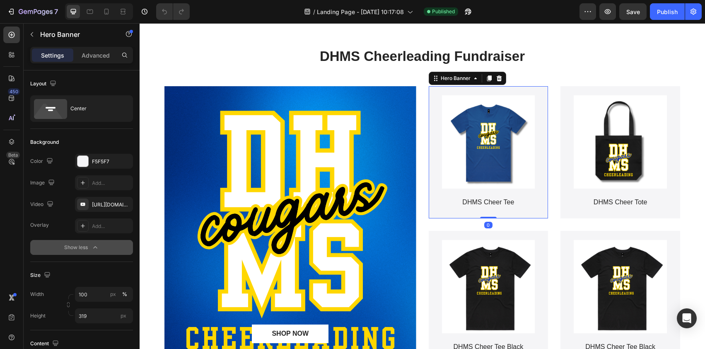
click at [539, 93] on div "Product Images DHMS Cheer Tee Product Title Product" at bounding box center [489, 152] width 120 height 140
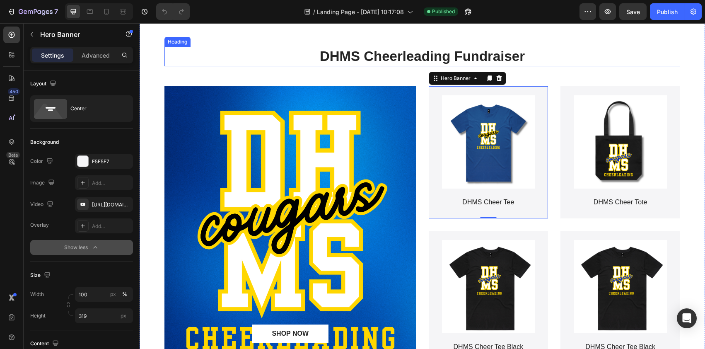
click at [534, 63] on h2 "DHMS Cheerleading Fundraiser" at bounding box center [421, 56] width 515 height 19
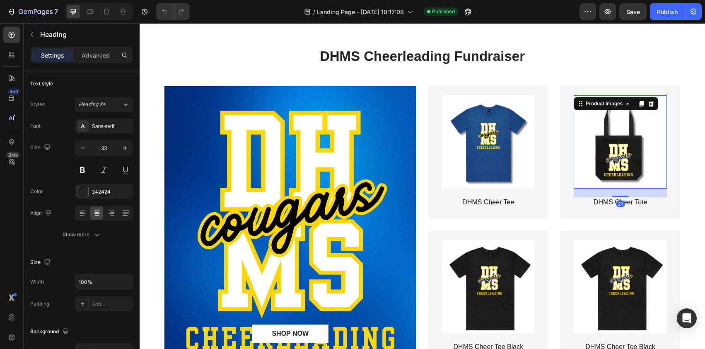
click at [596, 123] on img at bounding box center [619, 141] width 93 height 93
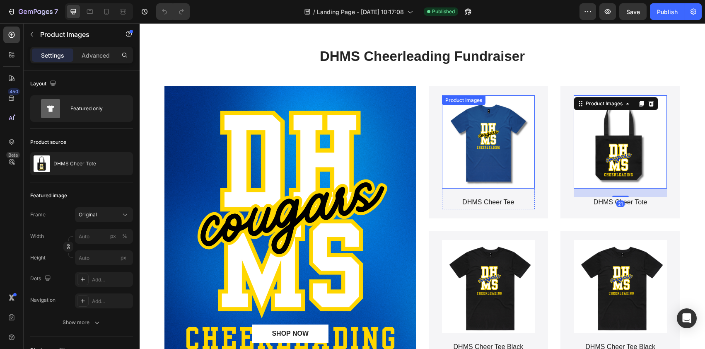
click at [503, 116] on img at bounding box center [488, 141] width 93 height 93
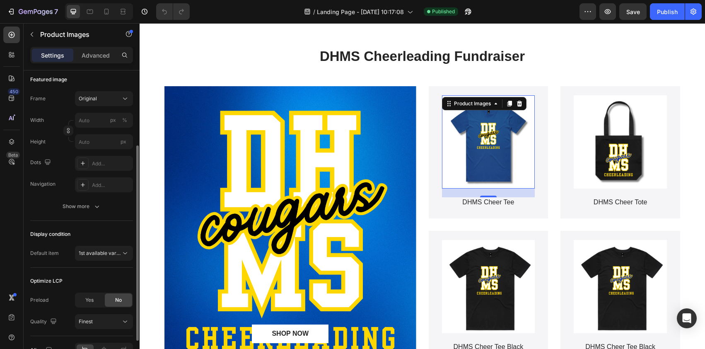
scroll to position [164, 0]
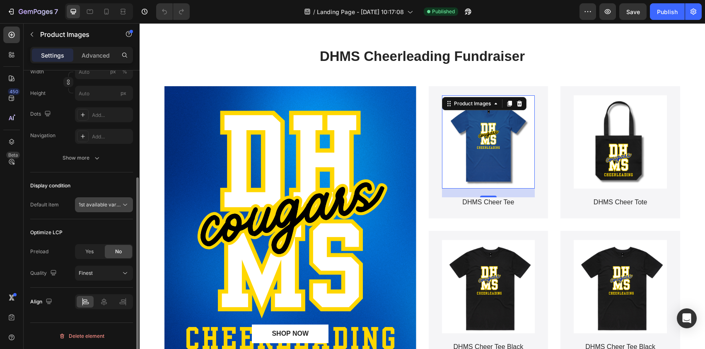
click at [122, 205] on icon at bounding box center [125, 204] width 8 height 8
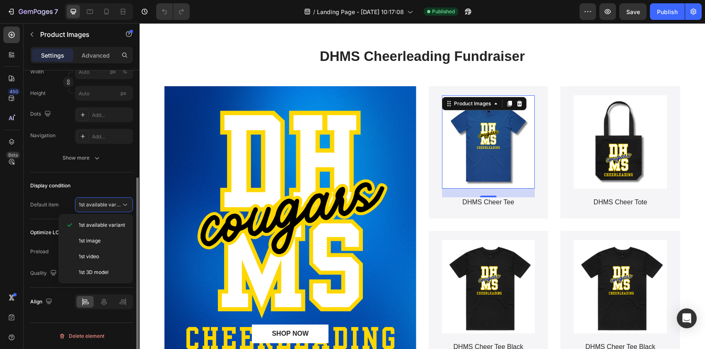
click at [116, 185] on div "Display condition" at bounding box center [81, 185] width 103 height 13
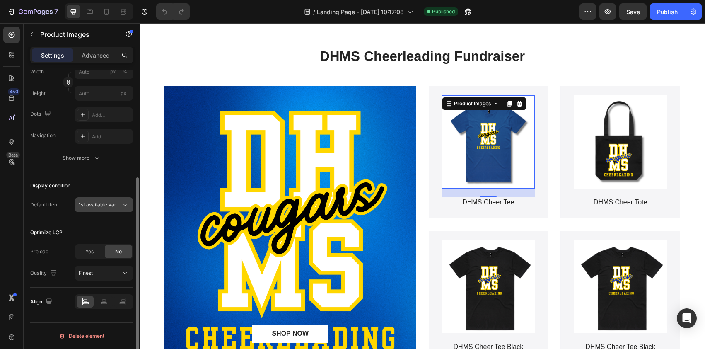
click at [118, 205] on span "1st available variant" at bounding box center [102, 204] width 46 height 6
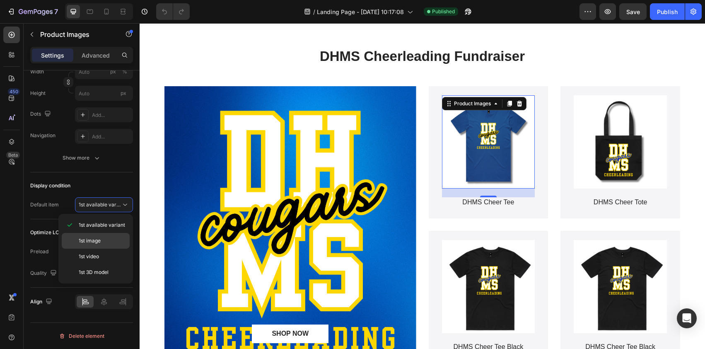
click at [113, 248] on div "1st image" at bounding box center [96, 256] width 68 height 16
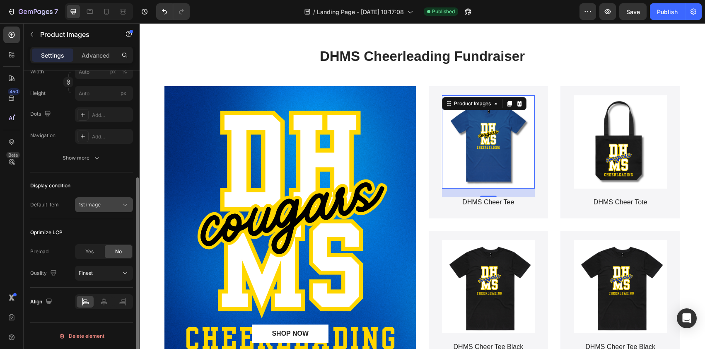
click at [122, 206] on icon at bounding box center [125, 204] width 8 height 8
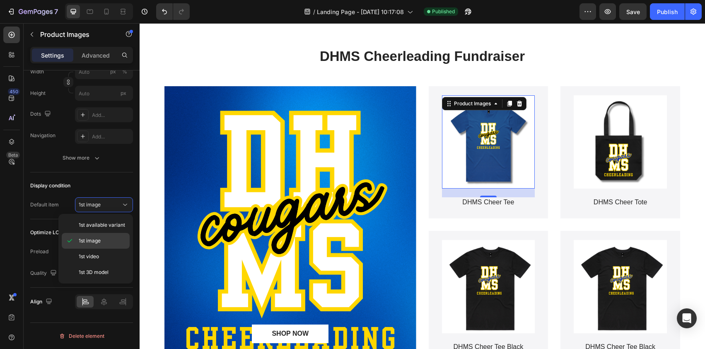
click at [113, 239] on p "1st image" at bounding box center [102, 240] width 47 height 7
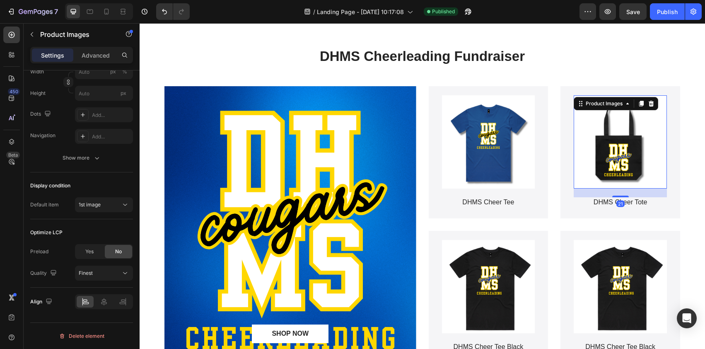
click at [577, 121] on img at bounding box center [619, 141] width 93 height 93
click at [122, 208] on icon at bounding box center [125, 204] width 8 height 8
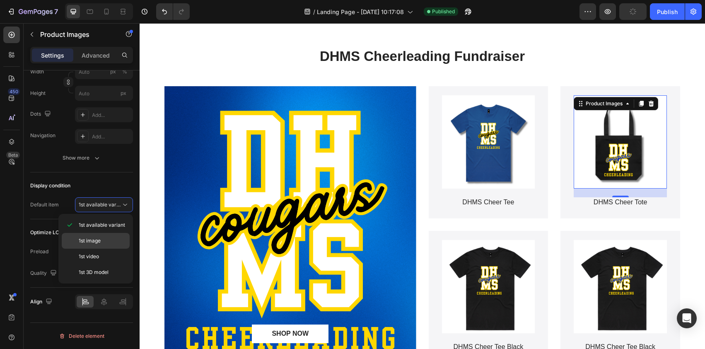
click at [118, 248] on div "1st image" at bounding box center [96, 256] width 68 height 16
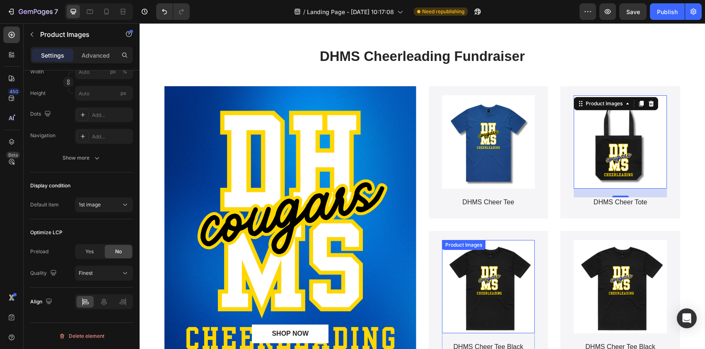
click at [493, 259] on img at bounding box center [488, 286] width 93 height 93
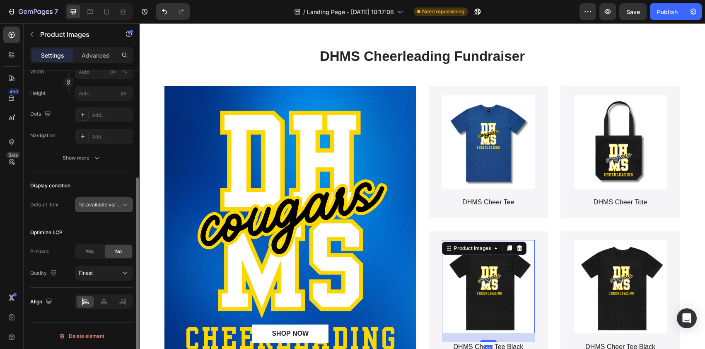
click at [116, 209] on button "1st available variant" at bounding box center [104, 204] width 58 height 15
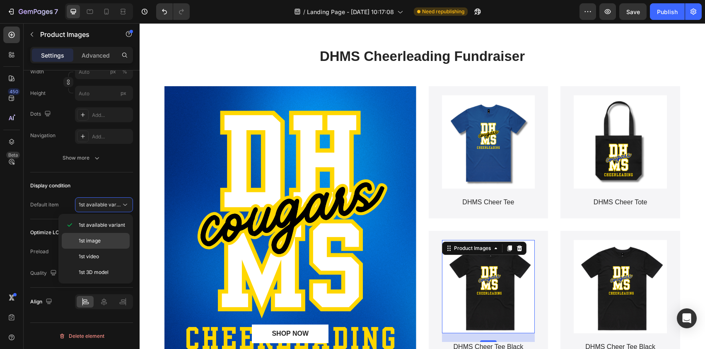
click at [111, 237] on p "1st image" at bounding box center [102, 240] width 47 height 7
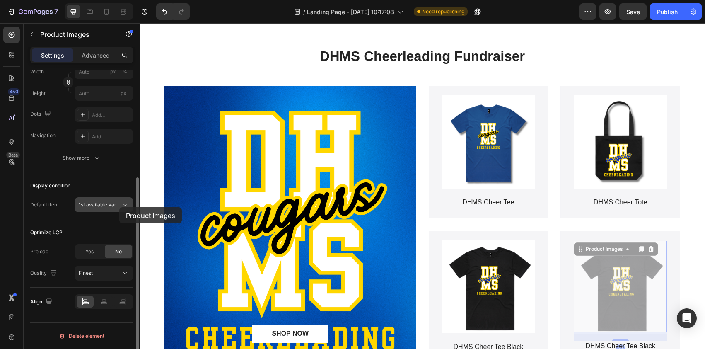
click at [119, 207] on span "1st available variant" at bounding box center [102, 204] width 46 height 6
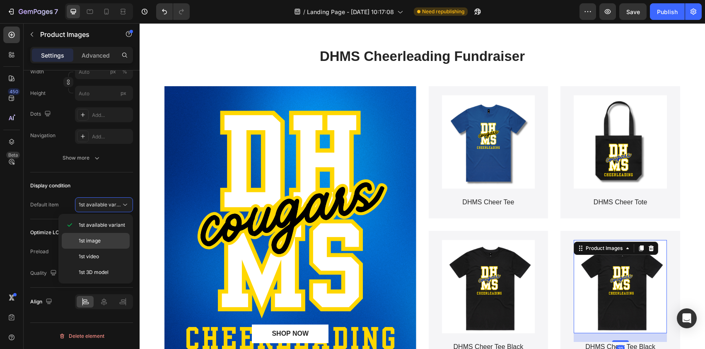
click at [113, 248] on div "1st image" at bounding box center [96, 256] width 68 height 16
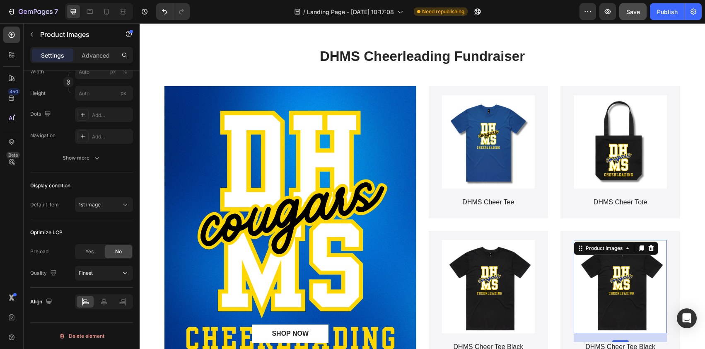
click at [634, 16] on button "Save" at bounding box center [632, 11] width 27 height 17
click at [393, 127] on div "Background Image" at bounding box center [290, 224] width 252 height 277
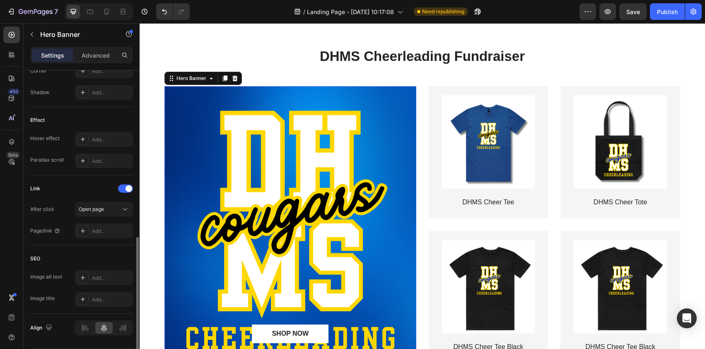
scroll to position [430, 0]
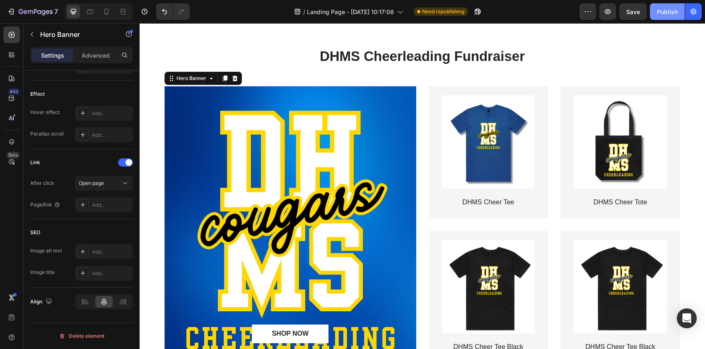
click at [664, 9] on div "Publish" at bounding box center [667, 11] width 21 height 9
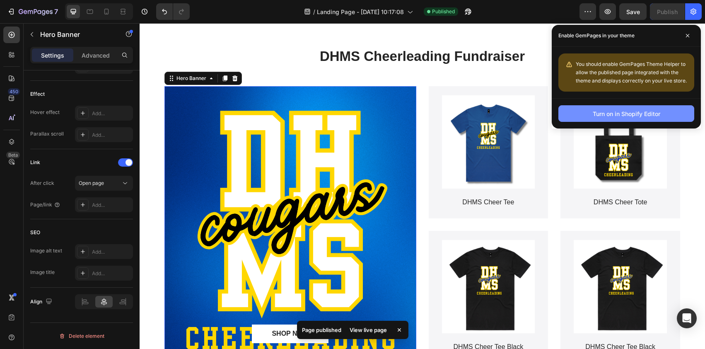
click at [615, 109] on div "Turn on in Shopify Editor" at bounding box center [625, 113] width 67 height 9
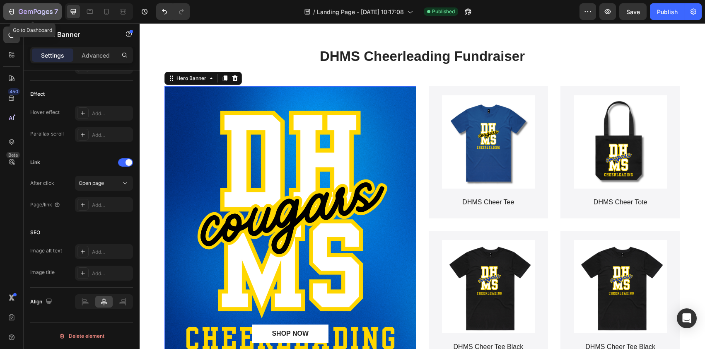
click at [17, 14] on div "7" at bounding box center [32, 12] width 51 height 10
